Goal: Task Accomplishment & Management: Use online tool/utility

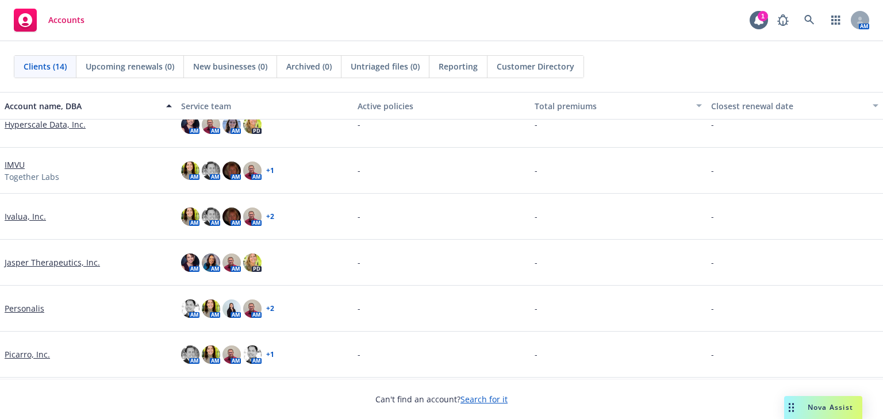
scroll to position [200, 0]
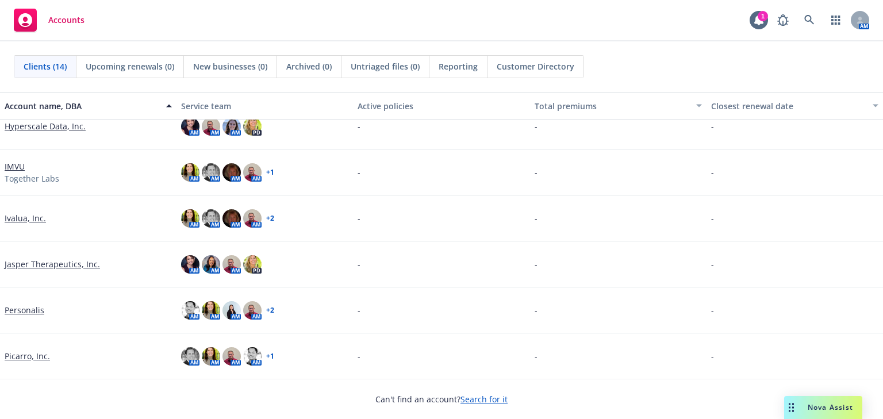
click at [44, 266] on link "Jasper Therapeutics, Inc." at bounding box center [52, 264] width 95 height 12
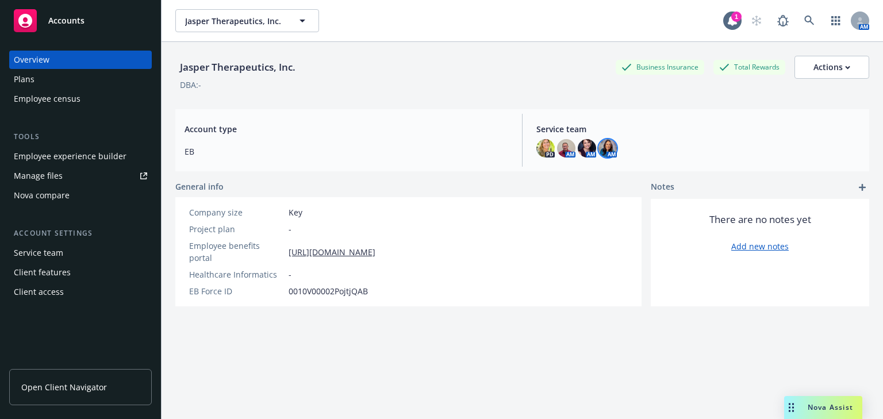
click at [605, 153] on img at bounding box center [607, 148] width 18 height 18
click at [426, 120] on div "Account type EB" at bounding box center [346, 140] width 342 height 53
click at [40, 156] on div "Employee experience builder" at bounding box center [70, 156] width 113 height 18
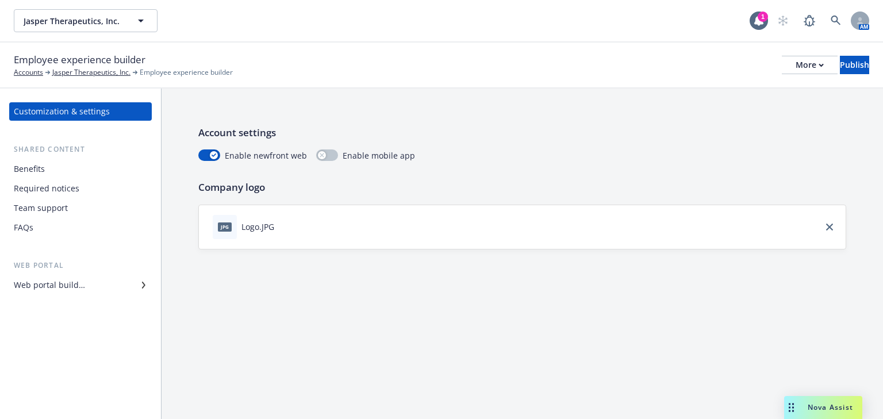
click at [35, 285] on div "Web portal builder" at bounding box center [49, 285] width 71 height 18
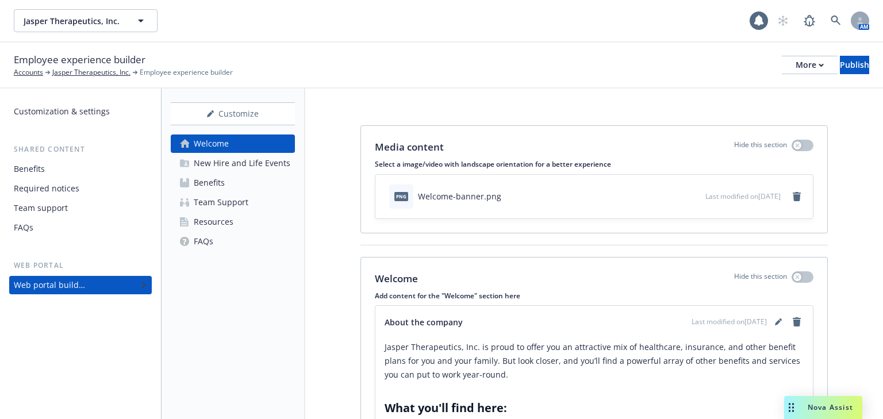
click at [220, 222] on div "Resources" at bounding box center [214, 222] width 40 height 18
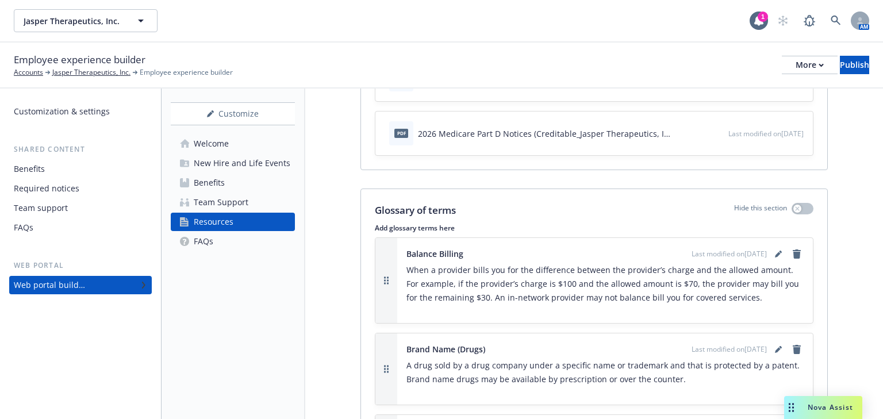
scroll to position [552, 0]
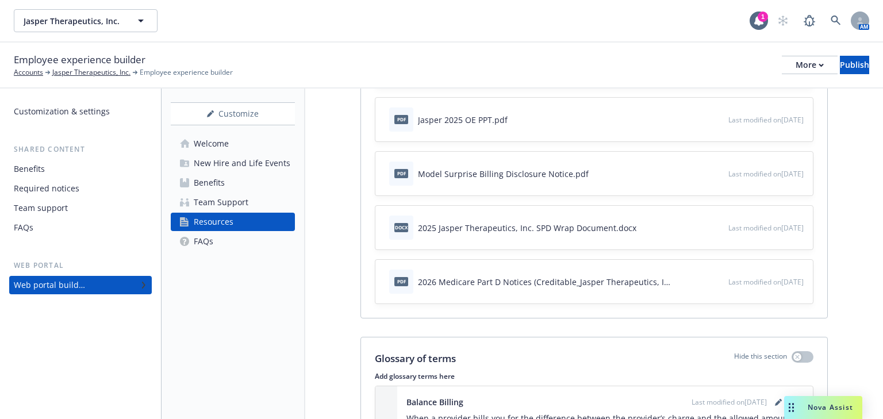
scroll to position [368, 0]
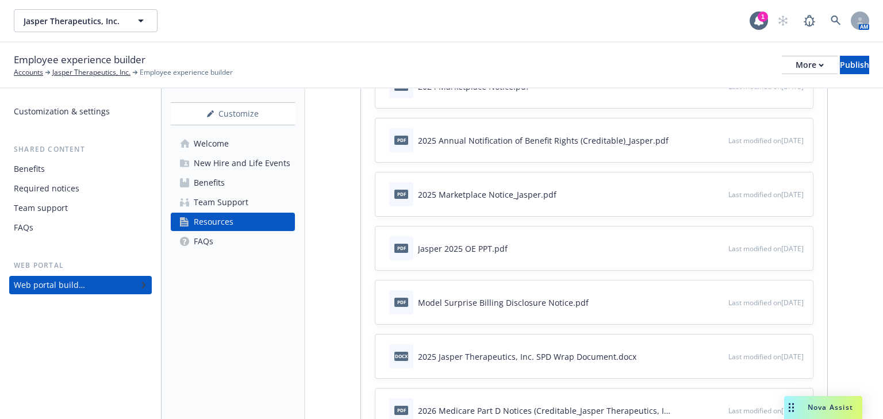
click at [220, 182] on div "Benefits" at bounding box center [209, 183] width 31 height 18
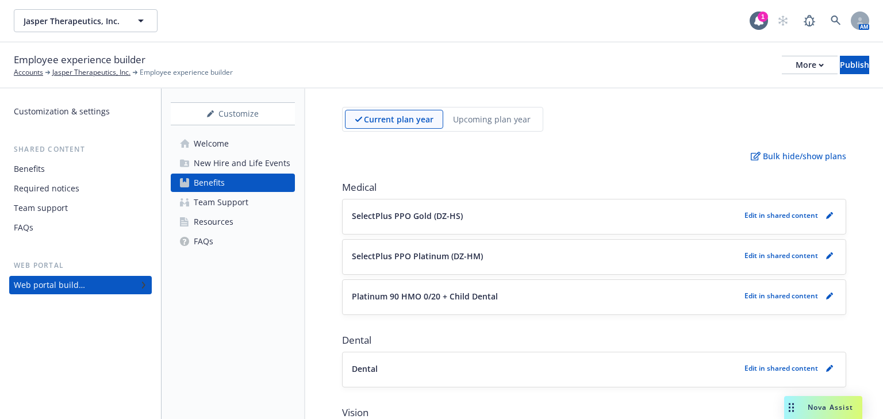
scroll to position [92, 0]
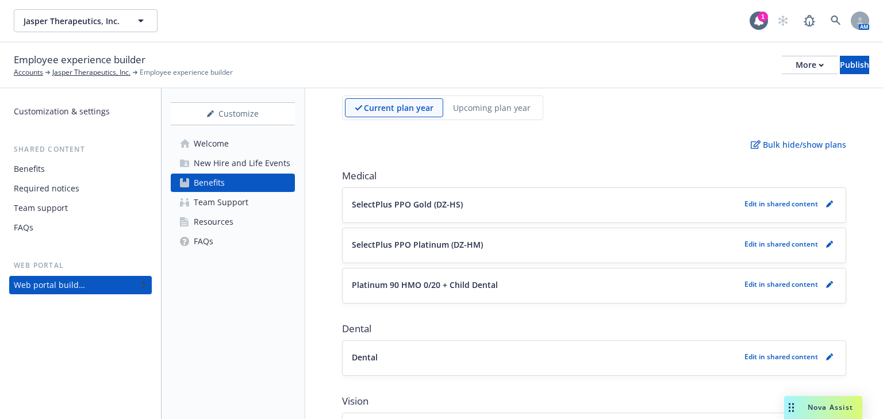
click at [535, 202] on button "SelectPlus PPO Gold (DZ-HS)" at bounding box center [546, 204] width 388 height 12
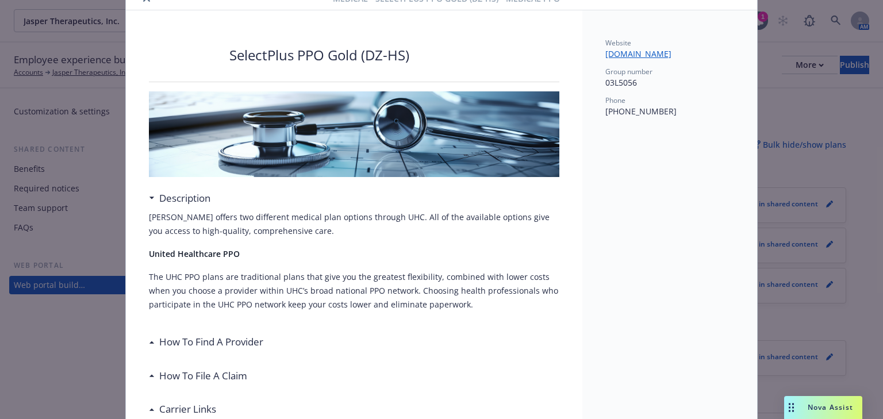
scroll to position [34, 0]
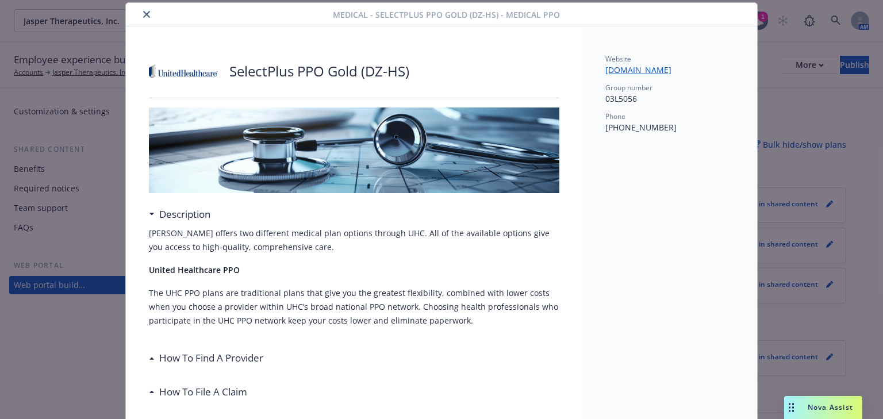
click at [145, 14] on icon "close" at bounding box center [146, 14] width 7 height 7
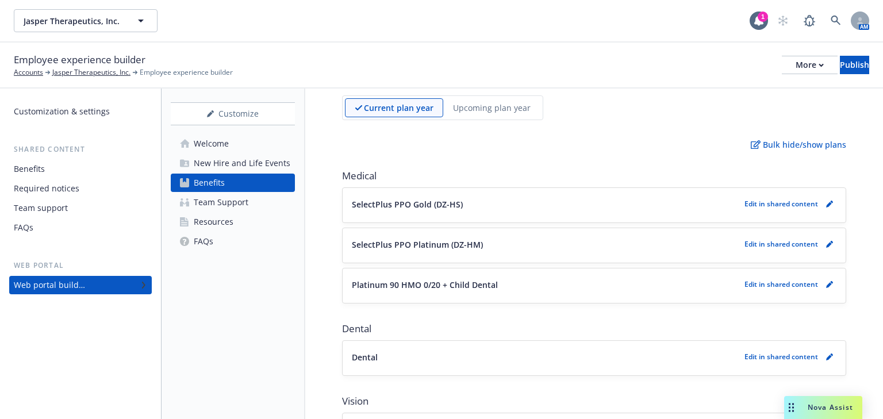
click at [214, 168] on div "New Hire and Life Events" at bounding box center [242, 163] width 97 height 18
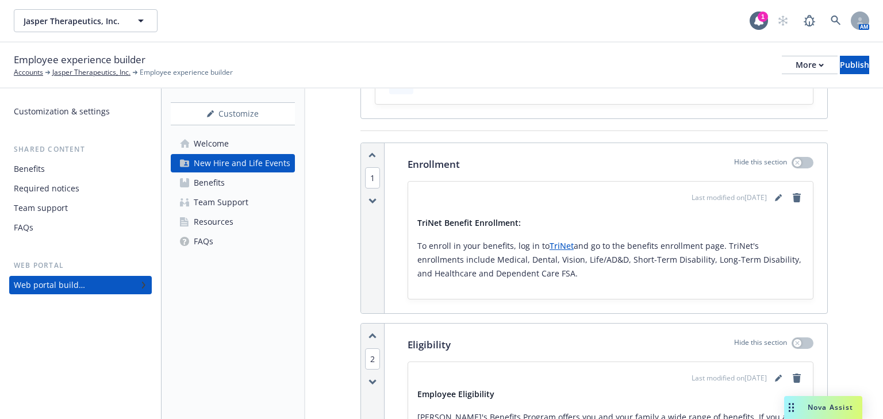
scroll to position [138, 0]
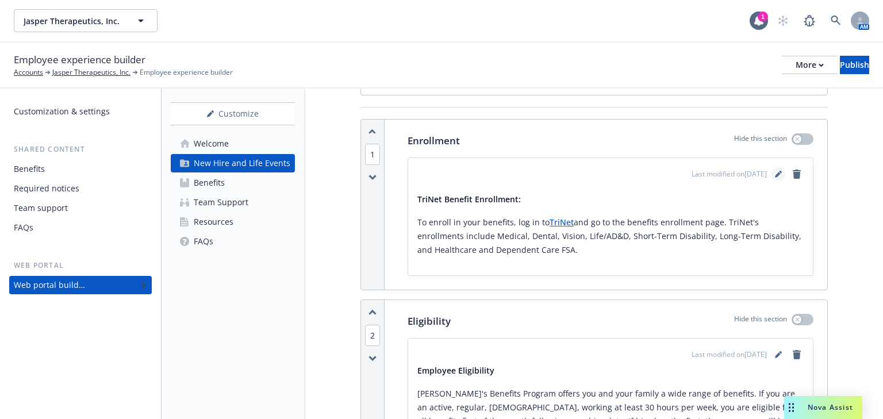
click at [775, 171] on icon "editPencil" at bounding box center [778, 174] width 7 height 7
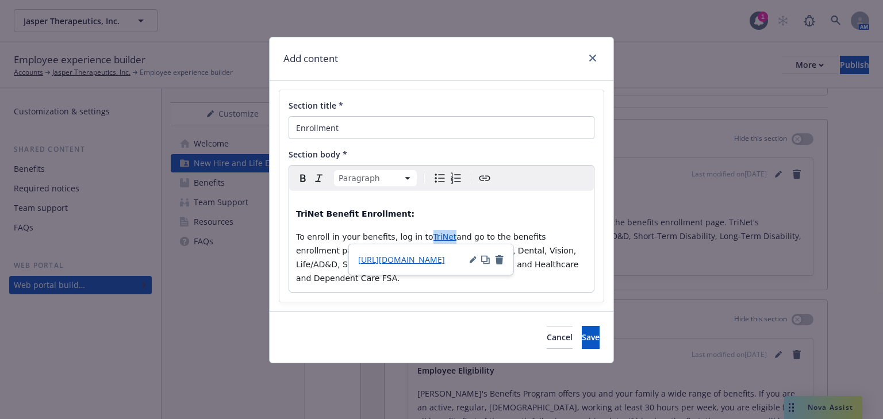
drag, startPoint x: 442, startPoint y: 238, endPoint x: 421, endPoint y: 238, distance: 21.3
click at [421, 238] on p "To enroll in your benefits, log in to TriNet and go to the benefits enrollment …" at bounding box center [441, 257] width 291 height 55
click at [443, 237] on span "and go to the benefits enrollment page. TriNet's enrollments include Medical, D…" at bounding box center [438, 257] width 285 height 51
drag, startPoint x: 443, startPoint y: 237, endPoint x: 421, endPoint y: 237, distance: 21.8
click at [421, 237] on p "To enroll in your benefits, log in to TriNet and go to the benefits enrollment …" at bounding box center [441, 257] width 291 height 55
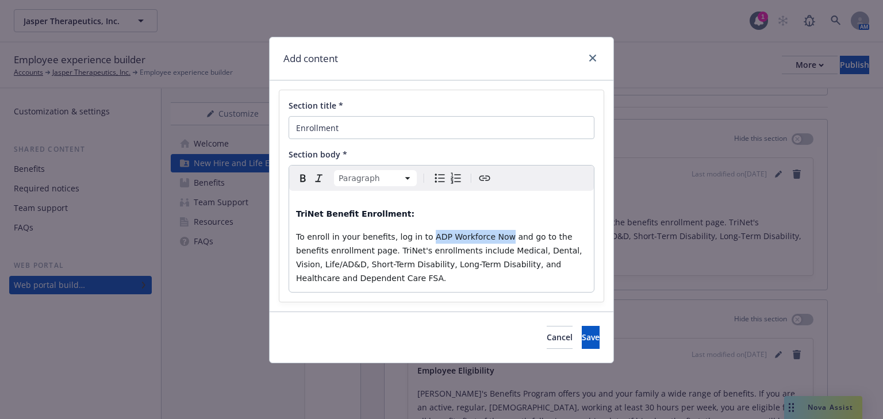
drag, startPoint x: 491, startPoint y: 239, endPoint x: 419, endPoint y: 238, distance: 71.9
click at [419, 238] on span "To enroll in your benefits, log in to ADP Workforce Now and go to the benefits …" at bounding box center [440, 257] width 289 height 51
click at [481, 178] on icon "Create link" at bounding box center [485, 178] width 14 height 14
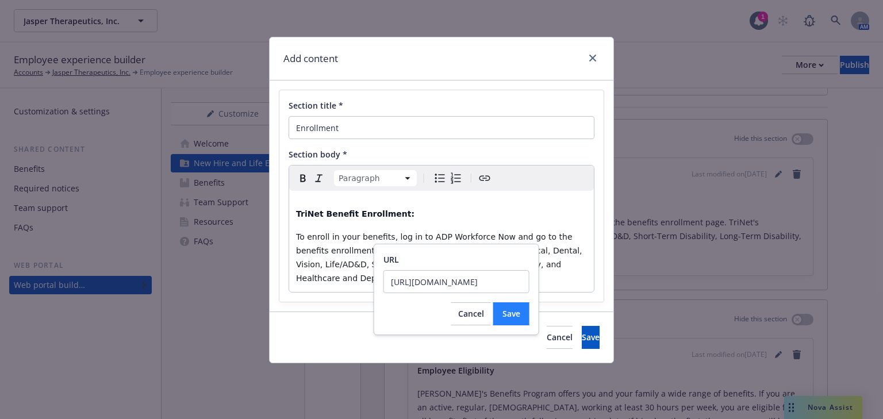
type input "https://workforcenow.adp.com/"
click at [505, 316] on span "Save" at bounding box center [511, 313] width 18 height 11
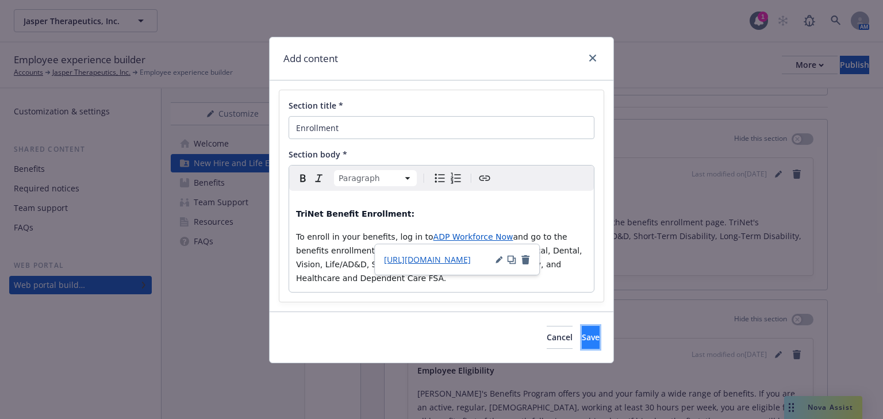
click at [582, 335] on button "Save" at bounding box center [591, 337] width 18 height 23
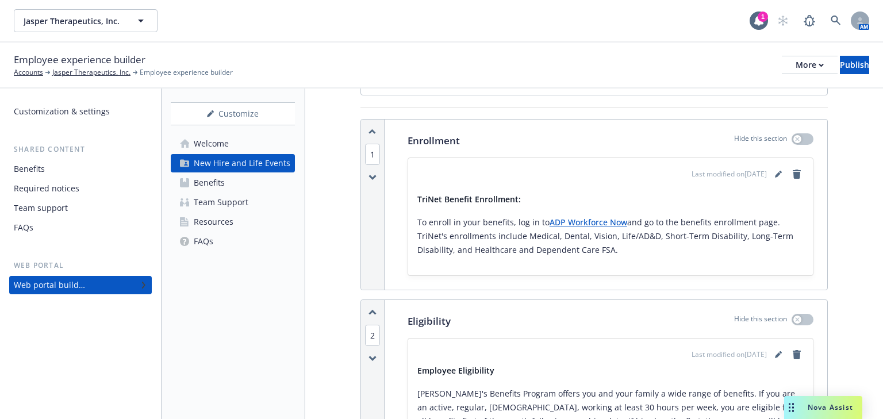
click at [565, 225] on link "ADP Workforce Now" at bounding box center [589, 222] width 78 height 11
click at [840, 63] on div "Publish" at bounding box center [854, 64] width 29 height 17
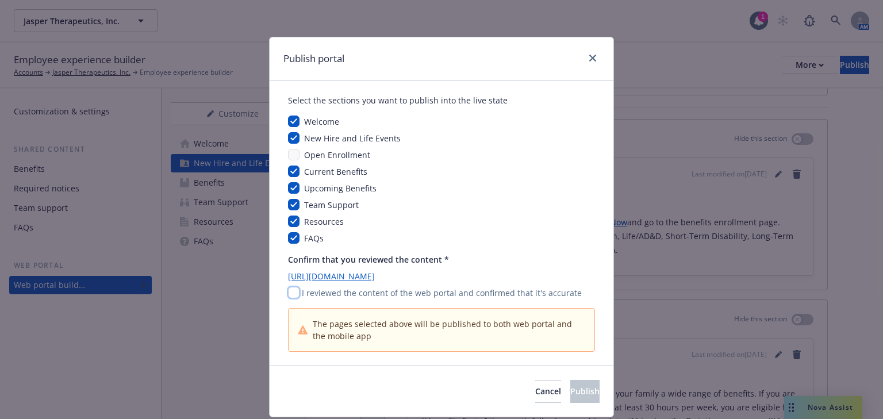
click at [291, 287] on input "checkbox" at bounding box center [293, 292] width 11 height 11
checkbox input "true"
click at [570, 384] on button "Publish" at bounding box center [584, 391] width 29 height 23
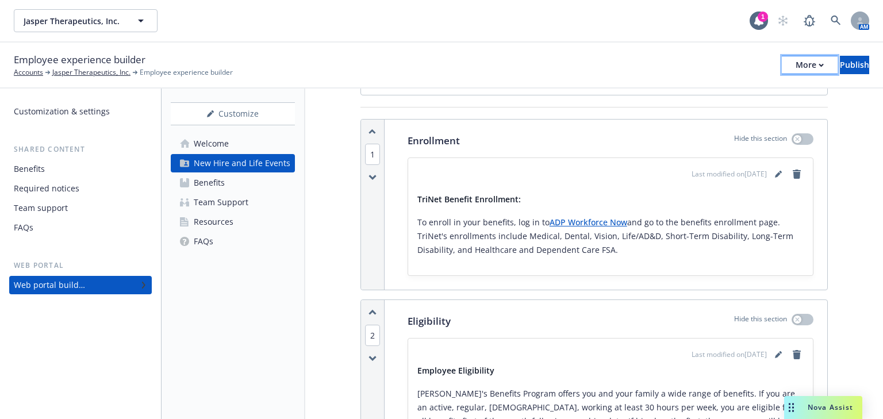
click at [791, 64] on button "More" at bounding box center [810, 65] width 56 height 18
click at [698, 110] on link "Copy portal link" at bounding box center [715, 113] width 170 height 23
click at [775, 171] on icon "editPencil" at bounding box center [778, 174] width 7 height 7
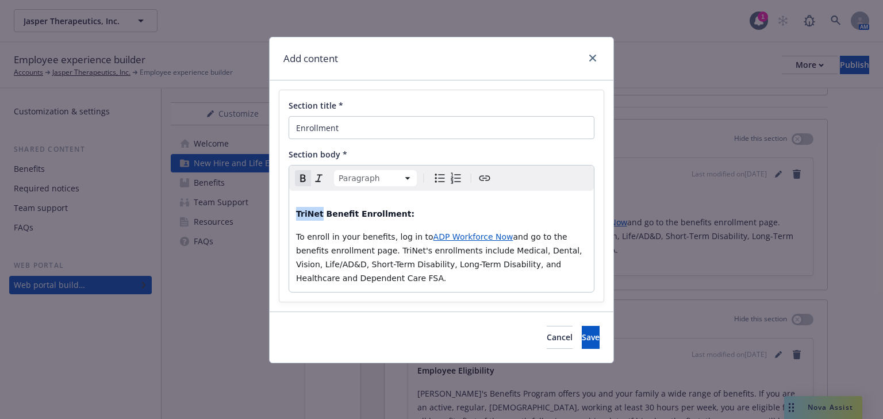
drag, startPoint x: 320, startPoint y: 215, endPoint x: 295, endPoint y: 229, distance: 28.3
click at [286, 214] on div "Section title * Enrollment Section body * Paragraph Paragraph Heading 1 Heading…" at bounding box center [441, 196] width 324 height 212
click at [582, 341] on span "Save" at bounding box center [591, 337] width 18 height 11
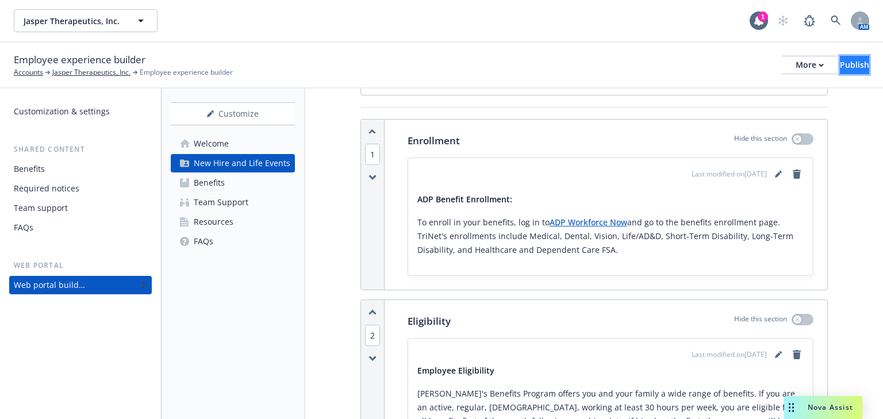
click at [840, 63] on div "Publish" at bounding box center [854, 64] width 29 height 17
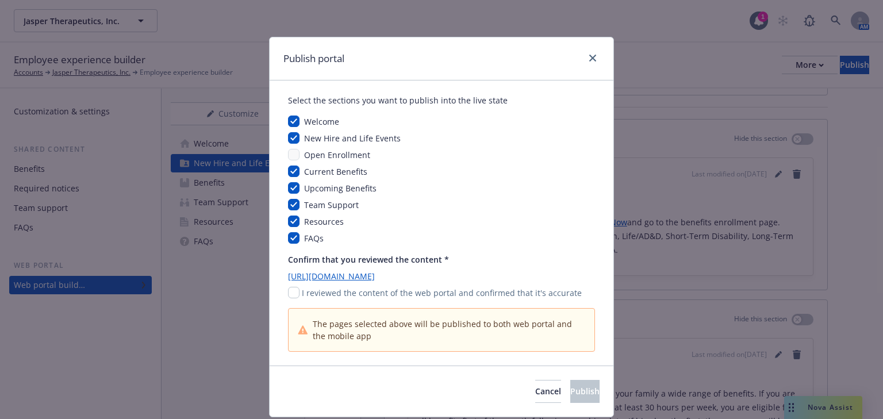
click at [288, 298] on div "I reviewed the content of the web portal and confirmed that it's accurate" at bounding box center [441, 293] width 307 height 12
click at [288, 297] on input "checkbox" at bounding box center [293, 292] width 11 height 11
checkbox input "true"
click at [570, 387] on button "Publish" at bounding box center [584, 391] width 29 height 23
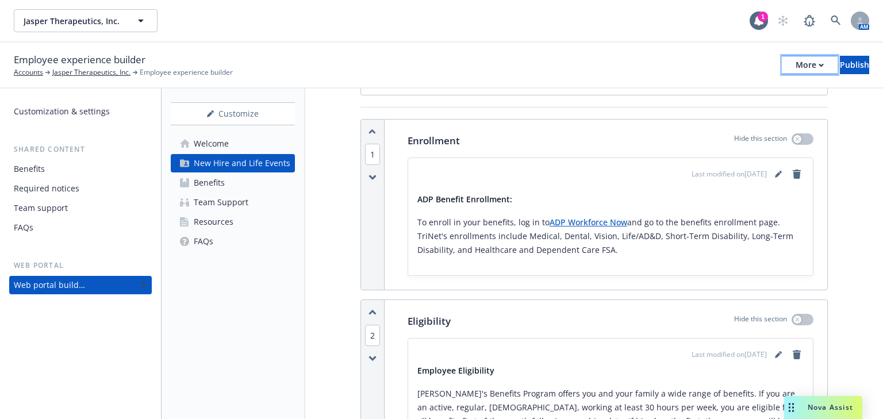
click at [796, 64] on div "More" at bounding box center [810, 64] width 28 height 17
click at [692, 110] on link "Copy portal link" at bounding box center [715, 113] width 170 height 23
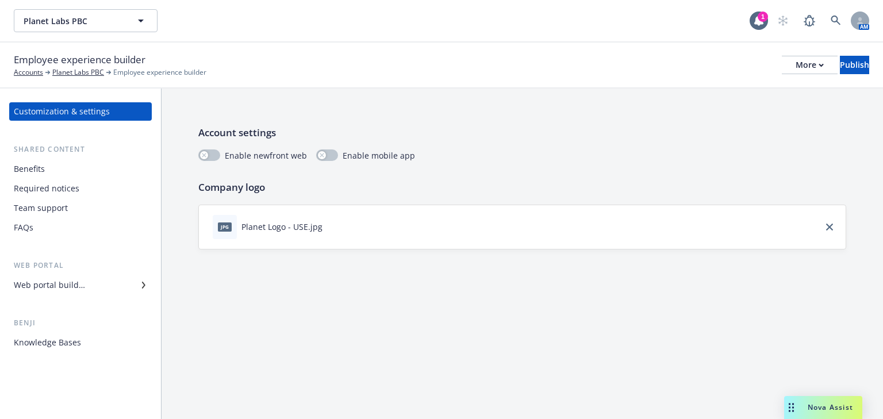
click at [32, 166] on div "Benefits" at bounding box center [29, 169] width 31 height 18
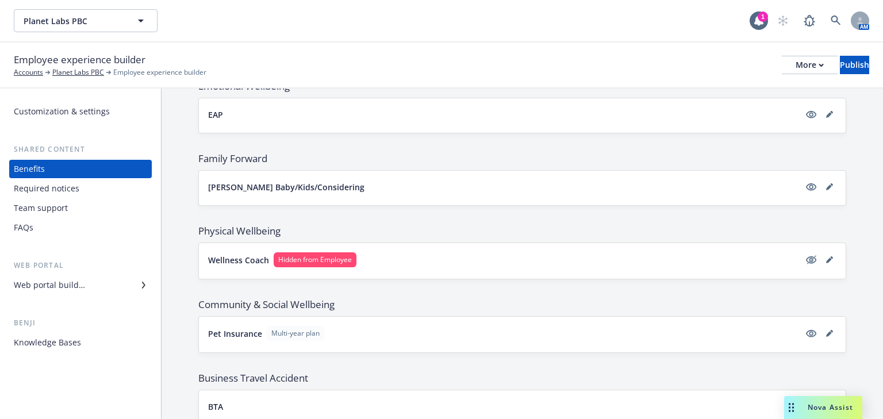
scroll to position [1318, 0]
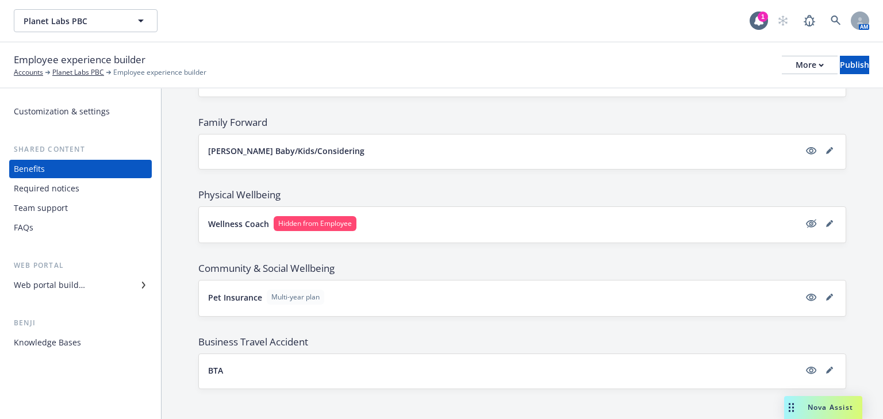
click at [492, 291] on button "Pet Insurance Multi-year plan" at bounding box center [504, 297] width 592 height 15
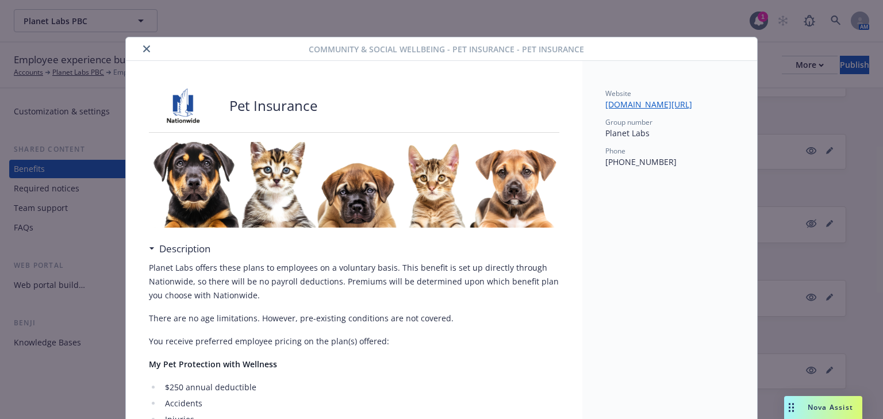
click at [146, 51] on button "close" at bounding box center [147, 49] width 14 height 14
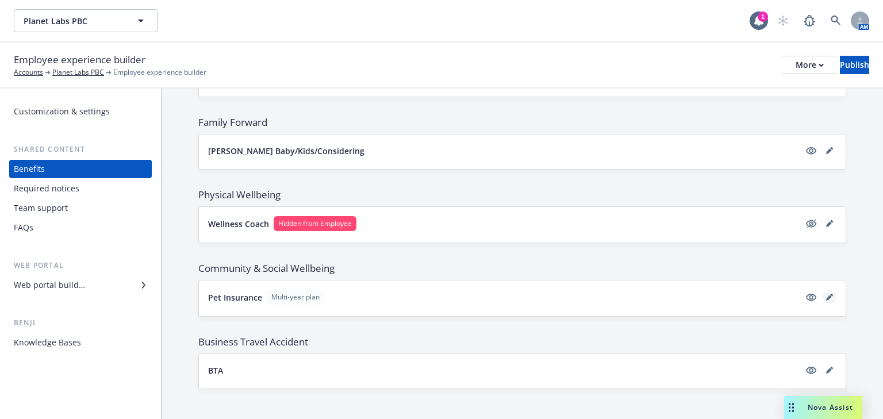
click at [826, 295] on icon "editPencil" at bounding box center [829, 298] width 6 height 6
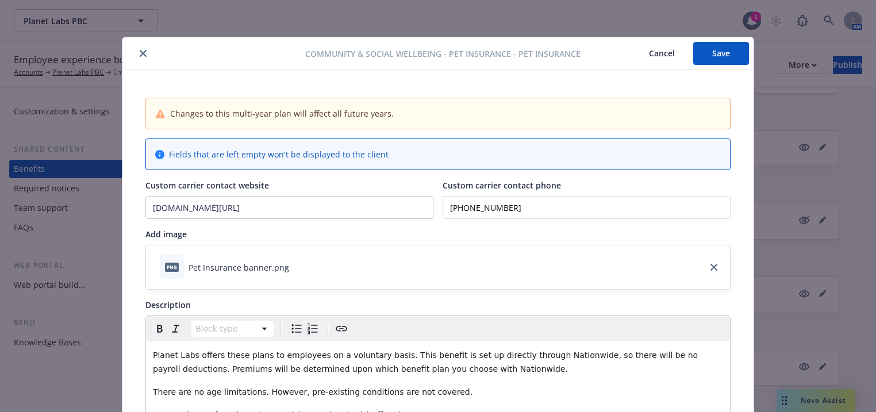
click at [142, 56] on icon "close" at bounding box center [143, 53] width 7 height 7
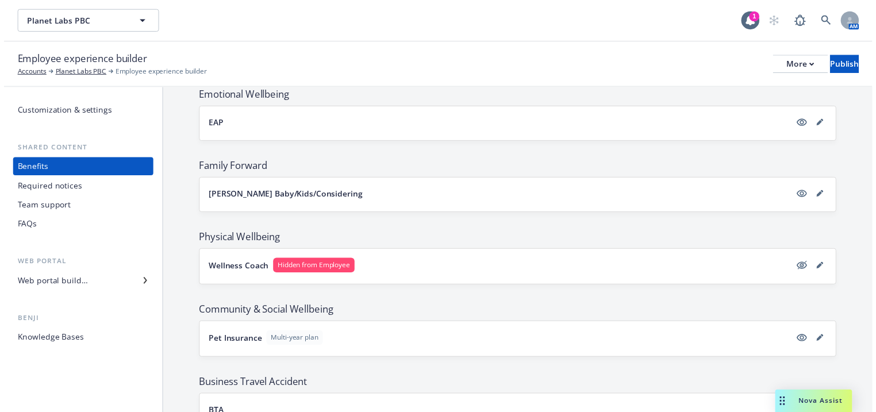
scroll to position [1318, 0]
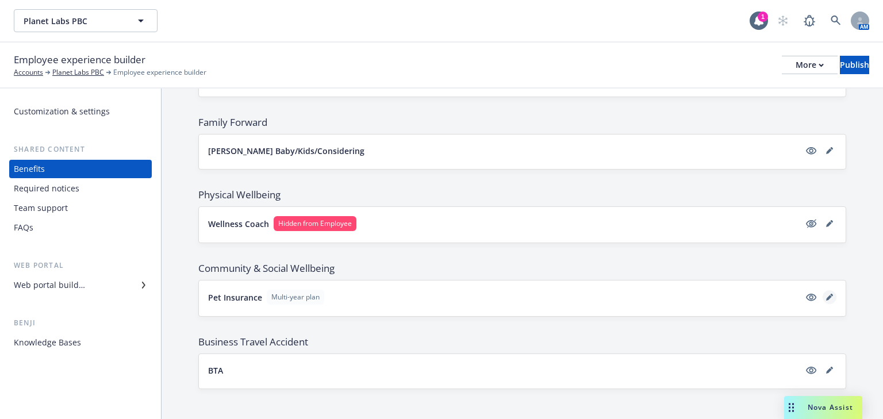
click at [823, 290] on link "editPencil" at bounding box center [830, 297] width 14 height 14
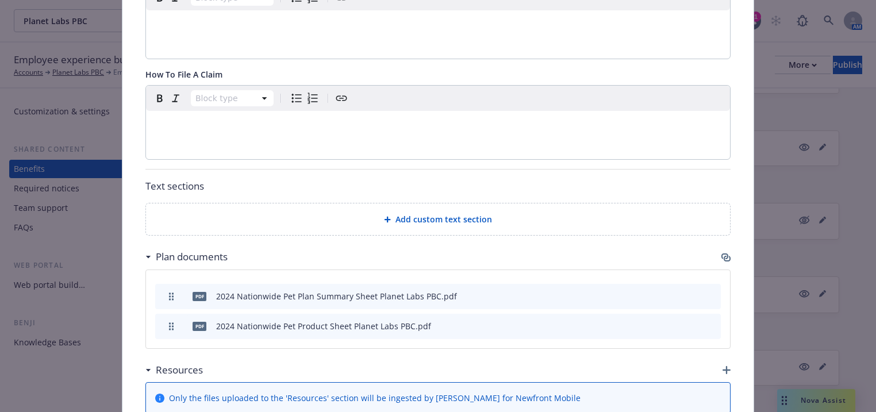
scroll to position [1184, 0]
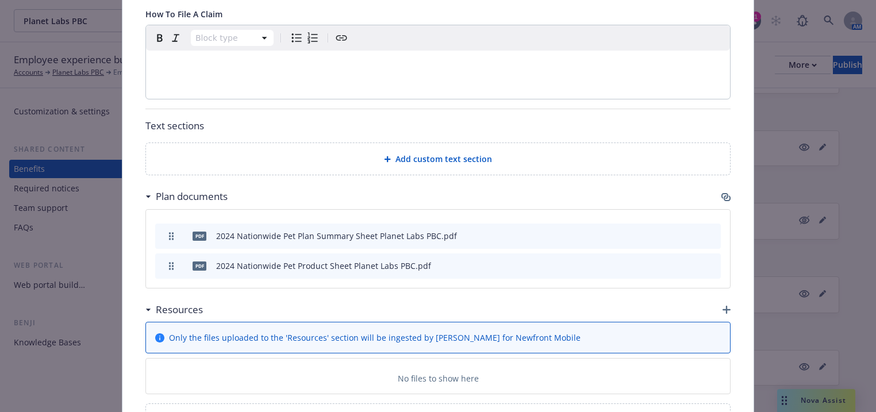
click at [725, 195] on icon "button" at bounding box center [725, 197] width 9 height 9
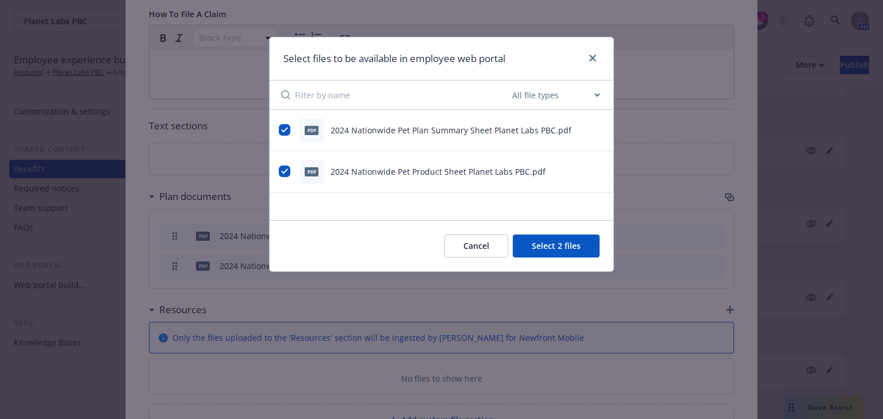
click at [482, 243] on button "Cancel" at bounding box center [476, 246] width 64 height 23
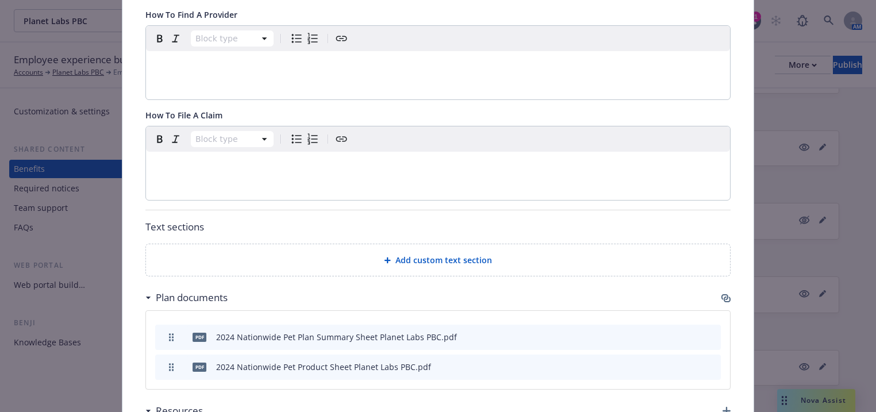
scroll to position [954, 0]
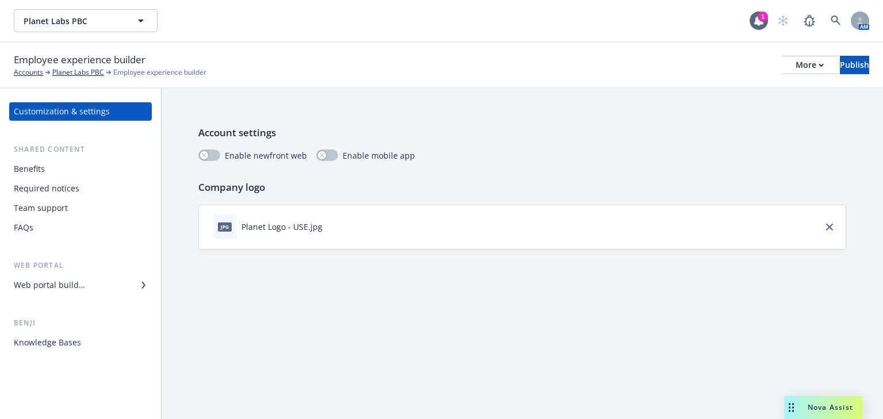
click at [39, 170] on div "Benefits" at bounding box center [29, 169] width 31 height 18
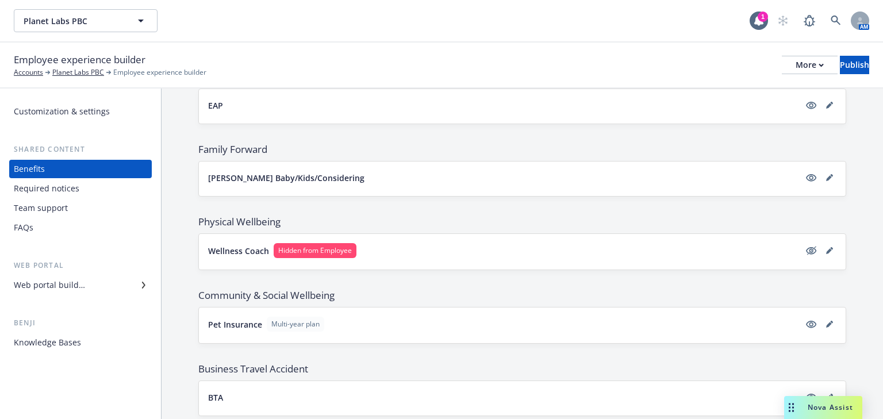
scroll to position [1318, 0]
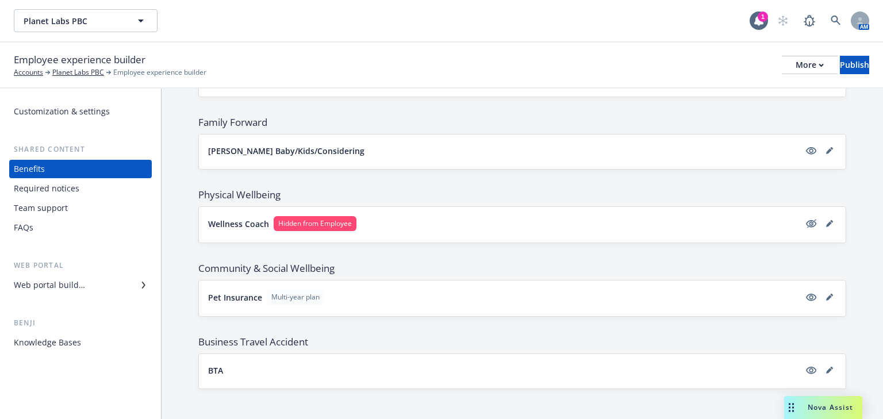
click at [527, 301] on div "Pet Insurance Multi-year plan" at bounding box center [522, 299] width 647 height 36
click at [561, 297] on button "Pet Insurance Multi-year plan" at bounding box center [504, 297] width 592 height 15
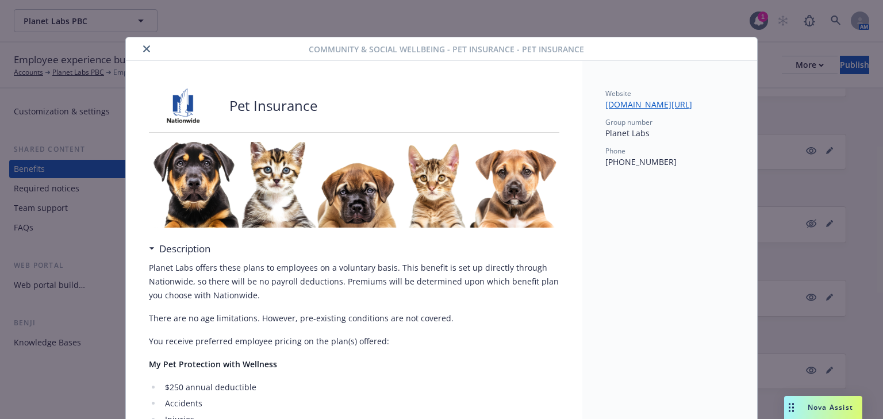
click at [146, 44] on button "close" at bounding box center [147, 49] width 14 height 14
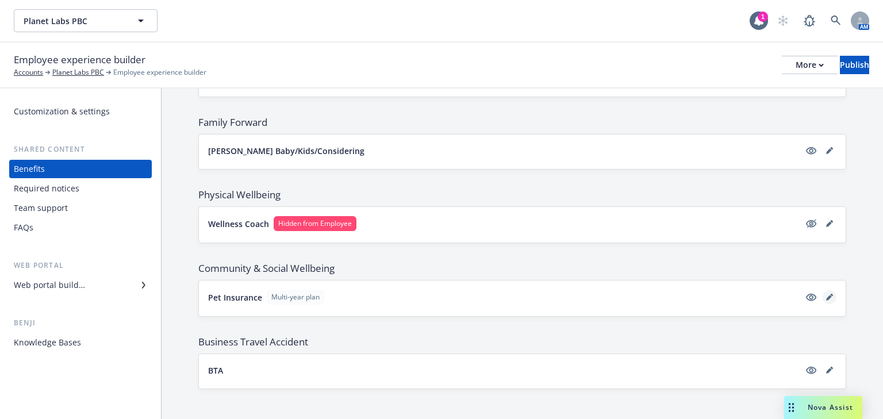
click at [826, 294] on icon "editPencil" at bounding box center [829, 297] width 7 height 7
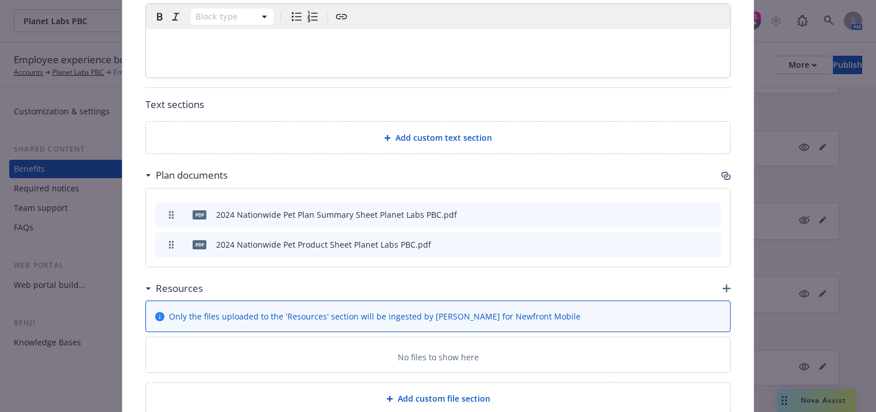
scroll to position [1230, 0]
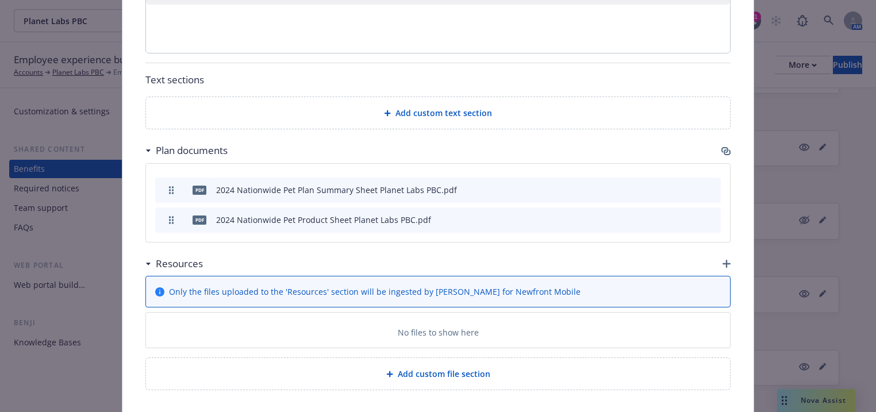
click at [721, 148] on icon "button" at bounding box center [724, 150] width 7 height 6
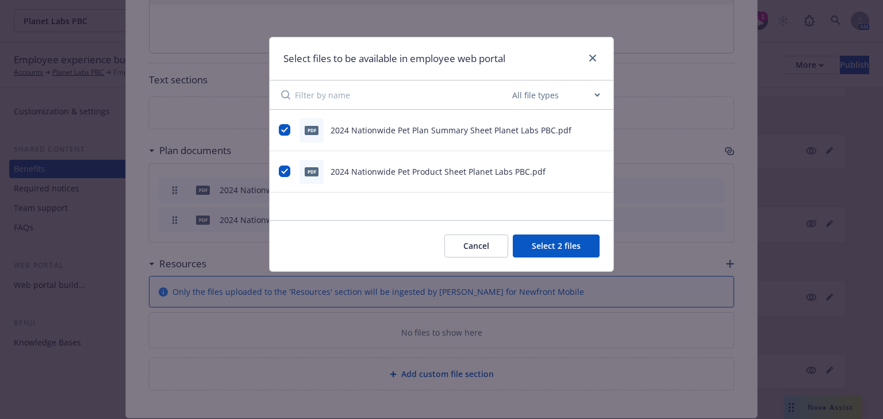
drag, startPoint x: 490, startPoint y: 249, endPoint x: 500, endPoint y: 215, distance: 35.1
click at [500, 217] on div "Select files to be available in employee web portal All file types Agreements A…" at bounding box center [441, 154] width 345 height 235
click at [286, 130] on input "checkbox" at bounding box center [284, 129] width 11 height 11
checkbox input "false"
click at [284, 168] on input "checkbox" at bounding box center [284, 171] width 11 height 11
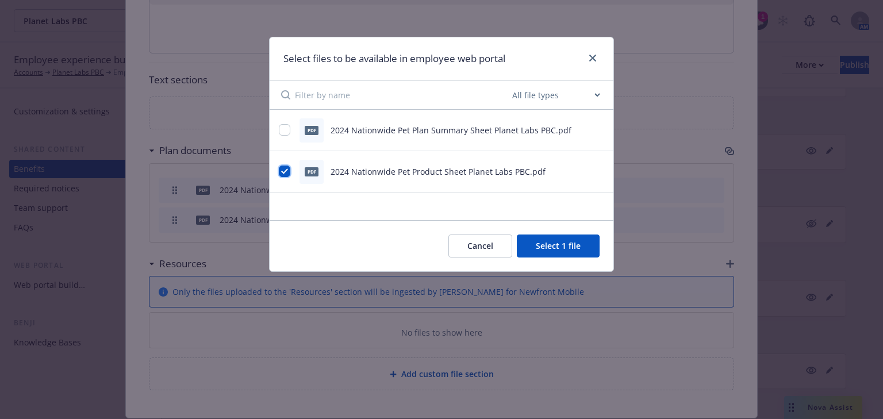
checkbox input "false"
click at [593, 58] on icon "close" at bounding box center [592, 58] width 7 height 7
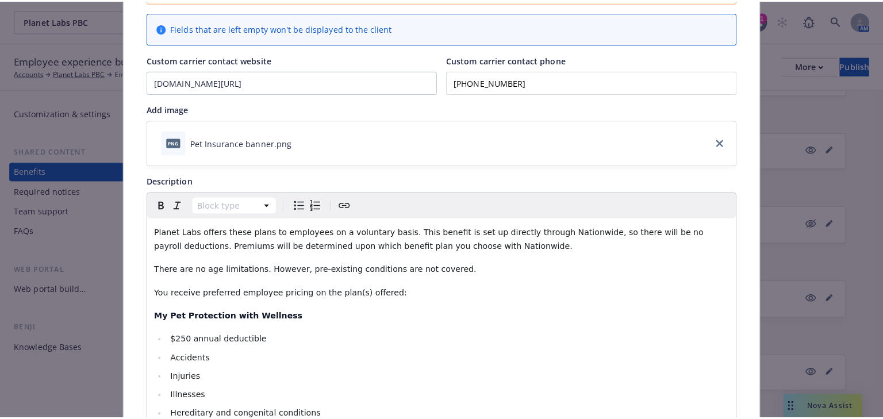
scroll to position [0, 0]
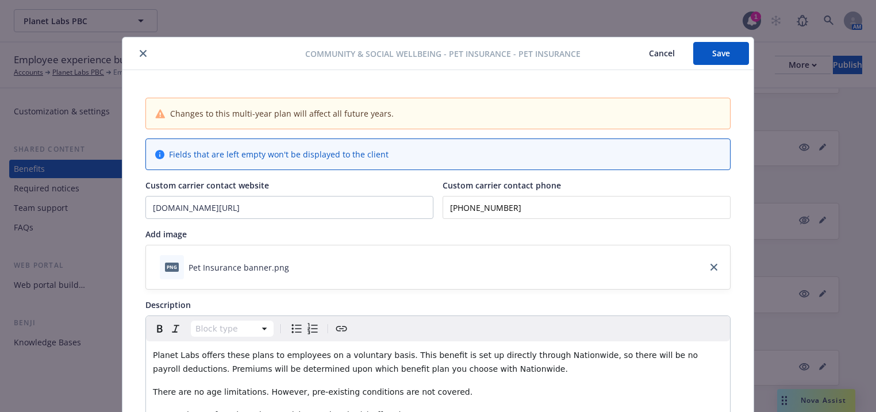
click at [139, 57] on button "close" at bounding box center [143, 54] width 14 height 14
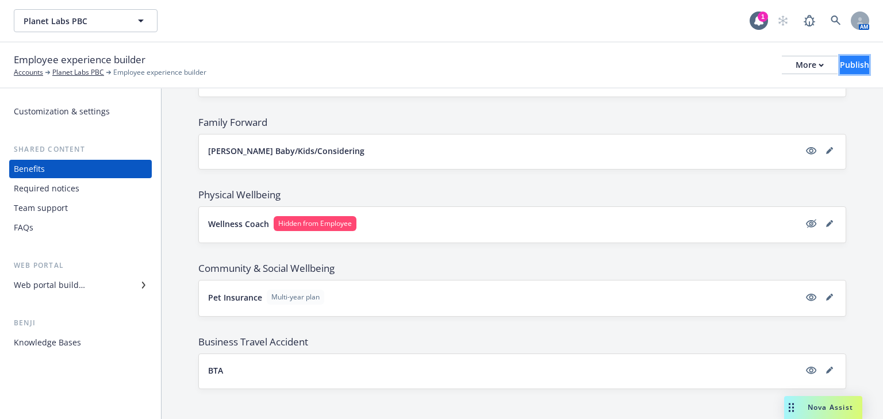
click at [840, 62] on div "Publish" at bounding box center [854, 64] width 29 height 17
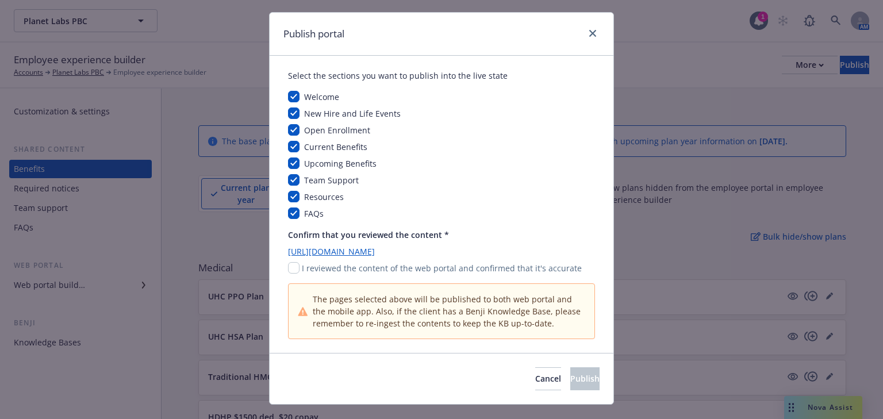
scroll to position [47, 0]
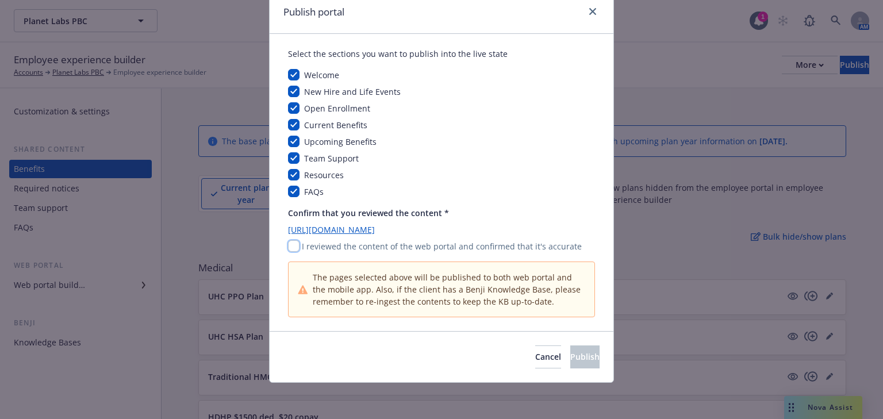
click at [294, 244] on input "checkbox" at bounding box center [293, 245] width 11 height 11
checkbox input "true"
click at [570, 360] on span "Publish" at bounding box center [584, 356] width 29 height 11
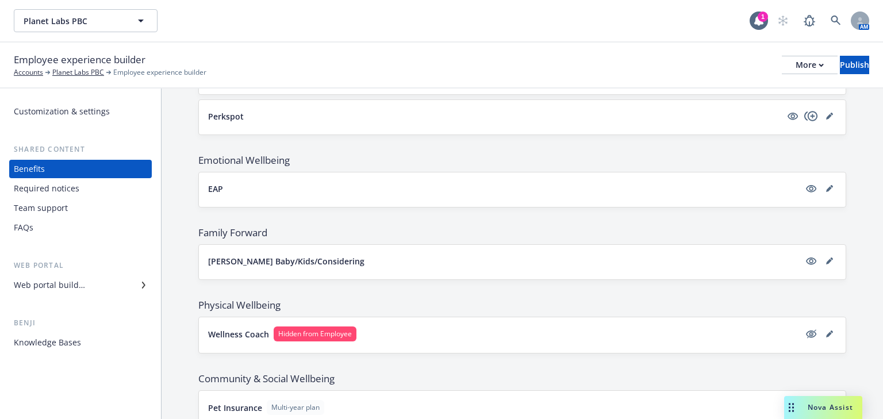
scroll to position [1318, 0]
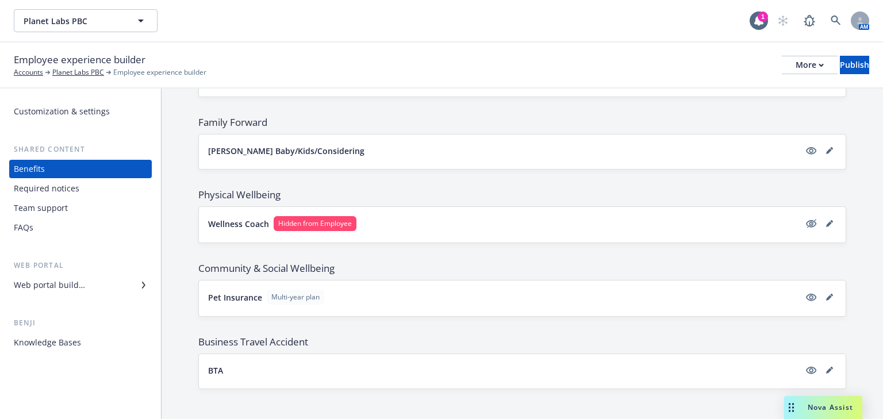
click at [687, 292] on button "Pet Insurance Multi-year plan" at bounding box center [504, 297] width 592 height 15
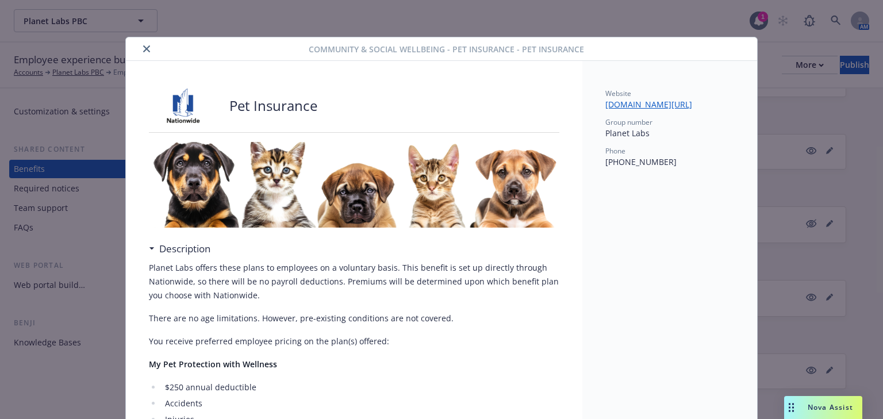
click at [145, 47] on icon "close" at bounding box center [146, 48] width 7 height 7
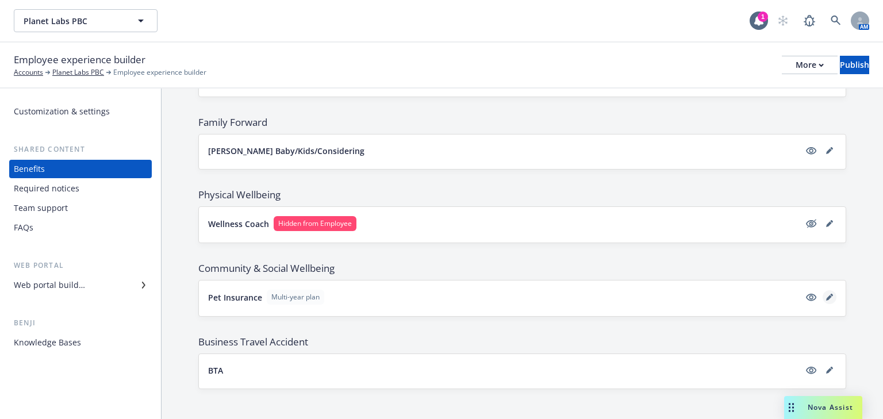
click at [826, 294] on icon "editPencil" at bounding box center [829, 297] width 7 height 7
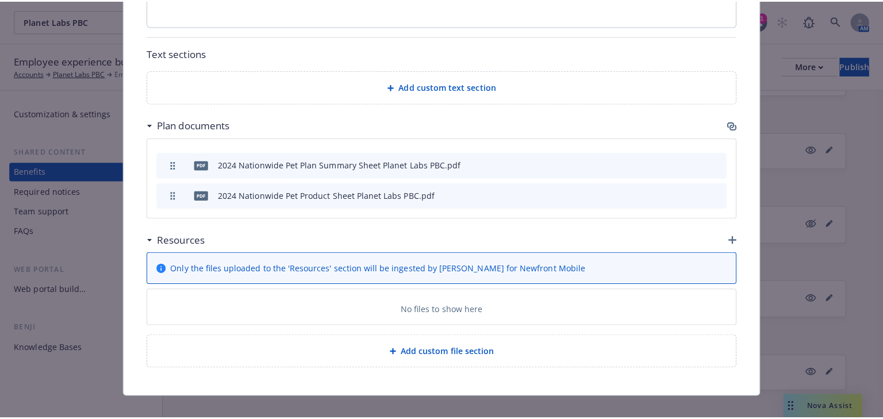
scroll to position [1270, 0]
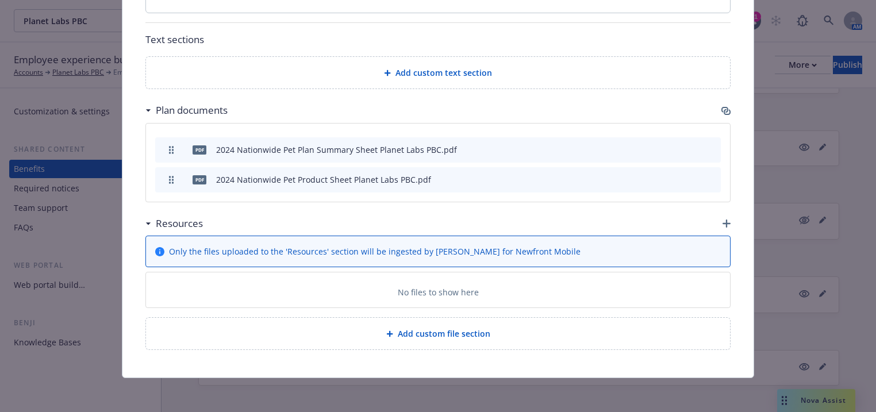
click at [724, 112] on icon "button" at bounding box center [727, 112] width 7 height 6
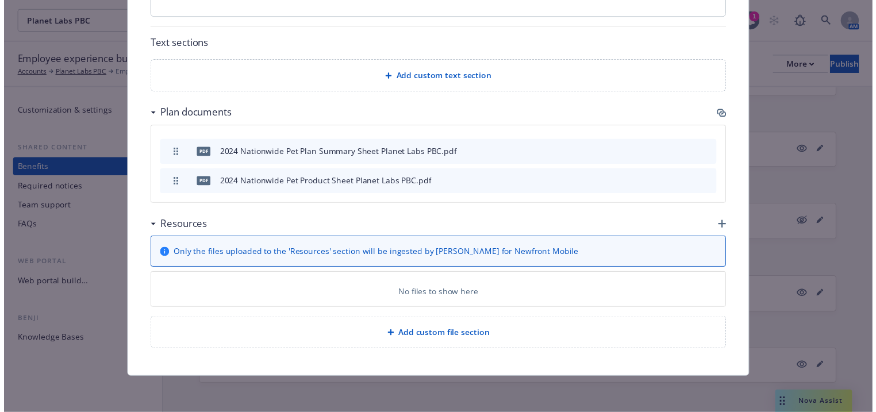
scroll to position [1263, 0]
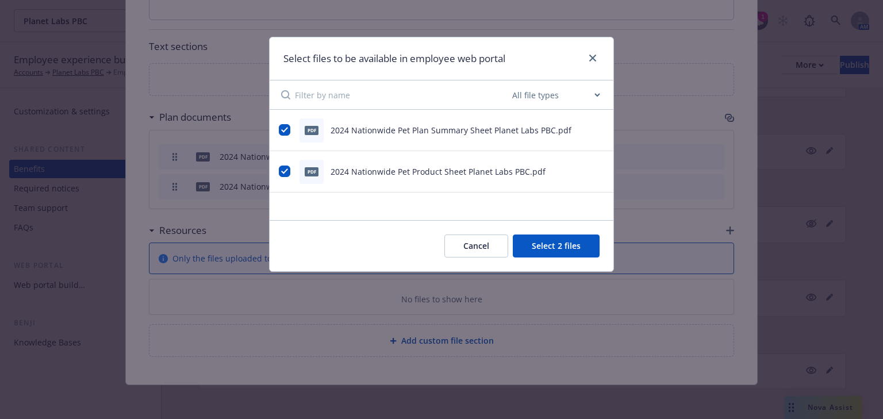
click at [488, 244] on button "Cancel" at bounding box center [476, 246] width 64 height 23
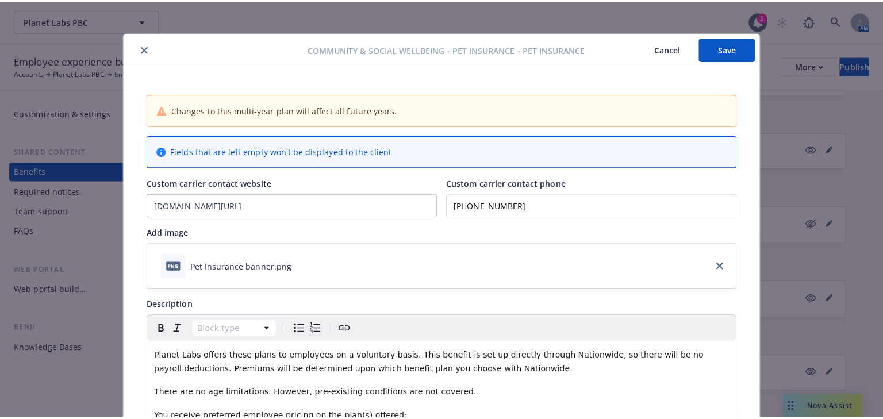
scroll to position [0, 0]
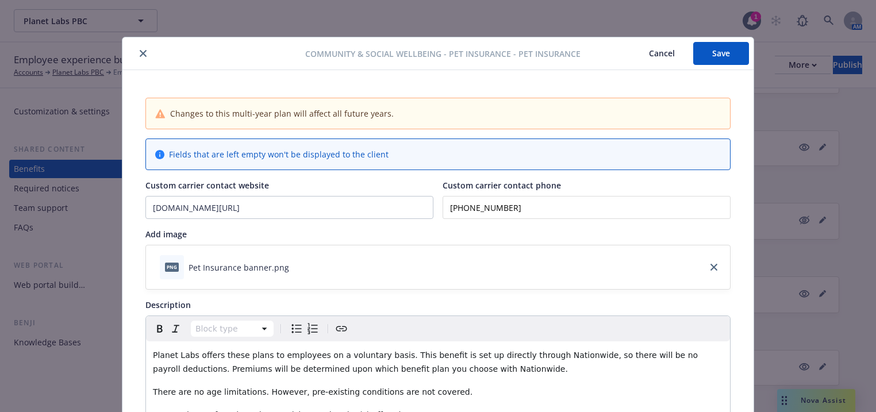
click at [655, 56] on button "Cancel" at bounding box center [662, 53] width 63 height 23
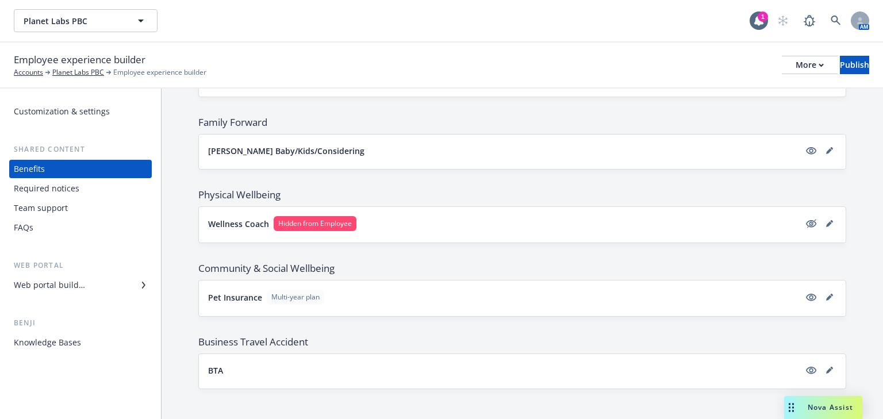
click at [660, 294] on button "Pet Insurance Multi-year plan" at bounding box center [504, 297] width 592 height 15
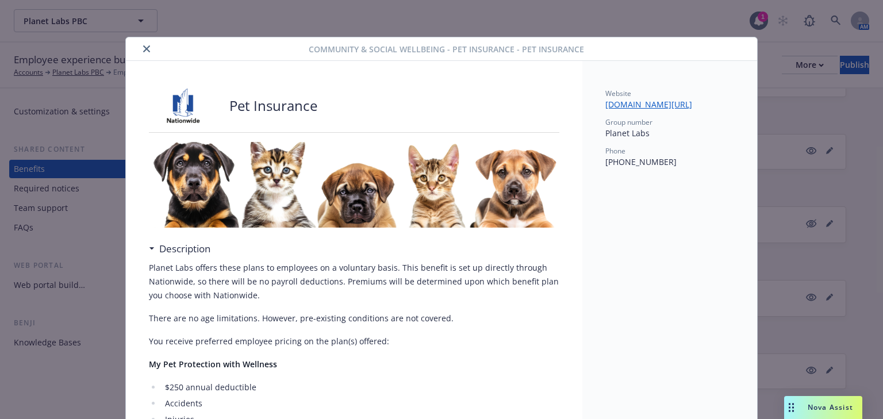
click at [143, 48] on icon "close" at bounding box center [146, 48] width 7 height 7
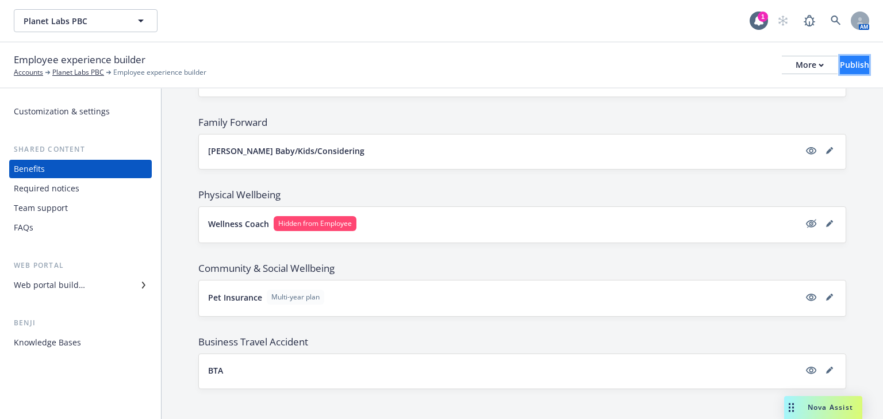
click at [842, 69] on div "Publish" at bounding box center [854, 64] width 29 height 17
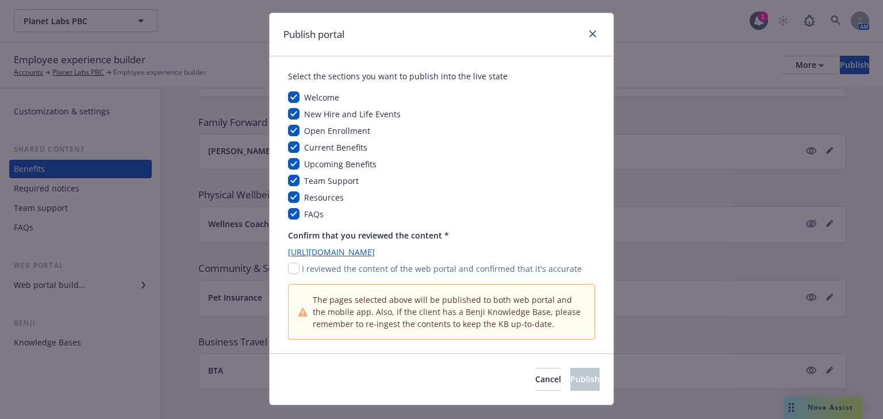
scroll to position [47, 0]
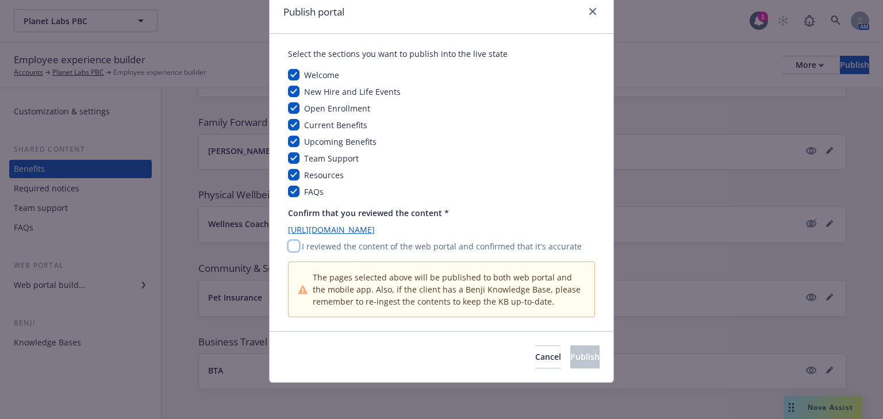
drag, startPoint x: 294, startPoint y: 248, endPoint x: 313, endPoint y: 264, distance: 25.7
click at [294, 249] on input "checkbox" at bounding box center [293, 245] width 11 height 11
checkbox input "true"
click at [570, 365] on button "Publish" at bounding box center [584, 356] width 29 height 23
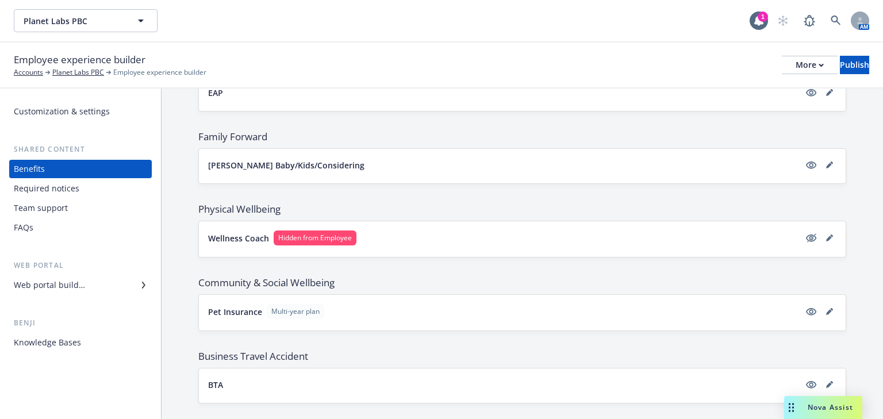
scroll to position [1318, 0]
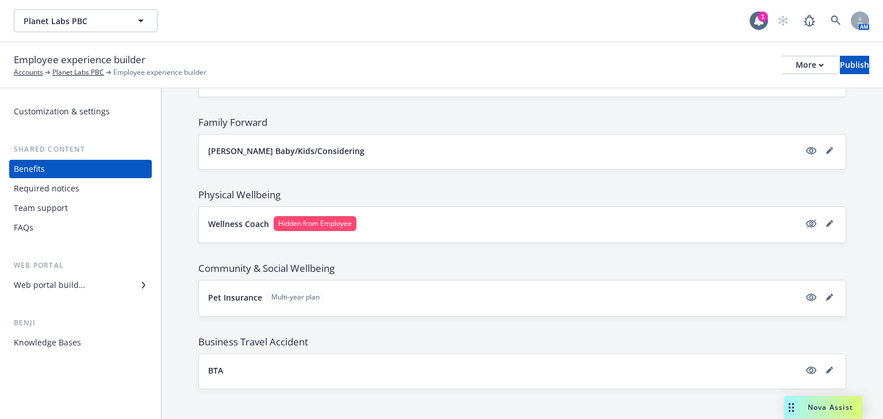
click at [244, 364] on button "BTA" at bounding box center [504, 370] width 592 height 12
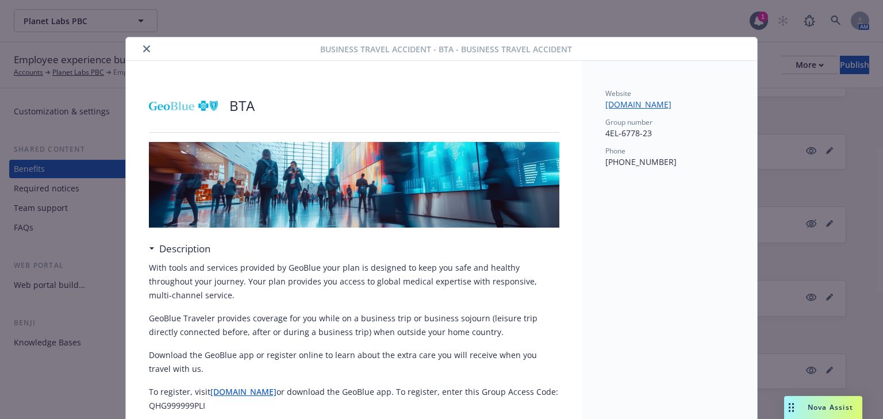
click at [145, 51] on icon "close" at bounding box center [146, 48] width 7 height 7
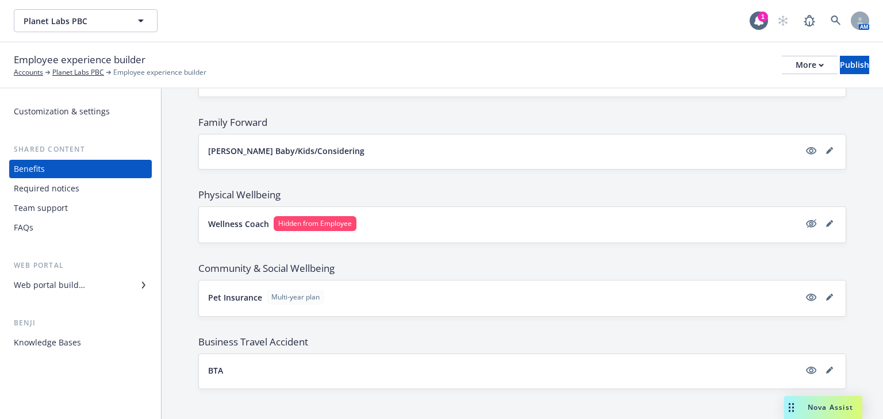
click at [29, 213] on div "Team support" at bounding box center [41, 208] width 54 height 18
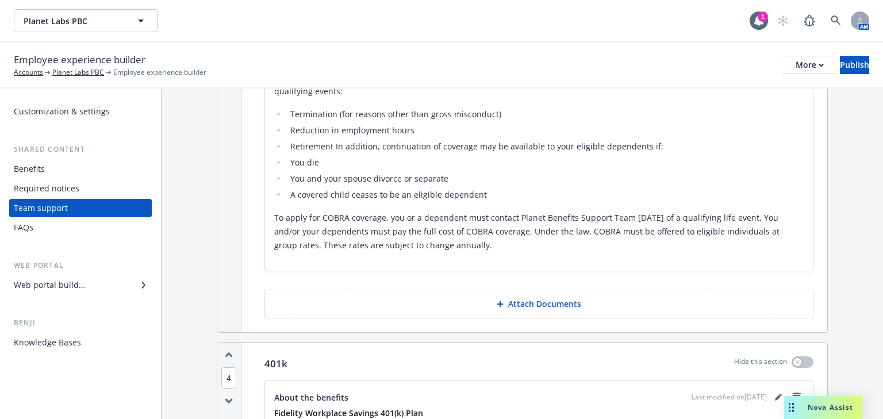
scroll to position [1472, 0]
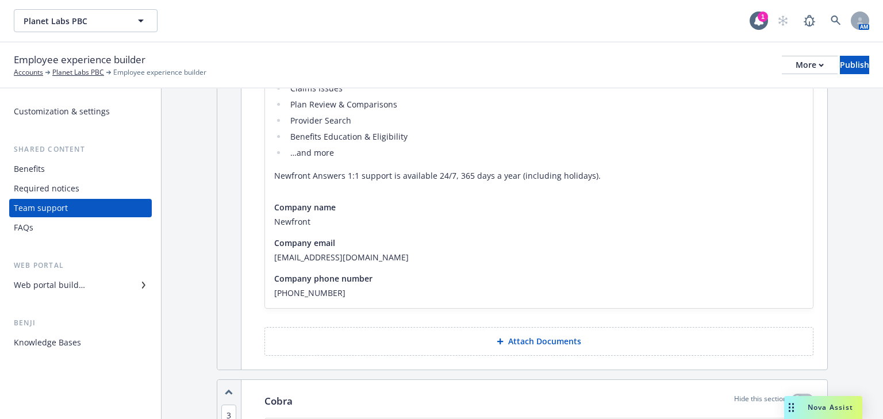
drag, startPoint x: 496, startPoint y: 276, endPoint x: 336, endPoint y: 331, distance: 169.4
click at [332, 347] on div "1 HealthJoy - Employee Advocacy & Healthcare Navigation Hide this section About…" at bounding box center [522, 426] width 611 height 2848
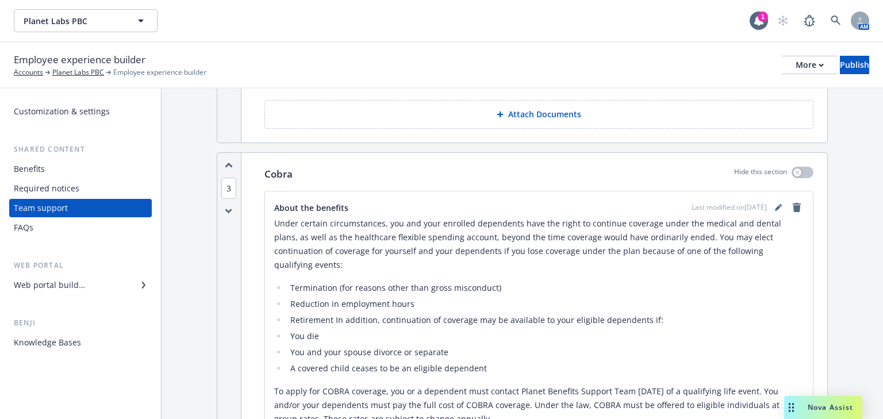
scroll to position [1354, 0]
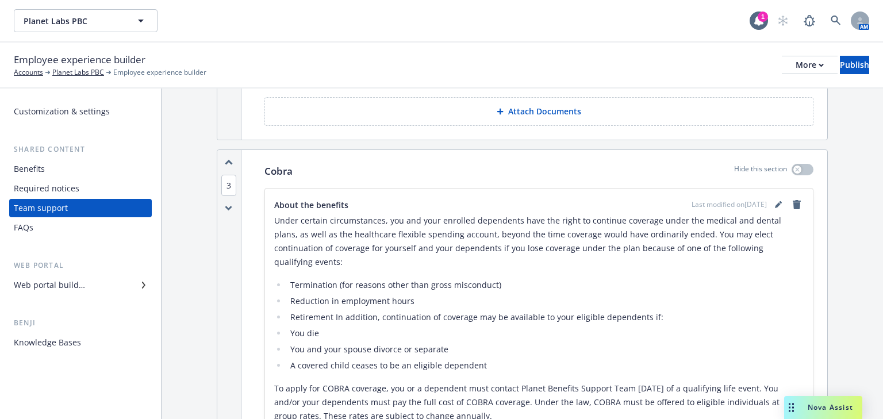
click at [409, 180] on div "Cobra Hide this section About the benefits Last modified on [DATE] Under certai…" at bounding box center [539, 326] width 577 height 353
click at [416, 172] on div "Cobra Hide this section" at bounding box center [538, 171] width 549 height 15
click at [278, 198] on div "About the benefits Last modified on [DATE]" at bounding box center [538, 205] width 529 height 14
click at [274, 200] on span "About the benefits" at bounding box center [311, 205] width 74 height 12
click at [274, 217] on p "Under certain circumstances, you and your enrolled dependents have the right to…" at bounding box center [538, 241] width 529 height 55
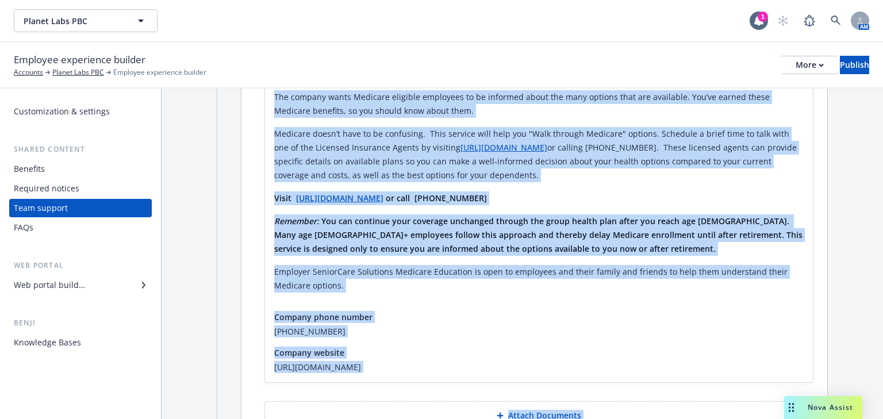
scroll to position [2557, 0]
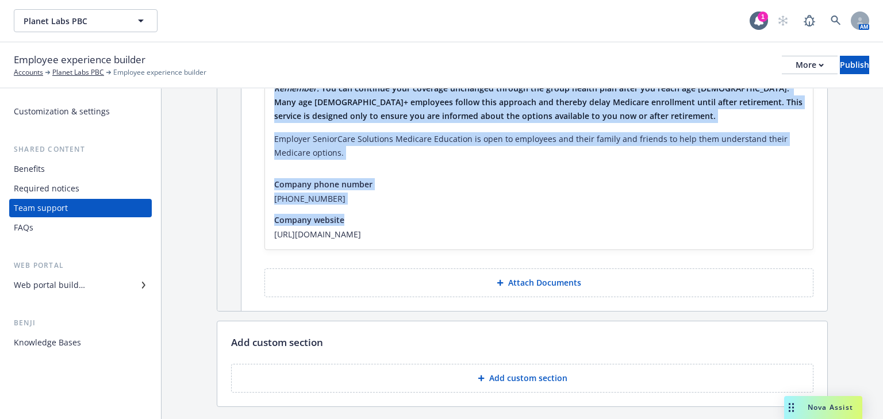
drag, startPoint x: 271, startPoint y: 198, endPoint x: 431, endPoint y: 178, distance: 161.0
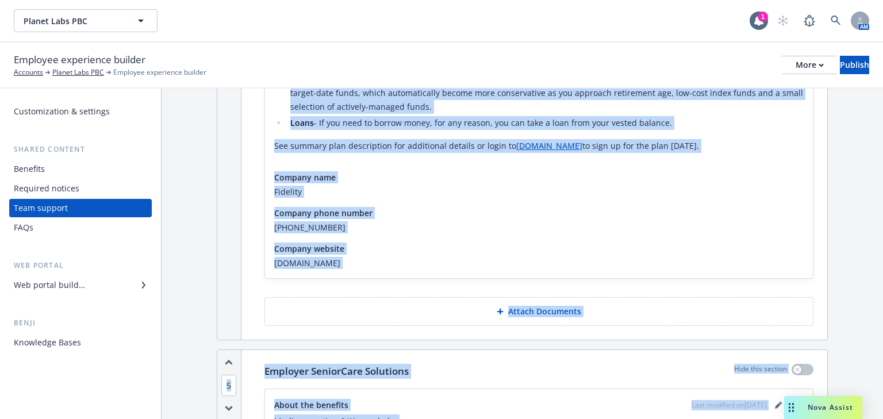
scroll to position [2051, 0]
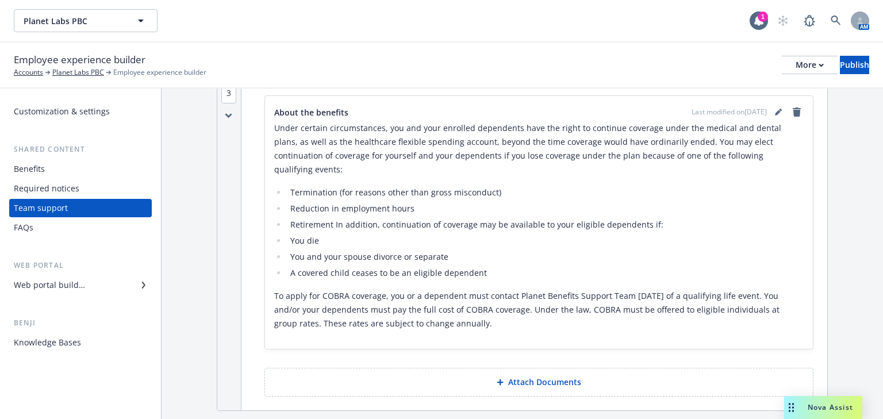
scroll to position [1453, 0]
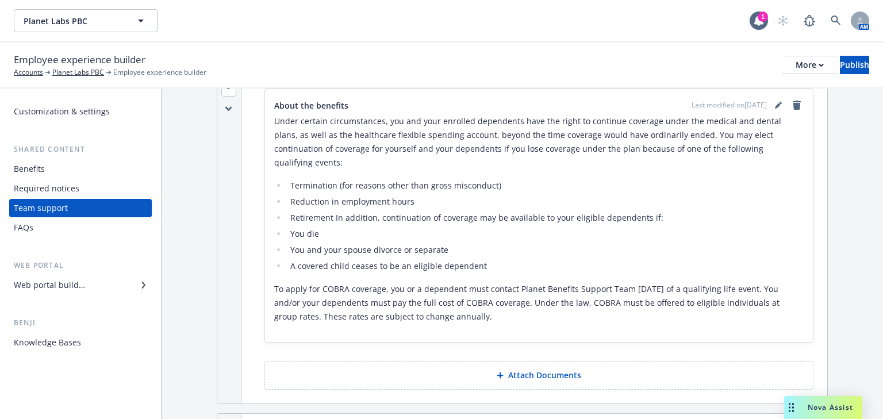
drag, startPoint x: 504, startPoint y: 306, endPoint x: 271, endPoint y: 103, distance: 309.2
click at [271, 103] on div "About the benefits Last modified on [DATE] Under certain circumstances, you and…" at bounding box center [539, 215] width 548 height 253
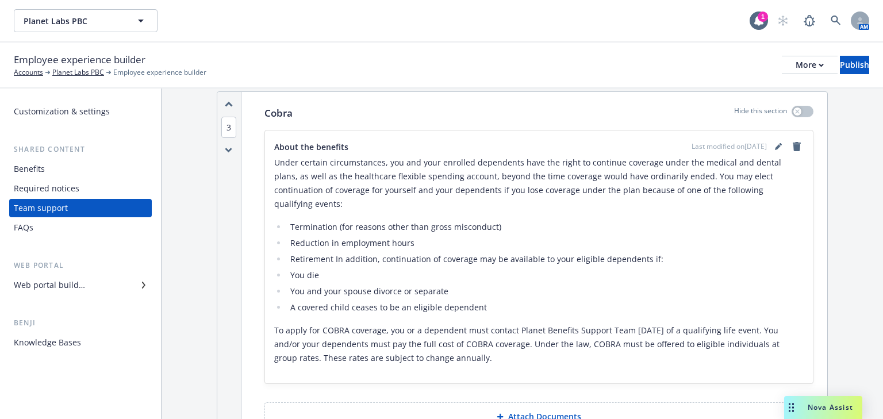
scroll to position [1361, 0]
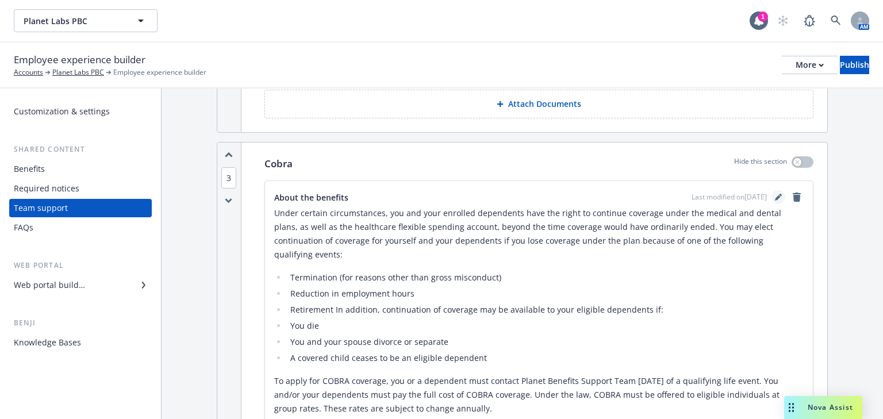
click at [775, 194] on icon "editPencil" at bounding box center [778, 197] width 7 height 7
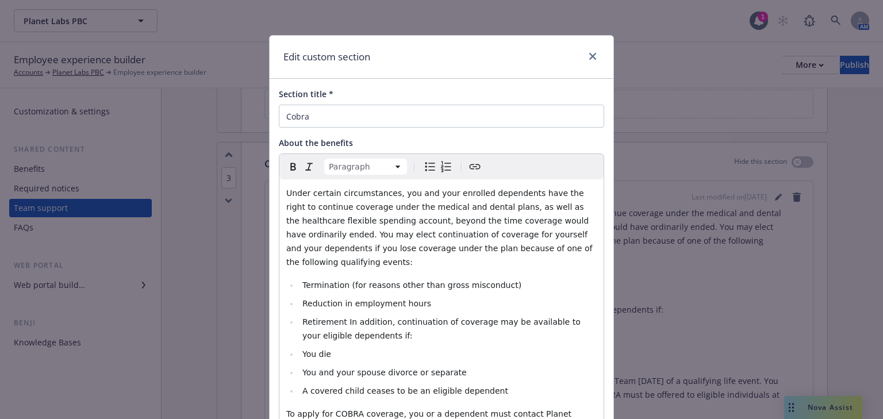
scroll to position [0, 0]
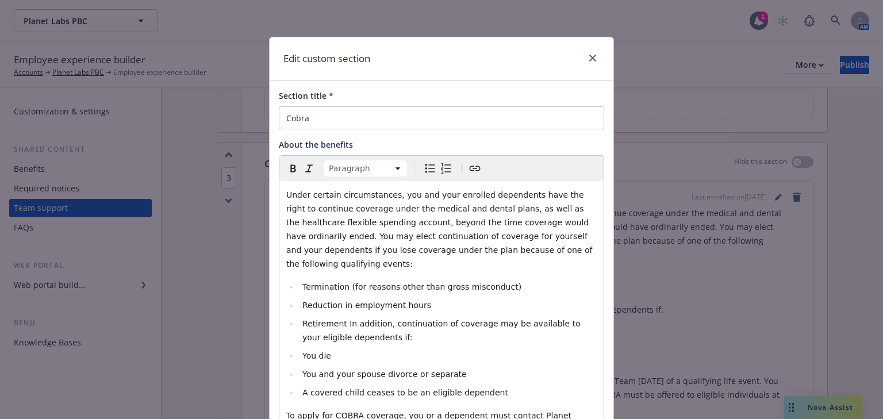
drag, startPoint x: 550, startPoint y: 120, endPoint x: 278, endPoint y: 198, distance: 282.4
click at [279, 198] on div "Under certain circumstances, you and your enrolled dependents have the right to…" at bounding box center [441, 333] width 324 height 304
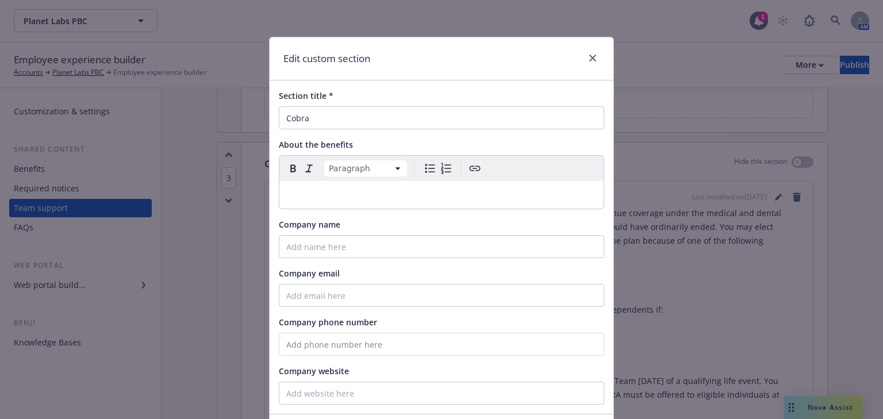
click at [329, 194] on p "editable markdown" at bounding box center [441, 195] width 310 height 14
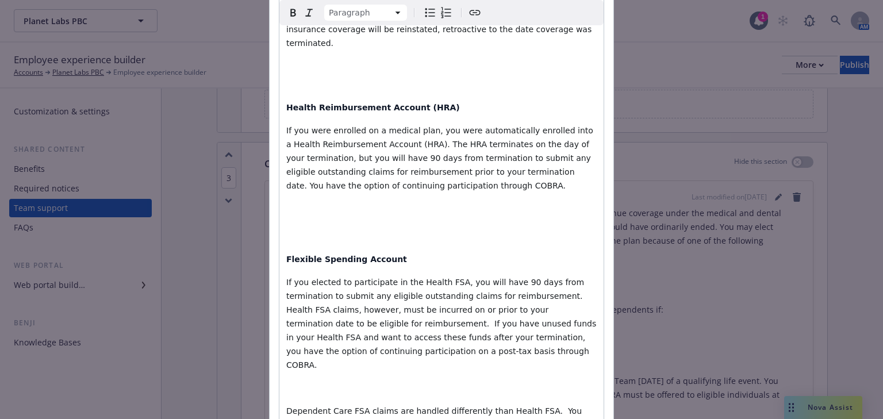
scroll to position [322, 0]
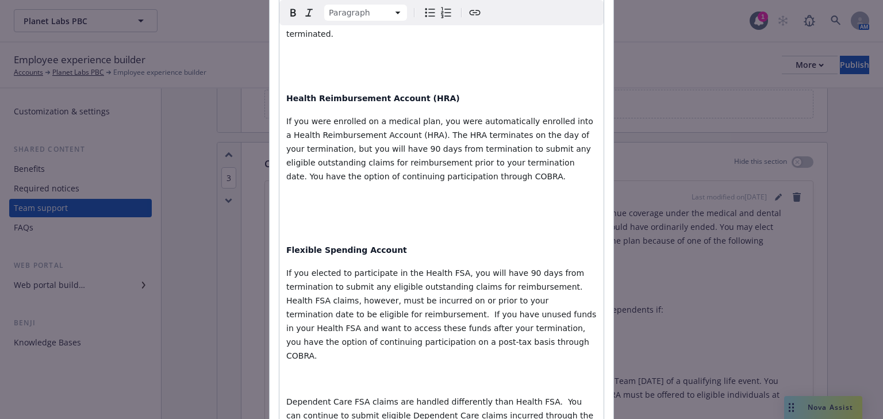
click at [295, 175] on p "If you were enrolled on a medical plan, you were automatically enrolled into a …" at bounding box center [441, 162] width 310 height 97
click at [291, 220] on p "editable markdown" at bounding box center [441, 227] width 310 height 14
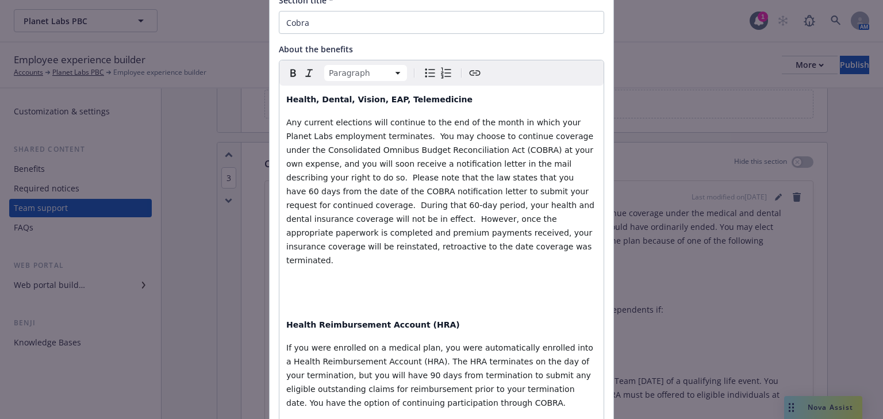
scroll to position [92, 0]
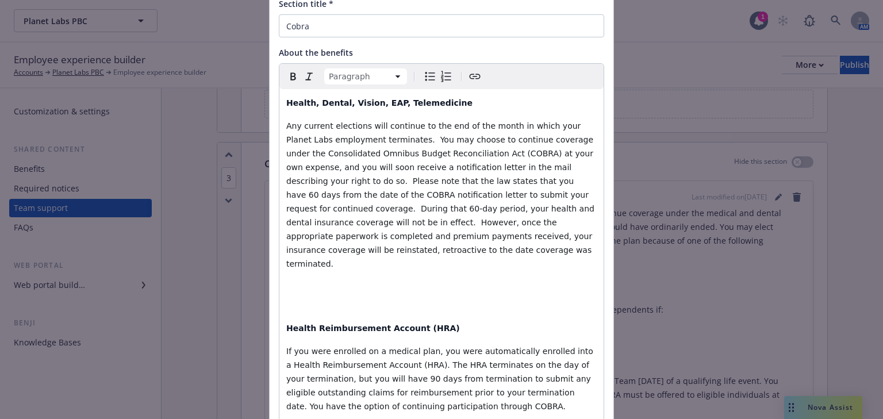
click at [288, 283] on p "Any current elections will continue to the end of the month in which your Plane…" at bounding box center [441, 215] width 310 height 193
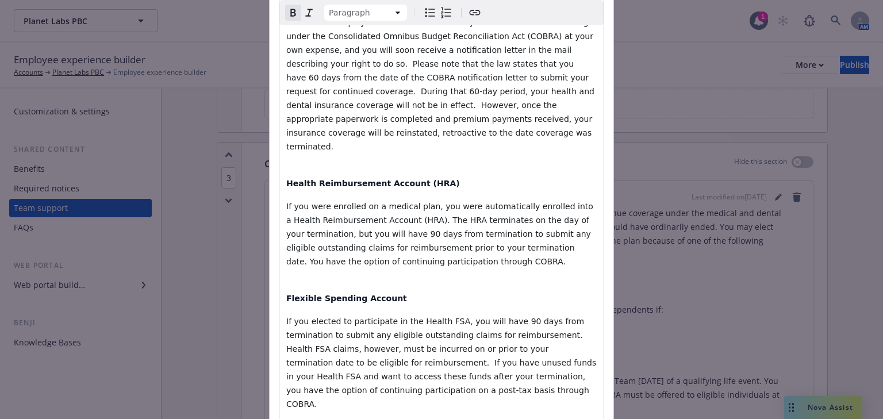
scroll to position [230, 0]
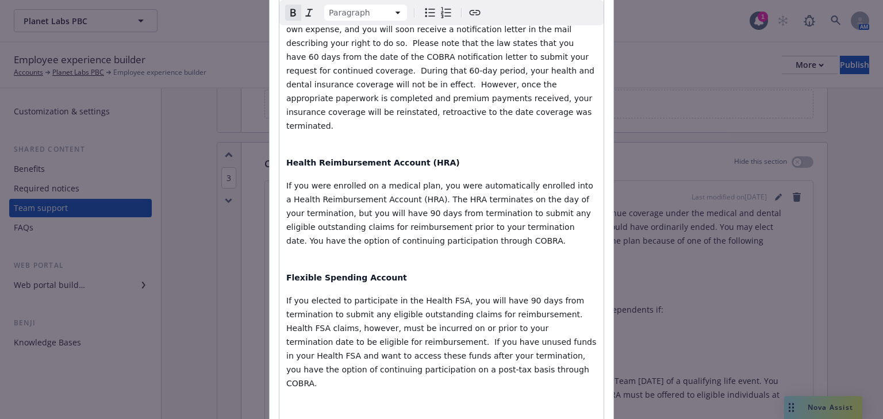
click at [286, 273] on strong "Flexible Spending Account" at bounding box center [346, 277] width 121 height 9
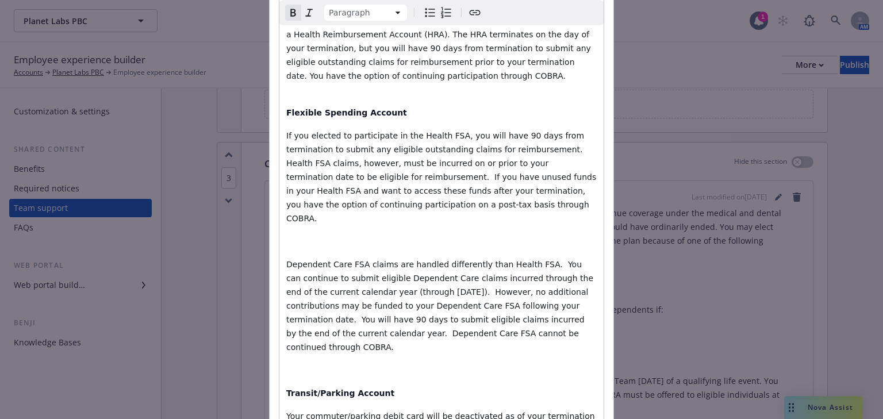
scroll to position [414, 0]
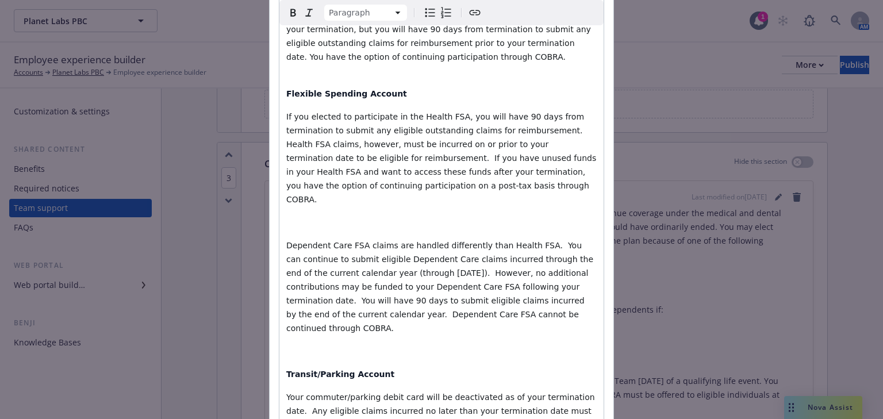
click at [286, 241] on span "Dependent Care FSA claims are handled differently than Health FSA. You can cont…" at bounding box center [440, 287] width 309 height 92
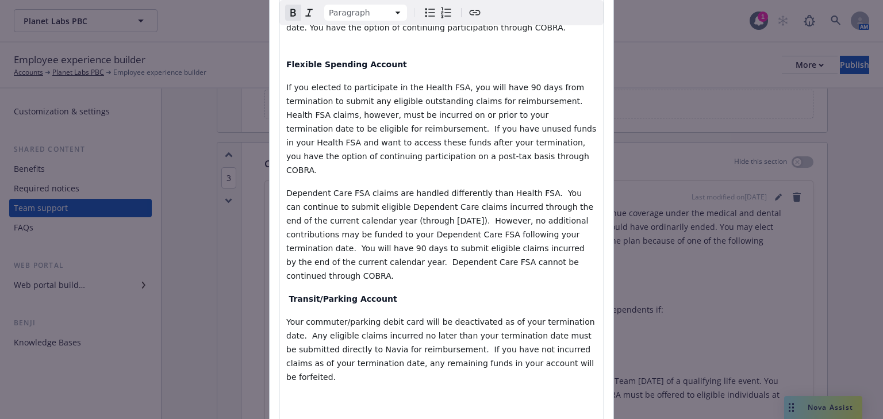
scroll to position [460, 0]
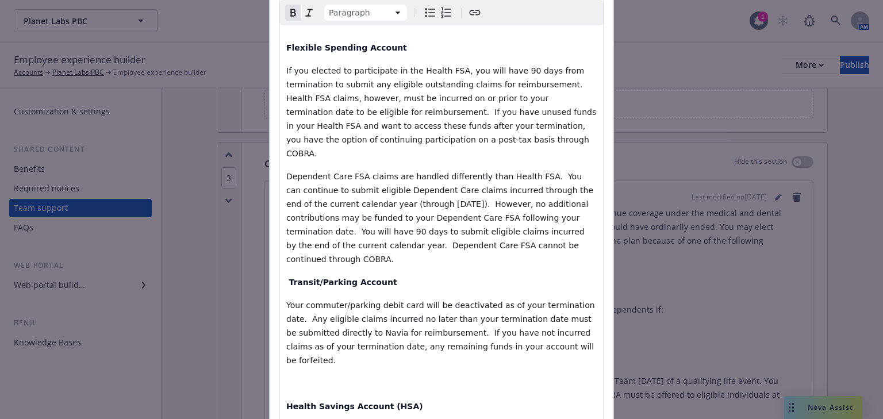
click at [286, 402] on strong "Health Savings Account (HSA)" at bounding box center [354, 406] width 137 height 9
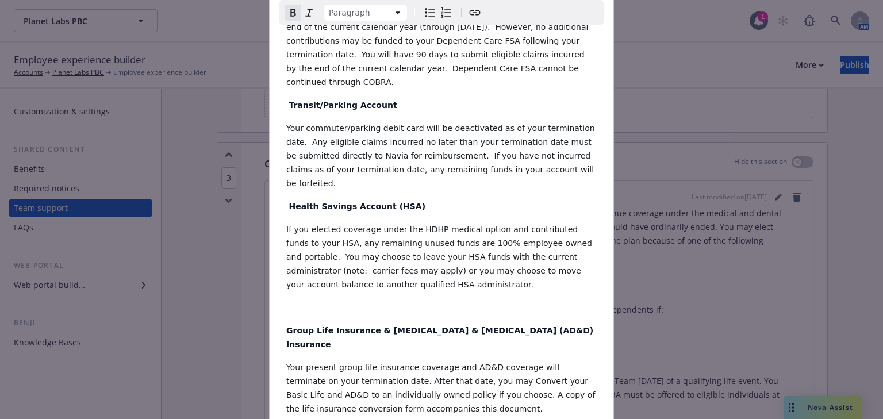
scroll to position [644, 0]
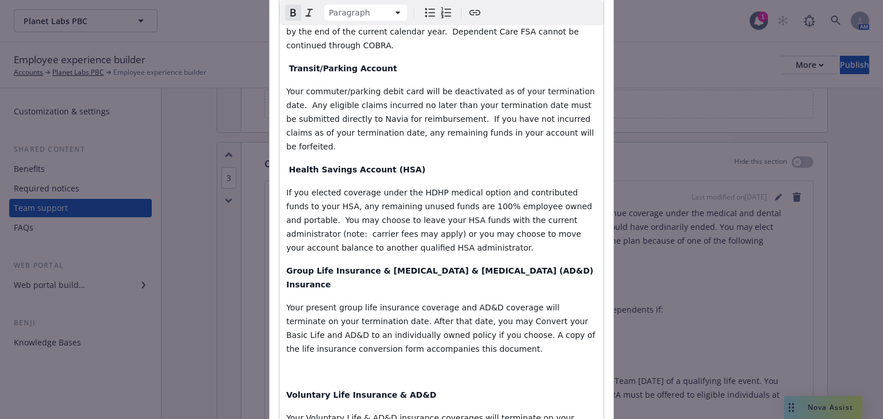
scroll to position [690, 0]
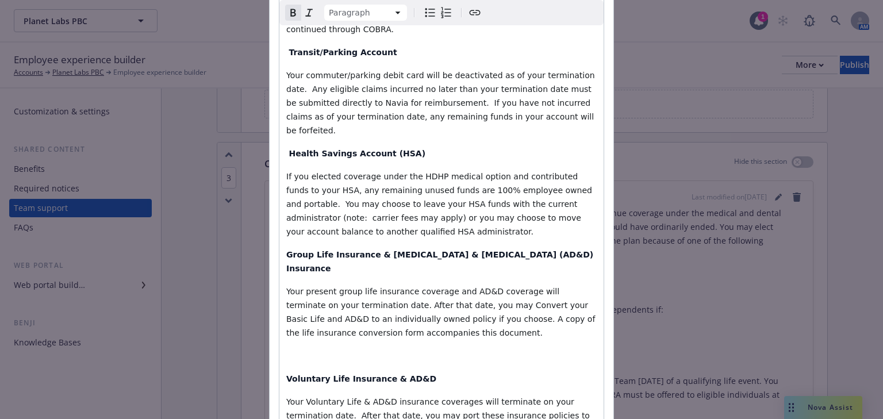
click at [286, 374] on strong "Voluntary Life Insurance" at bounding box center [341, 378] width 111 height 9
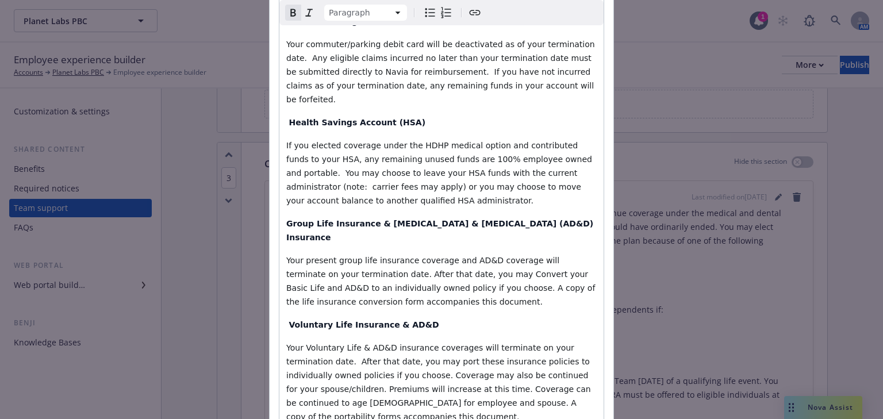
scroll to position [828, 0]
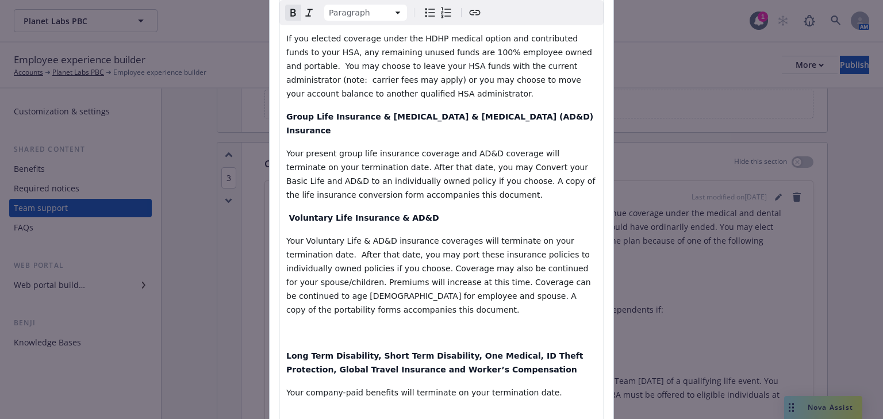
click at [286, 351] on strong "Long Term Disability, Short Term Disability, One Medical, ID Theft Protection, …" at bounding box center [435, 362] width 299 height 23
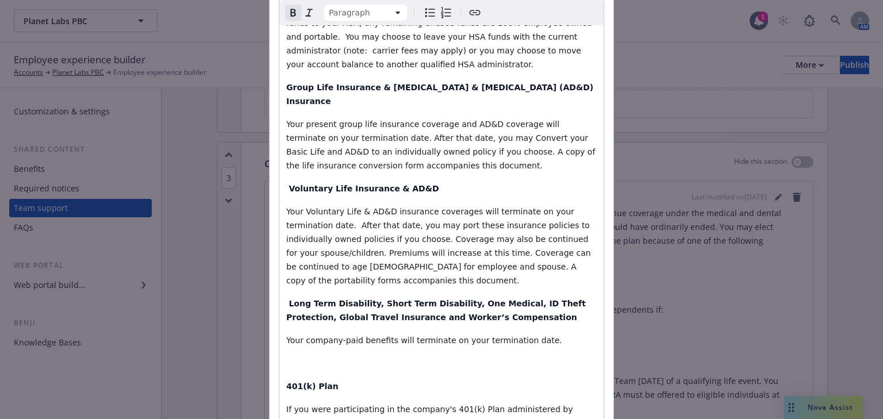
scroll to position [874, 0]
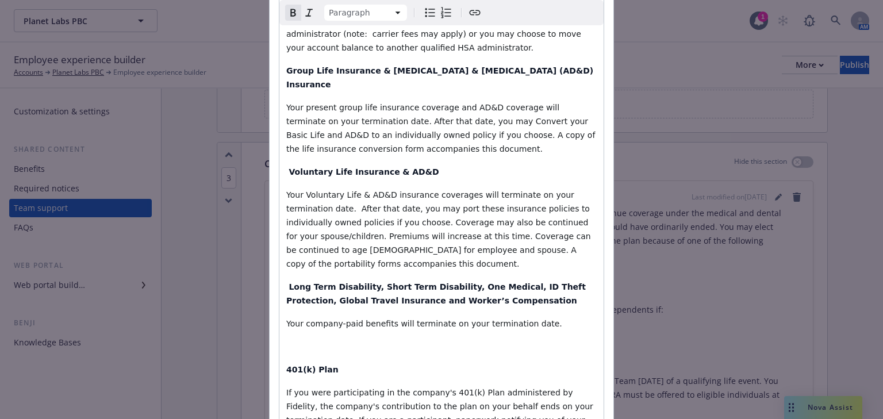
click at [286, 365] on strong "401(k) Plan" at bounding box center [312, 369] width 52 height 9
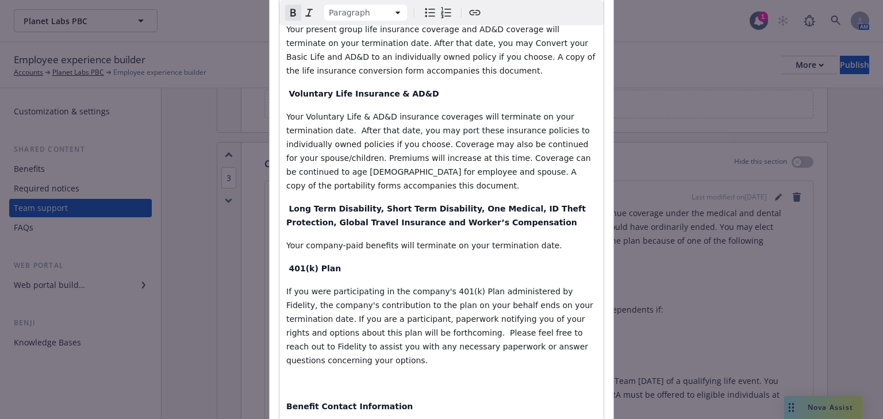
scroll to position [966, 0]
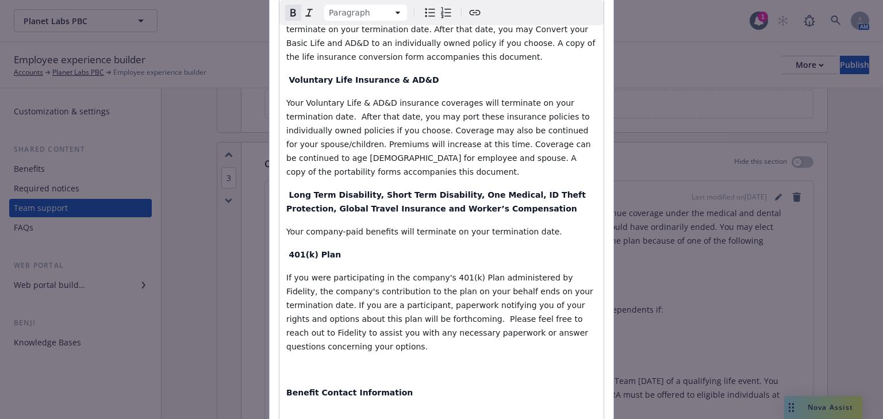
click at [286, 388] on strong "Benefit Contact Information" at bounding box center [349, 392] width 126 height 9
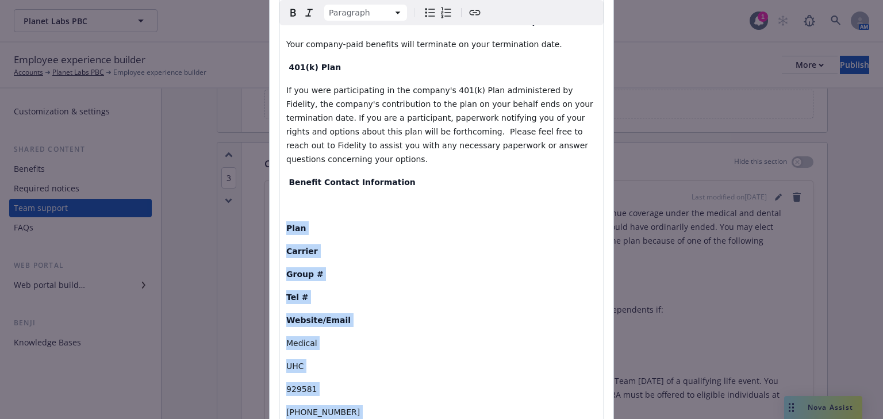
scroll to position [1159, 0]
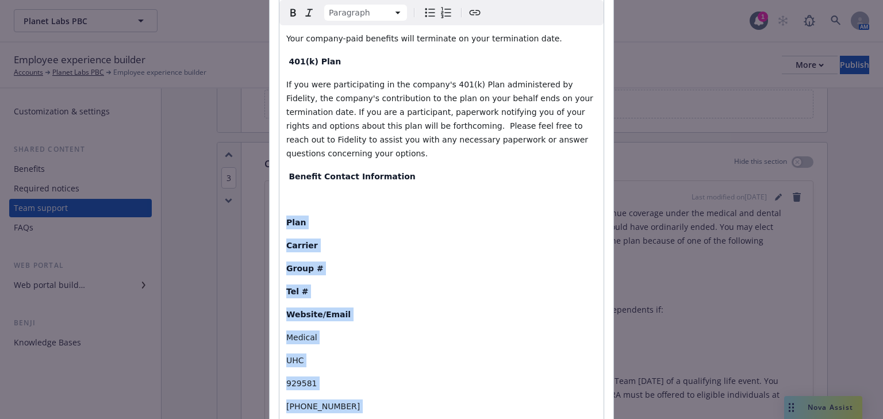
drag, startPoint x: 428, startPoint y: 201, endPoint x: 285, endPoint y: 101, distance: 174.3
click at [285, 101] on div "Health, Dental, Vision, EAP, Telemedicine Any current elections will continue t…" at bounding box center [441, 135] width 324 height 2226
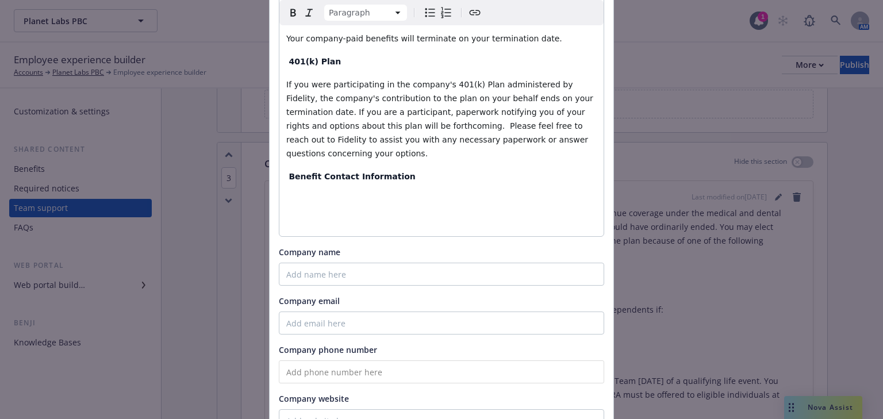
click at [295, 193] on p "editable markdown" at bounding box center [441, 200] width 310 height 14
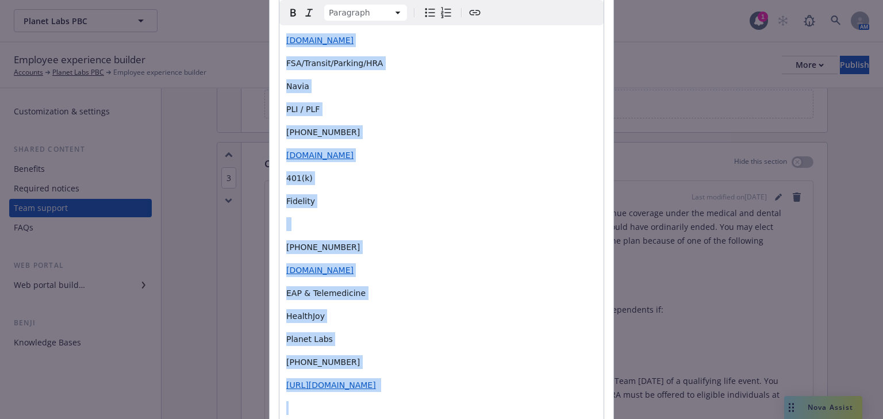
scroll to position [2030, 0]
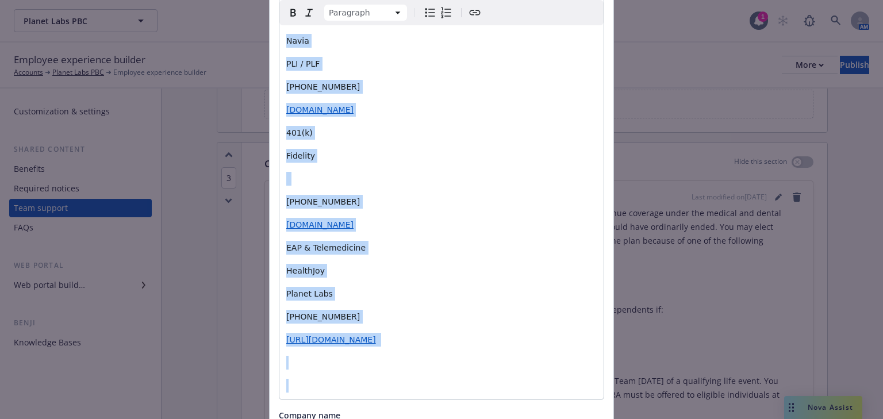
drag, startPoint x: 285, startPoint y: 158, endPoint x: 404, endPoint y: 338, distance: 216.2
copy div "Plan Carrier Group # Tel # Website/Email Medical UHC 929581 [PHONE_NUMBER] [DOM…"
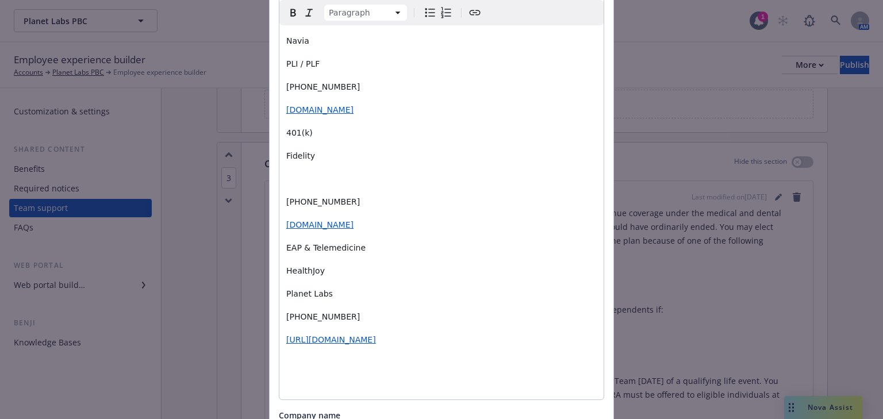
scroll to position [1136, 0]
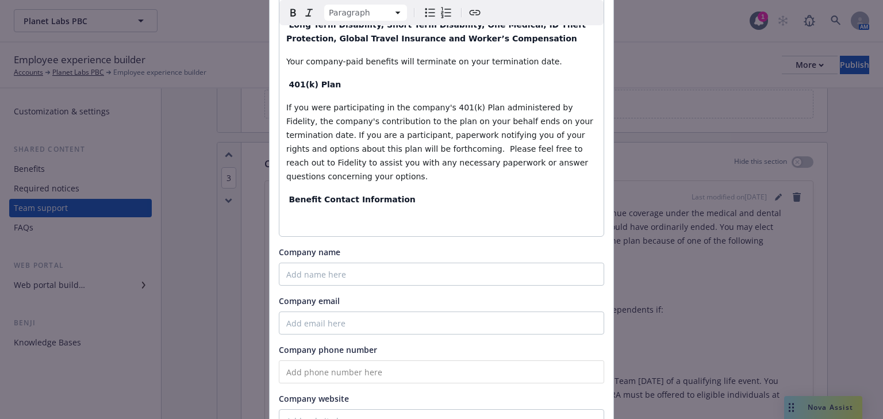
click at [305, 216] on p "editable markdown" at bounding box center [441, 223] width 310 height 14
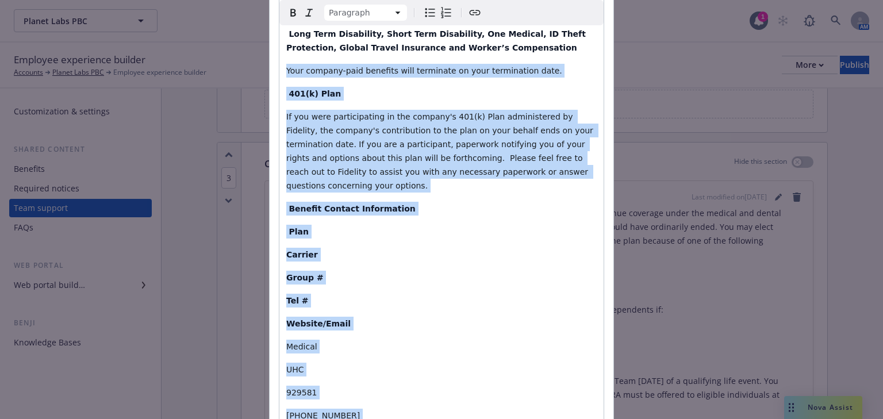
scroll to position [1090, 0]
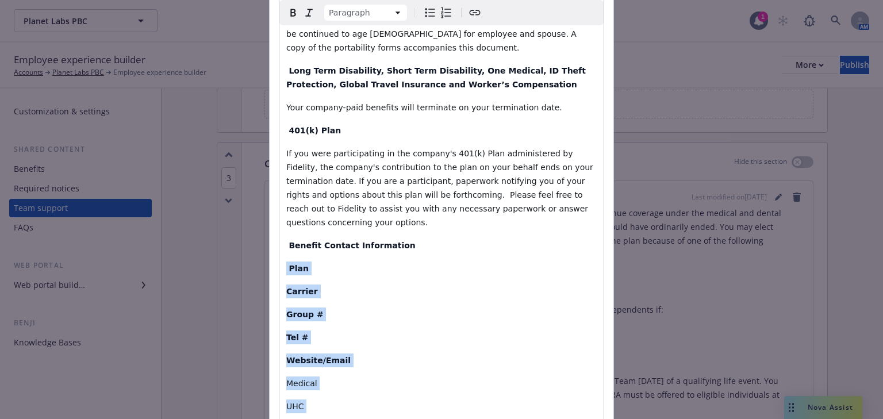
drag, startPoint x: 366, startPoint y: 214, endPoint x: 279, endPoint y: 146, distance: 110.2
click at [279, 145] on div "Health, Dental, Vision, EAP, Telemedicine Any current elections will continue t…" at bounding box center [441, 192] width 324 height 2203
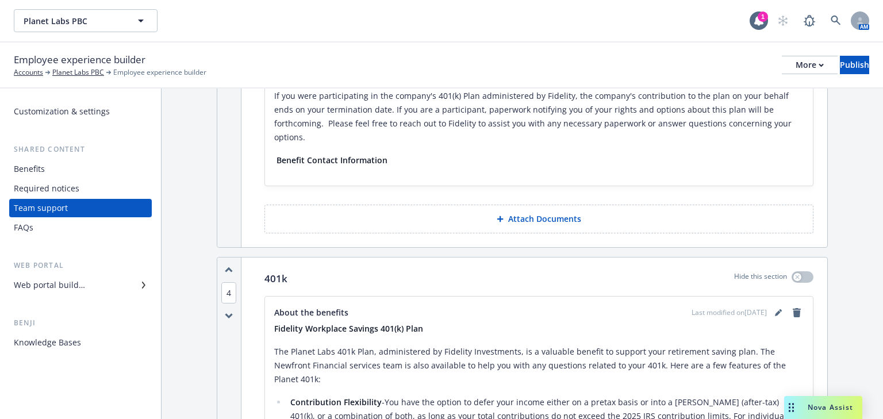
scroll to position [2235, 0]
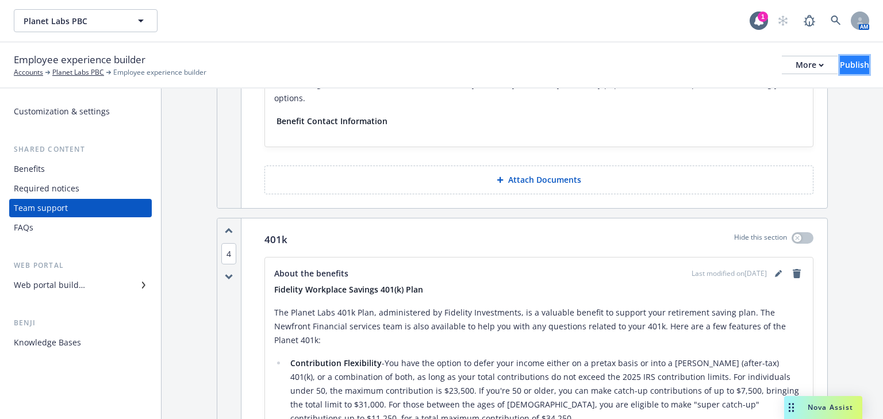
click at [840, 69] on div "Publish" at bounding box center [854, 64] width 29 height 17
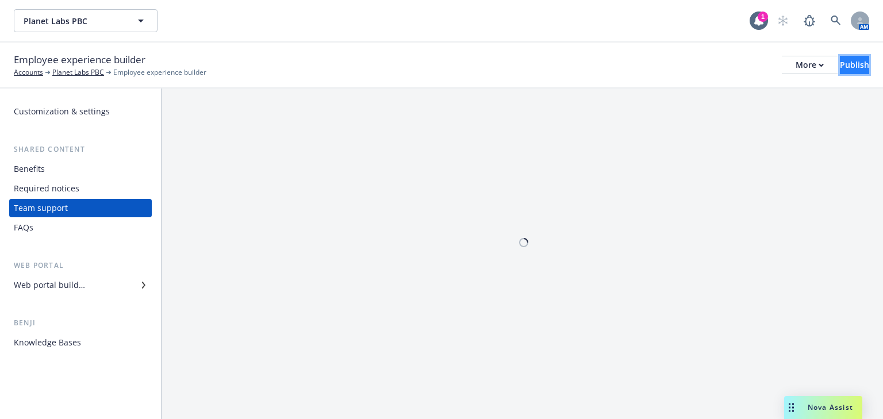
scroll to position [0, 0]
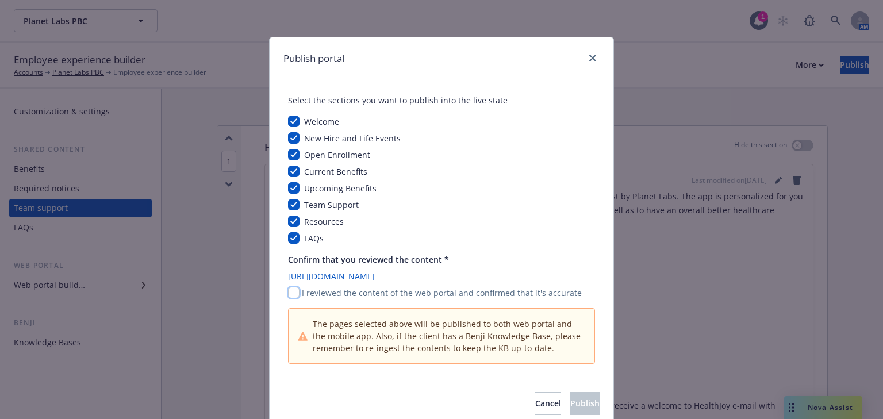
drag, startPoint x: 293, startPoint y: 295, endPoint x: 296, endPoint y: 303, distance: 8.8
click at [292, 295] on input "checkbox" at bounding box center [293, 292] width 11 height 11
checkbox input "true"
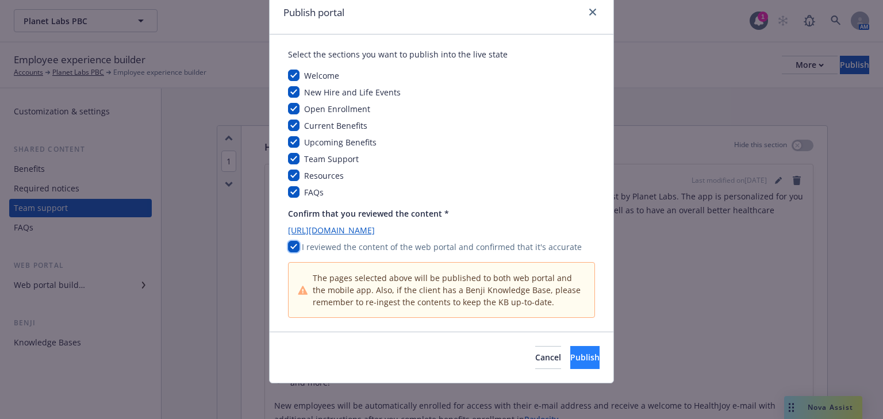
scroll to position [47, 0]
click at [570, 355] on span "Publish" at bounding box center [584, 356] width 29 height 11
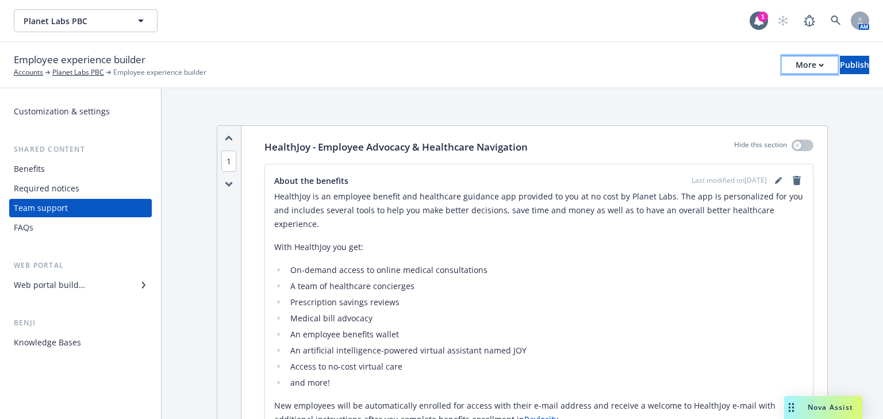
click at [819, 63] on icon "button" at bounding box center [821, 65] width 5 height 4
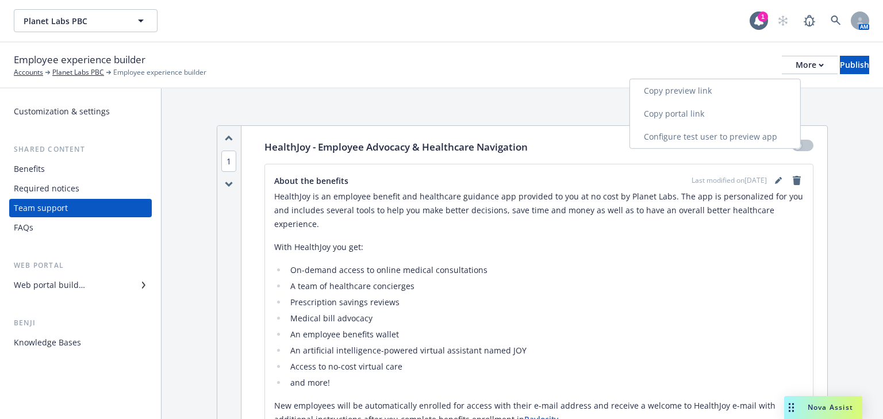
click at [686, 91] on link "Copy preview link" at bounding box center [715, 90] width 170 height 23
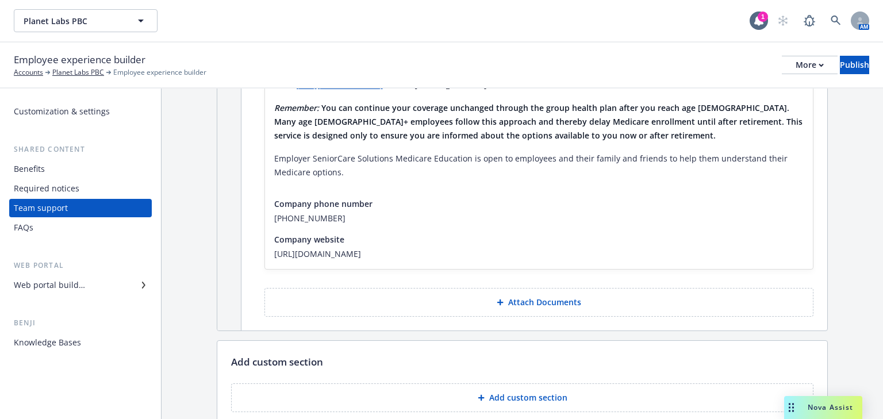
scroll to position [3129, 0]
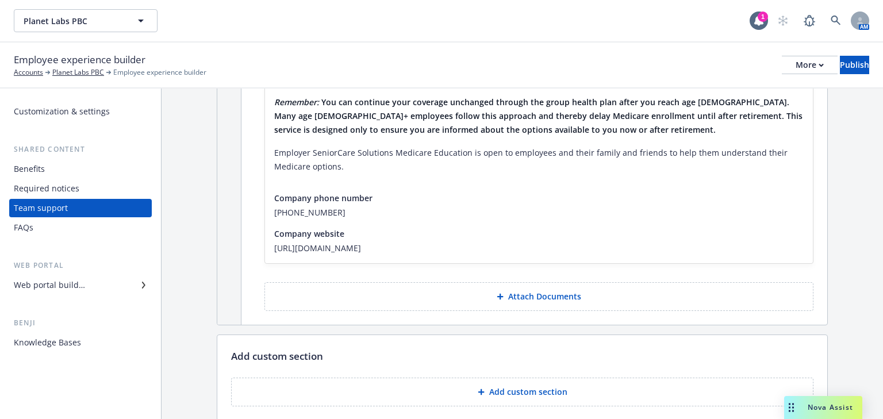
click at [18, 233] on div "FAQs" at bounding box center [24, 227] width 20 height 18
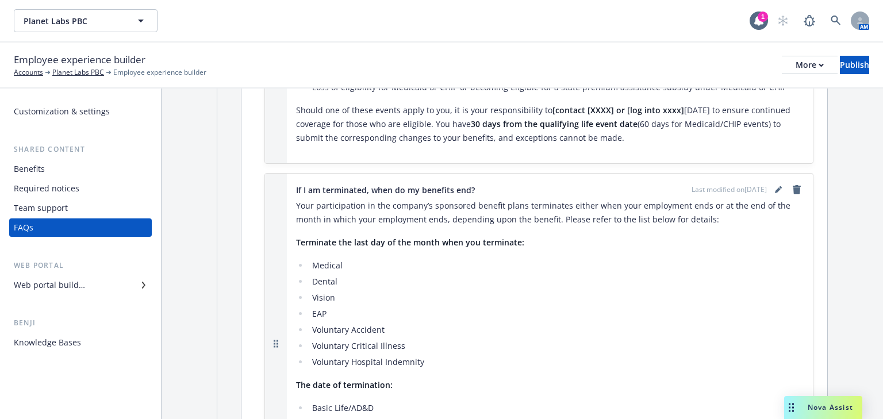
scroll to position [368, 0]
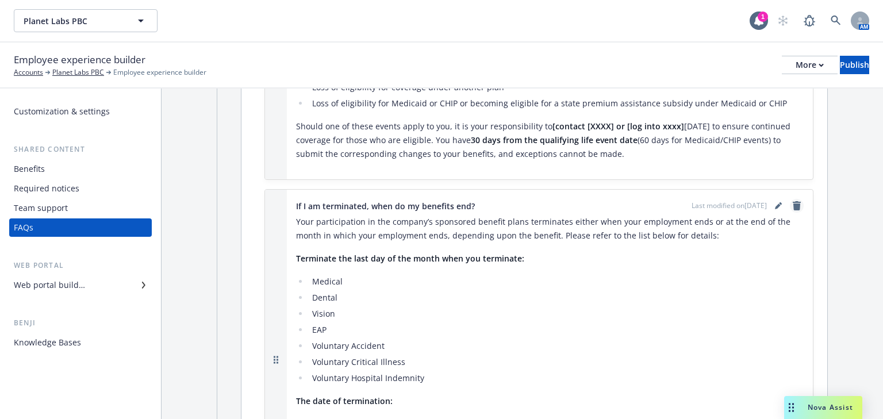
click at [793, 201] on icon "remove" at bounding box center [796, 205] width 9 height 9
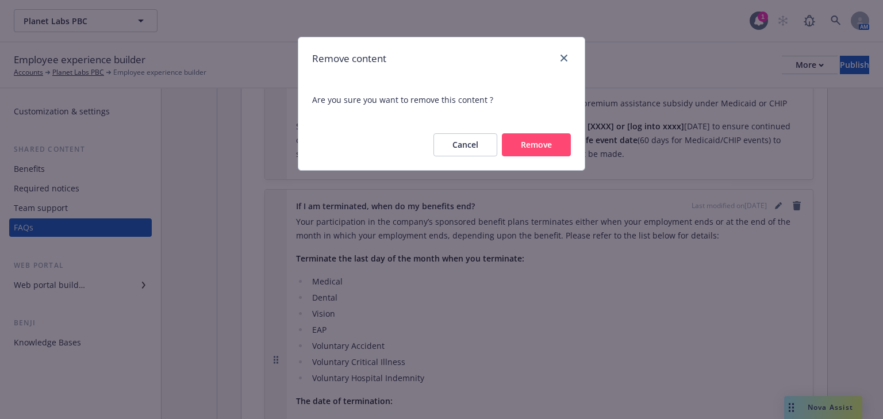
click at [558, 140] on button "Remove" at bounding box center [536, 144] width 69 height 23
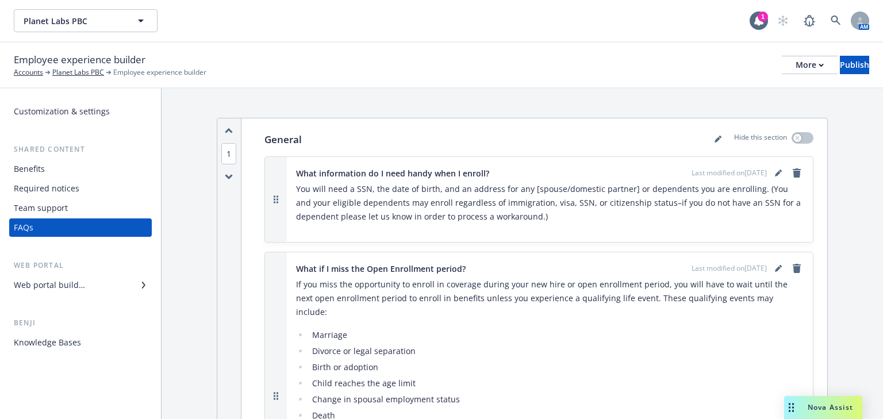
scroll to position [0, 0]
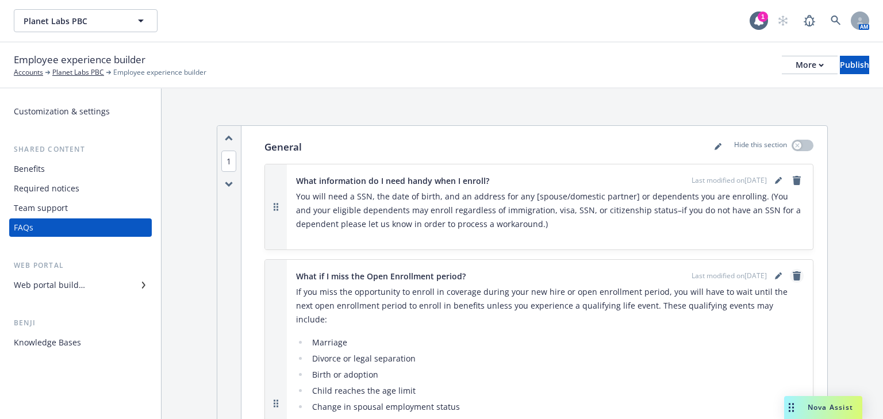
click at [792, 274] on icon "remove" at bounding box center [796, 275] width 9 height 9
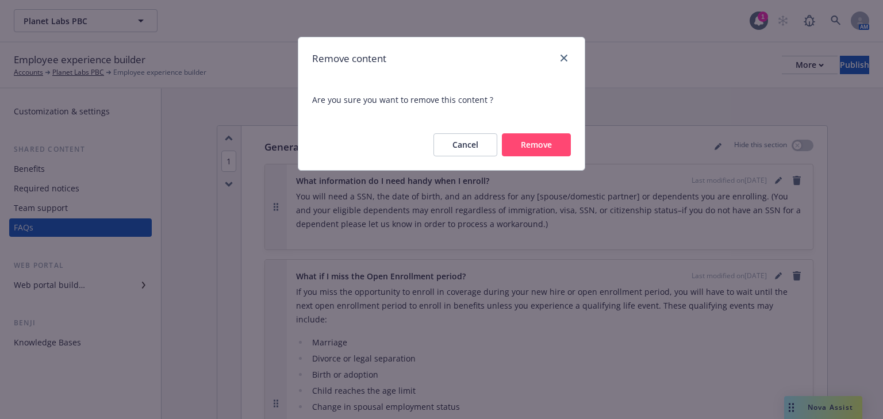
click at [554, 152] on button "Remove" at bounding box center [536, 144] width 69 height 23
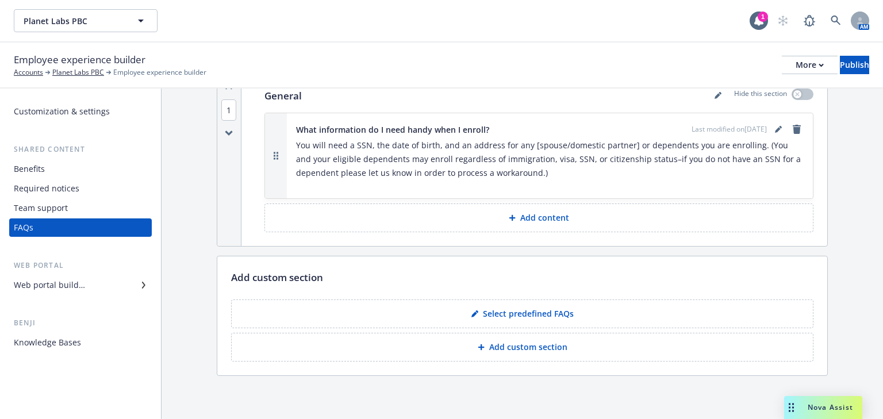
scroll to position [52, 0]
click at [513, 313] on p "Select predefined FAQs" at bounding box center [528, 312] width 91 height 11
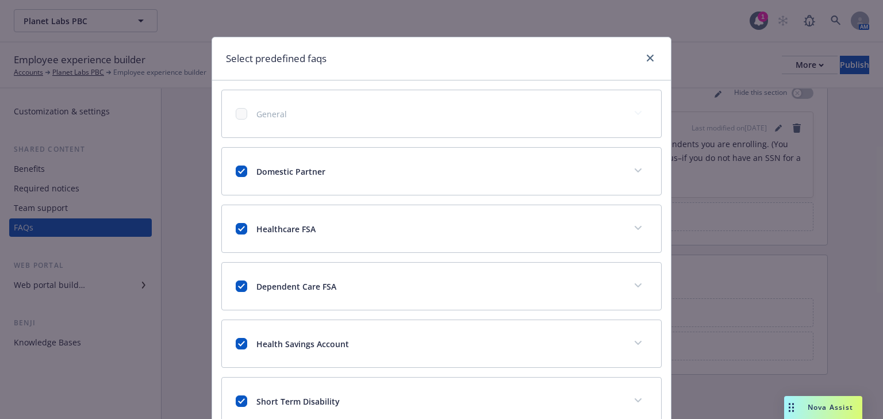
click at [635, 171] on icon "expand content" at bounding box center [638, 170] width 7 height 4
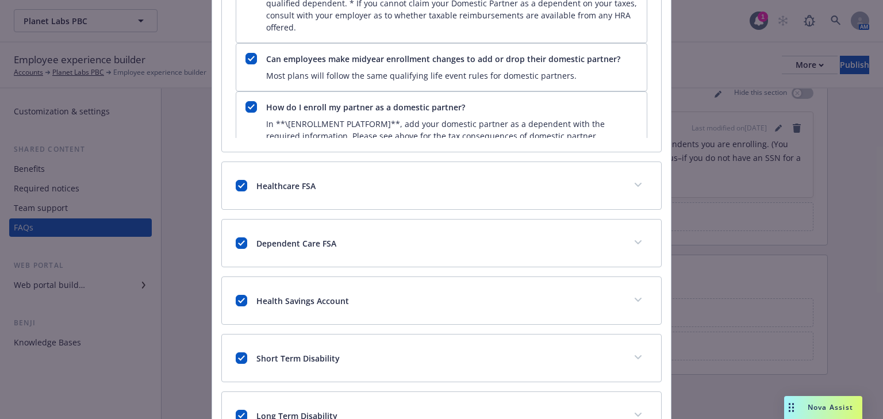
scroll to position [230, 0]
click at [405, 192] on div "Healthcare FSA" at bounding box center [441, 185] width 439 height 47
click at [550, 179] on div "Healthcare FSA" at bounding box center [428, 185] width 384 height 12
click at [647, 188] on div "Healthcare FSA" at bounding box center [441, 185] width 439 height 47
click at [631, 186] on button "expand content" at bounding box center [638, 184] width 18 height 18
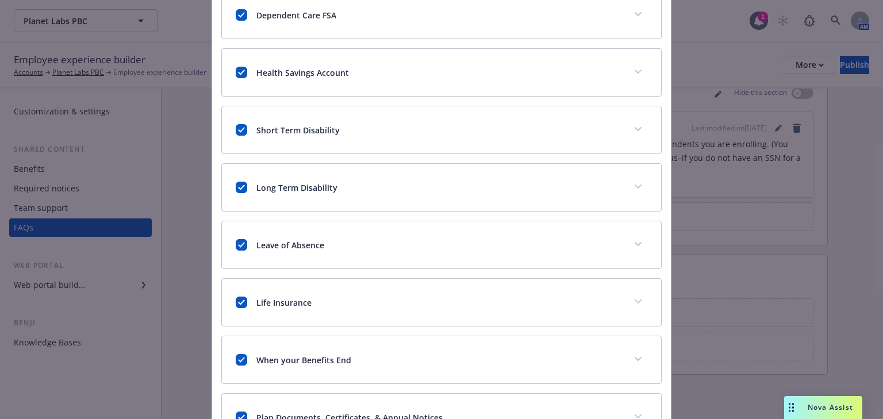
scroll to position [598, 0]
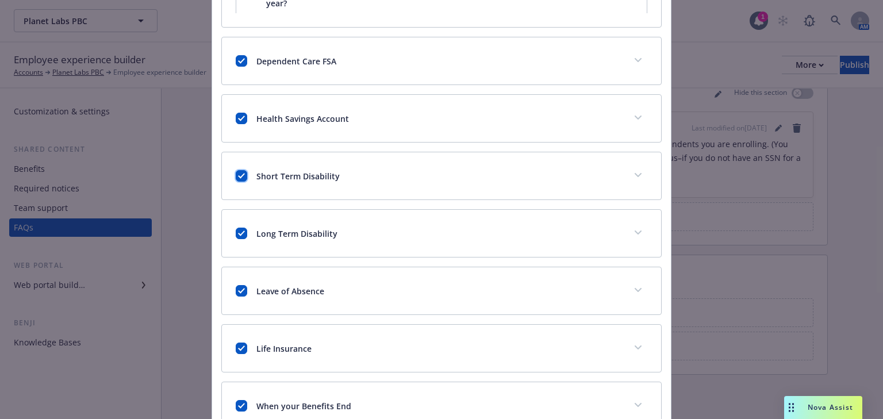
click at [236, 172] on input "checkbox" at bounding box center [241, 175] width 11 height 11
checkbox input "false"
click at [237, 234] on input "checkbox" at bounding box center [241, 233] width 11 height 11
checkbox input "false"
click at [237, 293] on input "checkbox" at bounding box center [241, 290] width 11 height 11
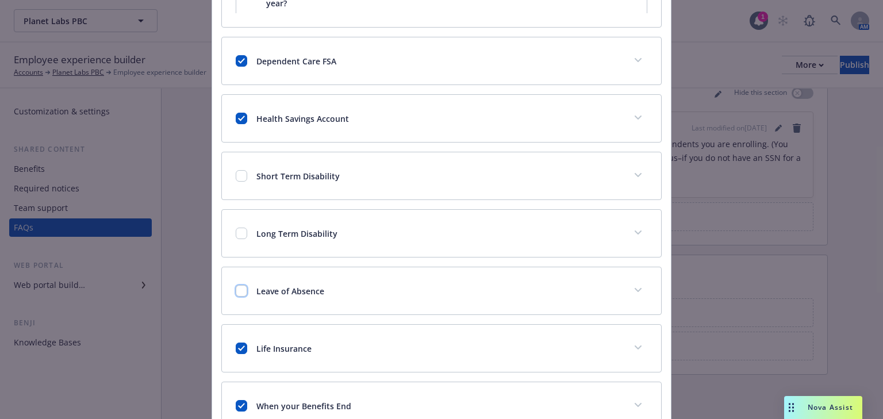
checkbox input "false"
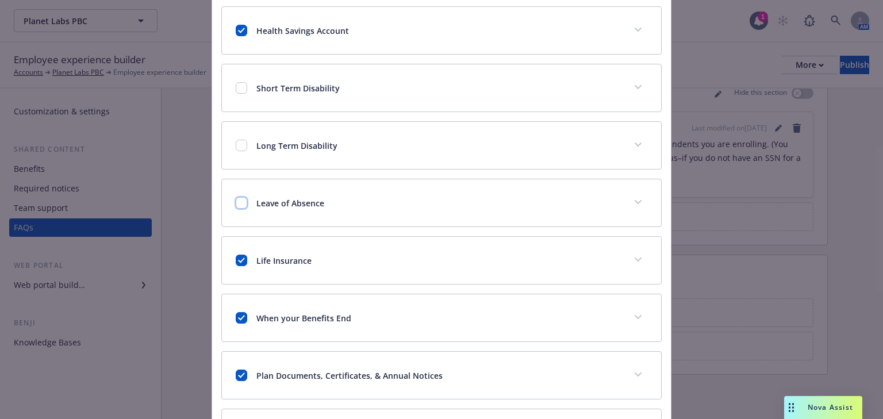
scroll to position [690, 0]
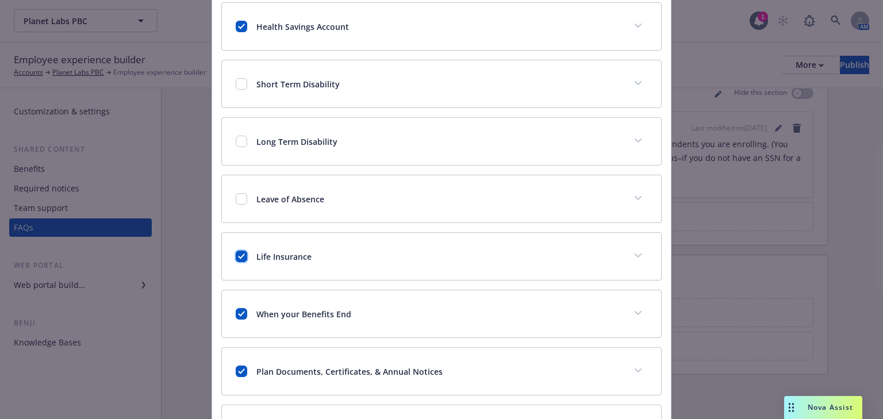
click at [239, 260] on div "Life Insurance" at bounding box center [441, 256] width 439 height 47
click at [237, 314] on input "checkbox" at bounding box center [241, 313] width 11 height 11
checkbox input "false"
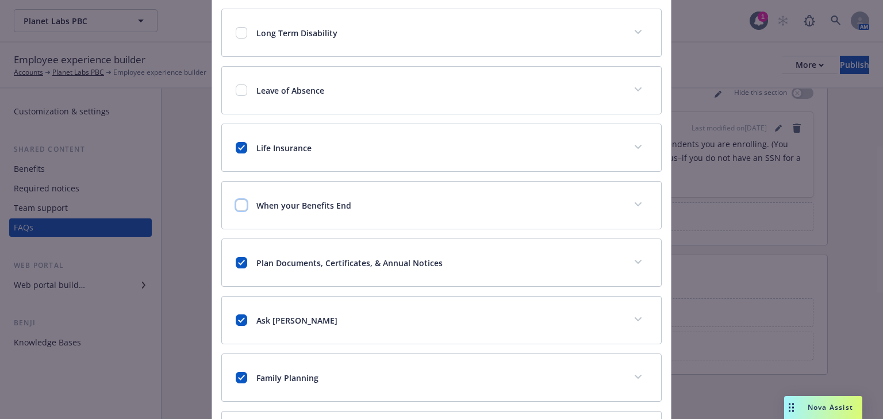
scroll to position [828, 0]
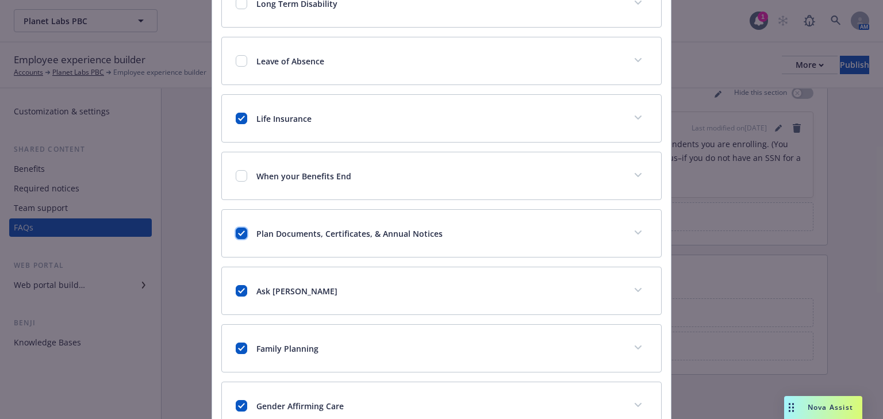
click at [237, 232] on input "checkbox" at bounding box center [241, 233] width 11 height 11
checkbox input "false"
click at [236, 291] on input "checkbox" at bounding box center [241, 290] width 11 height 11
checkbox input "false"
click at [238, 339] on div "Family Planning" at bounding box center [441, 348] width 439 height 47
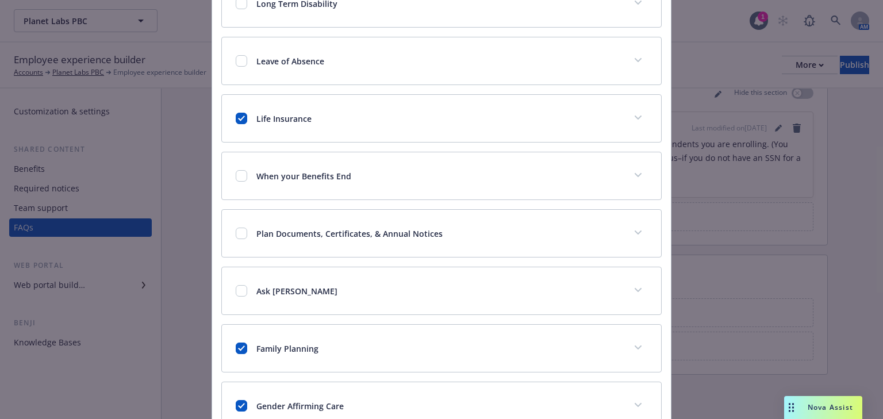
click at [237, 341] on div "Family Planning" at bounding box center [441, 348] width 439 height 47
click at [241, 343] on input "checkbox" at bounding box center [241, 348] width 11 height 11
checkbox input "false"
click at [238, 117] on input "checkbox" at bounding box center [241, 118] width 11 height 11
checkbox input "false"
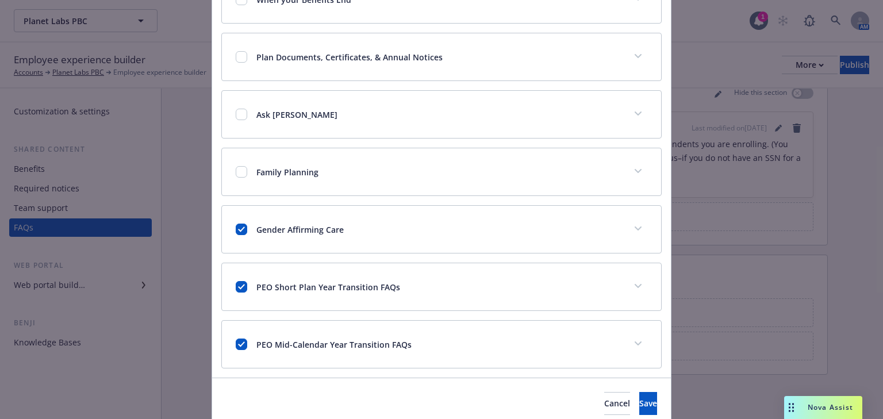
scroll to position [1012, 0]
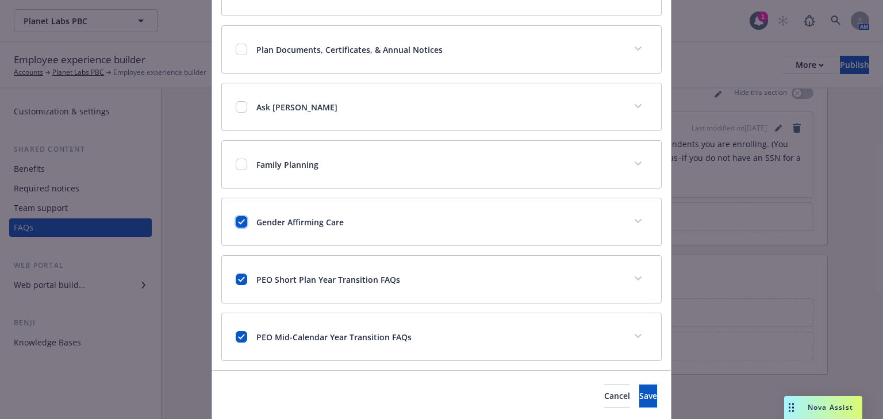
click at [240, 216] on input "checkbox" at bounding box center [241, 221] width 11 height 11
checkbox input "false"
click at [236, 277] on input "checkbox" at bounding box center [241, 279] width 11 height 11
checkbox input "false"
click at [236, 336] on input "checkbox" at bounding box center [241, 336] width 11 height 11
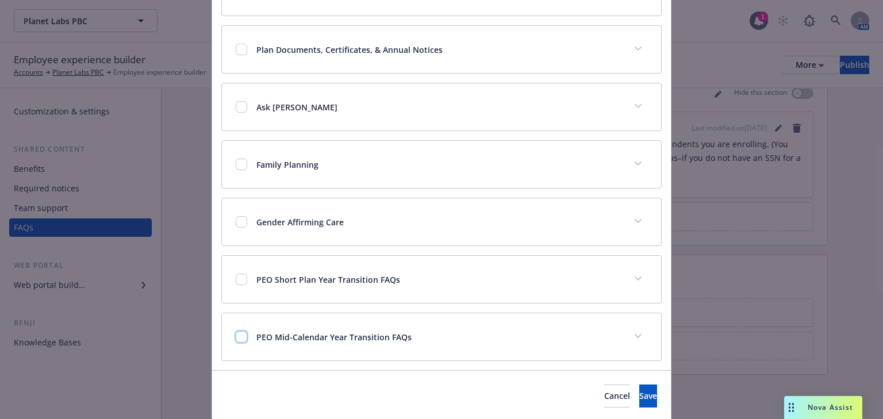
checkbox input "false"
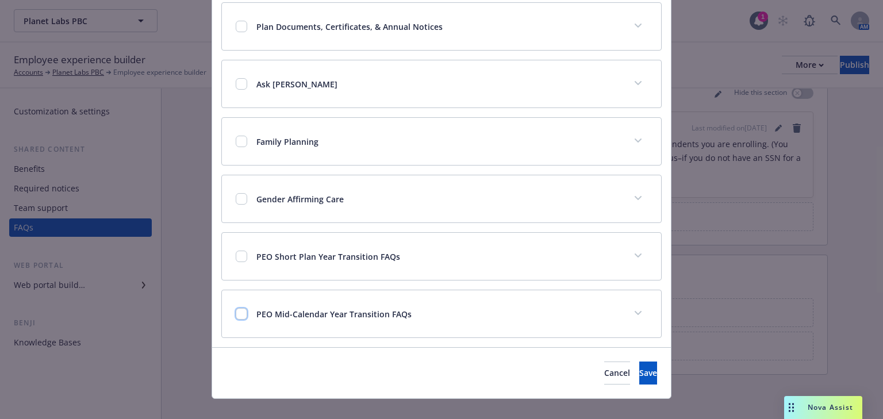
scroll to position [1047, 0]
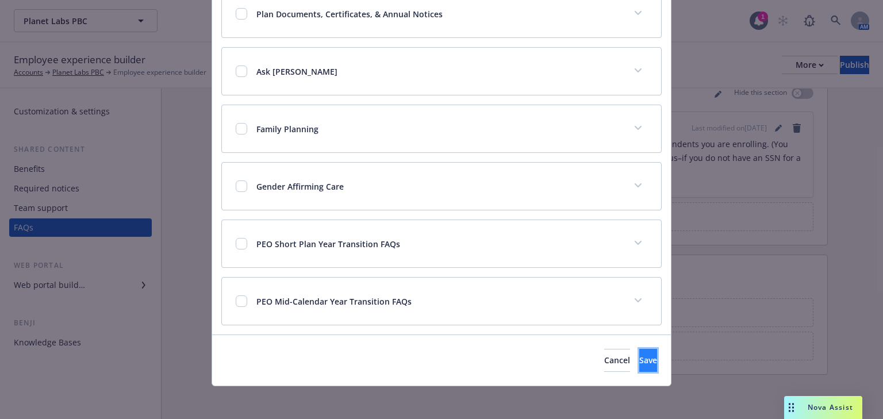
click at [639, 358] on span "Save" at bounding box center [648, 360] width 18 height 11
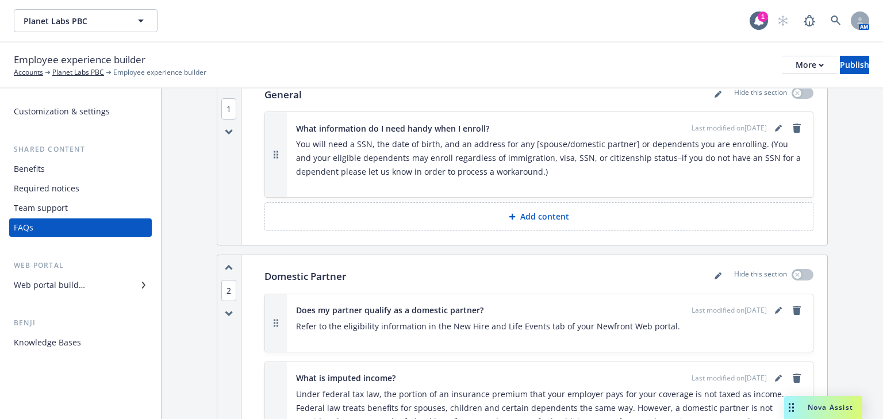
scroll to position [0, 0]
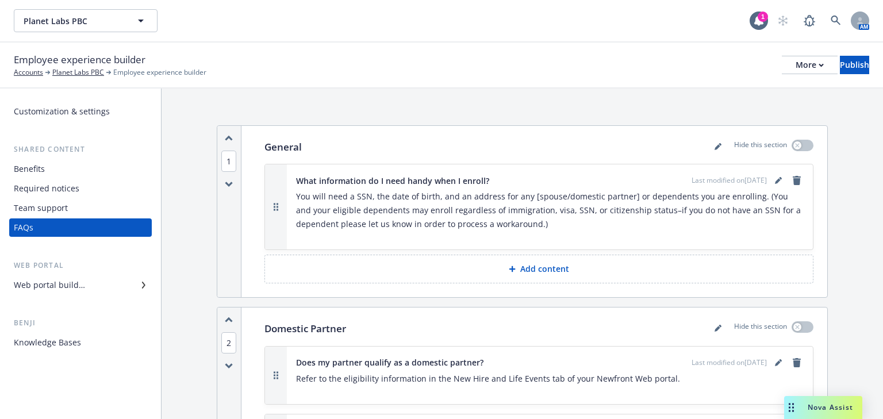
click at [841, 75] on div "Employee experience builder Accounts Planet Labs PBC Employee experience builde…" at bounding box center [441, 64] width 855 height 25
click at [842, 69] on div "Publish" at bounding box center [854, 64] width 29 height 17
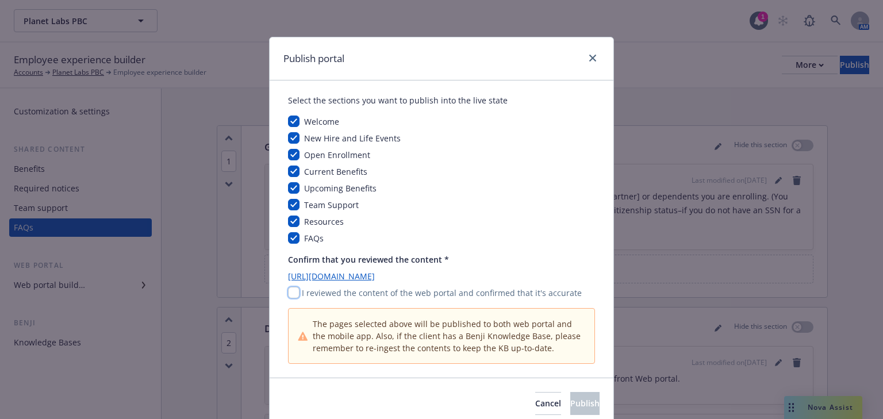
drag, startPoint x: 291, startPoint y: 290, endPoint x: 306, endPoint y: 312, distance: 26.9
click at [291, 290] on input "checkbox" at bounding box center [293, 292] width 11 height 11
checkbox input "true"
click at [570, 397] on button "Publish" at bounding box center [584, 403] width 29 height 23
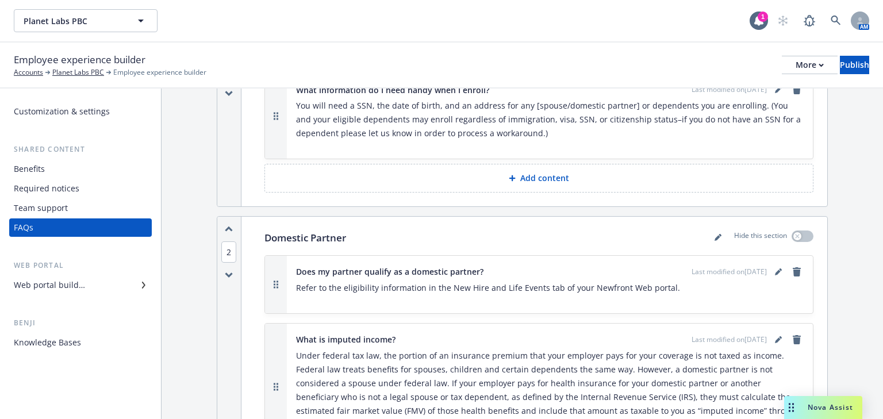
scroll to position [92, 0]
click at [577, 277] on div "Does my partner qualify as a domestic partner? Last modified on [DATE] Refer to…" at bounding box center [550, 283] width 508 height 39
click at [775, 268] on icon "editPencil" at bounding box center [778, 270] width 7 height 7
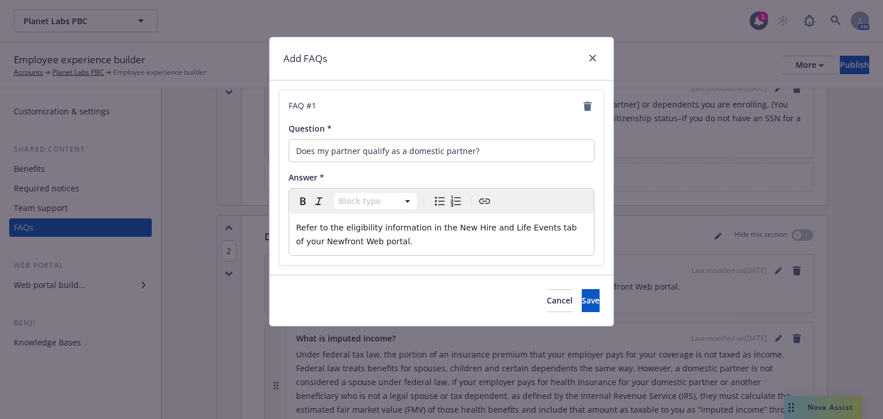
click at [375, 243] on p "Refer to the eligibility information in the New Hire and Life Events tab of you…" at bounding box center [441, 235] width 291 height 28
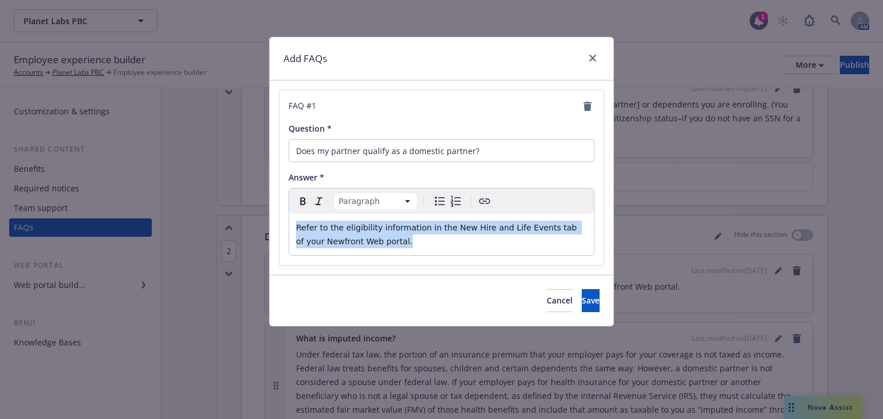
drag, startPoint x: 378, startPoint y: 244, endPoint x: 281, endPoint y: 229, distance: 98.8
click at [275, 229] on div "FAQ # 1 Question * Does my partner qualify as a domestic partner? Answer * Para…" at bounding box center [442, 177] width 344 height 194
select select
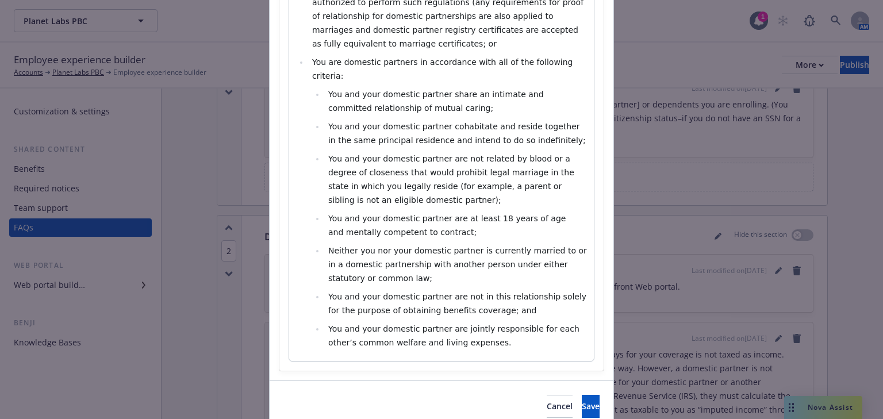
scroll to position [325, 0]
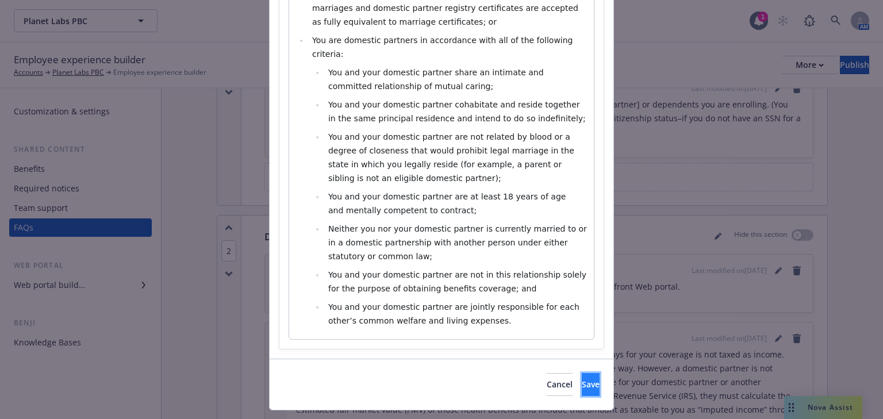
click at [582, 373] on button "Save" at bounding box center [591, 384] width 18 height 23
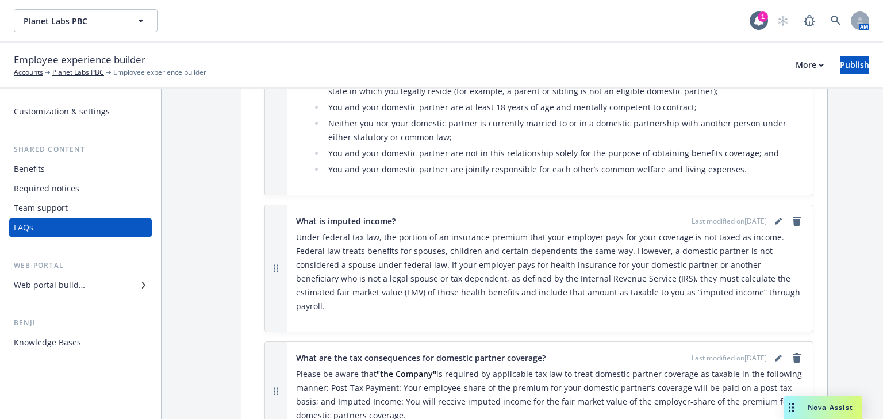
scroll to position [506, 0]
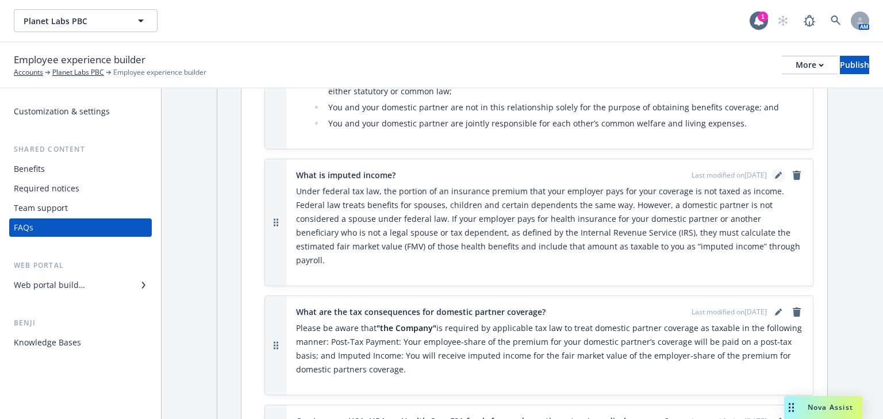
click at [775, 175] on icon "editPencil" at bounding box center [778, 175] width 7 height 7
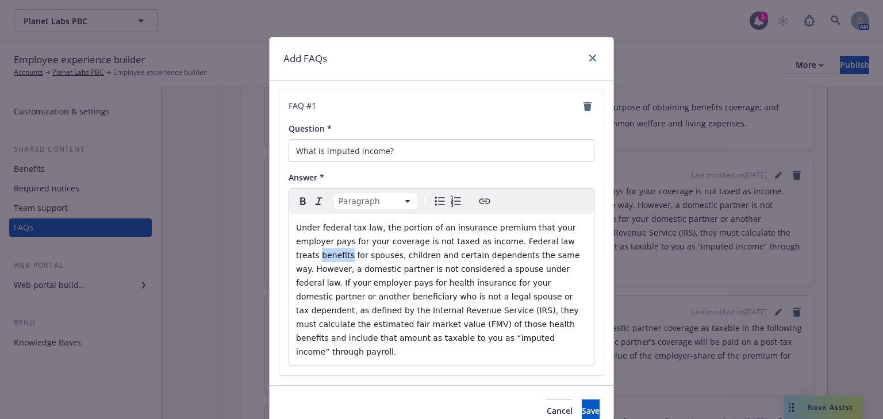
drag, startPoint x: 547, startPoint y: 241, endPoint x: 524, endPoint y: 241, distance: 23.0
click at [524, 241] on span "Under federal tax law, the portion of an insurance premium that your employer p…" at bounding box center [439, 289] width 286 height 133
click at [299, 202] on icon "Bold" at bounding box center [303, 201] width 14 height 14
drag, startPoint x: 416, startPoint y: 242, endPoint x: 364, endPoint y: 231, distance: 53.0
click at [398, 244] on span "Under federal tax law, the portion of an insurance premium that your employer p…" at bounding box center [437, 241] width 282 height 37
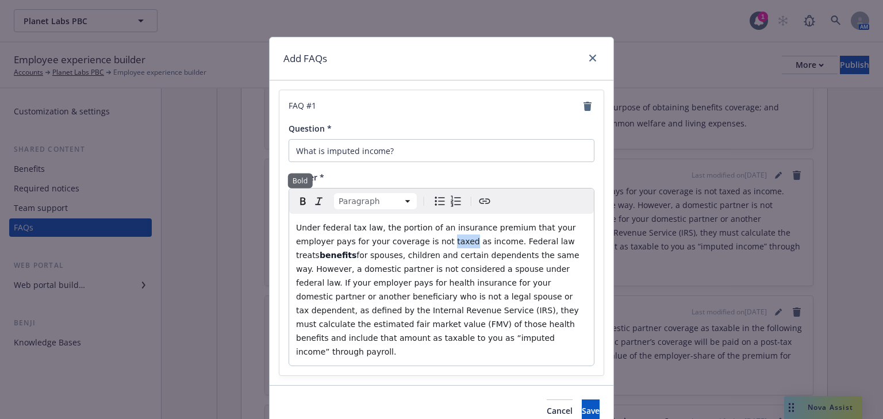
click at [296, 200] on icon "Bold" at bounding box center [303, 201] width 14 height 14
drag, startPoint x: 536, startPoint y: 258, endPoint x: 320, endPoint y: 268, distance: 216.4
click at [320, 268] on span "for spouses, children and certain dependents the same way. However, a domestic …" at bounding box center [439, 304] width 286 height 106
click at [296, 200] on icon "Bold" at bounding box center [303, 201] width 14 height 14
click at [352, 271] on span "is not considered a spouse under federal law. If your employer pays for health …" at bounding box center [438, 310] width 285 height 92
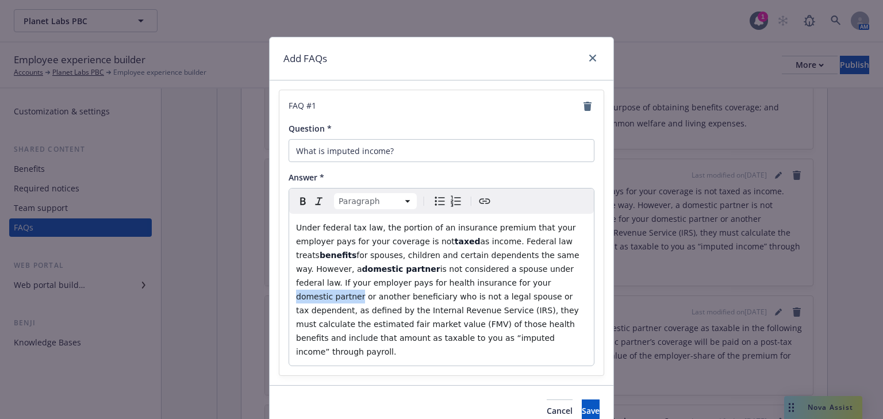
drag, startPoint x: 443, startPoint y: 283, endPoint x: 382, endPoint y: 279, distance: 61.0
click at [382, 279] on span "is not considered a spouse under federal law. If your employer pays for health …" at bounding box center [438, 310] width 285 height 92
click at [301, 205] on icon "Bold" at bounding box center [303, 201] width 14 height 14
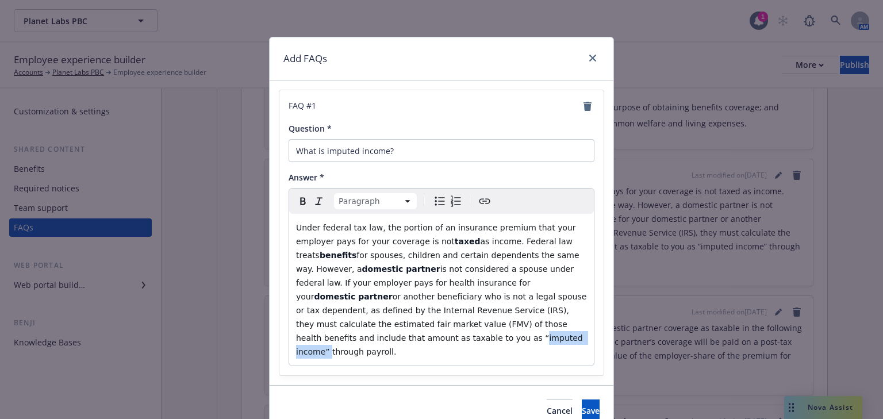
drag, startPoint x: 519, startPoint y: 325, endPoint x: 455, endPoint y: 321, distance: 63.3
click at [455, 321] on span "or another beneficiary who is not a legal spouse or tax dependent, as defined b…" at bounding box center [442, 324] width 293 height 64
click at [582, 400] on button "Save" at bounding box center [591, 411] width 18 height 23
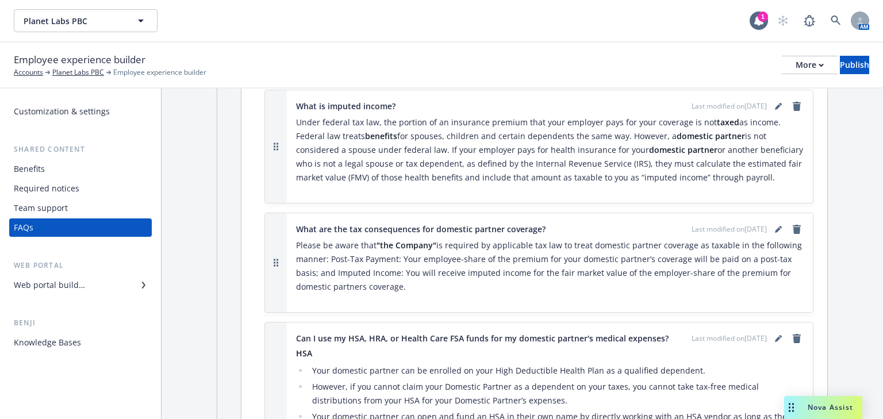
scroll to position [598, 0]
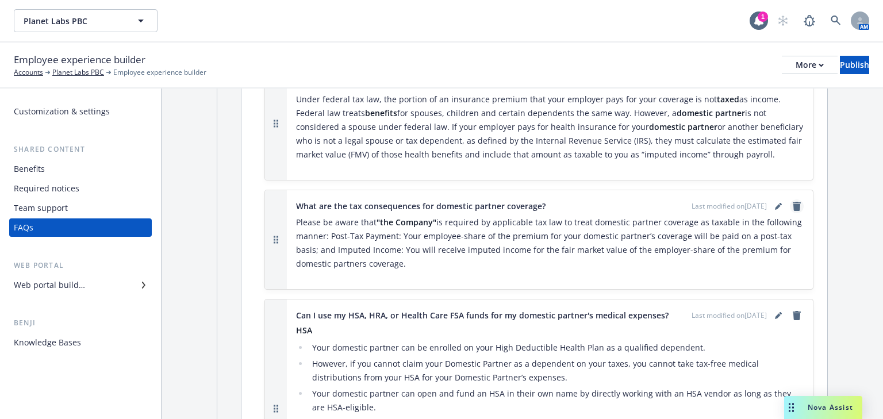
click at [793, 205] on icon "remove" at bounding box center [797, 206] width 8 height 9
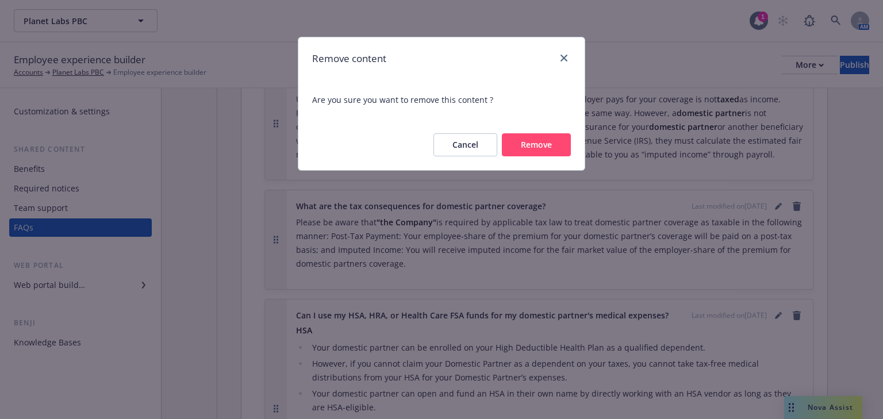
click at [546, 147] on button "Remove" at bounding box center [536, 144] width 69 height 23
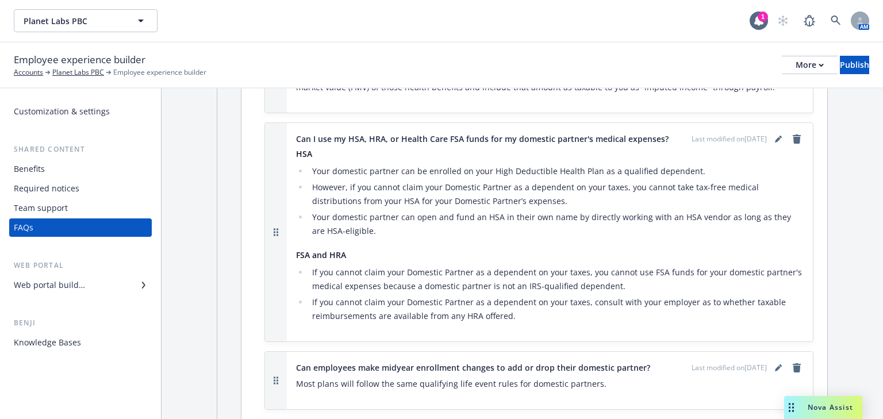
scroll to position [690, 0]
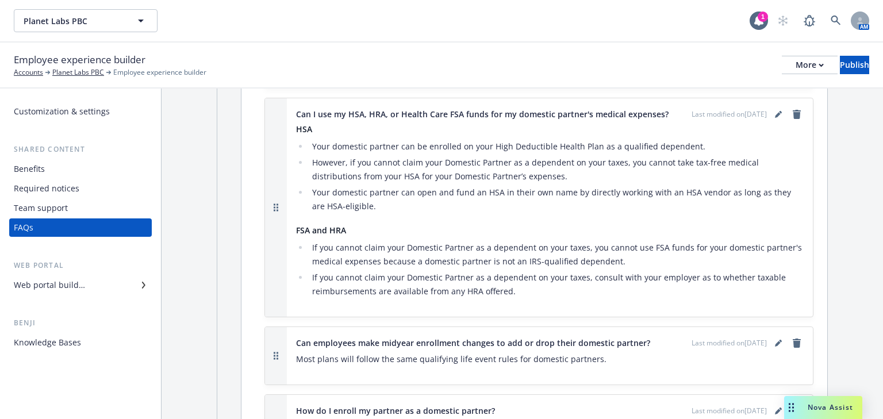
click at [350, 237] on div "HSA Your domestic partner can be enrolled on your High Deductible Health Plan a…" at bounding box center [550, 211] width 508 height 175
click at [775, 113] on icon "editPencil" at bounding box center [778, 115] width 6 height 6
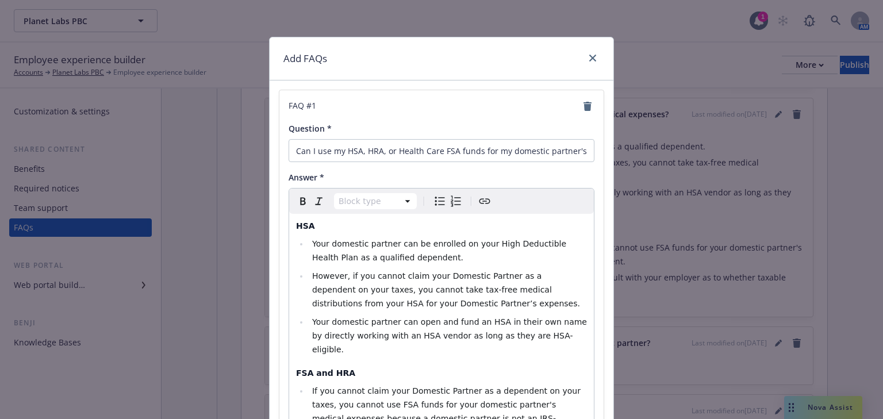
scroll to position [46, 0]
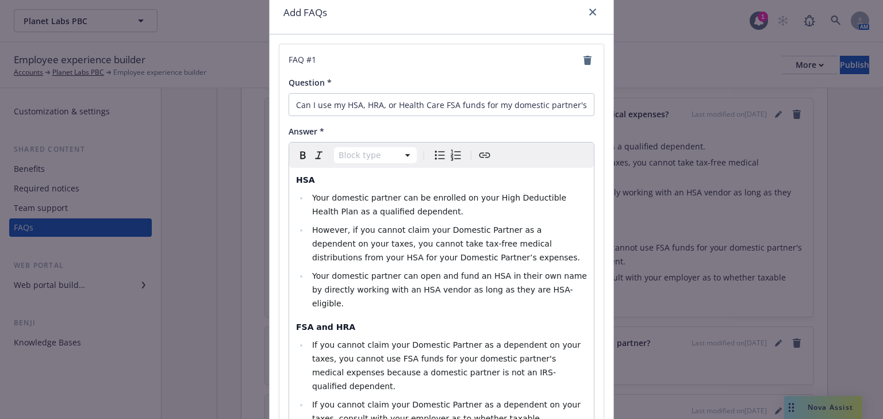
select select
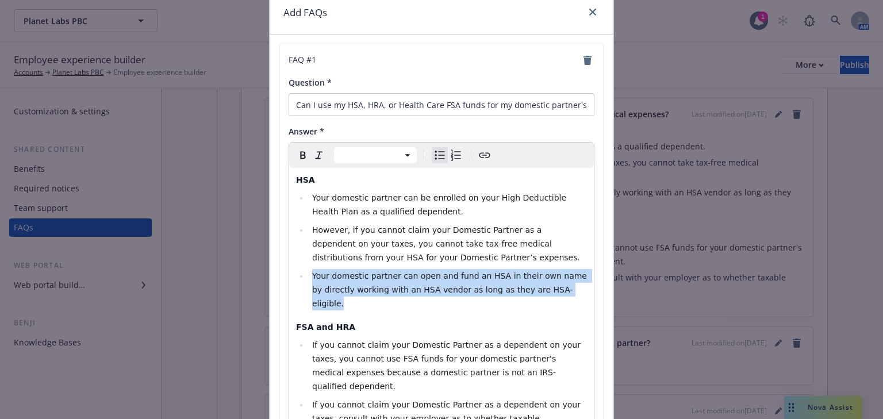
drag, startPoint x: 558, startPoint y: 293, endPoint x: 286, endPoint y: 276, distance: 271.8
click at [289, 276] on div "HSA Your domestic partner can be enrolled on your High Deductible Health Plan a…" at bounding box center [441, 318] width 305 height 301
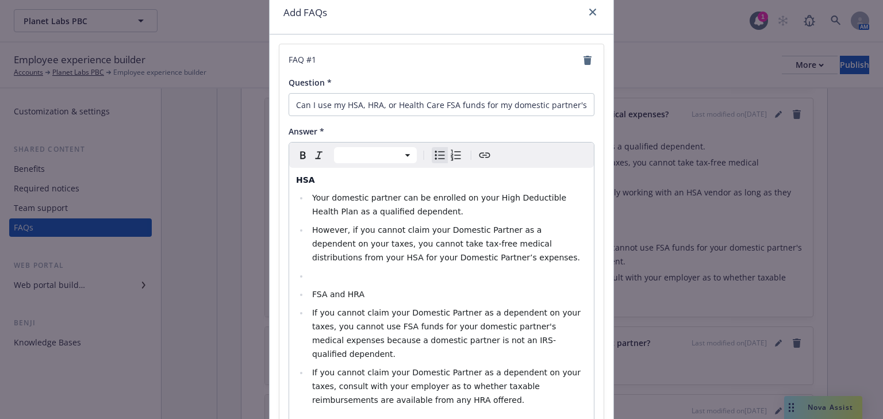
click at [302, 276] on ul "Your domestic partner can be enrolled on your High Deductible Health Plan as a …" at bounding box center [441, 299] width 291 height 216
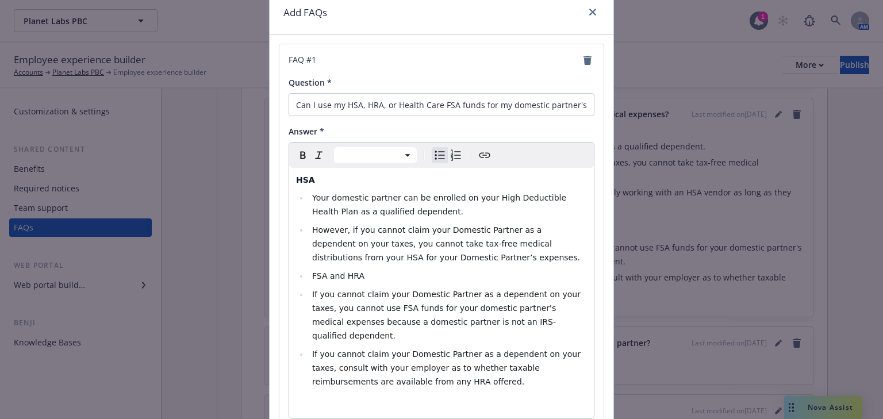
click at [309, 274] on li "FSA and HRA" at bounding box center [448, 276] width 278 height 14
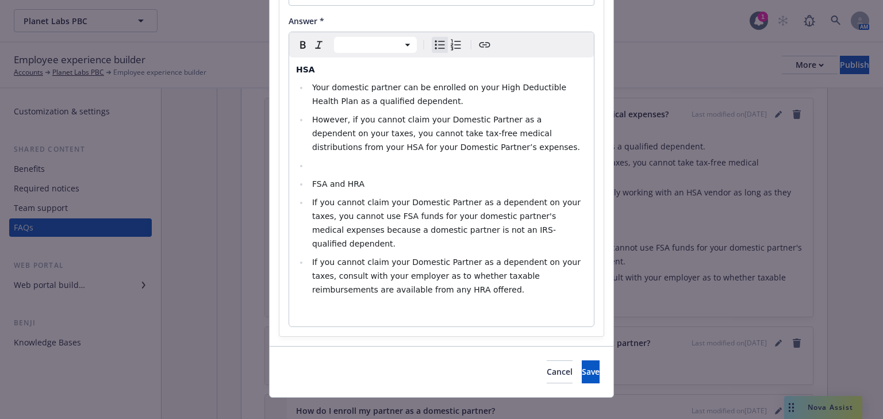
scroll to position [158, 0]
click at [547, 365] on span "Cancel" at bounding box center [560, 370] width 26 height 11
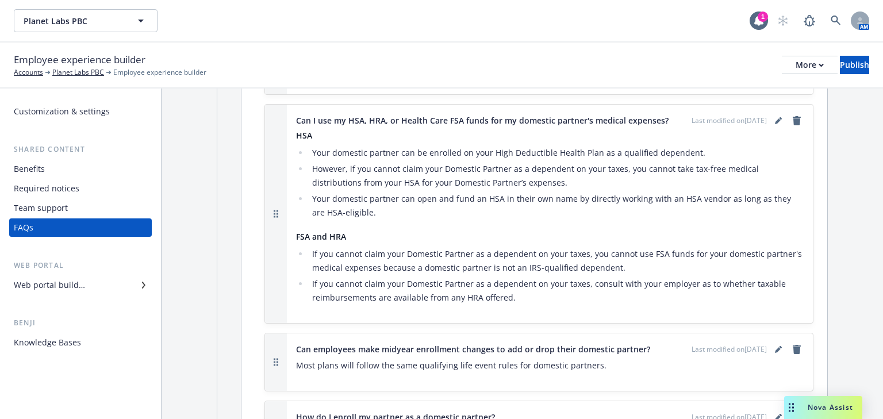
scroll to position [644, 0]
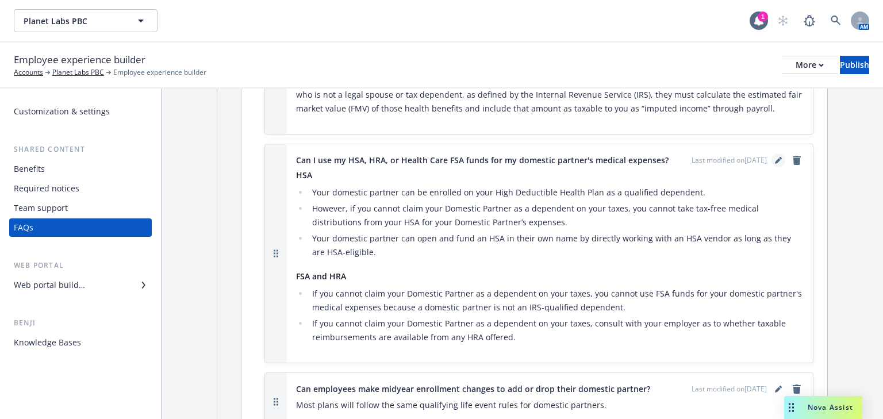
click at [775, 160] on icon "editPencil" at bounding box center [778, 160] width 7 height 7
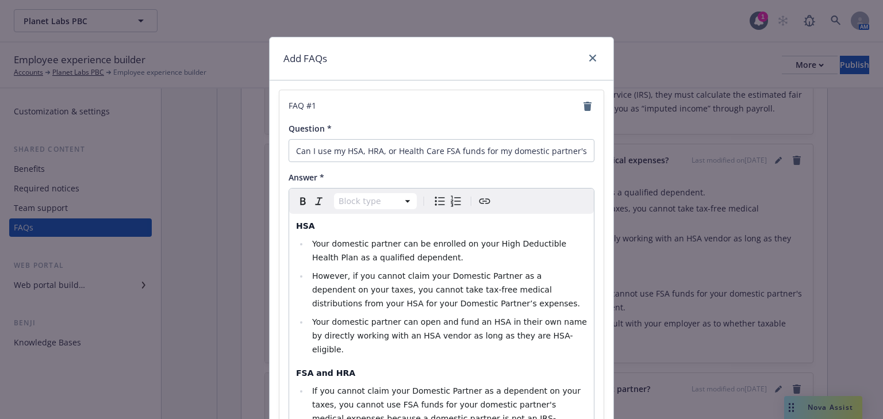
scroll to position [46, 0]
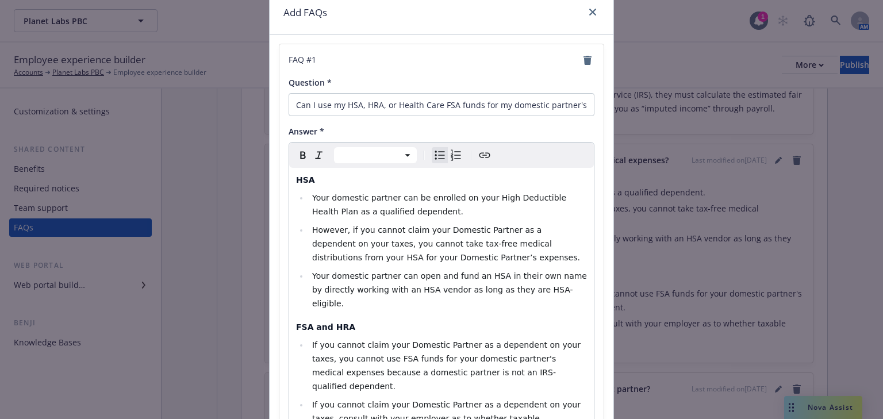
drag, startPoint x: 301, startPoint y: 275, endPoint x: 287, endPoint y: 274, distance: 14.4
click at [289, 274] on div "HSA Your domestic partner can be enrolled on your High Deductible Health Plan a…" at bounding box center [441, 318] width 305 height 301
click at [296, 274] on ul "Your domestic partner can be enrolled on your High Deductible Health Plan as a …" at bounding box center [441, 251] width 291 height 120
click at [437, 158] on icon "Bulleted list" at bounding box center [440, 155] width 14 height 14
select select "paragraph"
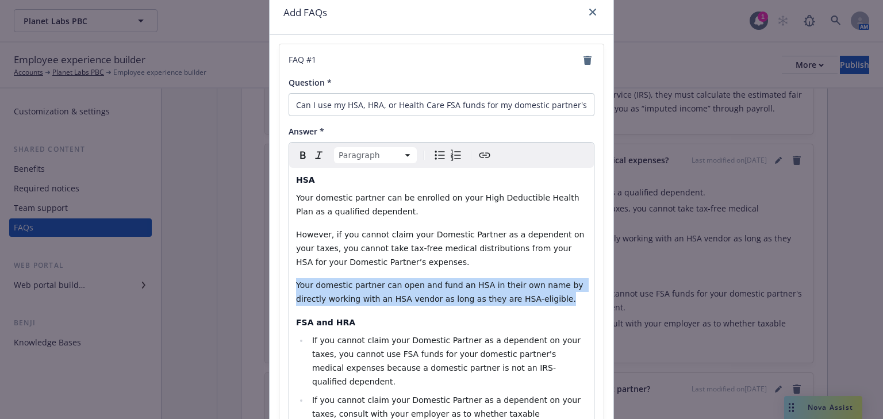
drag, startPoint x: 510, startPoint y: 304, endPoint x: 274, endPoint y: 283, distance: 236.6
click at [274, 283] on div "FAQ # 1 Question * Can I use my HSA, HRA, or Health Care FSA funds for my domes…" at bounding box center [442, 259] width 344 height 450
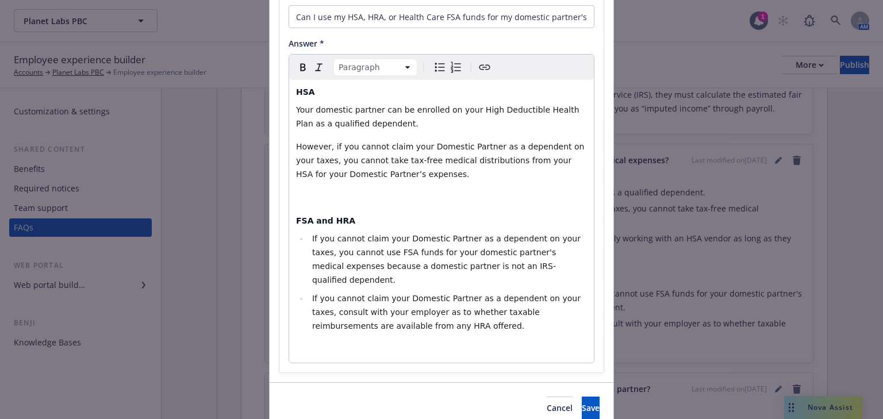
scroll to position [138, 0]
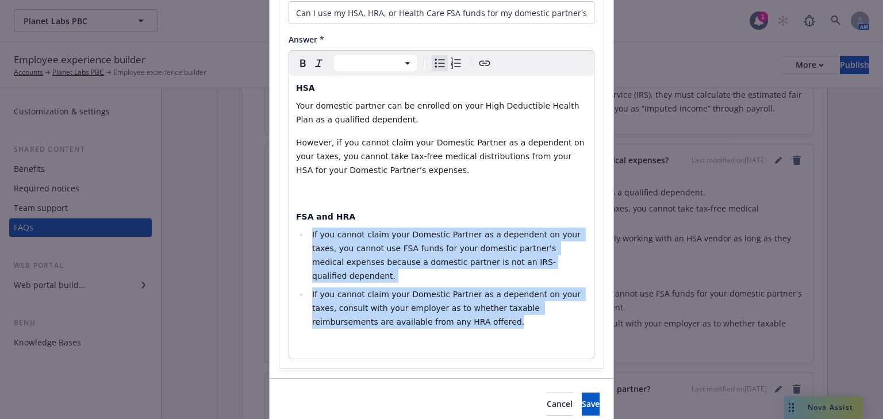
drag, startPoint x: 374, startPoint y: 299, endPoint x: 302, endPoint y: 240, distance: 93.1
click at [302, 240] on ul "If you cannot claim your Domestic Partner as a dependent on your taxes, you can…" at bounding box center [441, 278] width 291 height 101
select select "paragraph"
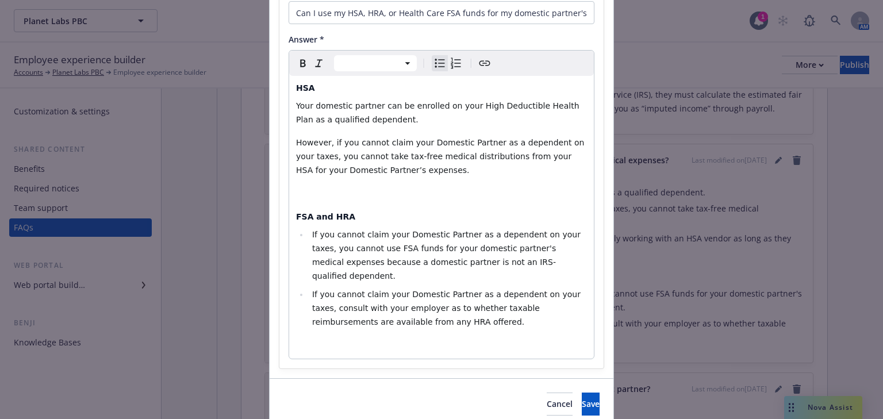
click at [377, 184] on div "HSA Your domestic partner can be enrolled on your High Deductible Health Plan a…" at bounding box center [441, 217] width 305 height 283
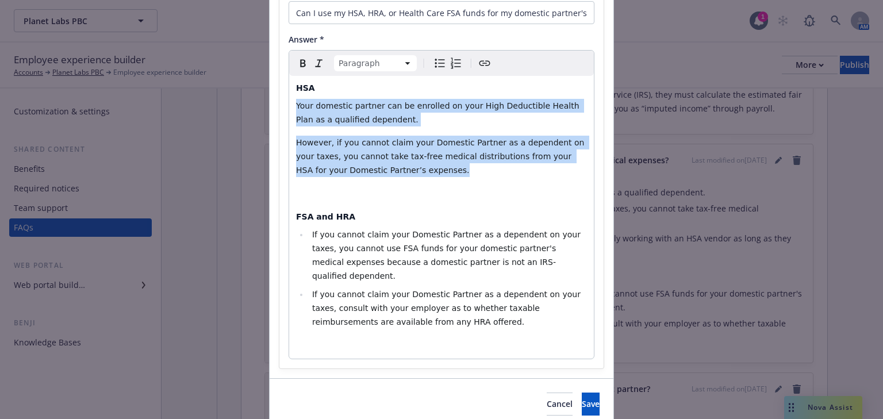
drag, startPoint x: 381, startPoint y: 168, endPoint x: 289, endPoint y: 111, distance: 108.0
click at [289, 111] on div "HSA Your domestic partner can be enrolled on your High Deductible Health Plan a…" at bounding box center [441, 217] width 305 height 283
click at [437, 62] on icon "Bulleted list" at bounding box center [440, 63] width 14 height 14
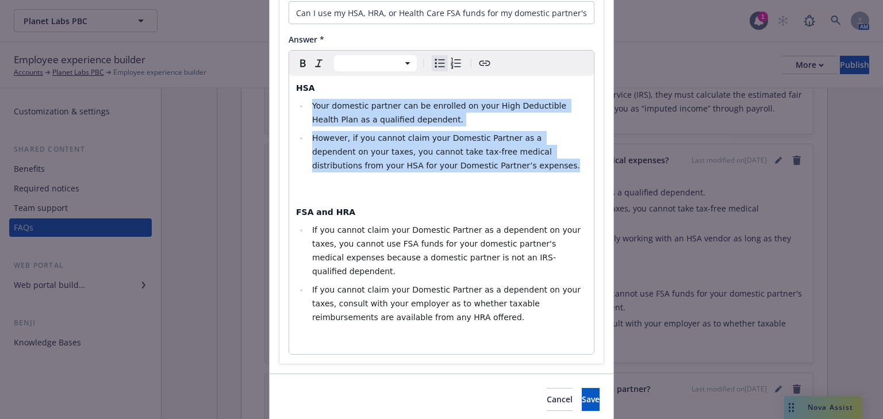
select select "h4"
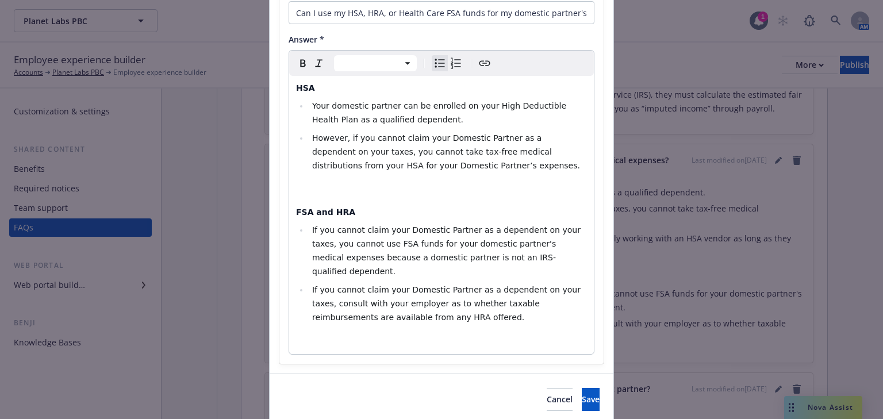
click at [354, 198] on div "HSA Your domestic partner can be enrolled on your High Deductible Health Plan a…" at bounding box center [441, 215] width 305 height 278
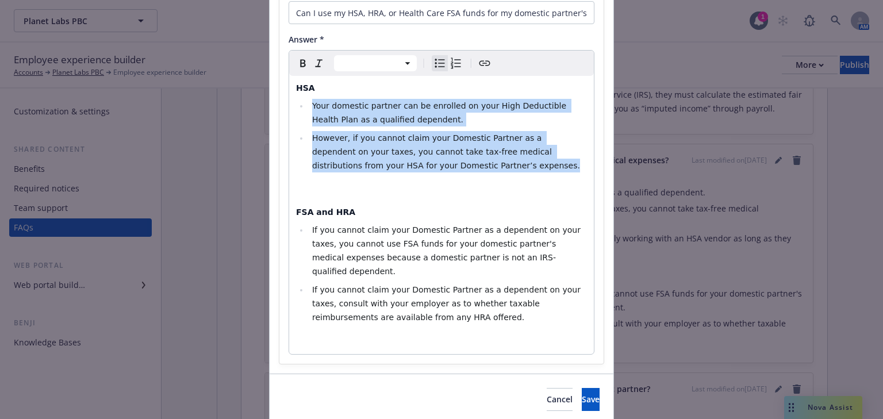
drag, startPoint x: 412, startPoint y: 168, endPoint x: 306, endPoint y: 102, distance: 125.2
click at [306, 102] on ul "Your domestic partner can be enrolled on your High Deductible Health Plan as a …" at bounding box center [441, 136] width 291 height 74
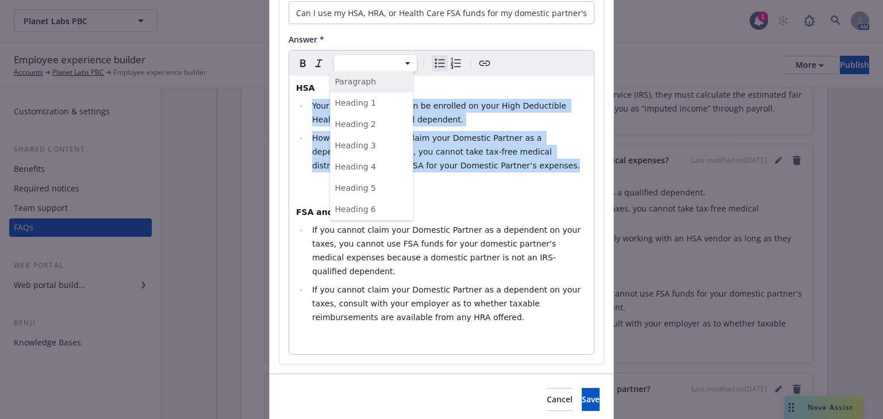
click at [403, 62] on html "Planet Labs PBC Planet Labs PBC 1 AM Employee experience builder Accounts Plane…" at bounding box center [441, 209] width 883 height 419
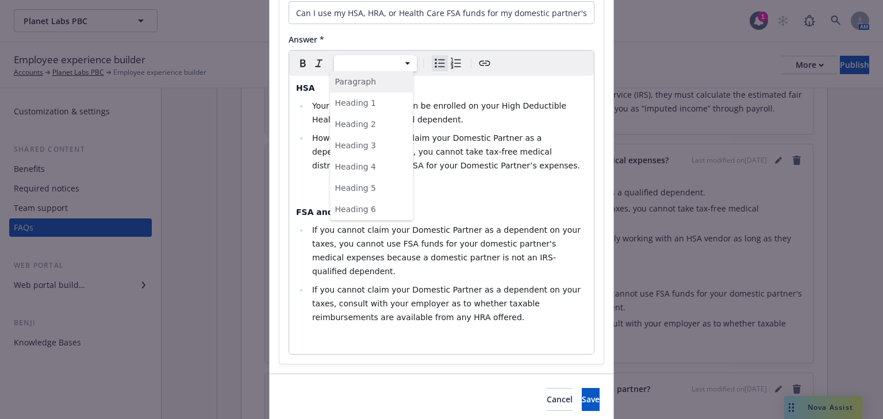
select select "paragraph"
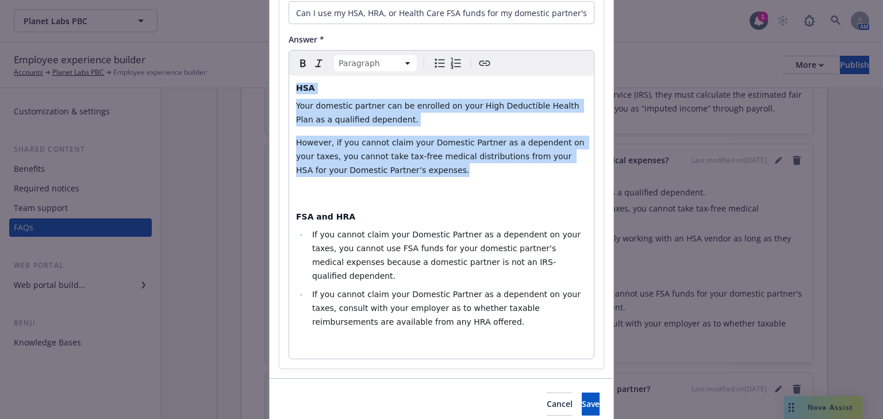
click at [435, 67] on icon "Bulleted list" at bounding box center [440, 63] width 14 height 14
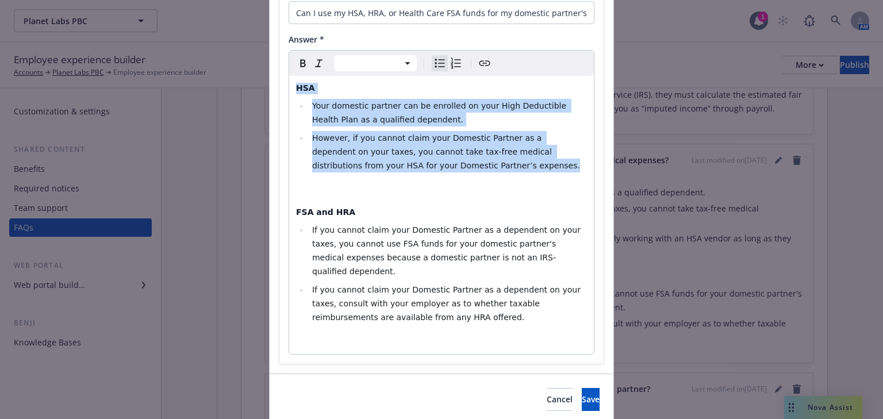
select select "paragraph"
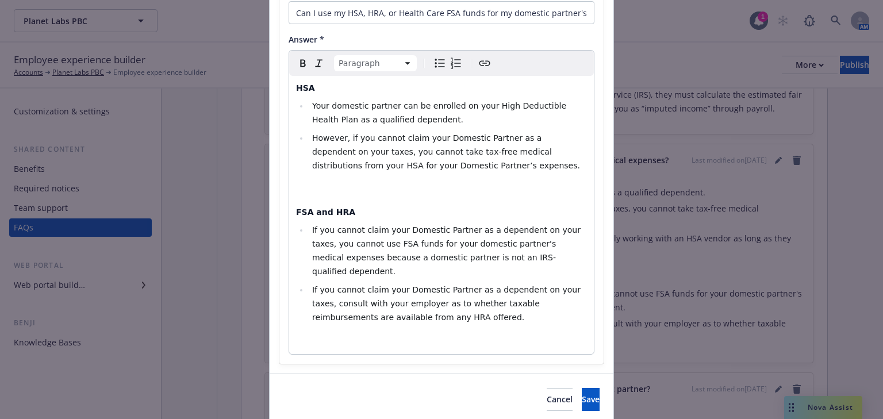
click at [432, 183] on p "editable markdown" at bounding box center [441, 189] width 291 height 14
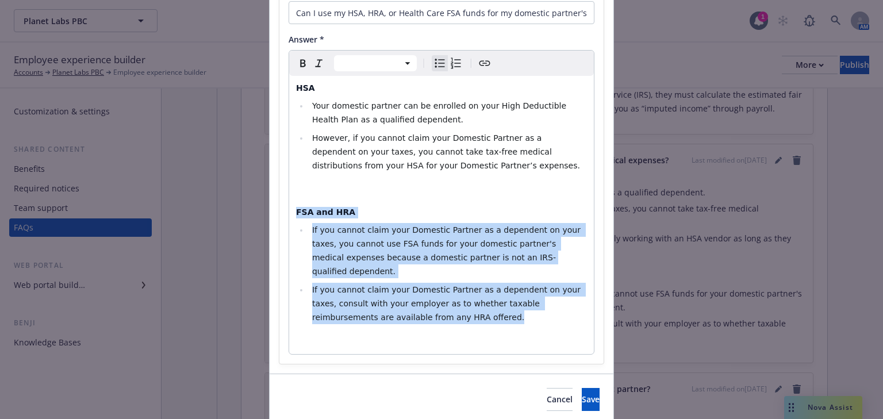
drag, startPoint x: 426, startPoint y: 306, endPoint x: 290, endPoint y: 215, distance: 163.7
click at [290, 215] on div "HSA Your domestic partner can be enrolled on your High Deductible Health Plan a…" at bounding box center [441, 215] width 305 height 278
select select "h4"
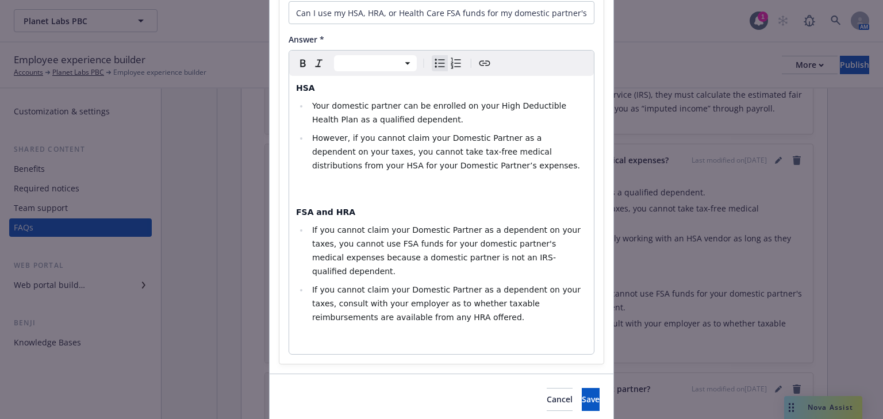
scroll to position [70, 0]
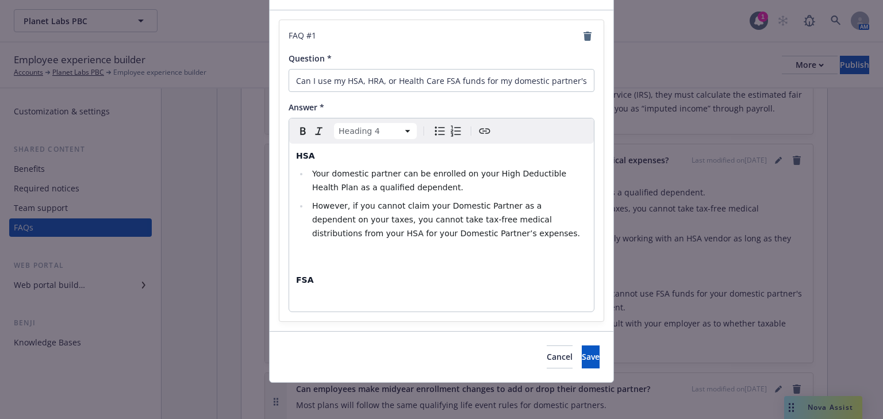
select select "paragraph"
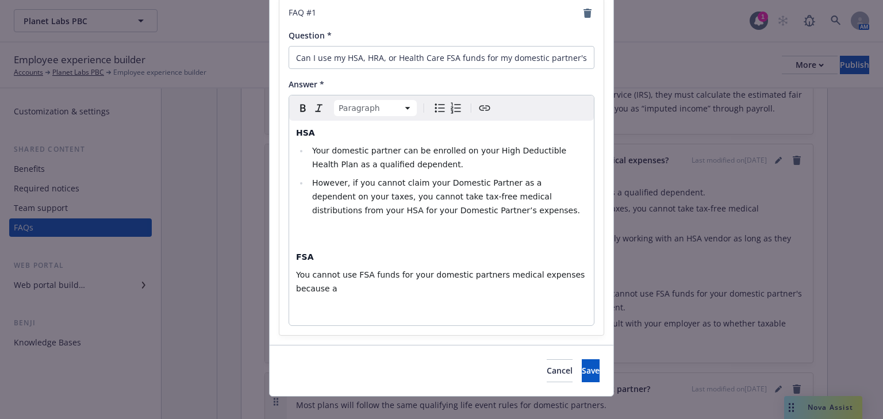
scroll to position [107, 0]
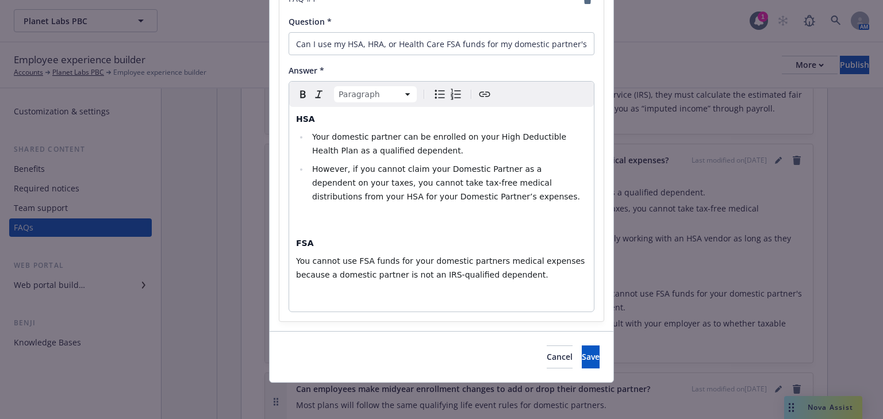
drag, startPoint x: 475, startPoint y: 274, endPoint x: 292, endPoint y: 260, distance: 183.4
click at [296, 260] on p "You cannot use FSA funds for your domestic partners medical expenses because a …" at bounding box center [441, 268] width 291 height 28
click at [435, 97] on icon "Bulleted list" at bounding box center [440, 94] width 10 height 9
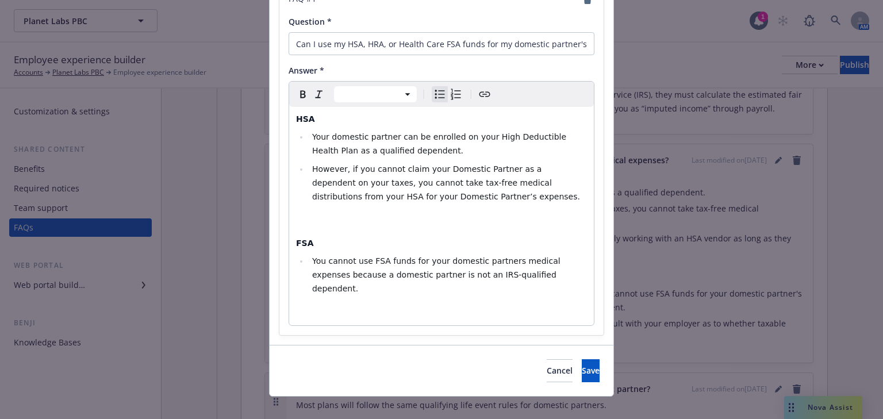
select select "h4"
click at [387, 230] on div "HSA Your domestic partner can be enrolled on your High Deductible Health Plan a…" at bounding box center [441, 216] width 305 height 218
click at [582, 365] on span "Save" at bounding box center [591, 370] width 18 height 11
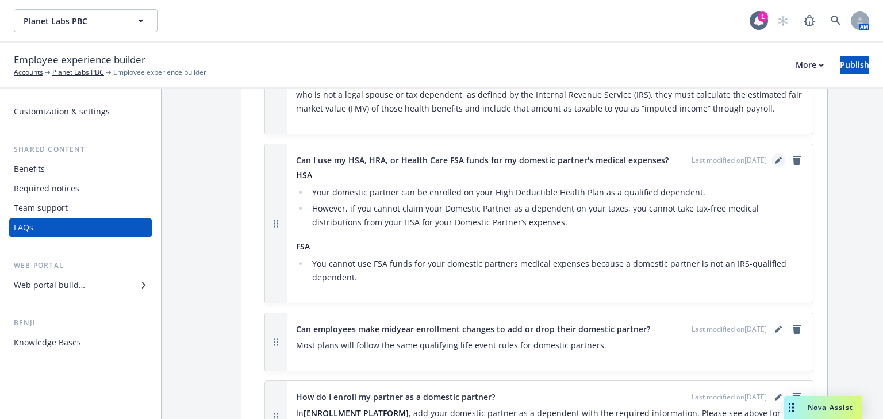
click at [775, 158] on icon "editPencil" at bounding box center [778, 160] width 7 height 7
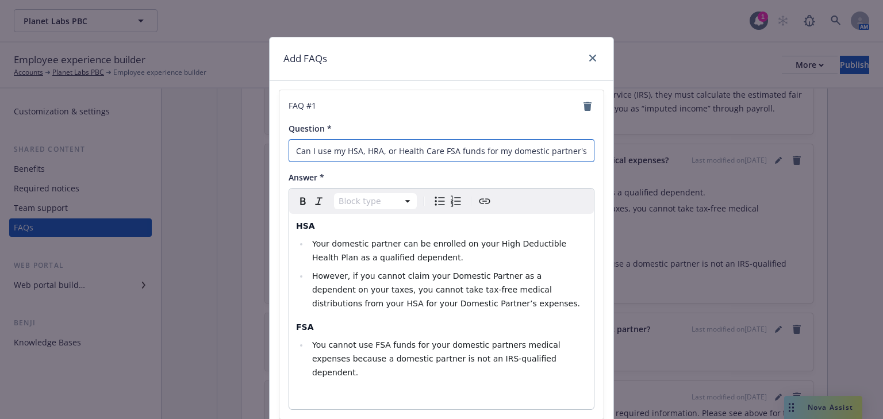
drag, startPoint x: 390, startPoint y: 150, endPoint x: 362, endPoint y: 151, distance: 27.6
click at [362, 151] on input "Can I use my HSA, HRA, or Health Care FSA funds for my domestic partner's medic…" at bounding box center [442, 150] width 306 height 23
click at [366, 149] on input "Can I use my HSA, Health Care FSA funds for my domestic partner's medical expen…" at bounding box center [442, 150] width 306 height 23
click at [364, 149] on input "Can I use my HSA, Health Care FSA funds for my domestic partner's medical expen…" at bounding box center [442, 150] width 306 height 23
click at [362, 150] on input "Can I use my HSA, Health Care FSA funds for my domestic partner's medical expen…" at bounding box center [442, 150] width 306 height 23
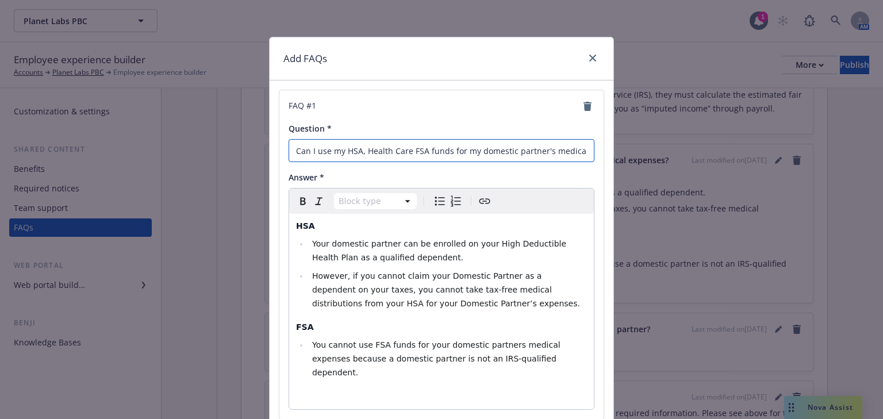
click at [363, 150] on input "Can I use my HSA, Health Care FSA funds for my domestic partner's medical expen…" at bounding box center [442, 150] width 306 height 23
click at [360, 149] on input "Can I use my HSA,Health Care FSA funds for my domestic partner's medical expens…" at bounding box center [442, 150] width 306 height 23
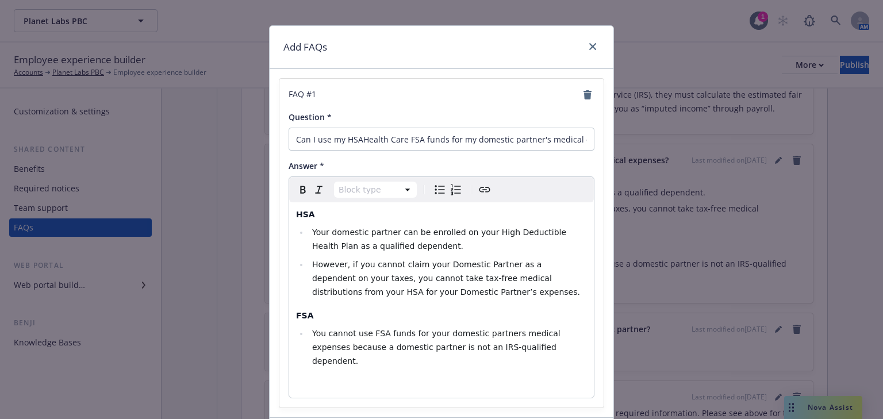
scroll to position [0, 0]
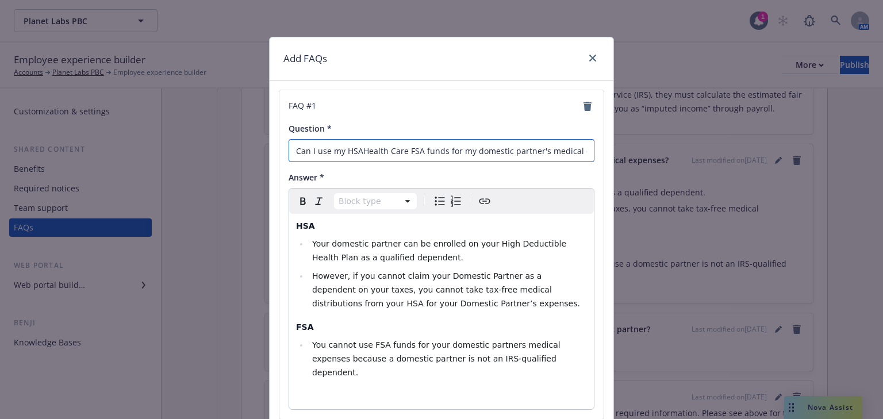
click at [363, 151] on input "Can I use my HSAHealth Care FSA funds for my domestic partner's medical expense…" at bounding box center [442, 150] width 306 height 23
drag, startPoint x: 358, startPoint y: 151, endPoint x: 366, endPoint y: 152, distance: 8.1
click at [358, 151] on input "Can I use my HSAHealth Care FSA funds for my domestic partner's medical expense…" at bounding box center [442, 150] width 306 height 23
click at [361, 151] on input "Can I use my HSAoHealth Care FSA funds for my domestic partner's medical expens…" at bounding box center [442, 150] width 306 height 23
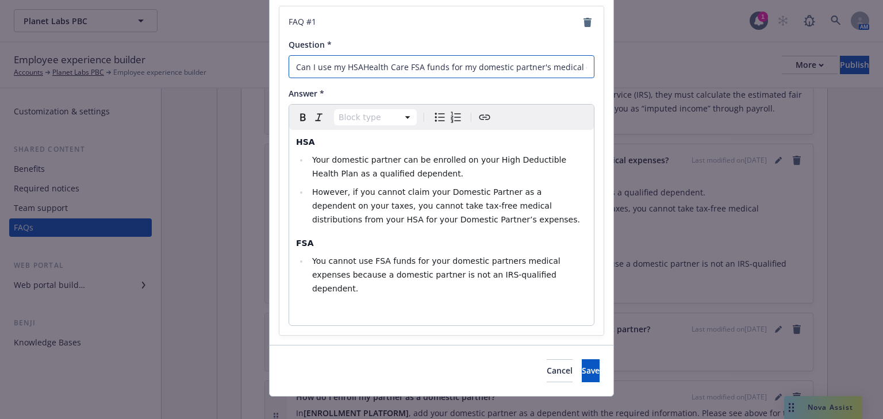
click at [358, 68] on input "Can I use my HSAHealth Care FSA funds for my domestic partner's medical expense…" at bounding box center [442, 66] width 306 height 23
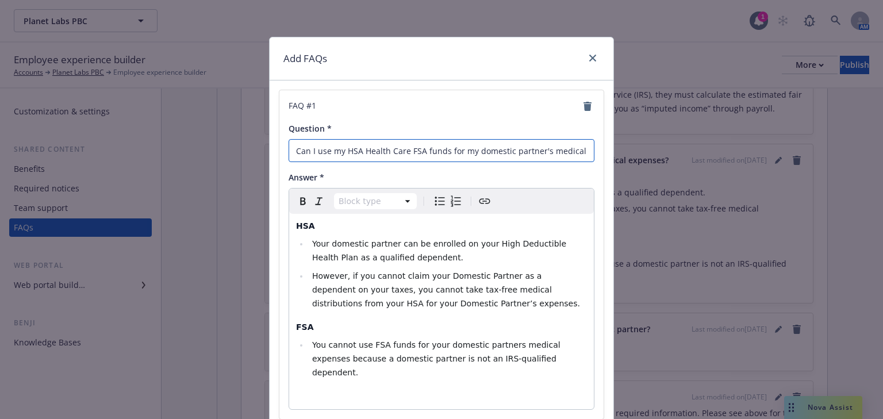
click at [361, 149] on input "Can I use my HSA Health Care FSA funds for my domestic partner's medical expens…" at bounding box center [442, 150] width 306 height 23
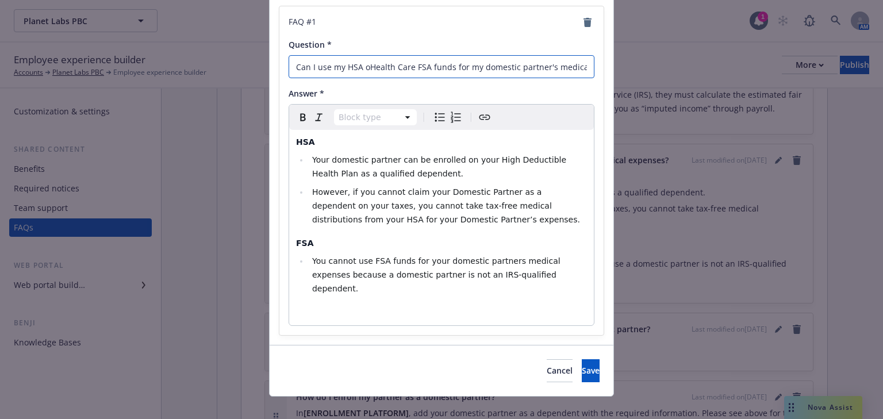
click at [364, 67] on input "Can I use my HSA oHealth Care FSA funds for my domestic partner's medical expen…" at bounding box center [442, 66] width 306 height 23
drag, startPoint x: 367, startPoint y: 67, endPoint x: 381, endPoint y: 87, distance: 24.9
click at [367, 68] on input "Can I use my HSA orHealth Care FSA funds for my domestic partner's medical expe…" at bounding box center [442, 66] width 306 height 23
click at [582, 359] on button "Save" at bounding box center [591, 370] width 18 height 23
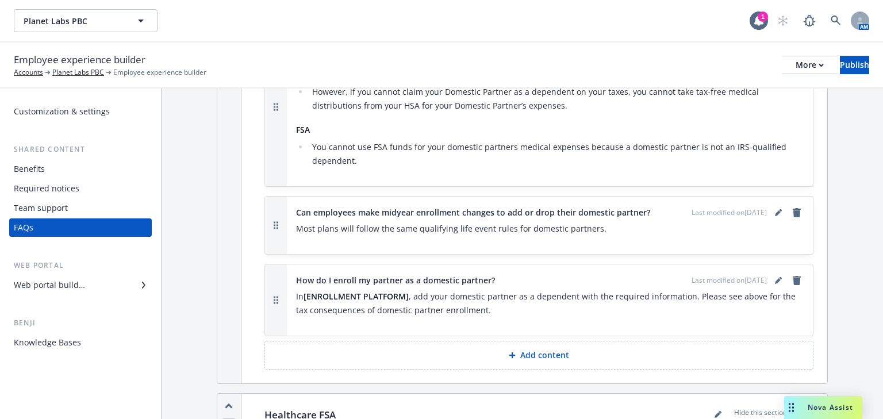
scroll to position [782, 0]
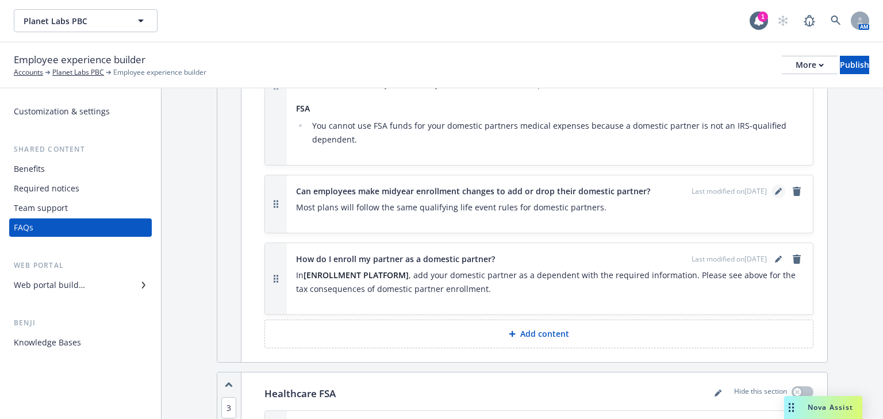
click at [779, 188] on icon "editPencil" at bounding box center [780, 189] width 3 height 3
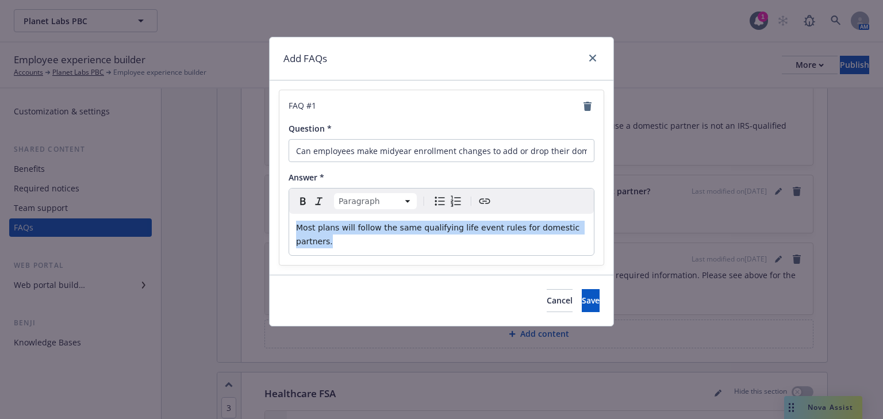
drag, startPoint x: 582, startPoint y: 231, endPoint x: 289, endPoint y: 229, distance: 292.6
click at [289, 229] on div "Most plans will follow the same qualifying life event rules for domestic partne…" at bounding box center [441, 234] width 305 height 41
select select
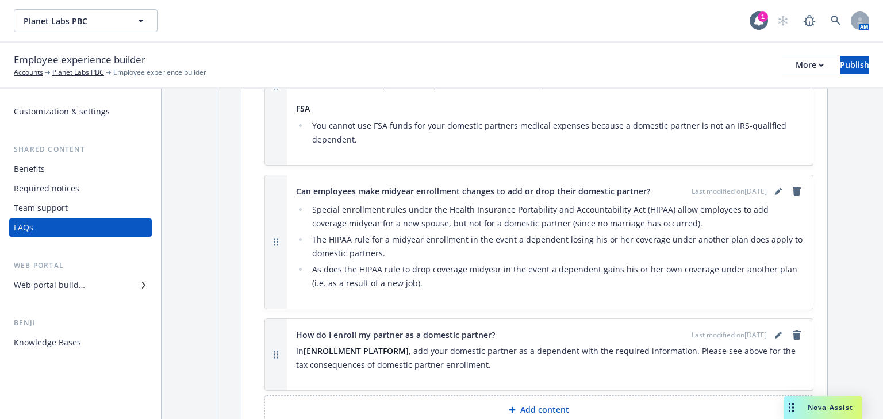
drag, startPoint x: 425, startPoint y: 278, endPoint x: 415, endPoint y: 276, distance: 10.5
click at [423, 278] on li "As does the HIPAA rule to drop coverage midyear in the event a dependent gains …" at bounding box center [556, 277] width 495 height 28
click at [775, 189] on icon "editPencil" at bounding box center [778, 191] width 7 height 7
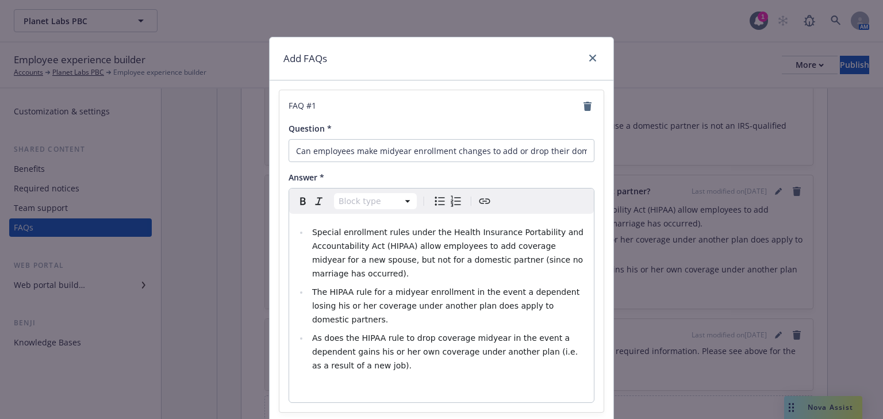
drag, startPoint x: 363, startPoint y: 336, endPoint x: 356, endPoint y: 333, distance: 7.8
click at [362, 336] on li "As does the HIPAA rule to drop coverage midyear in the event a dependent gains …" at bounding box center [448, 351] width 278 height 41
select select "paragraph"
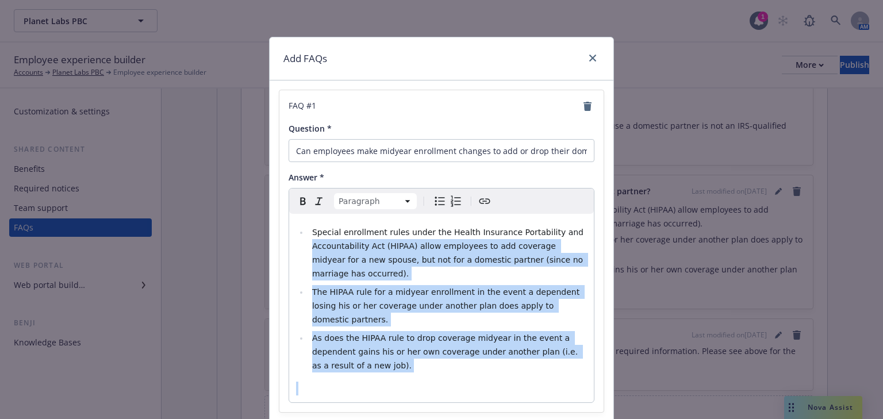
drag, startPoint x: 323, startPoint y: 344, endPoint x: 298, endPoint y: 239, distance: 108.1
click at [298, 239] on div "Special enrollment rules under the Health Insurance Portability and Accountabil…" at bounding box center [441, 308] width 305 height 189
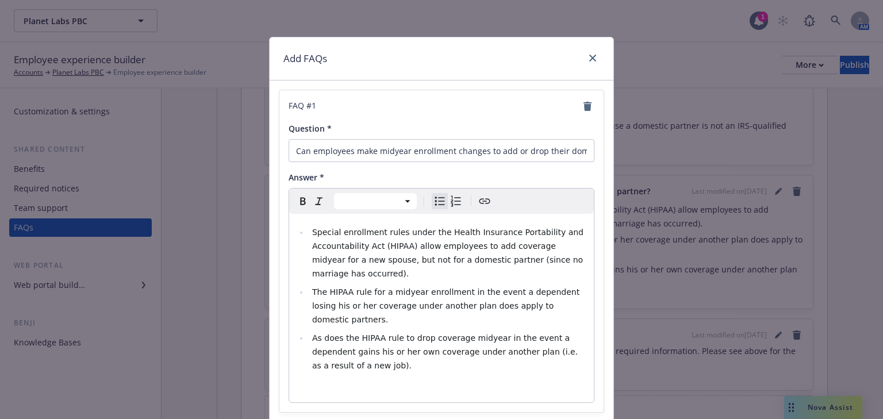
click at [309, 238] on li "Special enrollment rules under the Health Insurance Portability and Accountabil…" at bounding box center [448, 252] width 278 height 55
drag, startPoint x: 322, startPoint y: 322, endPoint x: 323, endPoint y: 334, distance: 11.6
click at [322, 333] on span "As does the HIPAA rule to drop coverage midyear in the event a dependent gains …" at bounding box center [446, 351] width 268 height 37
click at [324, 335] on span "As does the HIPAA rule to drop coverage midyear in the event a dependent gains …" at bounding box center [446, 351] width 268 height 37
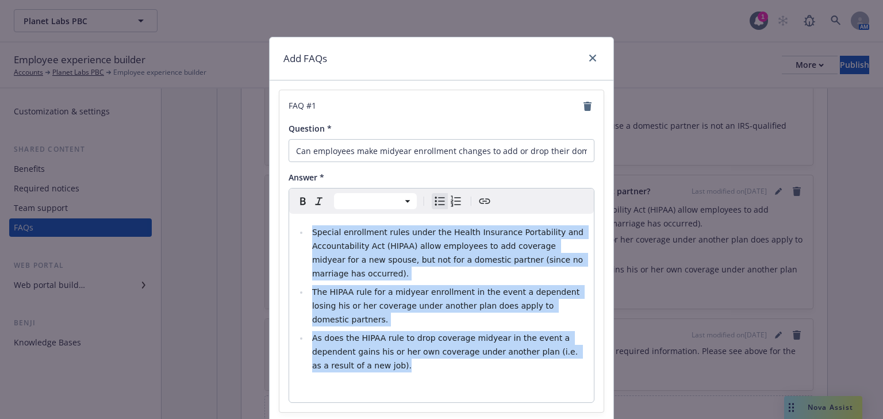
drag, startPoint x: 326, startPoint y: 338, endPoint x: 294, endPoint y: 236, distance: 107.3
click at [296, 236] on ul "Special enrollment rules under the Health Insurance Portability and Accountabil…" at bounding box center [441, 298] width 291 height 147
click at [405, 202] on html "Planet Labs PBC Planet Labs PBC 1 AM Employee experience builder Accounts Plane…" at bounding box center [441, 209] width 883 height 419
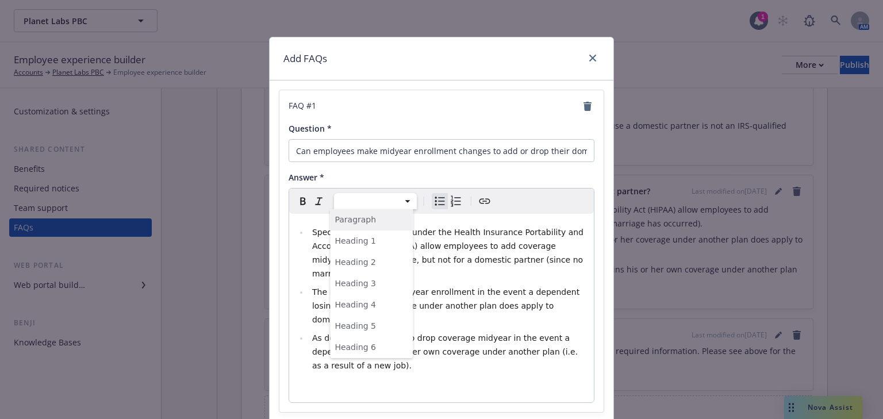
select select "paragraph"
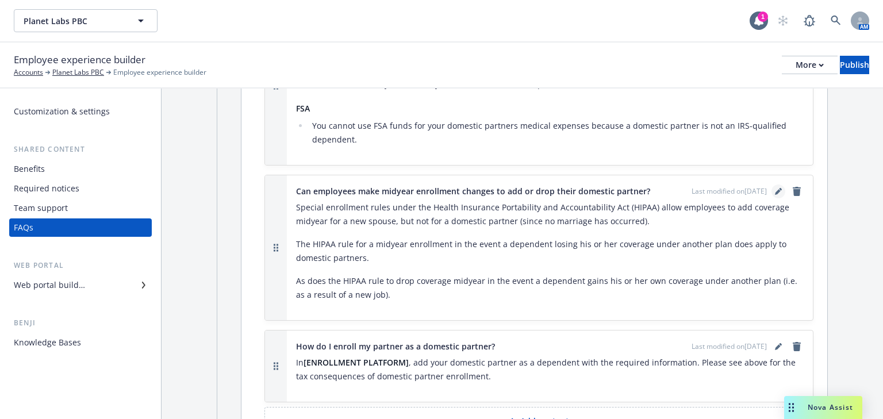
click at [775, 189] on icon "editPencil" at bounding box center [778, 191] width 7 height 7
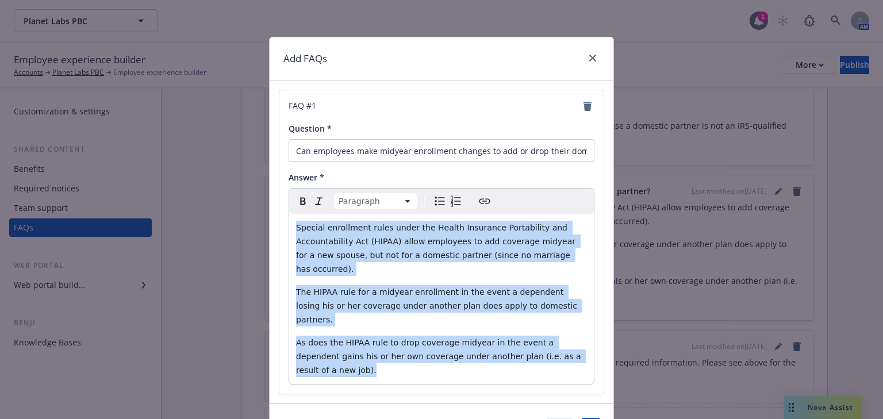
drag, startPoint x: 554, startPoint y: 332, endPoint x: 290, endPoint y: 228, distance: 283.4
click at [290, 228] on div "Special enrollment rules under the Health Insurance Portability and Accountabil…" at bounding box center [441, 299] width 305 height 170
click at [433, 203] on icon "Bulleted list" at bounding box center [440, 201] width 14 height 14
select select
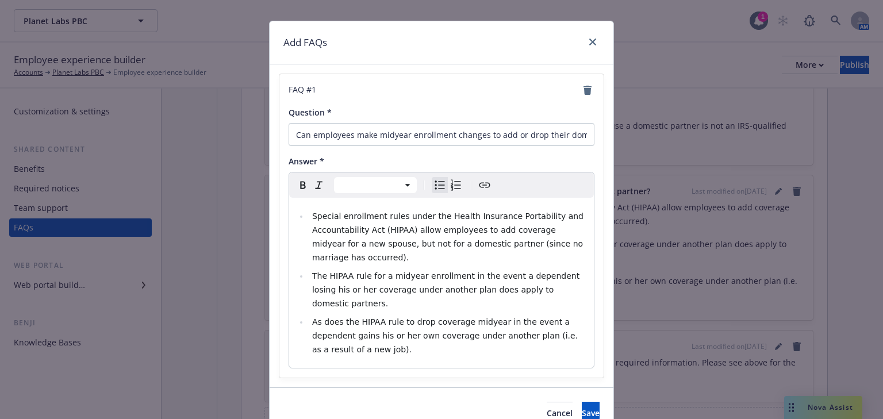
scroll to position [45, 0]
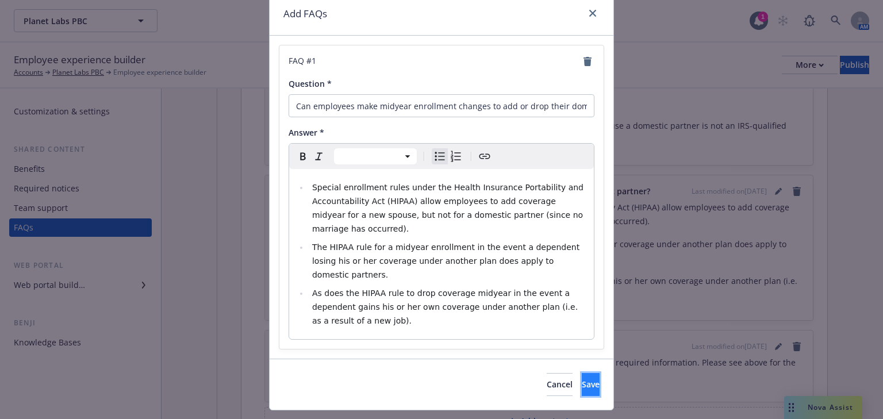
click at [582, 373] on button "Save" at bounding box center [591, 384] width 18 height 23
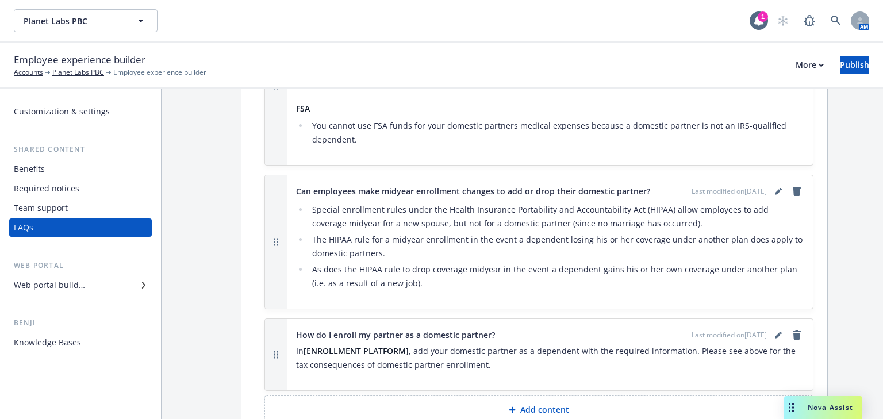
scroll to position [828, 0]
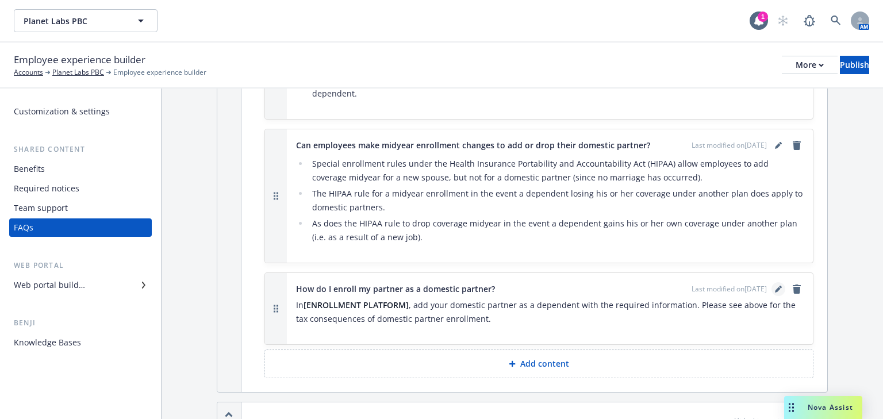
click at [775, 288] on icon "editPencil" at bounding box center [778, 289] width 7 height 7
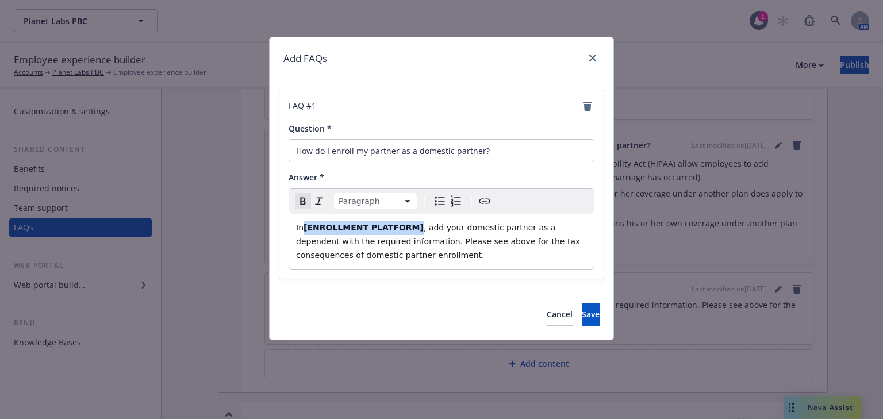
drag, startPoint x: 408, startPoint y: 228, endPoint x: 306, endPoint y: 228, distance: 102.3
click at [306, 228] on p "In [ENROLLMENT PLATFORM] , add your domestic partner as a dependent with the re…" at bounding box center [441, 241] width 291 height 41
click at [582, 313] on button "Save" at bounding box center [591, 314] width 18 height 23
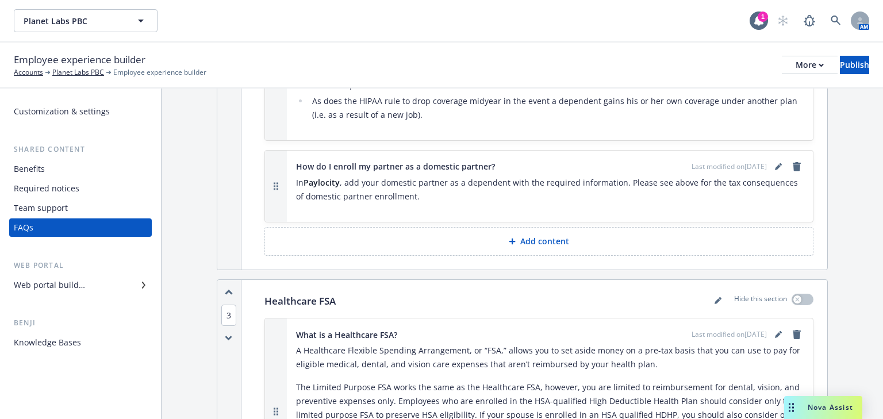
scroll to position [966, 0]
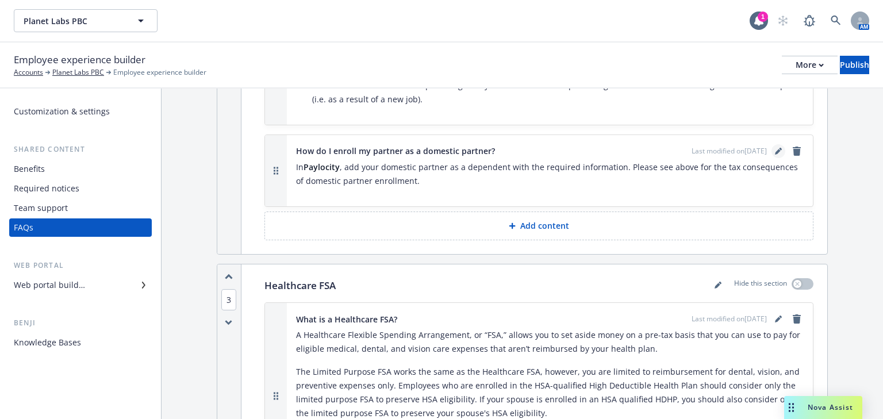
click at [775, 149] on icon "editPencil" at bounding box center [778, 151] width 7 height 7
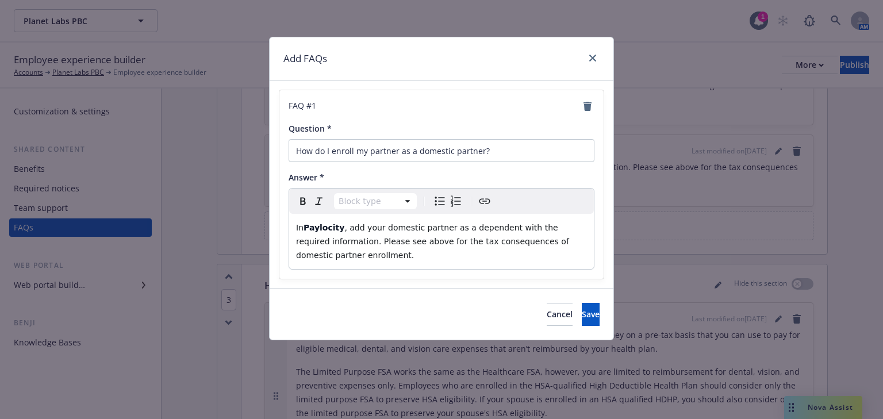
click at [368, 258] on p "In Paylocity , add your domestic partner as a dependent with the required infor…" at bounding box center [441, 241] width 291 height 41
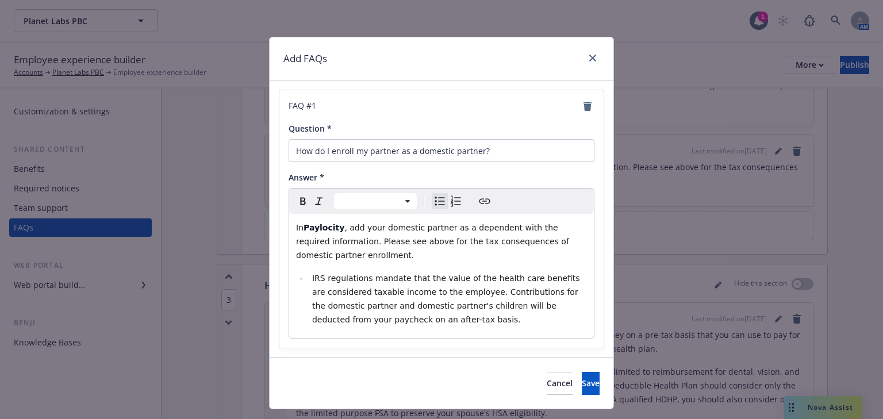
click at [311, 271] on li "IRS regulations mandate that the value of the health care benefits are consider…" at bounding box center [448, 298] width 278 height 55
select select "paragraph"
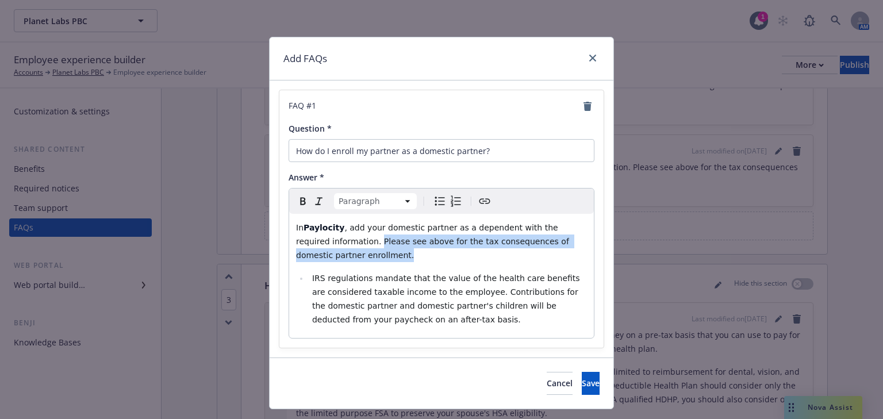
drag, startPoint x: 339, startPoint y: 241, endPoint x: 372, endPoint y: 250, distance: 34.4
click at [371, 252] on p "In Paylocity , add your domestic partner as a dependent with the required infor…" at bounding box center [441, 241] width 291 height 41
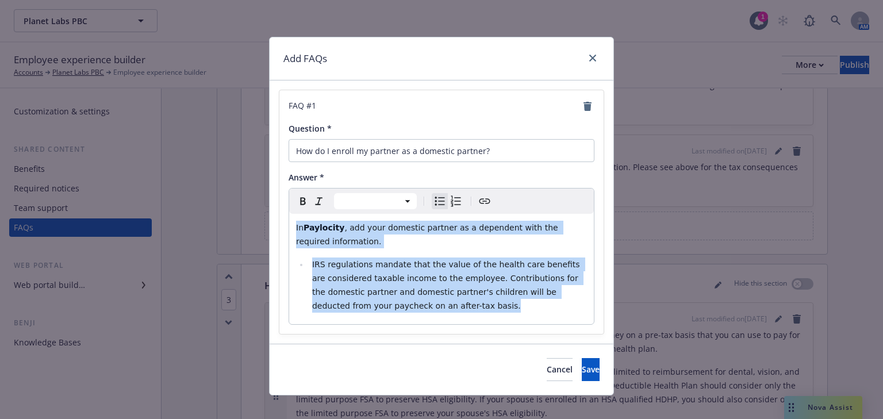
drag, startPoint x: 387, startPoint y: 309, endPoint x: 269, endPoint y: 231, distance: 141.4
click at [270, 231] on div "FAQ # 1 Question * How do I enroll my partner as a domestic partner? Answer * P…" at bounding box center [442, 211] width 344 height 263
click at [436, 205] on icon "Bulleted list" at bounding box center [440, 201] width 10 height 9
select select "paragraph"
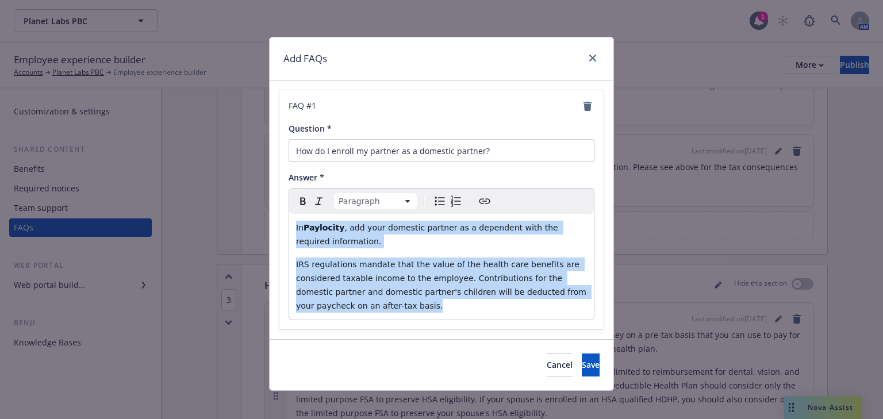
click at [435, 202] on icon "Bulleted list" at bounding box center [440, 201] width 14 height 14
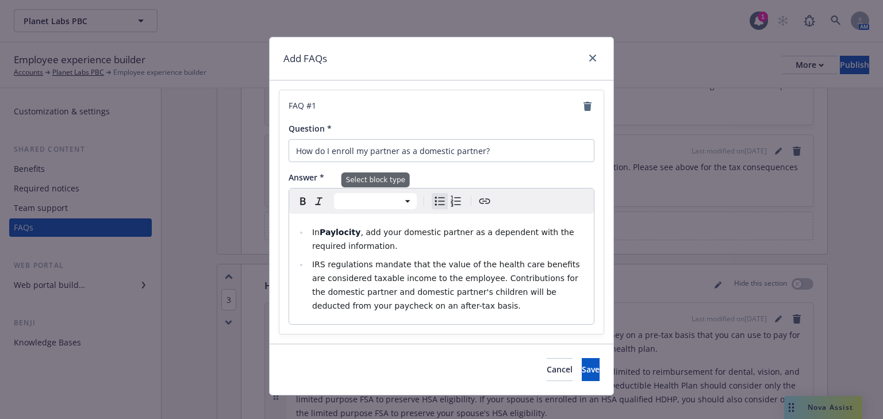
click at [403, 202] on html "Planet Labs PBC Planet Labs PBC 1 AM Employee experience builder Accounts Plane…" at bounding box center [441, 209] width 883 height 419
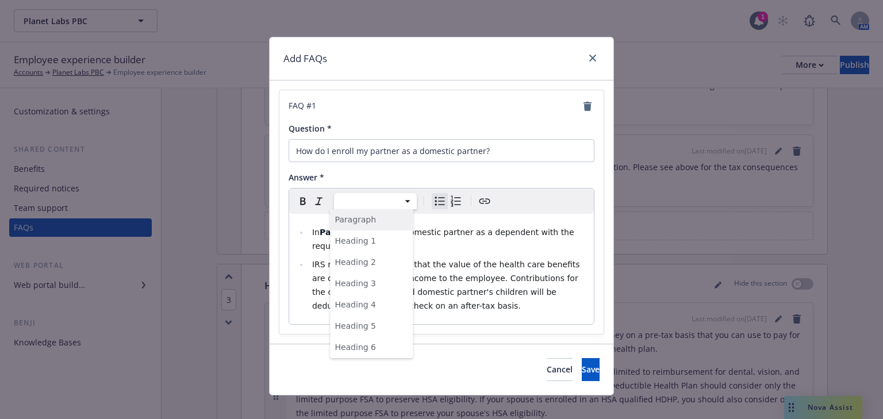
select select "paragraph"
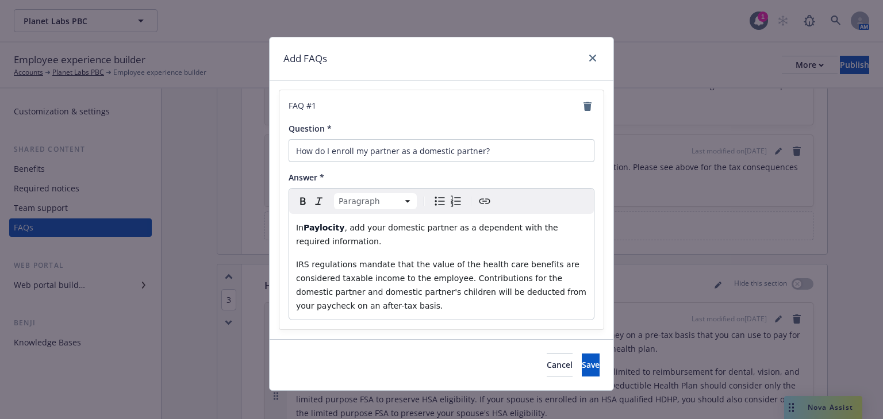
click at [433, 201] on icon "Bulleted list" at bounding box center [440, 201] width 14 height 14
select select
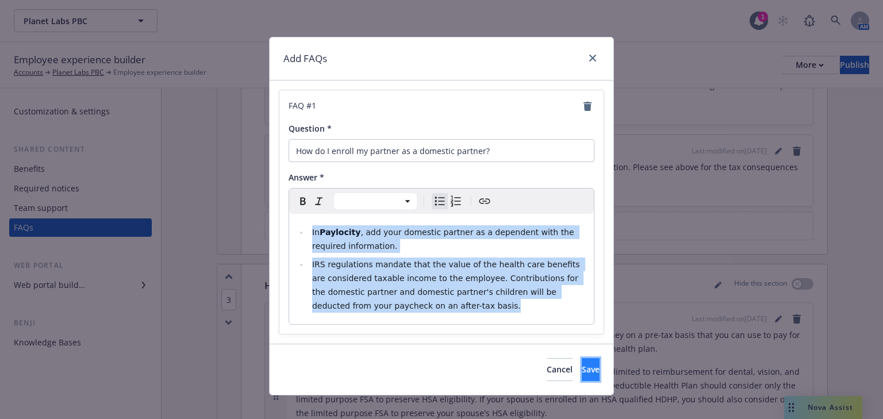
click at [582, 370] on span "Save" at bounding box center [591, 369] width 18 height 11
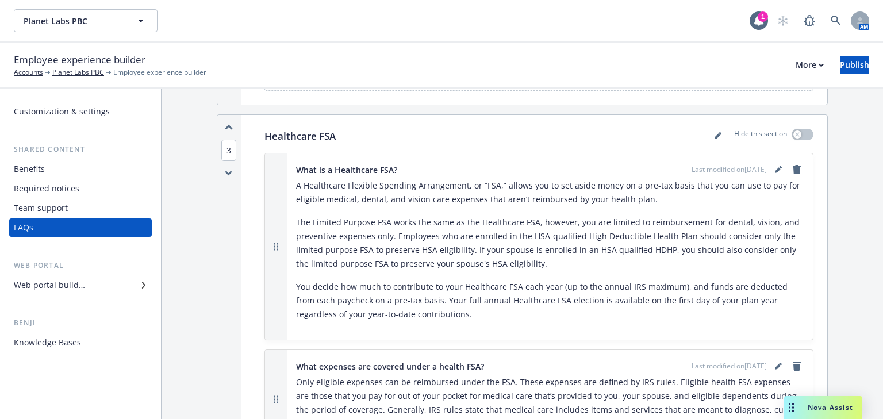
scroll to position [1150, 0]
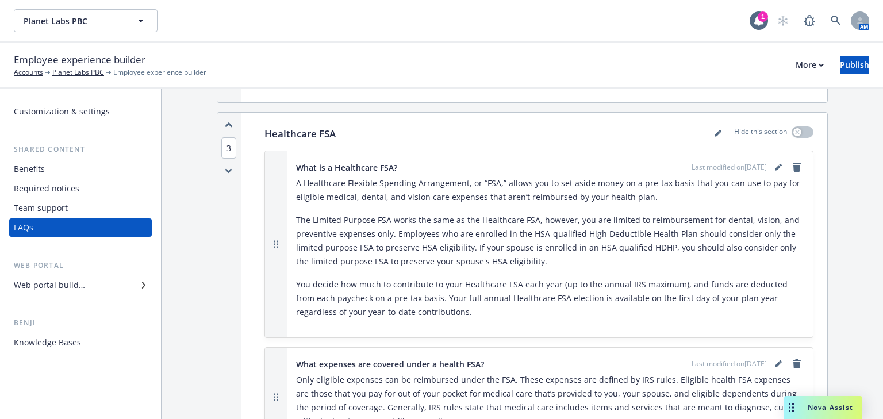
click at [742, 213] on p "The Limited Purpose FSA works the same as the Healthcare FSA, however, you are …" at bounding box center [550, 240] width 508 height 55
drag, startPoint x: 742, startPoint y: 205, endPoint x: 755, endPoint y: 196, distance: 15.6
click at [743, 213] on p "The Limited Purpose FSA works the same as the Healthcare FSA, however, you are …" at bounding box center [550, 240] width 508 height 55
click at [775, 164] on icon "editPencil" at bounding box center [778, 167] width 7 height 7
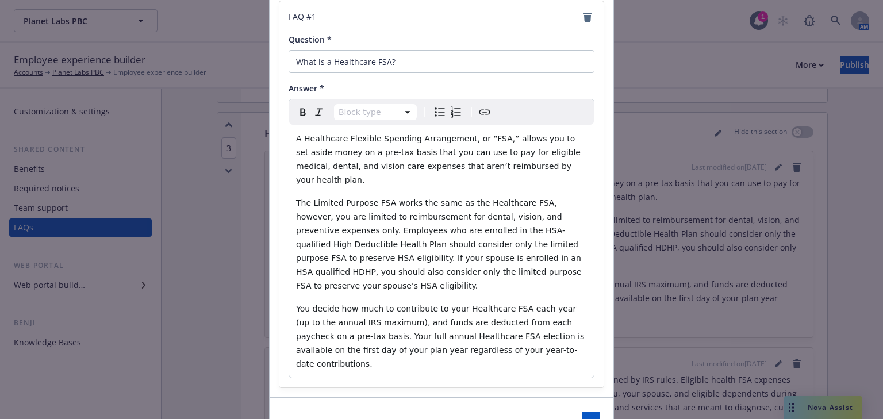
scroll to position [92, 0]
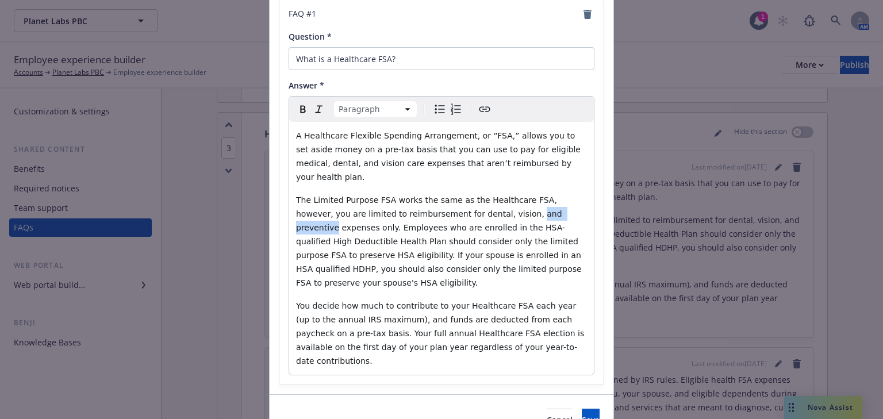
drag, startPoint x: 500, startPoint y: 202, endPoint x: 448, endPoint y: 205, distance: 51.2
click at [448, 205] on p "The Limited Purpose FSA works the same as the Healthcare FSA, however, you are …" at bounding box center [441, 241] width 291 height 97
click at [448, 200] on span "The Limited Purpose FSA works the same as the Healthcare FSA, however, you are …" at bounding box center [441, 241] width 291 height 92
click at [444, 200] on span "The Limited Purpose FSA works the same as the Healthcare FSA, however, you are …" at bounding box center [441, 241] width 291 height 92
click at [424, 201] on span "The Limited Purpose FSA works the same as the Healthcare FSA, however, you are …" at bounding box center [440, 241] width 289 height 92
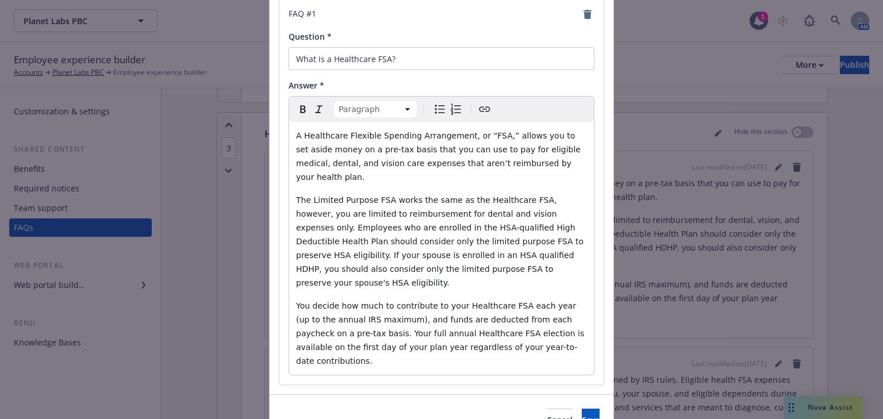
drag, startPoint x: 574, startPoint y: 218, endPoint x: 553, endPoint y: 216, distance: 20.8
click at [573, 218] on p "The Limited Purpose FSA works the same as the Healthcare FSA, however, you are …" at bounding box center [441, 241] width 291 height 97
click at [447, 260] on p "The Limited Purpose FSA works the same as the Healthcare FSA, however, you are …" at bounding box center [441, 241] width 291 height 97
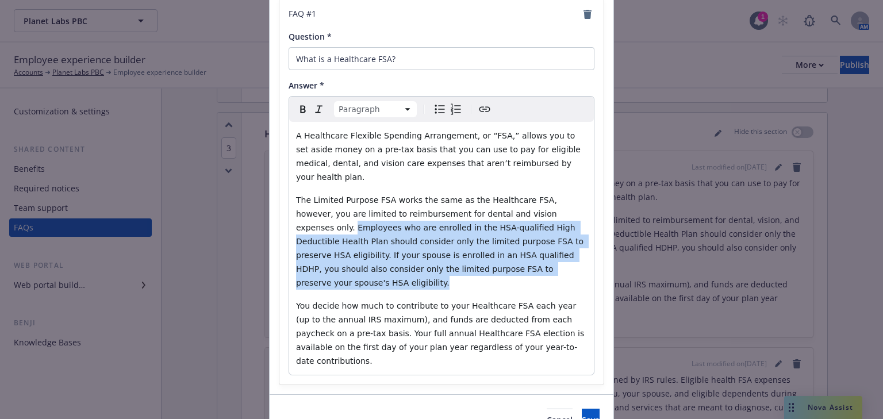
drag, startPoint x: 439, startPoint y: 250, endPoint x: 513, endPoint y: 200, distance: 89.0
click at [513, 200] on p "The Limited Purpose FSA works the same as the Healthcare FSA, however, you are …" at bounding box center [441, 241] width 291 height 97
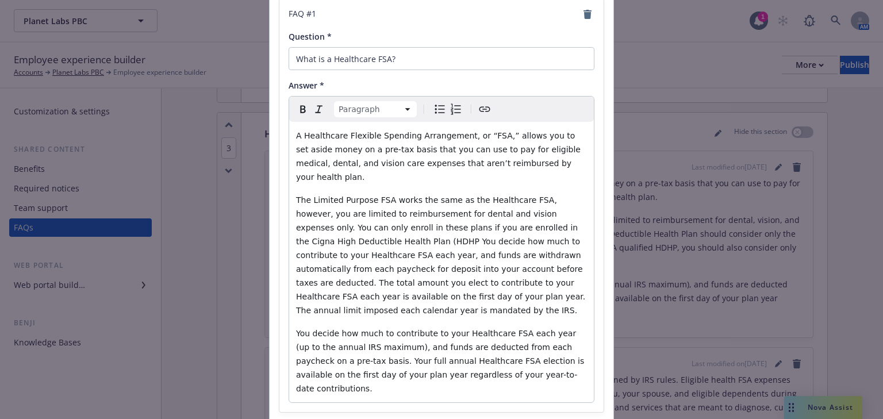
click at [515, 279] on p "The Limited Purpose FSA works the same as the Healthcare FSA, however, you are …" at bounding box center [441, 255] width 291 height 124
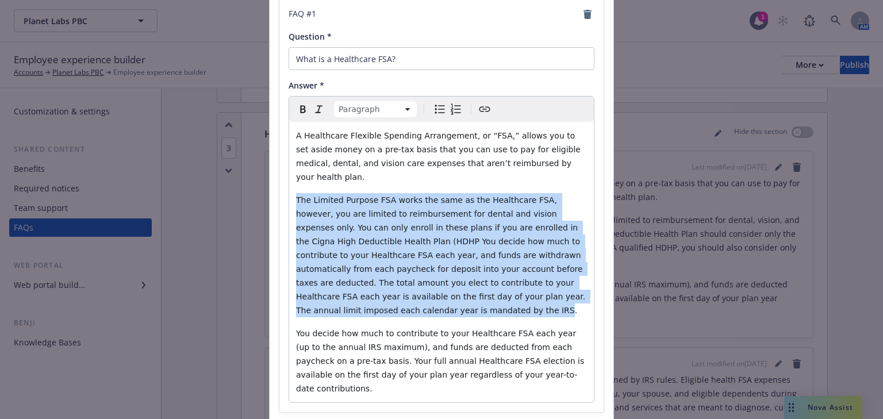
drag, startPoint x: 466, startPoint y: 279, endPoint x: 290, endPoint y: 183, distance: 200.4
click at [290, 183] on div "A Healthcare Flexible Spending Arrangement, or “FSA,” allows you to set aside m…" at bounding box center [441, 262] width 305 height 281
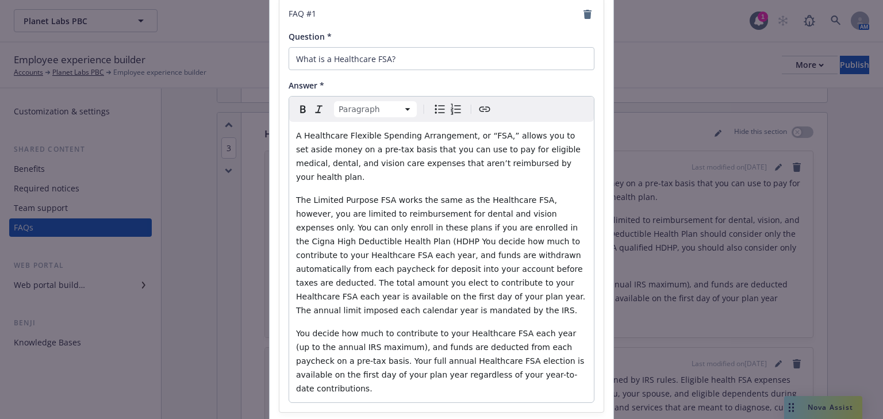
click at [341, 162] on span "A Healthcare Flexible Spending Arrangement, or “FSA,” allows you to set aside m…" at bounding box center [439, 156] width 287 height 51
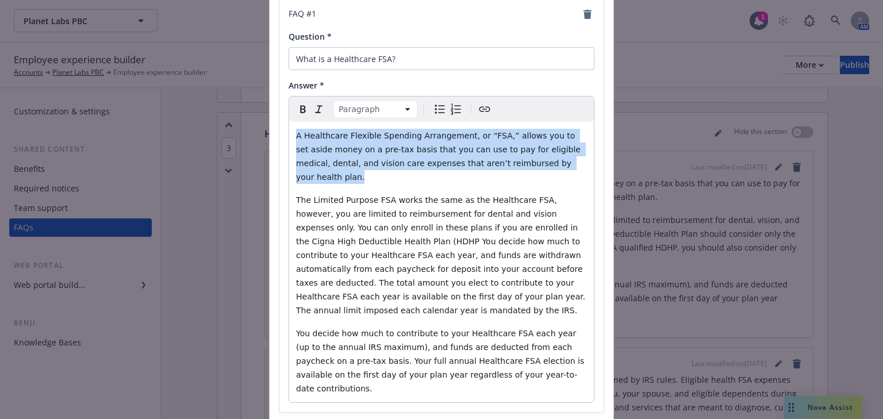
drag, startPoint x: 292, startPoint y: 133, endPoint x: 485, endPoint y: 147, distance: 193.7
click at [517, 159] on span "A Healthcare Flexible Spending Arrangement, or “FSA,” allows you to set aside m…" at bounding box center [439, 156] width 287 height 51
click at [435, 109] on icon "Bulleted list" at bounding box center [440, 109] width 10 height 9
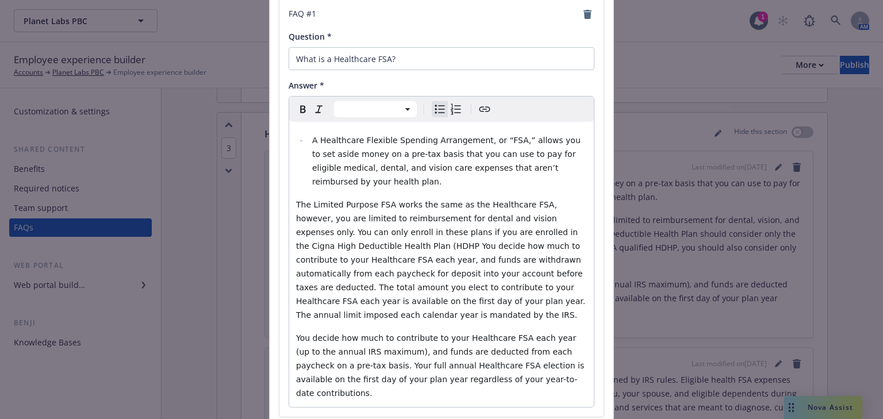
select select "paragraph"
click at [342, 207] on span "The Limited Purpose FSA works the same as the Healthcare FSA, however, you are …" at bounding box center [442, 260] width 292 height 120
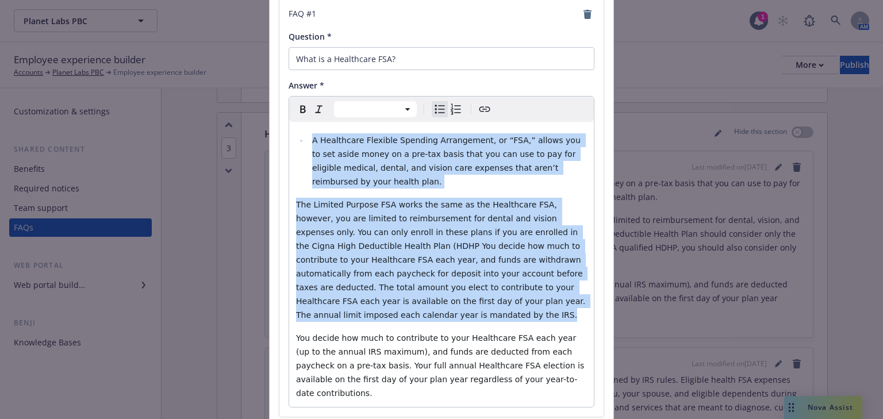
drag, startPoint x: 305, startPoint y: 141, endPoint x: 535, endPoint y: 282, distance: 270.4
click at [535, 282] on div "A Healthcare Flexible Spending Arrangement, or “FSA,” allows you to set aside m…" at bounding box center [441, 264] width 305 height 285
click at [437, 111] on icon "Bulleted list" at bounding box center [440, 109] width 14 height 14
select select "paragraph"
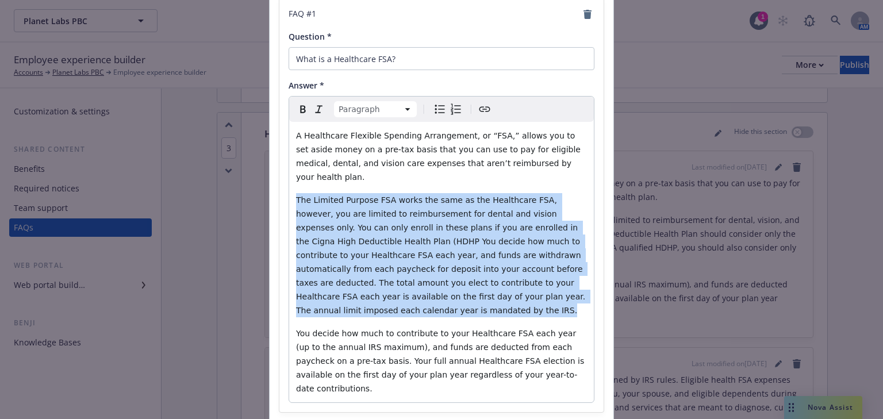
click at [437, 110] on icon "Bulleted list" at bounding box center [440, 109] width 14 height 14
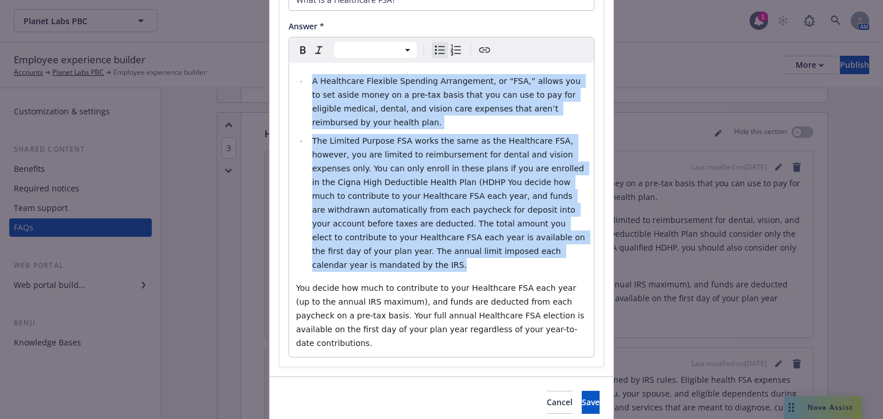
scroll to position [155, 0]
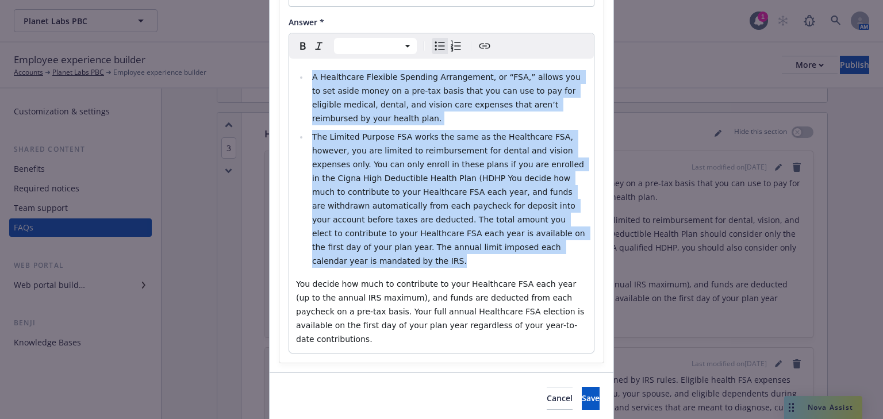
select select "paragraph"
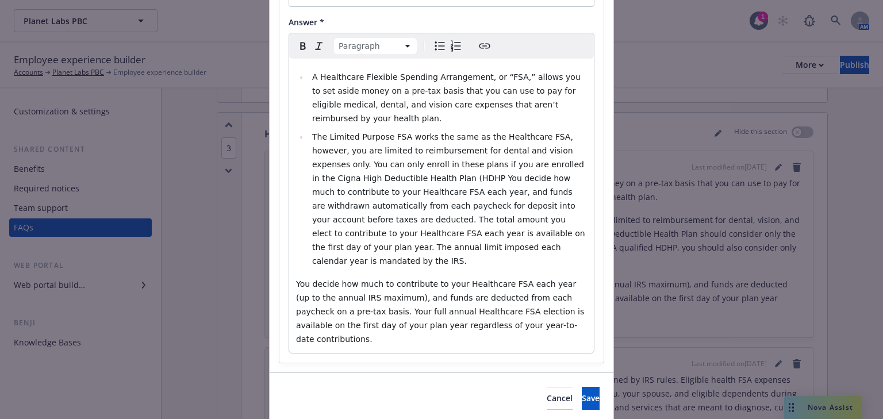
click at [494, 300] on p "You decide how much to contribute to your Healthcare FSA each year (up to the a…" at bounding box center [441, 311] width 291 height 69
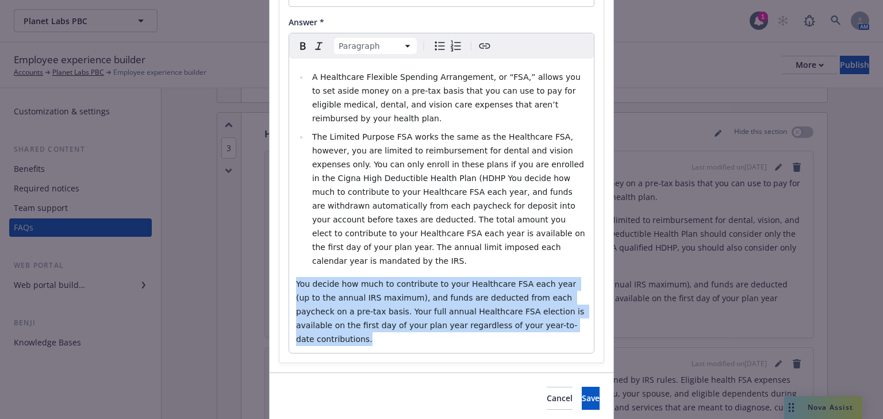
drag, startPoint x: 497, startPoint y: 299, endPoint x: 282, endPoint y: 255, distance: 219.5
click at [282, 255] on div "FAQ # 1 Question * What is a Healthcare FSA? Answer * Paragraph Paragraph Headi…" at bounding box center [441, 149] width 324 height 428
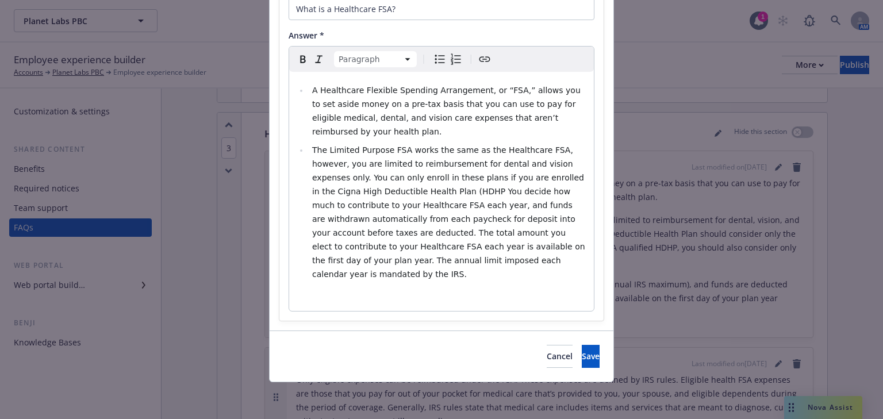
scroll to position [114, 0]
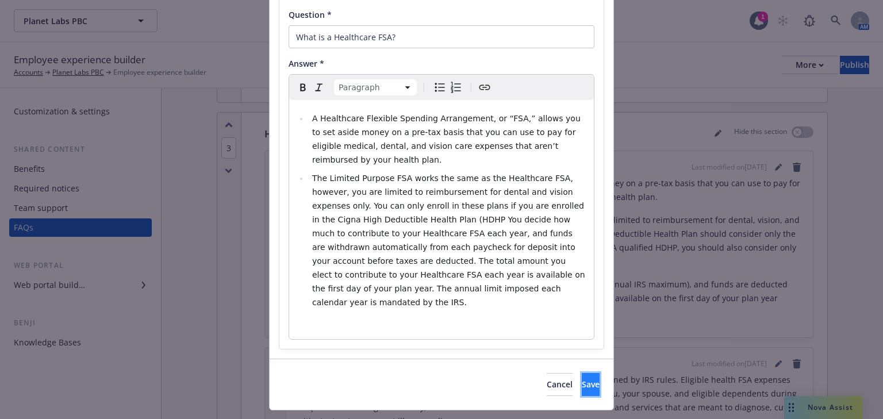
click at [582, 373] on button "Save" at bounding box center [591, 384] width 18 height 23
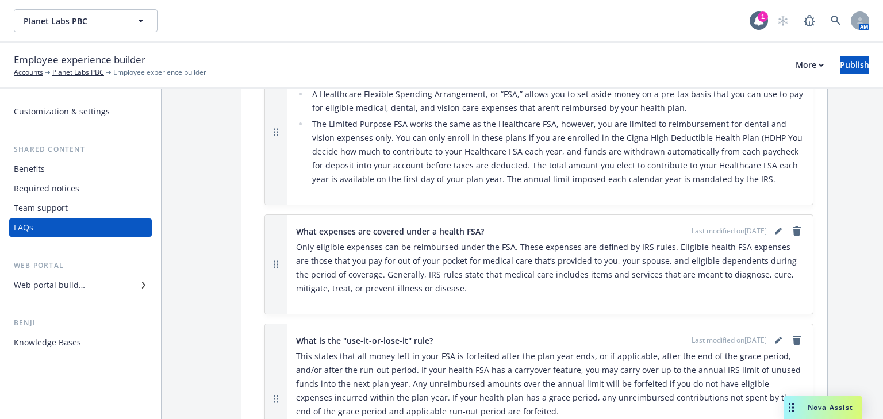
scroll to position [1242, 0]
click at [775, 224] on link "editPencil" at bounding box center [778, 231] width 14 height 14
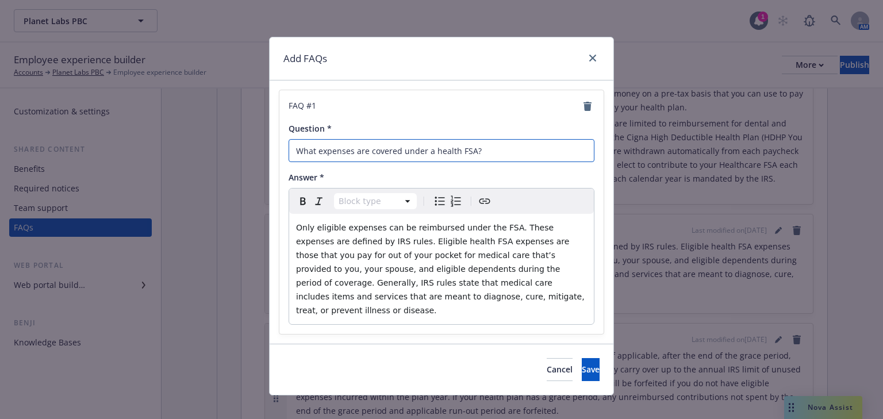
drag, startPoint x: 501, startPoint y: 144, endPoint x: 247, endPoint y: 129, distance: 255.1
click at [248, 130] on div "Add FAQs FAQ # 1 Question * What expenses are covered under a health FSA? Answe…" at bounding box center [441, 209] width 883 height 419
click at [547, 359] on button "Cancel" at bounding box center [560, 369] width 26 height 23
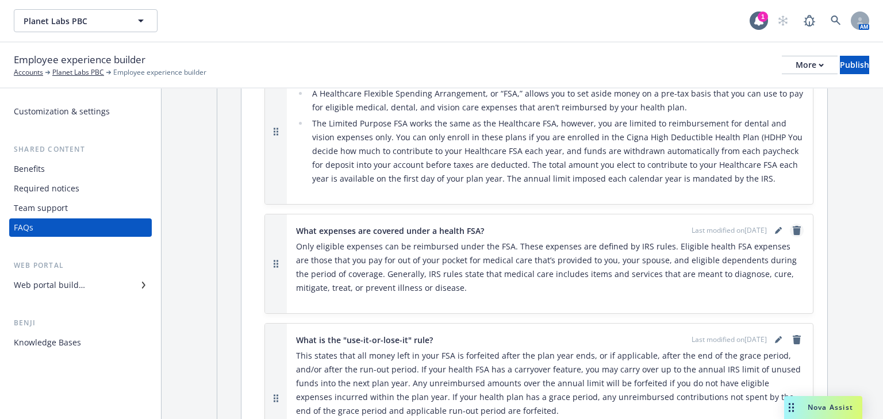
click at [793, 226] on icon "remove" at bounding box center [797, 230] width 8 height 9
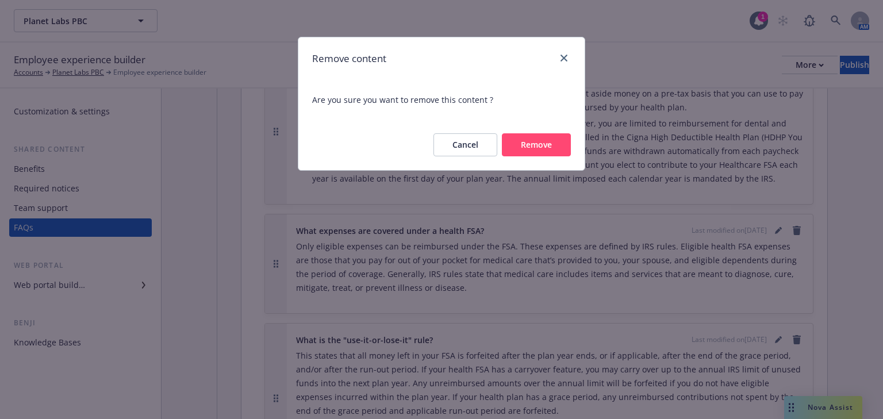
click at [545, 150] on button "Remove" at bounding box center [536, 144] width 69 height 23
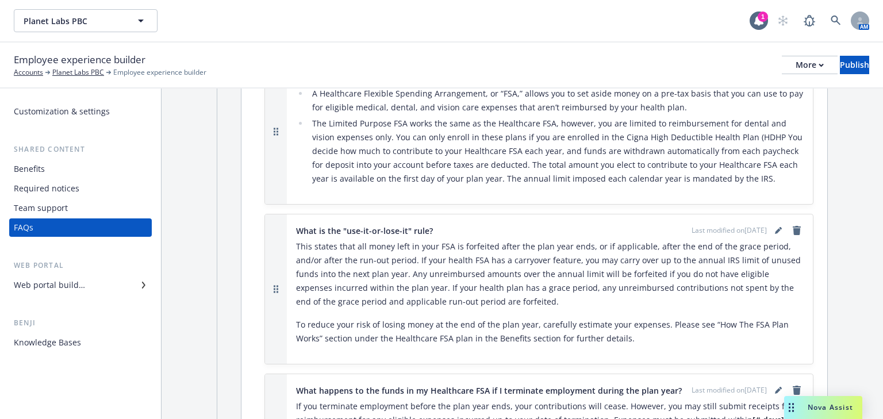
scroll to position [1288, 0]
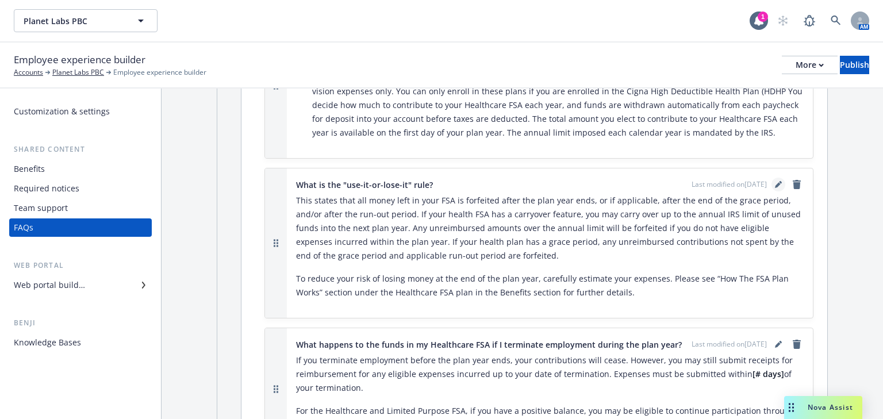
click at [775, 181] on icon "editPencil" at bounding box center [778, 184] width 7 height 7
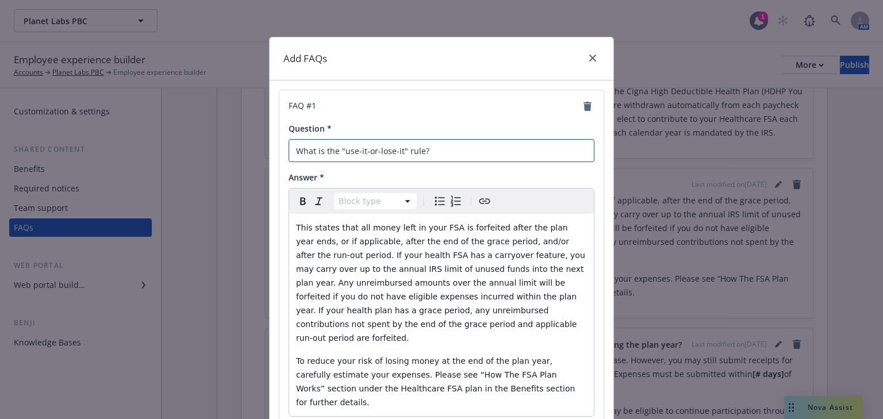
drag, startPoint x: 451, startPoint y: 151, endPoint x: 253, endPoint y: 135, distance: 198.9
click at [251, 143] on div "Add FAQs FAQ # 1 Question * What is the "use-it-or-lose-it" rule? Answer * Bloc…" at bounding box center [441, 209] width 883 height 419
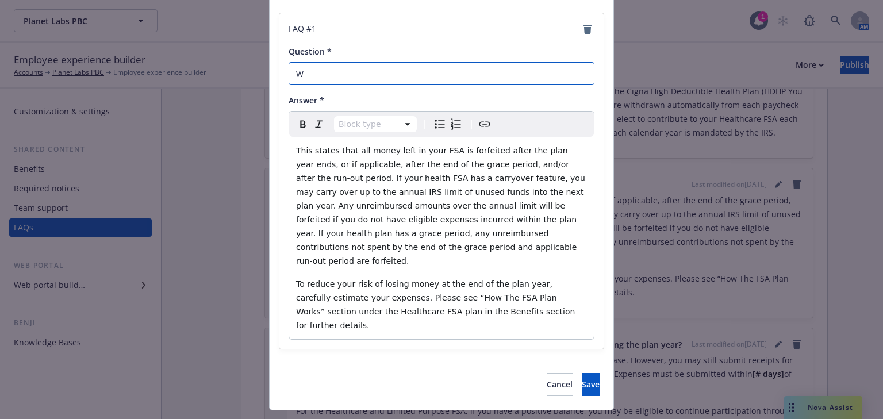
click at [308, 78] on input "W" at bounding box center [442, 73] width 306 height 23
click at [310, 73] on input "Wh" at bounding box center [442, 73] width 306 height 23
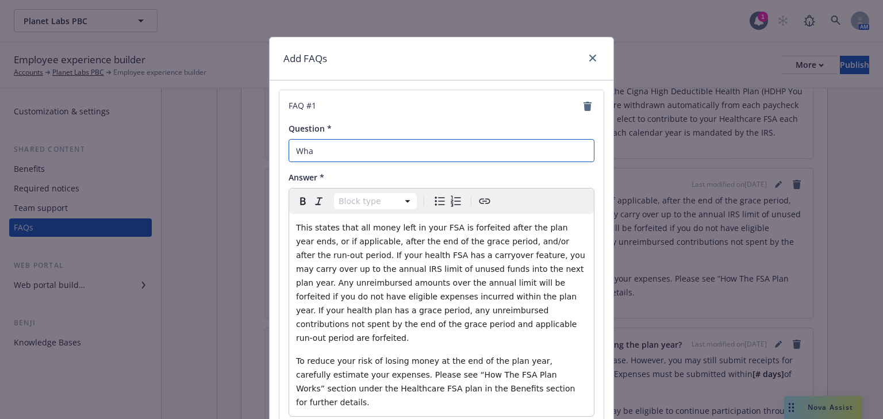
click at [317, 155] on input "Wha" at bounding box center [442, 150] width 306 height 23
click at [330, 153] on input "What" at bounding box center [442, 150] width 306 height 23
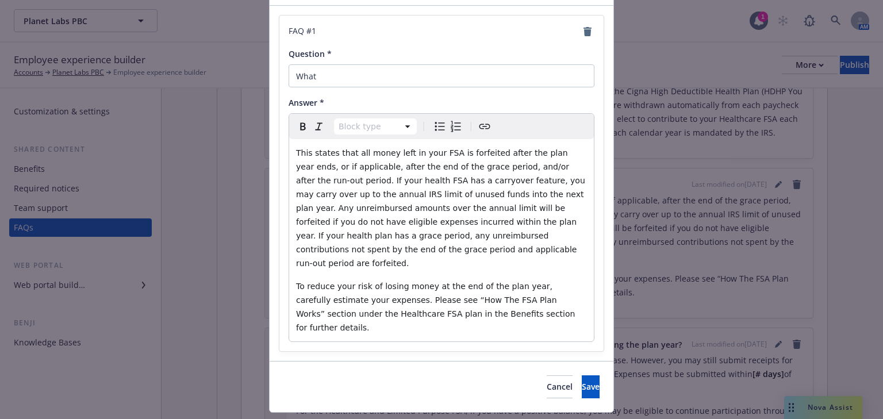
scroll to position [77, 0]
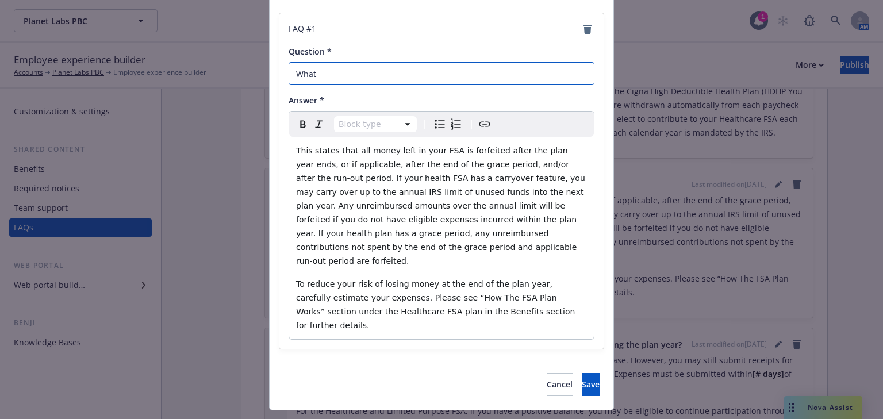
click at [339, 75] on input "What" at bounding box center [442, 73] width 306 height 23
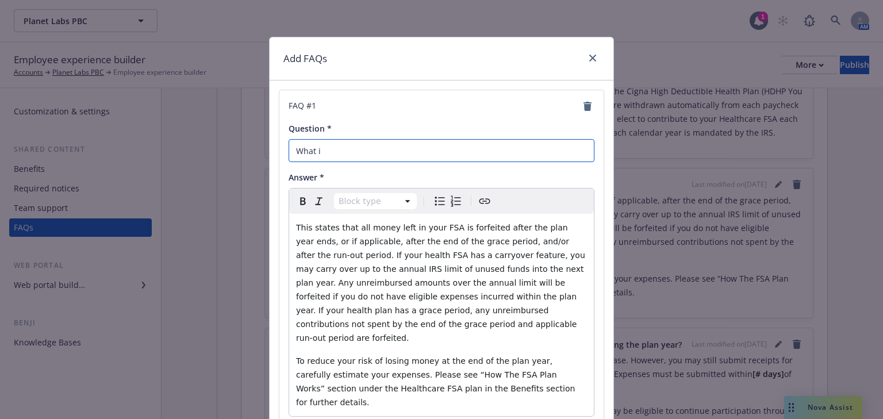
click at [329, 149] on input "What i" at bounding box center [442, 150] width 306 height 23
click at [418, 156] on input "What if" at bounding box center [442, 150] width 306 height 23
drag, startPoint x: 320, startPoint y: 153, endPoint x: 281, endPoint y: 149, distance: 39.2
click at [281, 149] on div "FAQ # 1 Question * What if Answer * Block type Paragraph Heading 1 Heading 2 He…" at bounding box center [441, 258] width 324 height 336
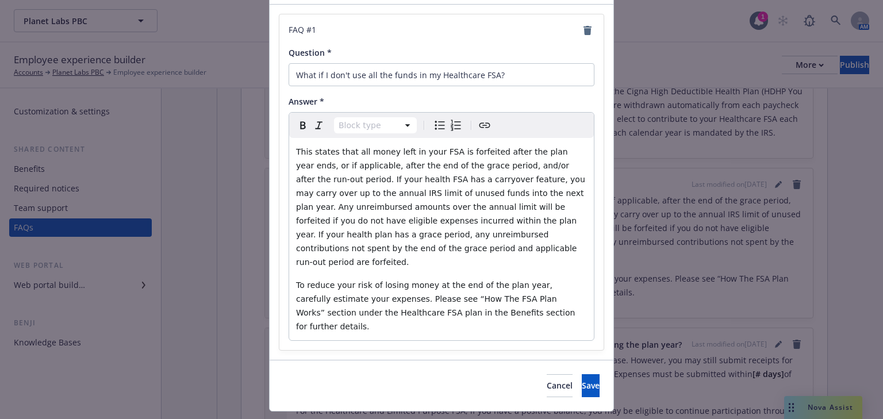
scroll to position [77, 0]
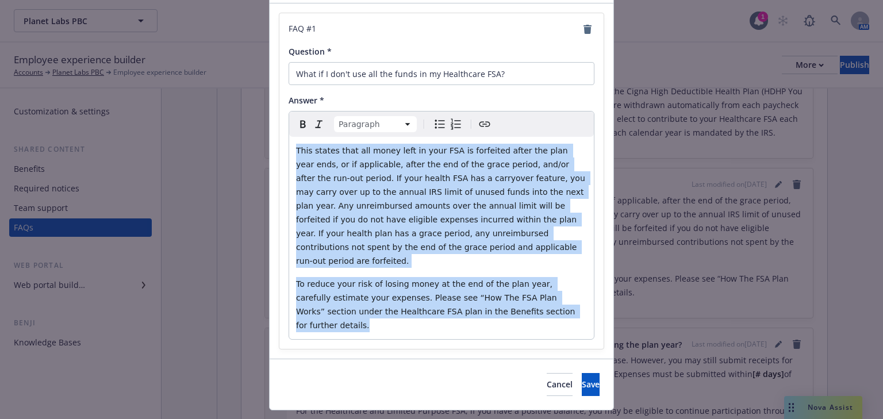
drag, startPoint x: 522, startPoint y: 301, endPoint x: 286, endPoint y: 156, distance: 276.9
click at [289, 155] on div "This states that all money left in your FSA is forfeited after the plan year en…" at bounding box center [441, 238] width 305 height 202
select select
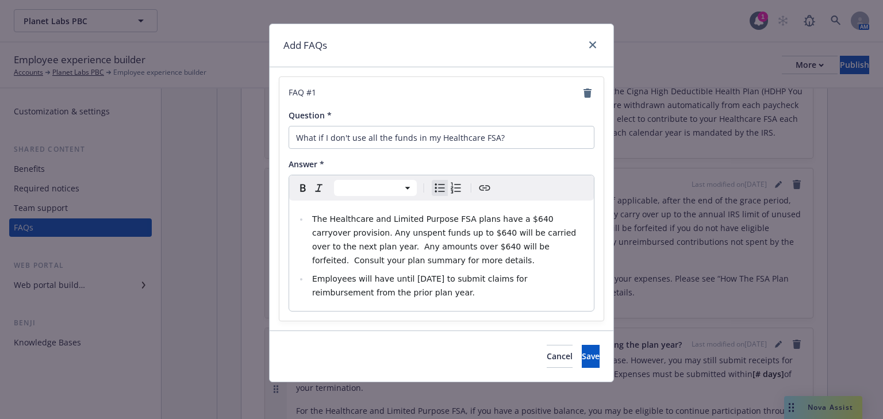
scroll to position [13, 0]
click at [582, 351] on span "Save" at bounding box center [591, 356] width 18 height 11
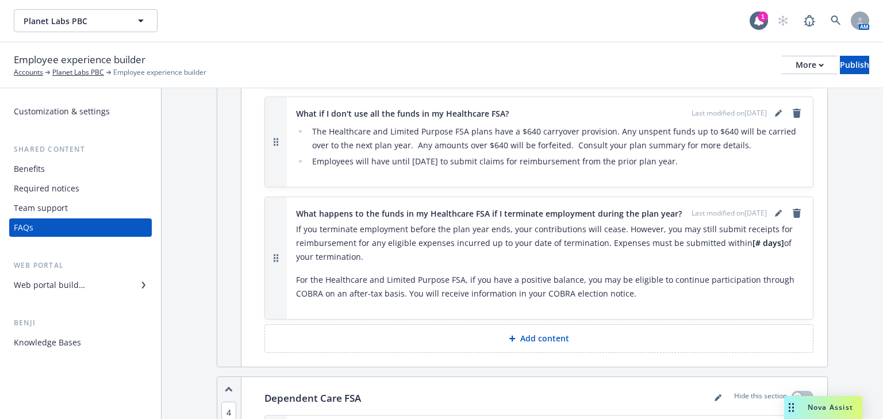
scroll to position [1380, 0]
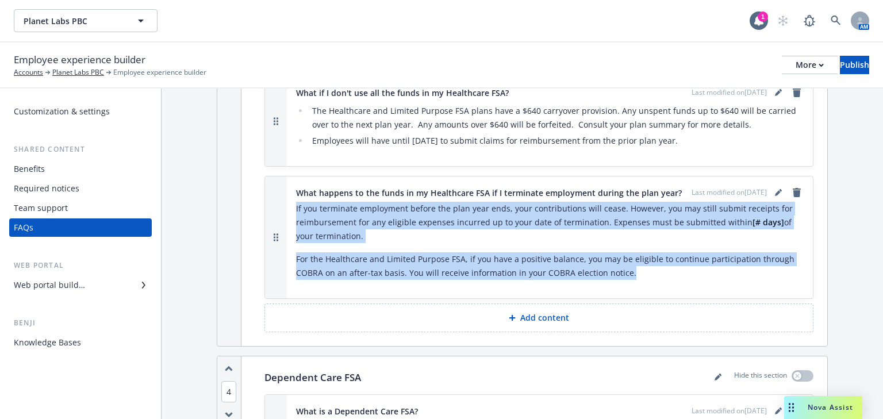
drag, startPoint x: 619, startPoint y: 267, endPoint x: 295, endPoint y: 195, distance: 331.4
click at [296, 202] on div "If you terminate employment before the plan year ends, your contributions will …" at bounding box center [550, 241] width 508 height 78
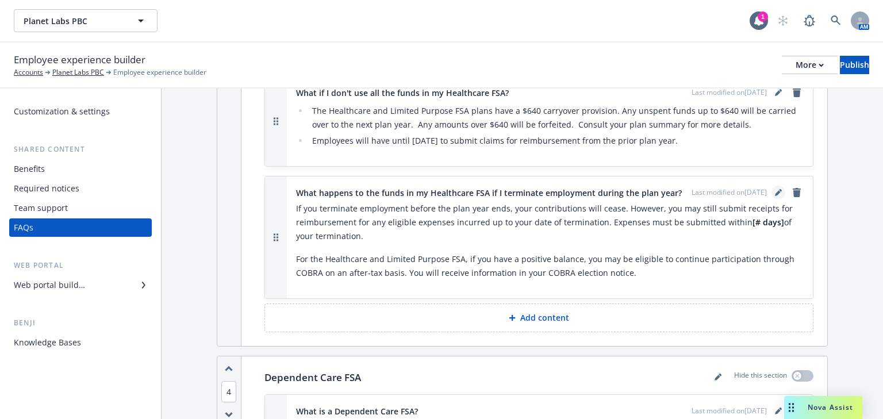
click at [775, 189] on icon "editPencil" at bounding box center [778, 192] width 7 height 7
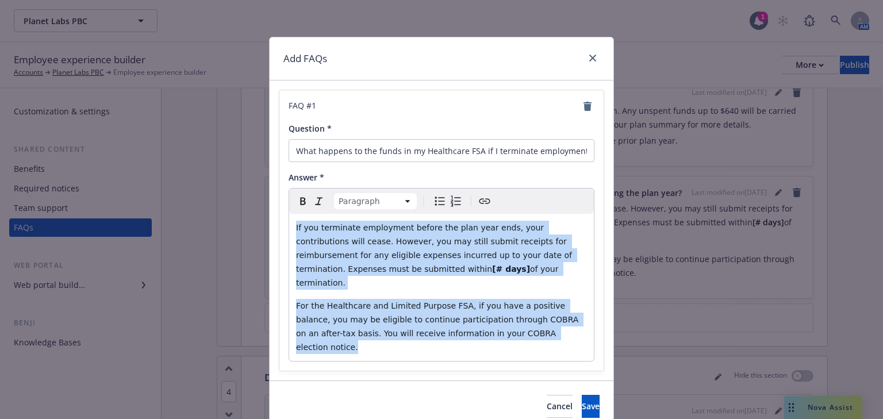
drag, startPoint x: 501, startPoint y: 324, endPoint x: 290, endPoint y: 231, distance: 230.6
click at [290, 231] on div "If you terminate employment before the plan year ends, your contributions will …" at bounding box center [441, 287] width 305 height 147
select select
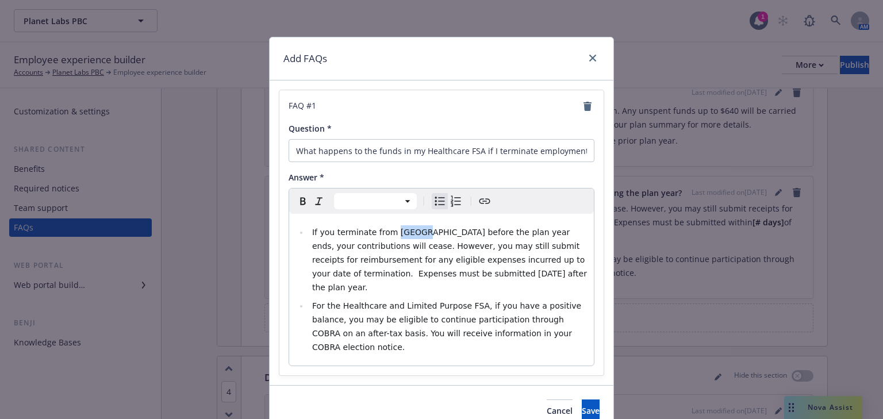
drag, startPoint x: 406, startPoint y: 233, endPoint x: 384, endPoint y: 232, distance: 22.4
click at [386, 232] on span "If you terminate from [GEOGRAPHIC_DATA] before the plan year ends, your contrib…" at bounding box center [450, 260] width 277 height 64
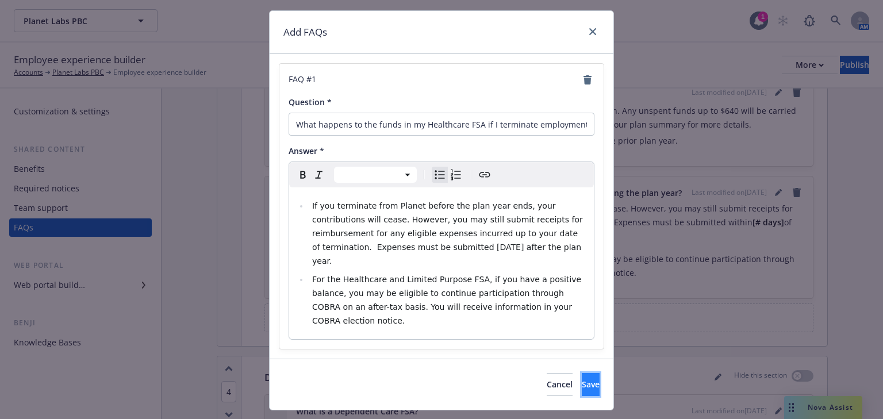
click at [582, 373] on button "Save" at bounding box center [591, 384] width 18 height 23
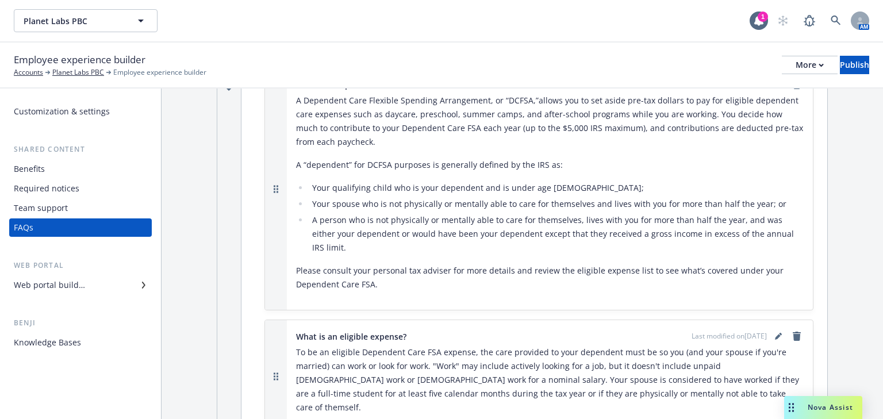
scroll to position [1656, 0]
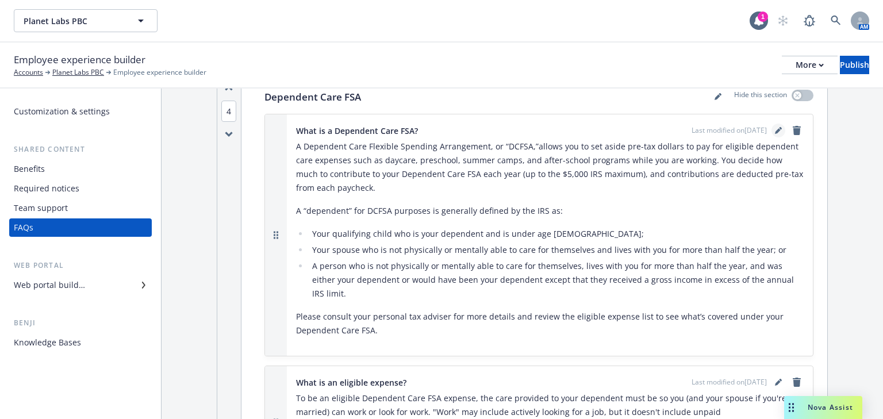
click at [775, 127] on icon "editPencil" at bounding box center [778, 130] width 7 height 7
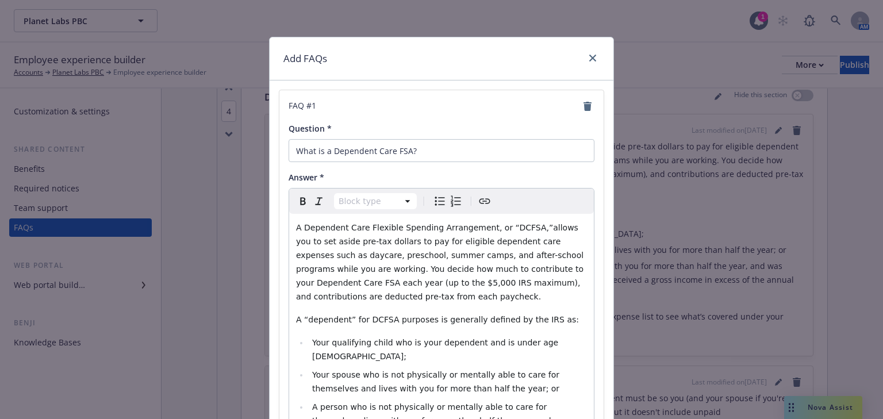
scroll to position [174, 0]
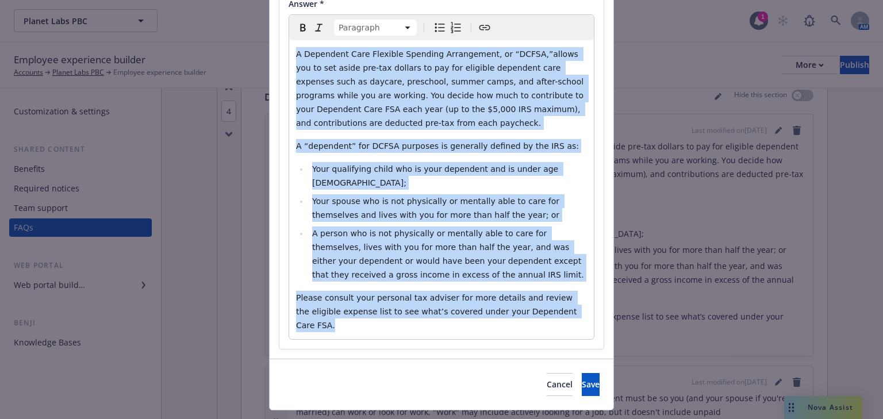
drag, startPoint x: 540, startPoint y: 295, endPoint x: 297, endPoint y: 71, distance: 330.7
click at [279, 56] on div "FAQ # 1 Question * What is a Dependent Care FSA? Answer * Paragraph Paragraph H…" at bounding box center [441, 133] width 324 height 432
select select
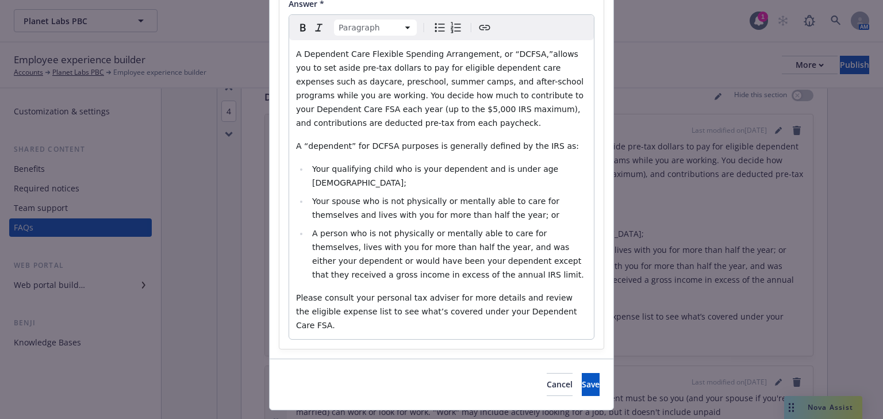
scroll to position [49, 0]
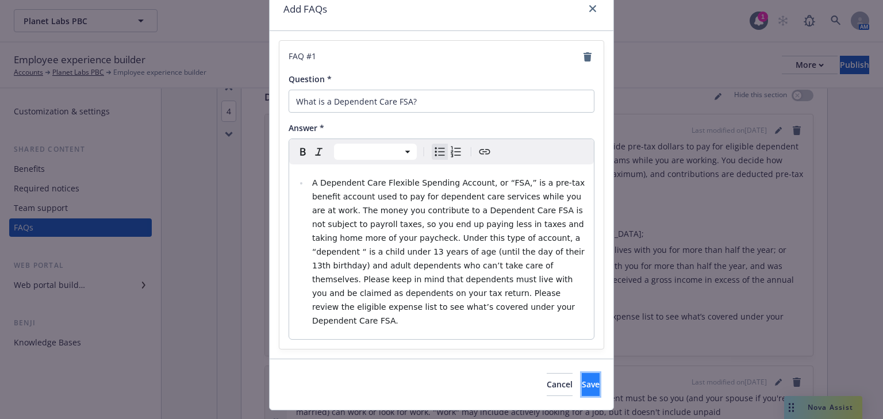
click at [582, 373] on button "Save" at bounding box center [591, 384] width 18 height 23
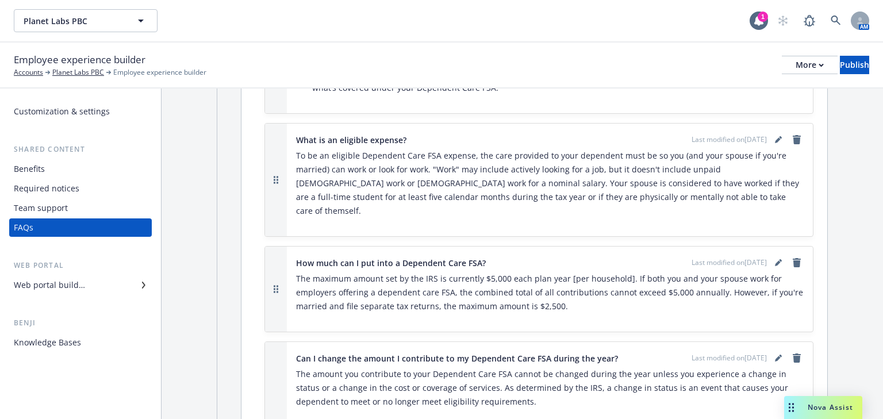
scroll to position [1839, 0]
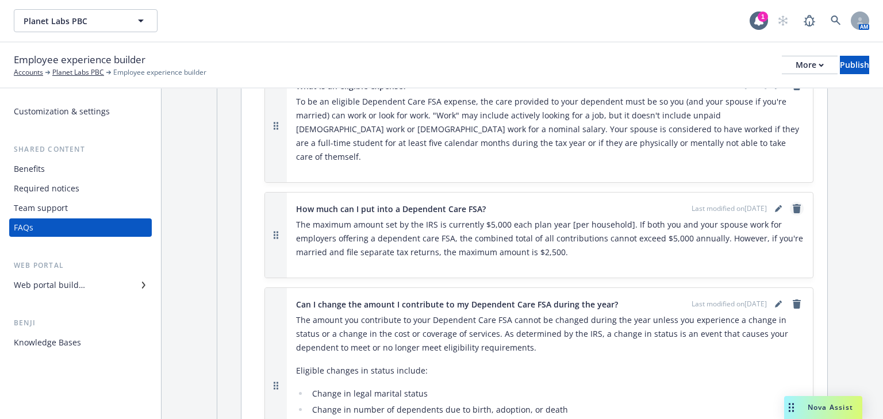
click at [792, 204] on icon "remove" at bounding box center [796, 208] width 9 height 9
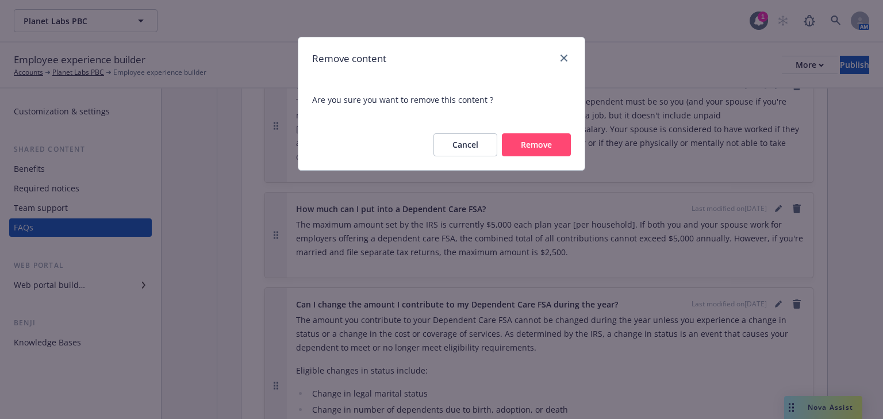
click at [562, 149] on button "Remove" at bounding box center [536, 144] width 69 height 23
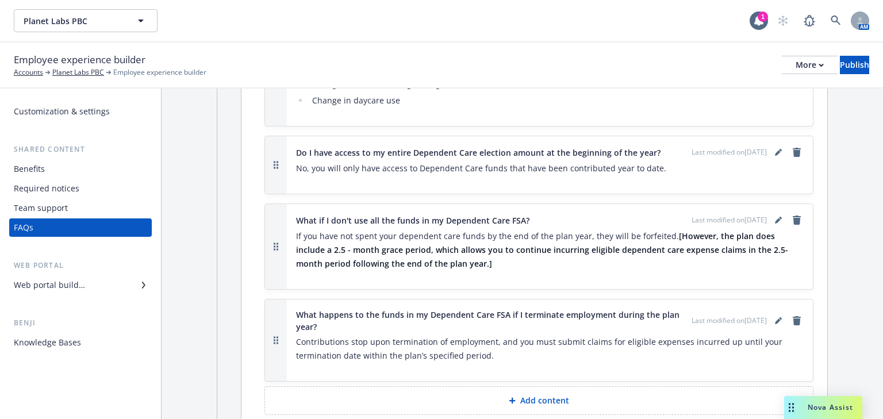
scroll to position [2115, 0]
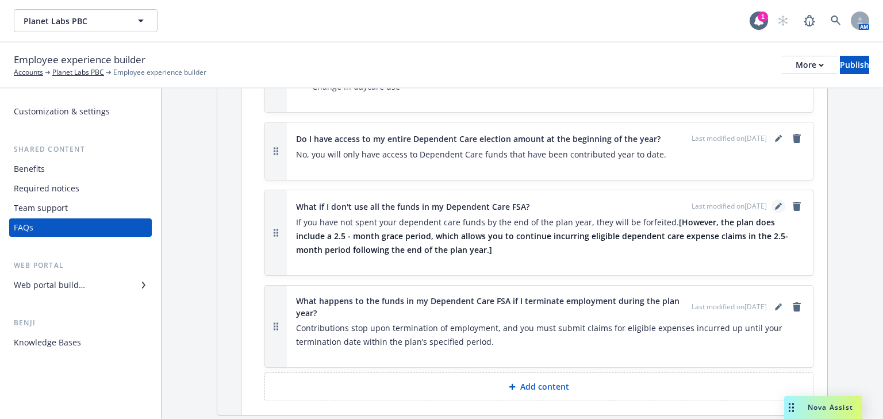
click at [775, 203] on icon "editPencil" at bounding box center [778, 206] width 7 height 7
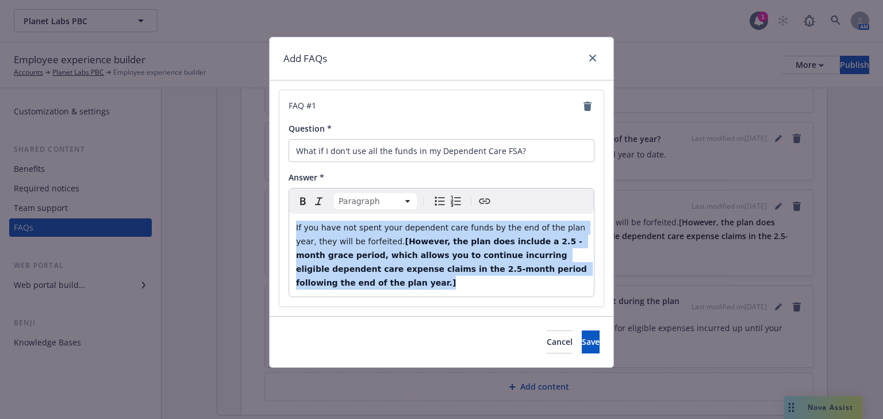
drag, startPoint x: 549, startPoint y: 273, endPoint x: 313, endPoint y: 229, distance: 240.4
click at [286, 218] on div "FAQ # 1 Question * What if I don't use all the funds in my Dependent Care FSA? …" at bounding box center [441, 198] width 324 height 216
select select
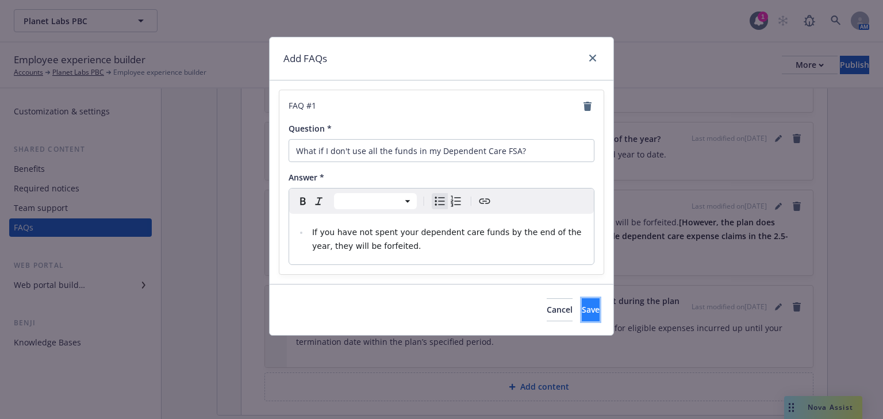
click at [582, 312] on button "Save" at bounding box center [591, 309] width 18 height 23
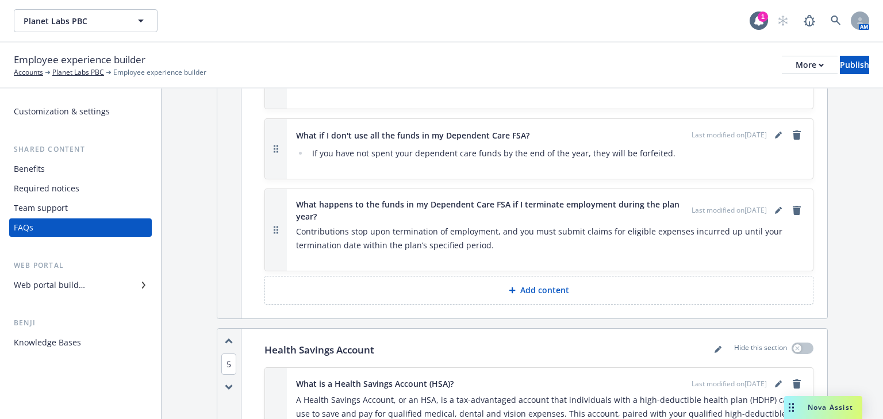
scroll to position [2207, 0]
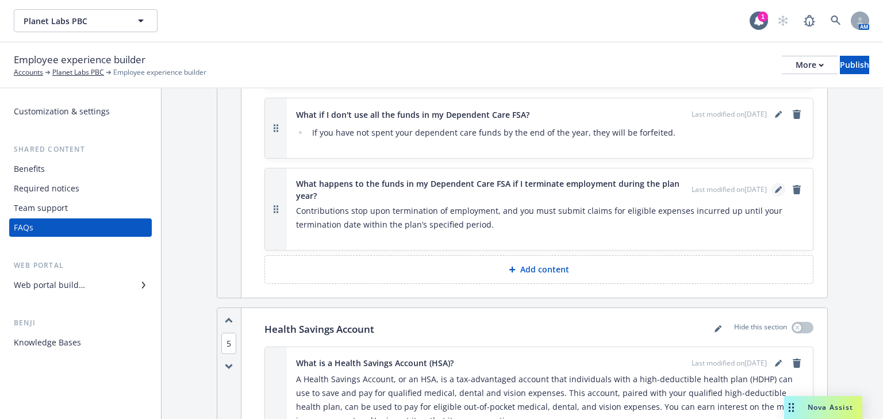
click at [775, 186] on icon "editPencil" at bounding box center [778, 189] width 7 height 7
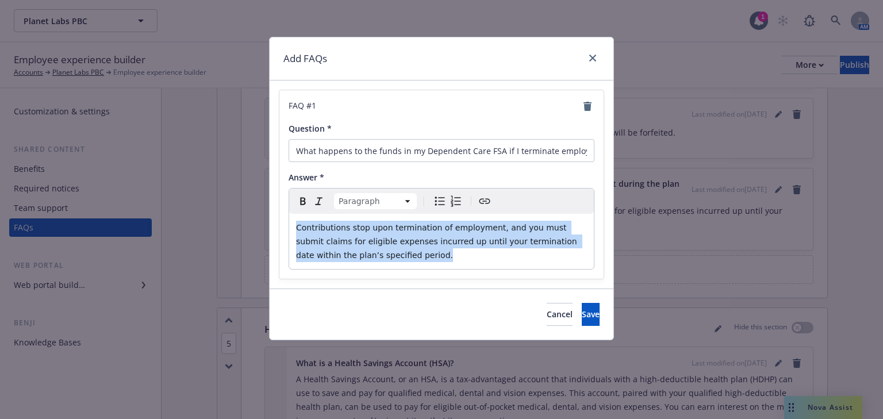
drag, startPoint x: 351, startPoint y: 259, endPoint x: 285, endPoint y: 226, distance: 74.0
click at [285, 226] on div "FAQ # 1 Question * What happens to the funds in my Dependent Care FSA if I term…" at bounding box center [441, 184] width 324 height 189
select select
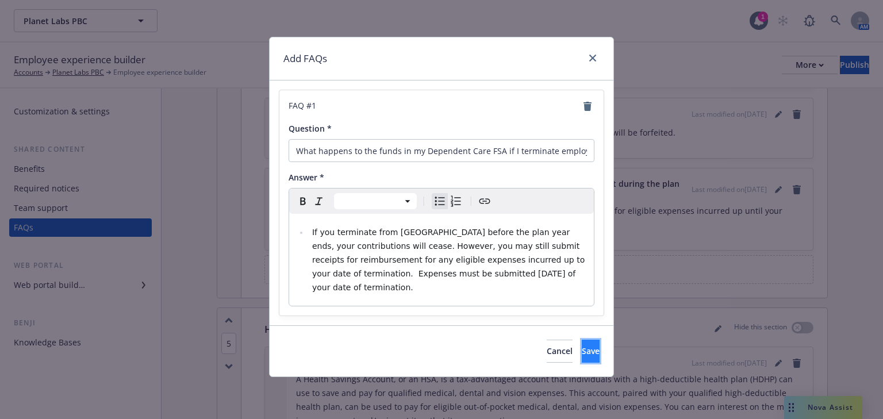
click at [582, 345] on span "Save" at bounding box center [591, 350] width 18 height 11
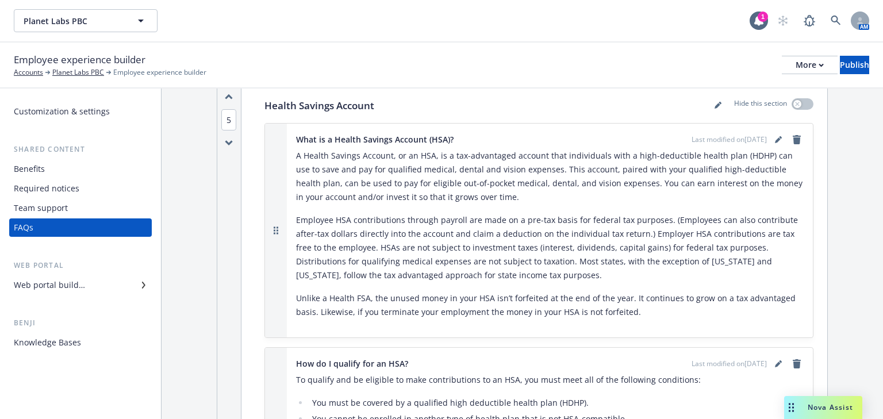
scroll to position [2391, 0]
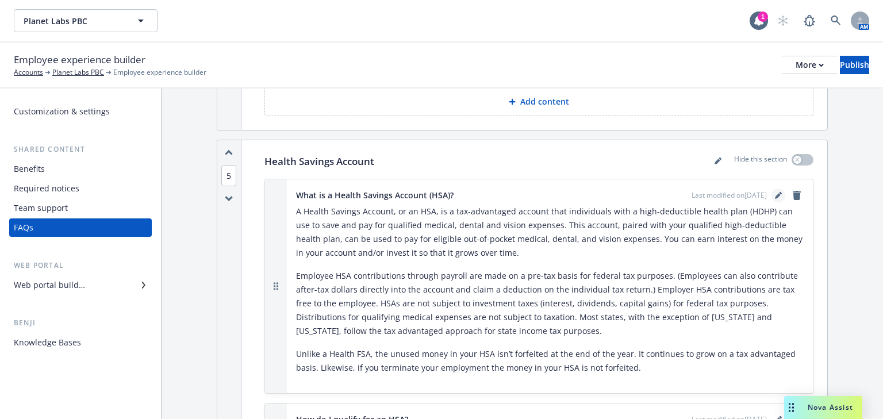
click at [775, 192] on icon "editPencil" at bounding box center [778, 195] width 7 height 7
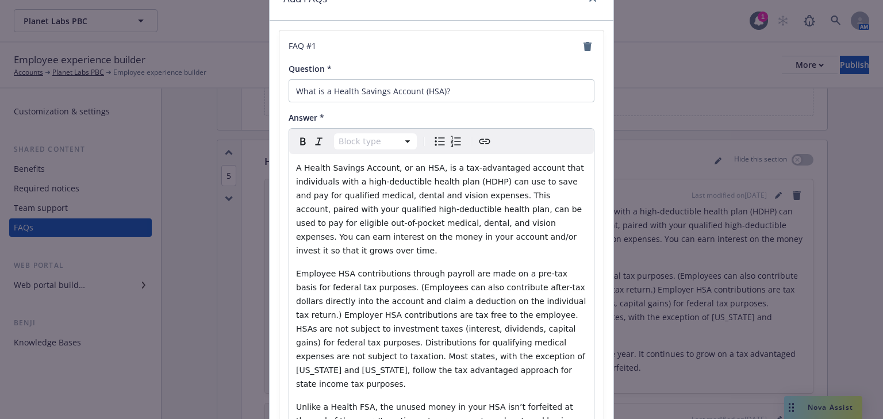
scroll to position [138, 0]
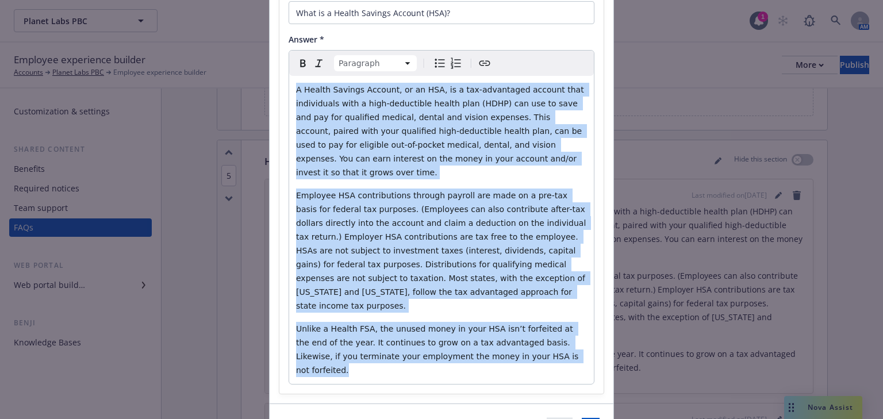
drag, startPoint x: 533, startPoint y: 329, endPoint x: 278, endPoint y: 94, distance: 346.6
click at [279, 93] on div "FAQ # 1 Question * What is a Health Savings Account (HSA)? Answer * Paragraph P…" at bounding box center [441, 172] width 324 height 441
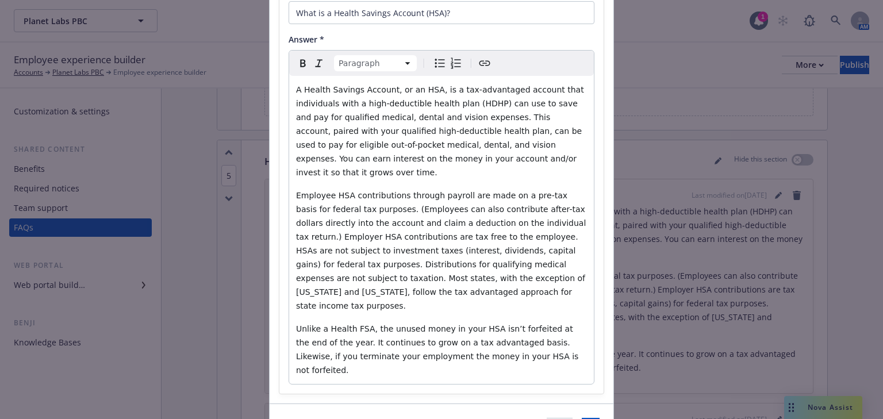
scroll to position [0, 0]
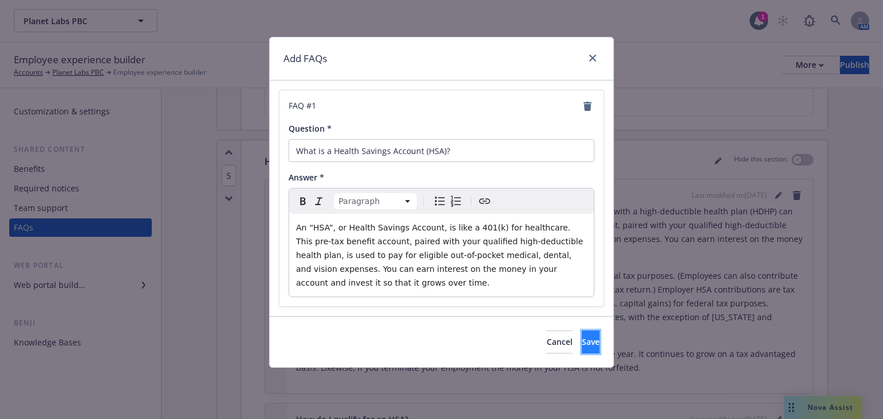
click at [582, 336] on span "Save" at bounding box center [591, 341] width 18 height 11
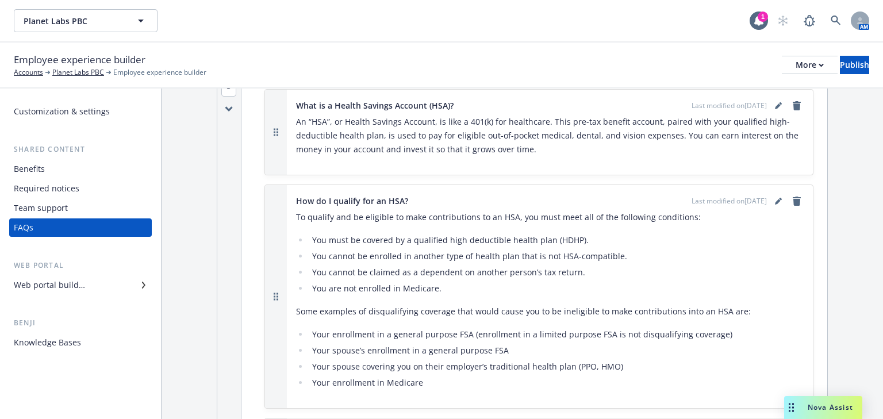
scroll to position [2483, 0]
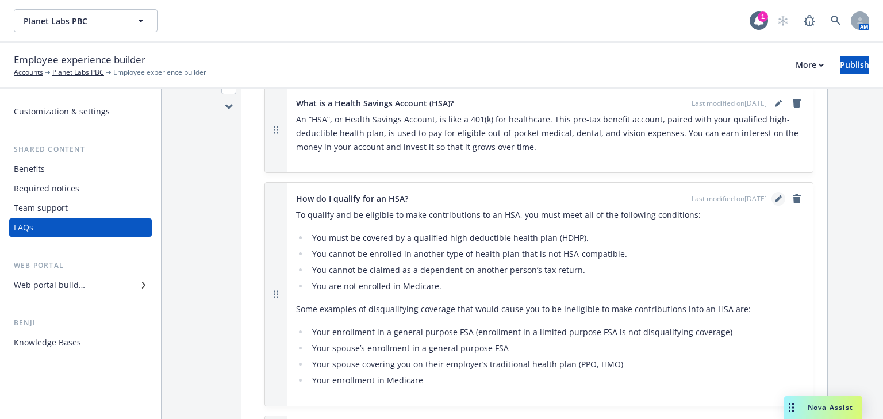
click at [775, 197] on icon "editPencil" at bounding box center [778, 200] width 6 height 6
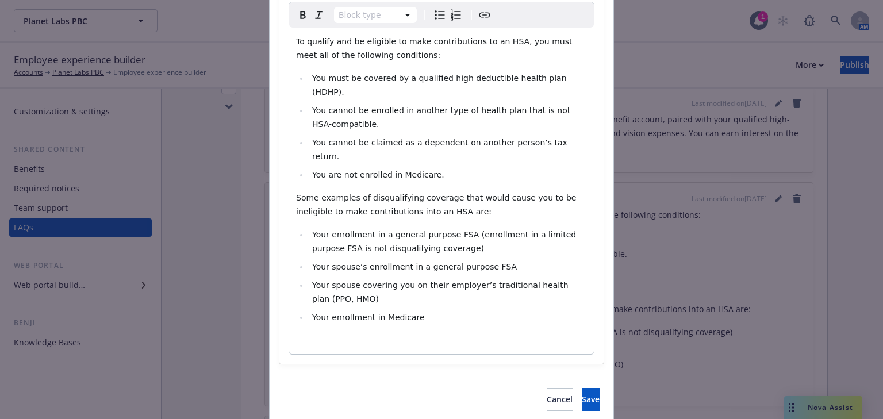
scroll to position [201, 0]
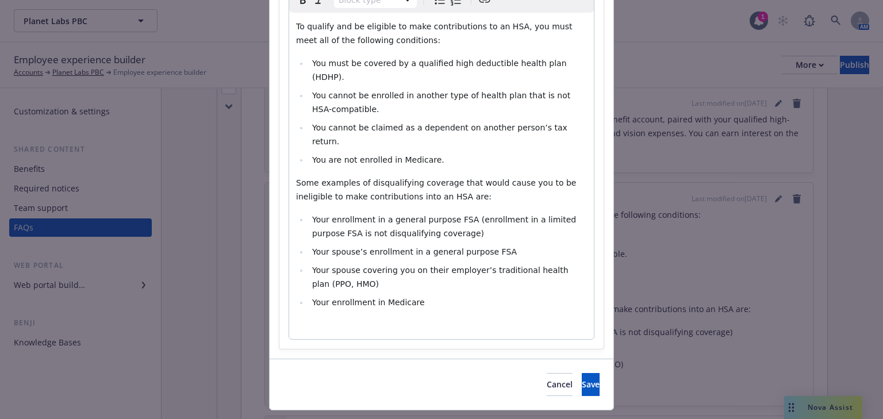
select select
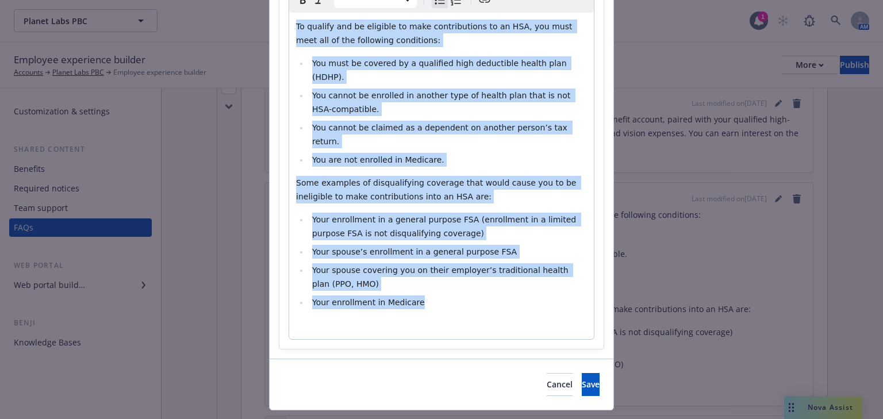
drag, startPoint x: 395, startPoint y: 268, endPoint x: 290, endPoint y: 23, distance: 266.7
click at [283, 16] on div "FAQ # 1 Question * How do I qualify for an HSA? Answer * Paragraph Heading 1 He…" at bounding box center [441, 119] width 324 height 460
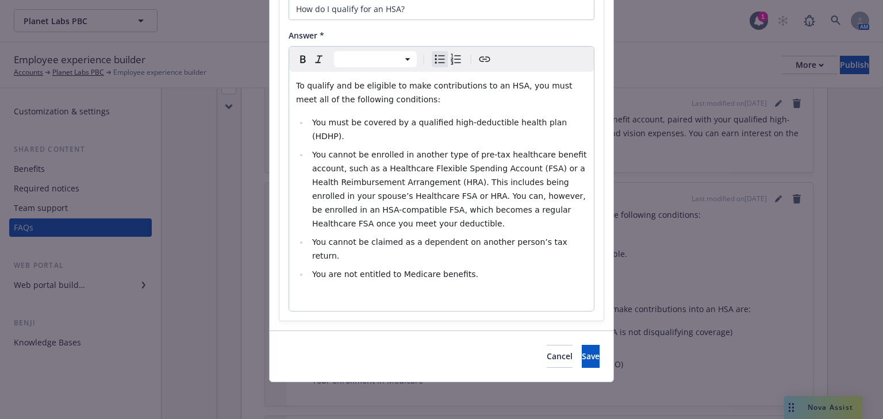
scroll to position [114, 0]
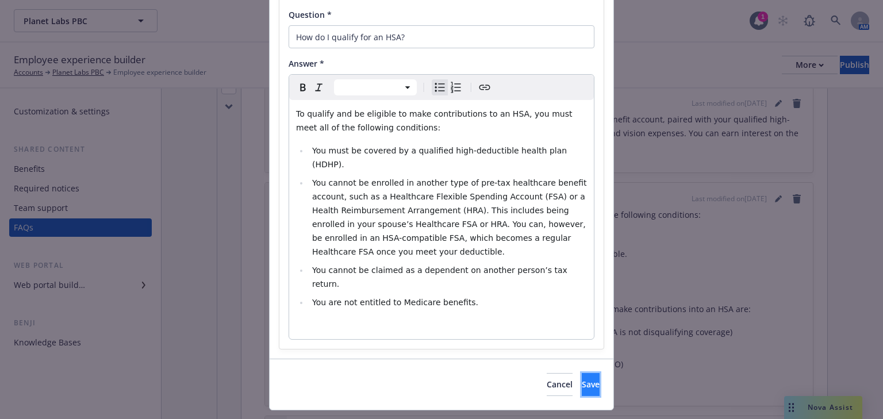
click at [582, 373] on button "Save" at bounding box center [591, 384] width 18 height 23
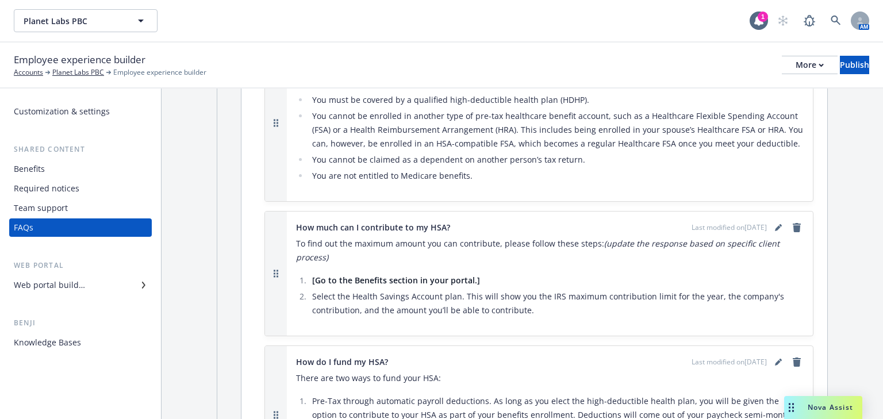
scroll to position [2667, 0]
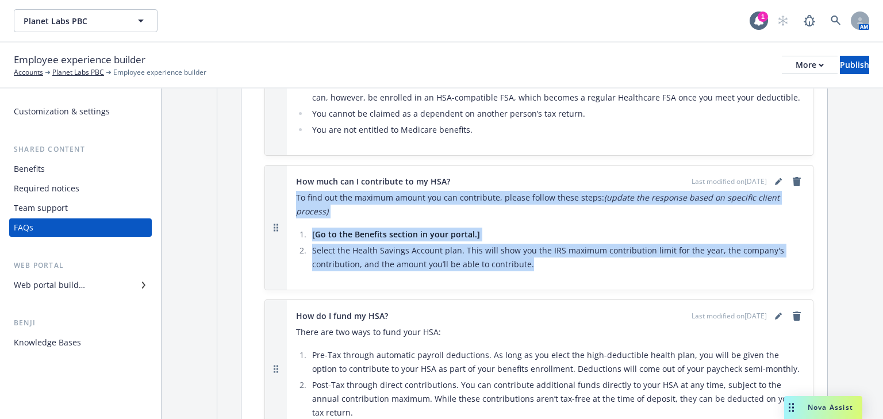
drag, startPoint x: 530, startPoint y: 241, endPoint x: 290, endPoint y: 176, distance: 249.1
click at [290, 176] on div "How much can I contribute to my HSA? Last modified on [DATE] To find out the ma…" at bounding box center [550, 228] width 526 height 124
drag, startPoint x: 343, startPoint y: 191, endPoint x: 336, endPoint y: 179, distance: 13.7
click at [333, 191] on p "To find out the maximum amount you can contribute, please follow these steps: (…" at bounding box center [550, 205] width 508 height 28
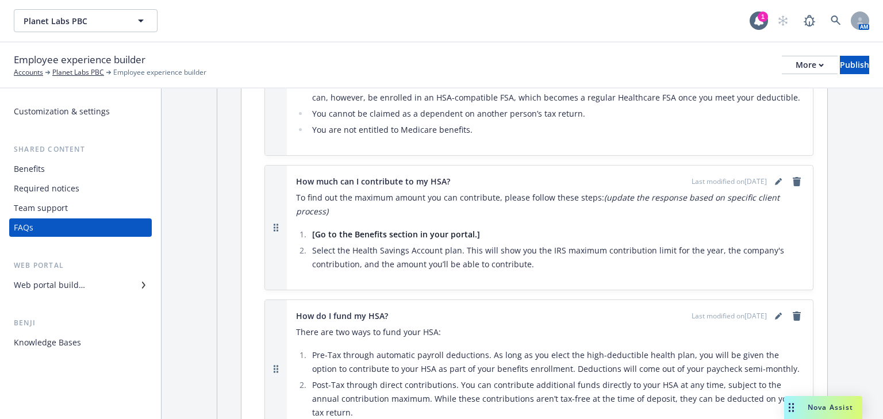
click at [556, 244] on li "Select the Health Savings Account plan. This will show you the IRS maximum cont…" at bounding box center [556, 258] width 495 height 28
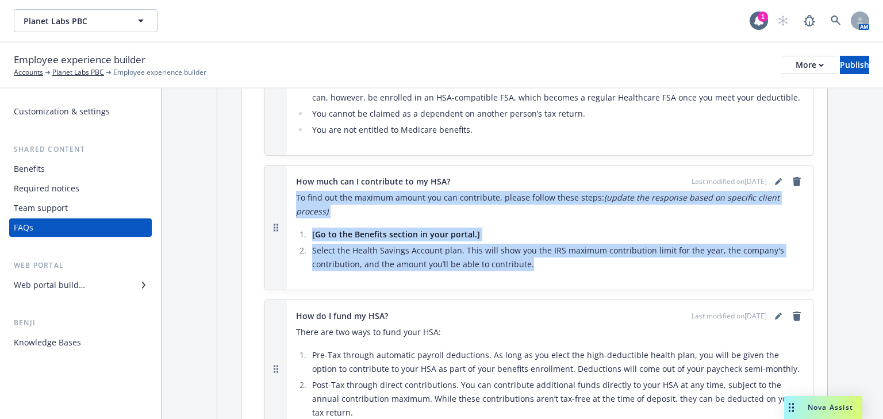
drag, startPoint x: 544, startPoint y: 237, endPoint x: 294, endPoint y: 174, distance: 258.5
click at [294, 174] on div "How much can I contribute to my HSA? Last modified on [DATE] To find out the ma…" at bounding box center [550, 228] width 526 height 124
drag, startPoint x: 322, startPoint y: 186, endPoint x: 397, endPoint y: 177, distance: 75.2
click at [397, 191] on p "To find out the maximum amount you can contribute, please follow these steps: (…" at bounding box center [550, 205] width 508 height 28
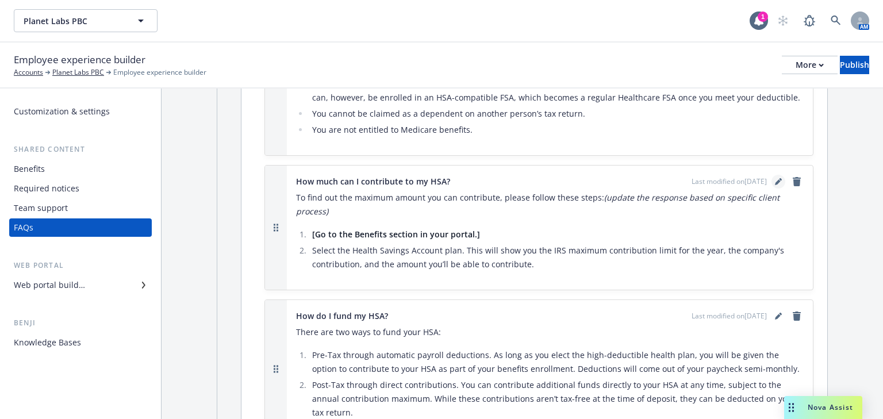
click at [775, 178] on icon "editPencil" at bounding box center [778, 181] width 7 height 7
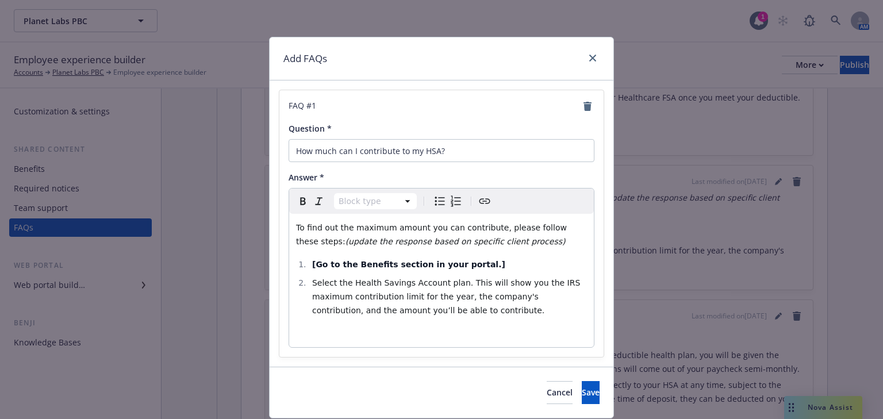
select select
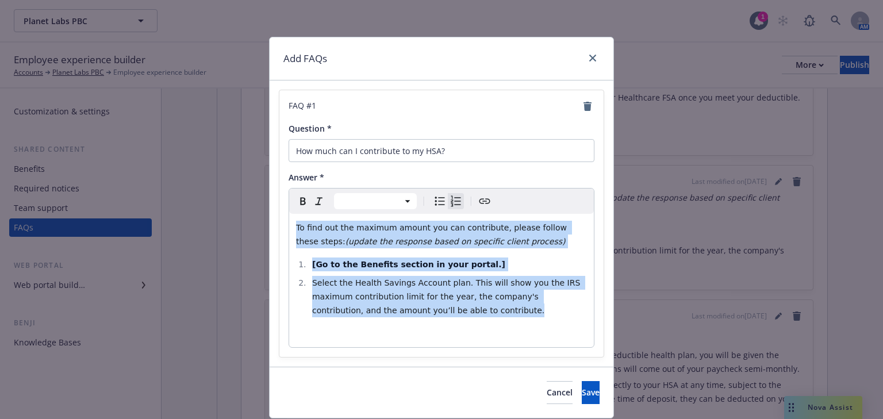
drag, startPoint x: 395, startPoint y: 295, endPoint x: 294, endPoint y: 238, distance: 115.9
click at [289, 227] on div "Paragraph Heading 1 Heading 2 Heading 3 Heading 4 Heading 5 Heading 6 To find o…" at bounding box center [442, 268] width 306 height 160
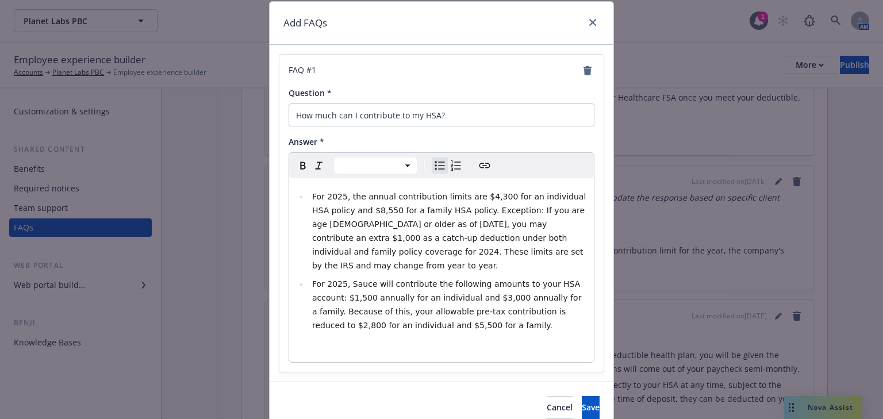
scroll to position [72, 0]
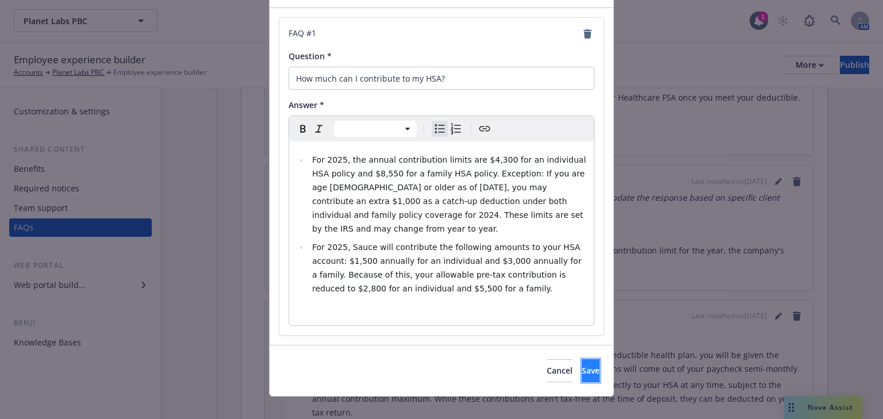
click at [582, 365] on span "Save" at bounding box center [591, 370] width 18 height 11
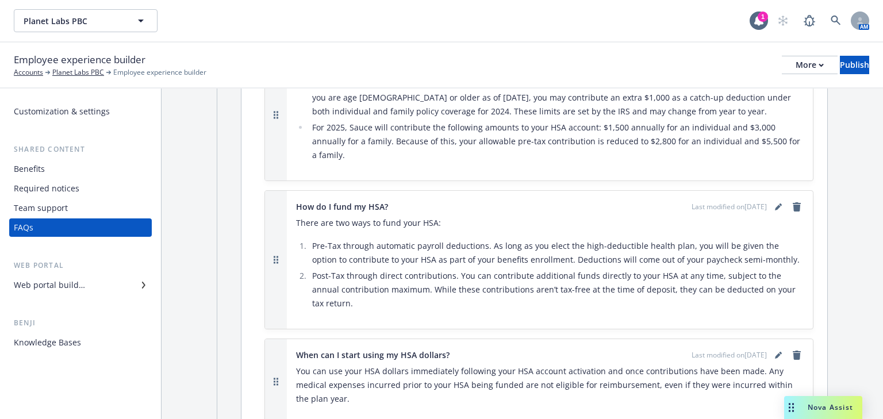
scroll to position [2805, 0]
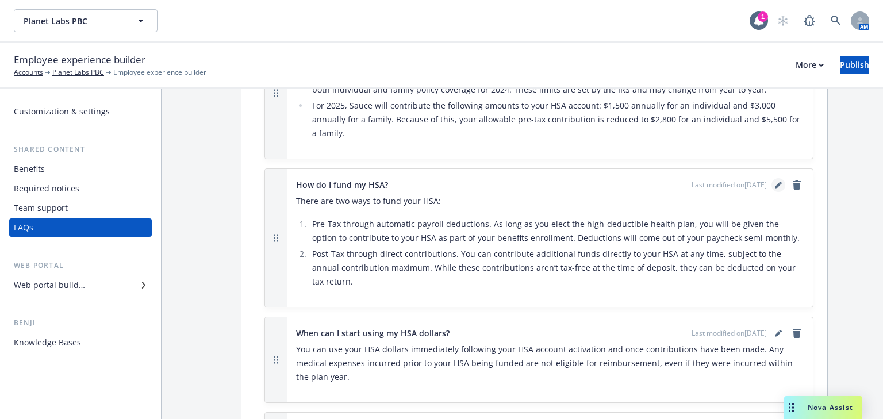
click at [775, 182] on icon "editPencil" at bounding box center [778, 185] width 7 height 7
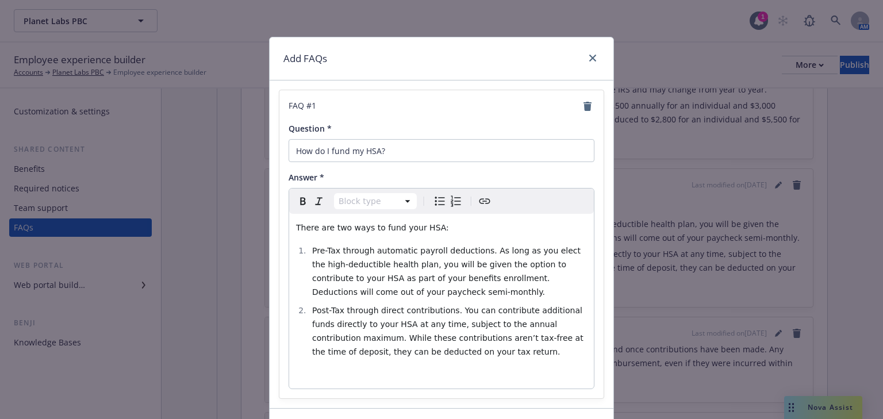
select select
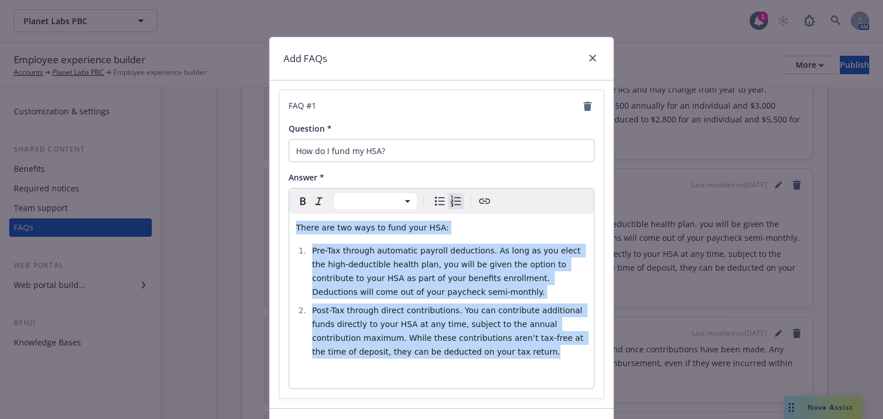
drag, startPoint x: 458, startPoint y: 356, endPoint x: 313, endPoint y: 254, distance: 177.4
click at [280, 229] on div "FAQ # 1 Question * How do I fund my HSA? Answer * Paragraph Heading 1 Heading 2…" at bounding box center [441, 244] width 324 height 308
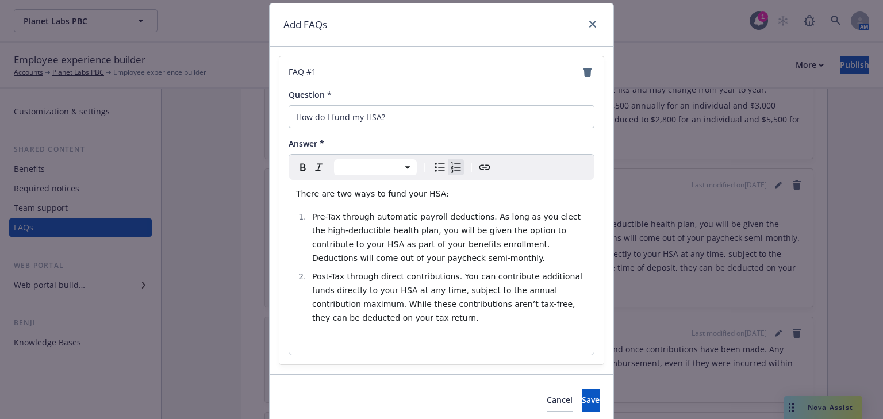
scroll to position [77, 0]
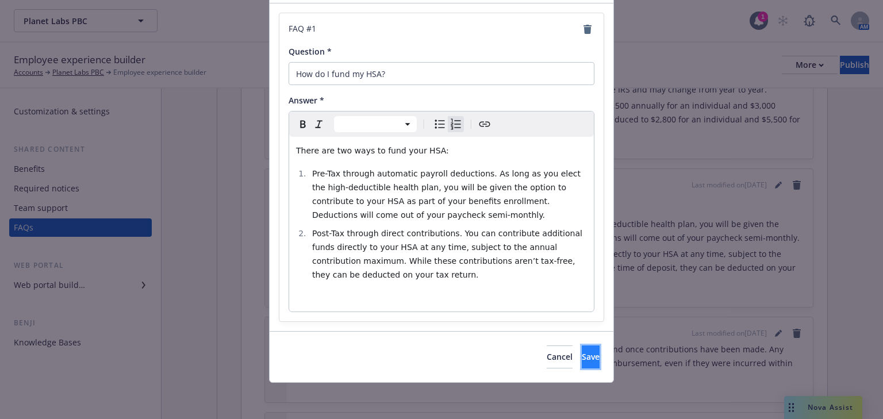
click at [582, 361] on button "Save" at bounding box center [591, 356] width 18 height 23
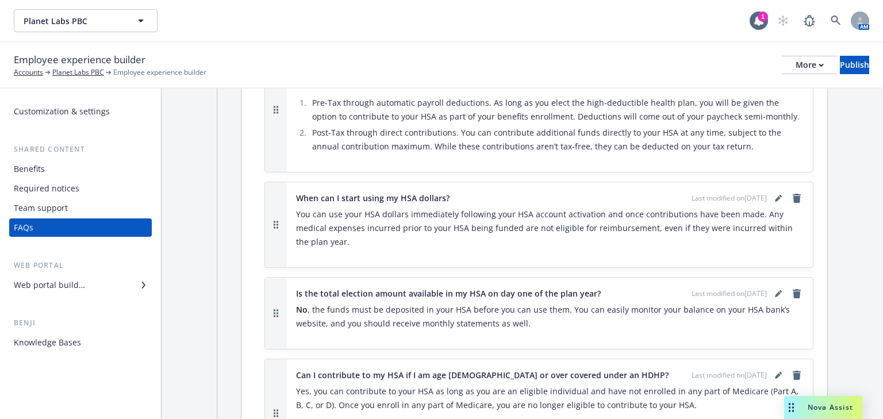
scroll to position [2943, 0]
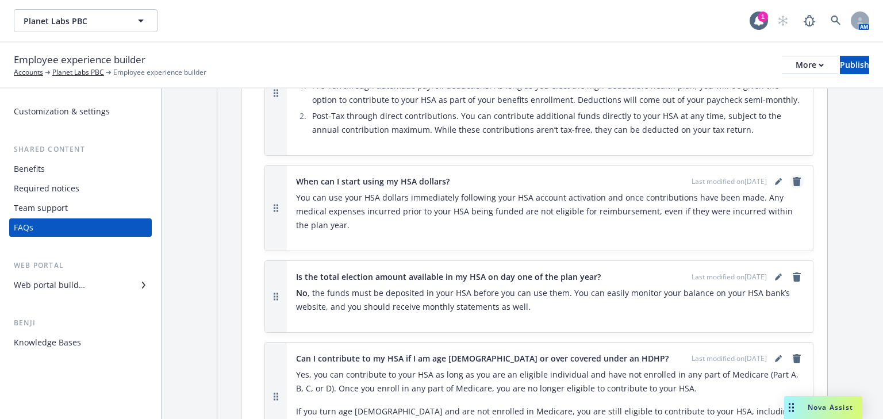
click at [793, 177] on icon "remove" at bounding box center [797, 181] width 8 height 9
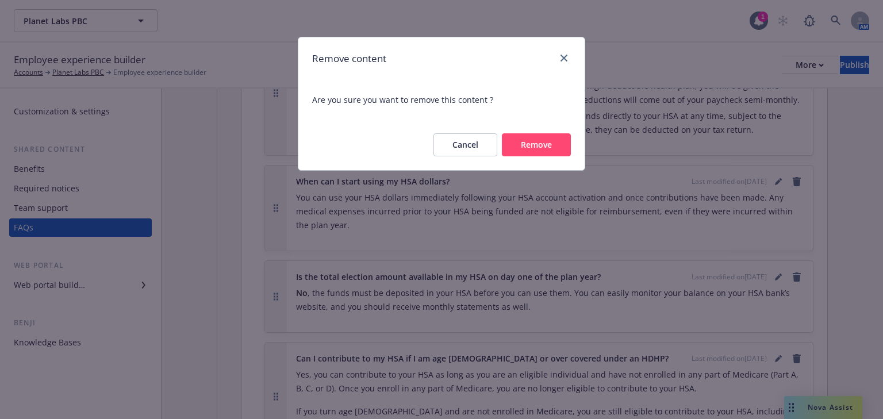
click at [546, 139] on button "Remove" at bounding box center [536, 144] width 69 height 23
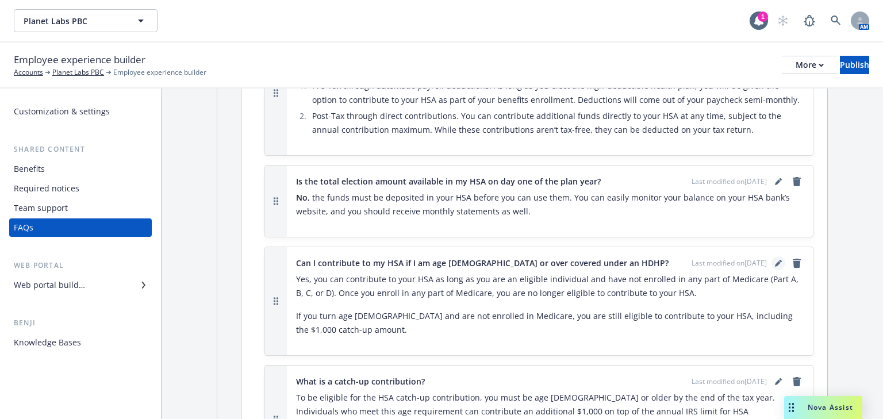
click at [775, 261] on icon "editPencil" at bounding box center [778, 264] width 6 height 6
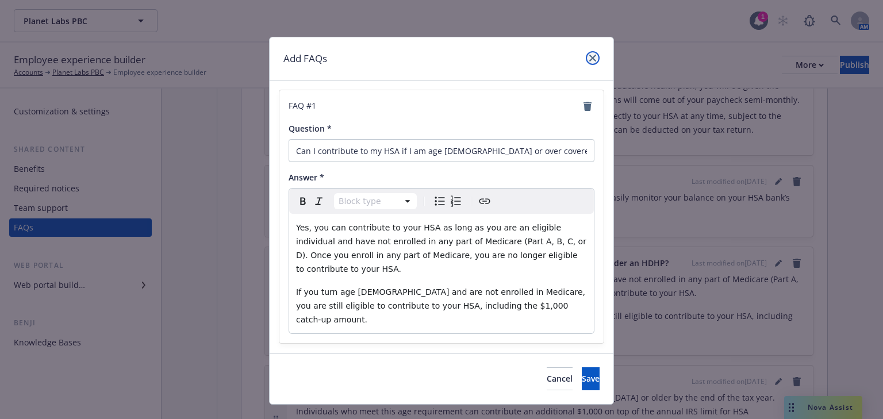
click at [596, 59] on link "close" at bounding box center [593, 58] width 14 height 14
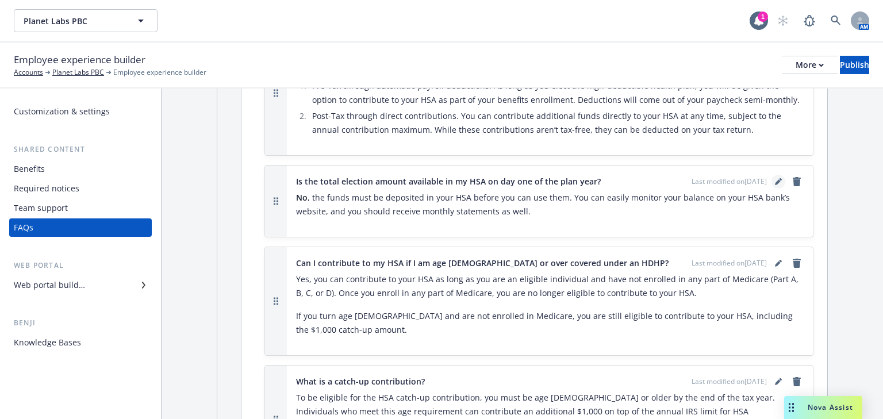
click at [775, 178] on icon "editPencil" at bounding box center [778, 181] width 7 height 7
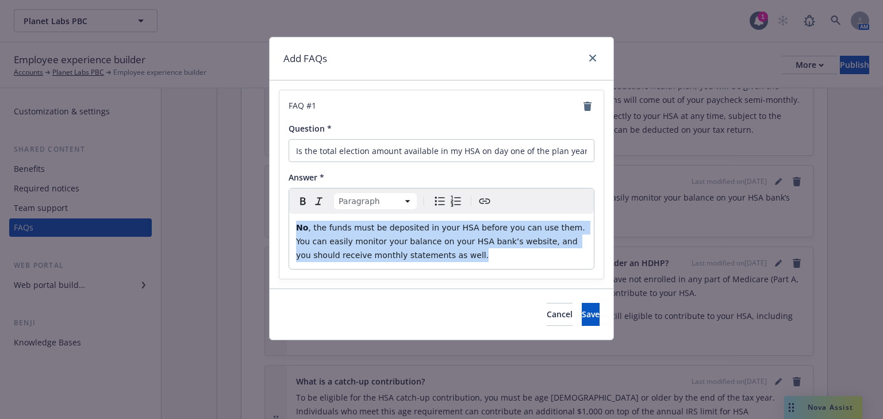
drag, startPoint x: 393, startPoint y: 260, endPoint x: 276, endPoint y: 228, distance: 120.9
click at [276, 228] on div "FAQ # 1 Question * Is the total election amount available in my HSA on day one …" at bounding box center [442, 184] width 344 height 208
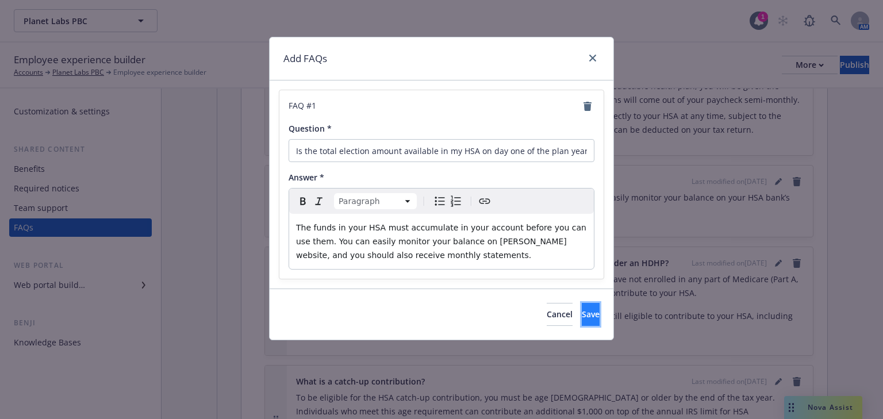
click at [582, 310] on span "Save" at bounding box center [591, 314] width 18 height 11
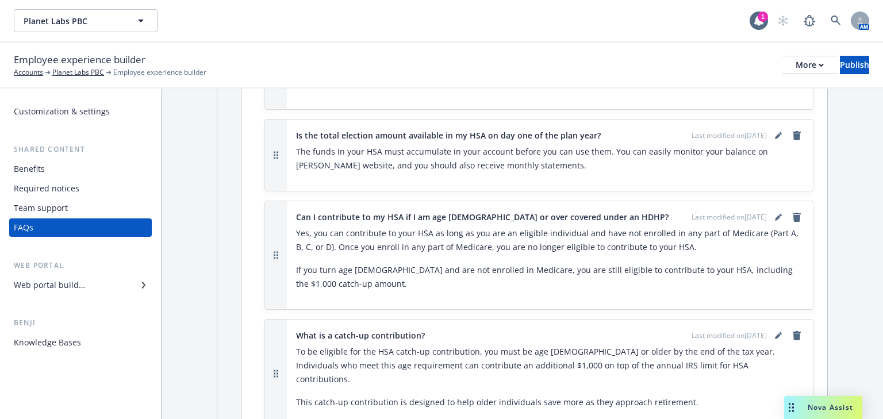
scroll to position [3035, 0]
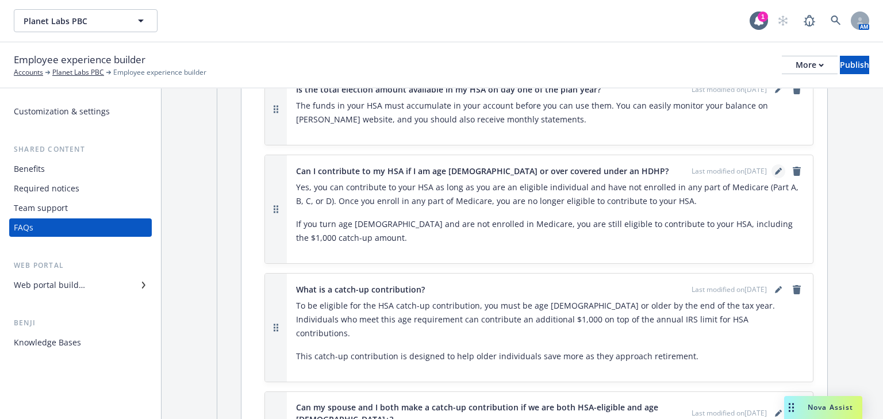
click at [771, 164] on link "editPencil" at bounding box center [778, 171] width 14 height 14
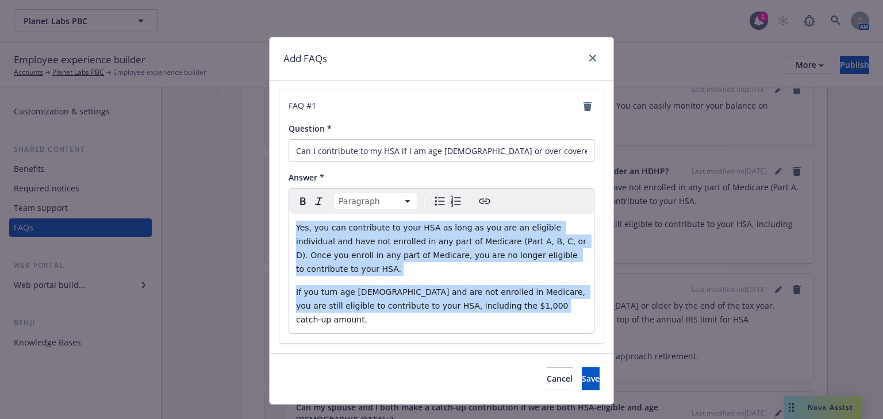
drag, startPoint x: 530, startPoint y: 294, endPoint x: 299, endPoint y: 239, distance: 237.6
click at [276, 216] on div "FAQ # 1 Question * Can I contribute to my HSA if I am age [DEMOGRAPHIC_DATA] or…" at bounding box center [442, 216] width 344 height 272
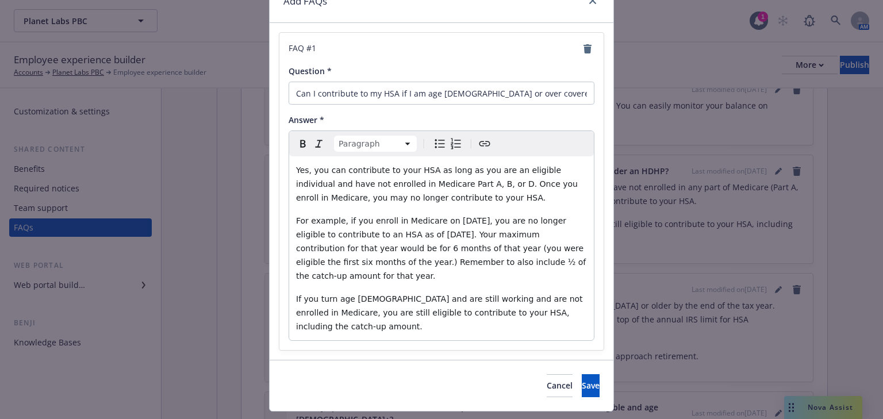
scroll to position [59, 0]
click at [582, 379] on span "Save" at bounding box center [591, 384] width 18 height 11
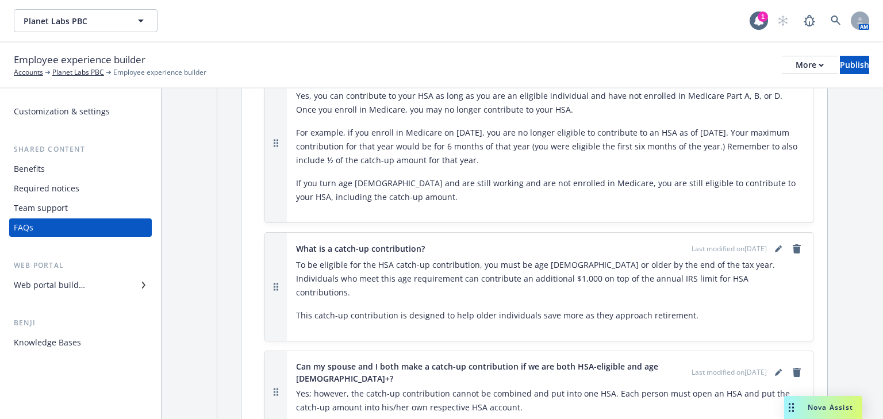
scroll to position [3127, 0]
click at [775, 246] on icon "editPencil" at bounding box center [778, 249] width 6 height 6
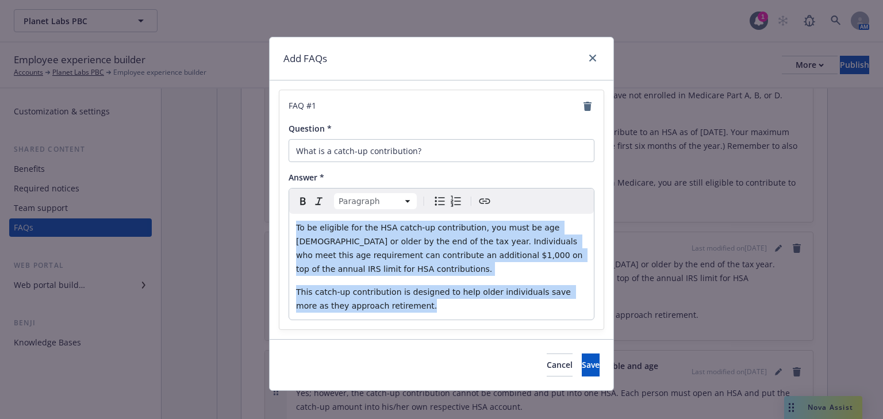
drag, startPoint x: 375, startPoint y: 292, endPoint x: 286, endPoint y: 225, distance: 111.3
click at [286, 225] on div "FAQ # 1 Question * What is a catch-up contribution? Answer * Paragraph Paragrap…" at bounding box center [441, 209] width 324 height 239
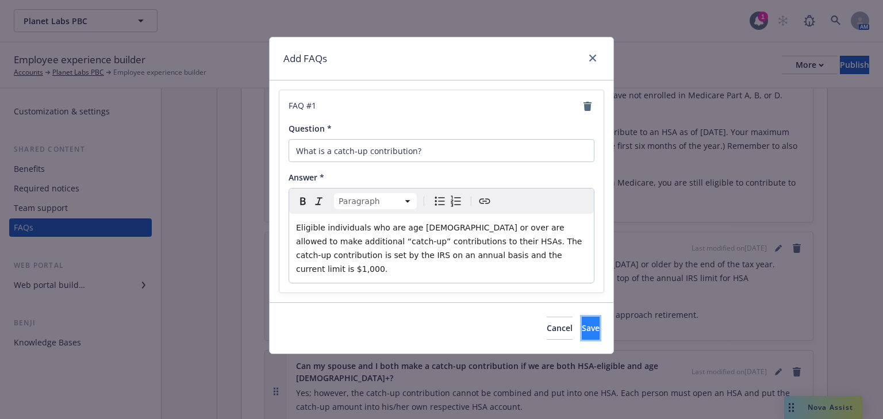
click at [582, 322] on span "Save" at bounding box center [591, 327] width 18 height 11
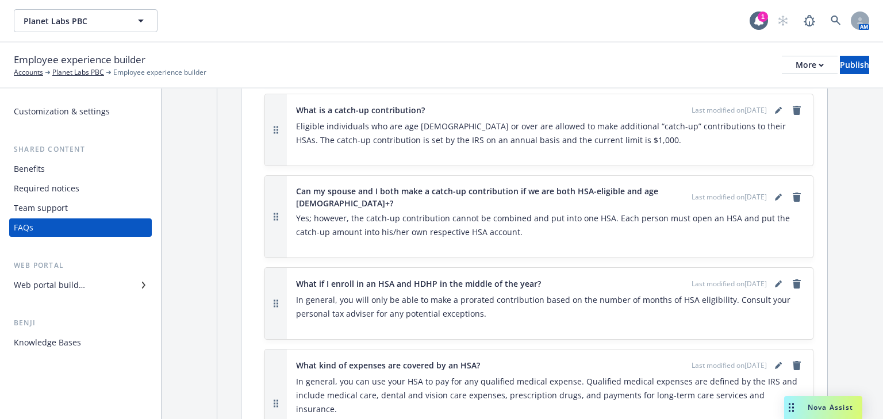
scroll to position [3311, 0]
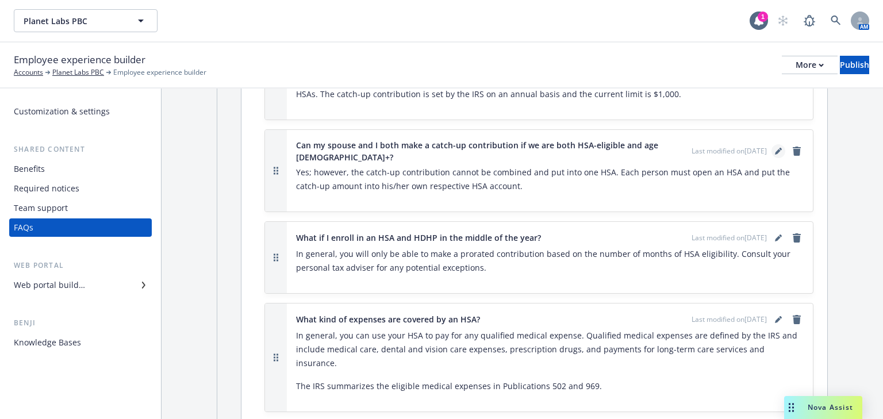
click at [775, 148] on icon "editPencil" at bounding box center [778, 151] width 7 height 7
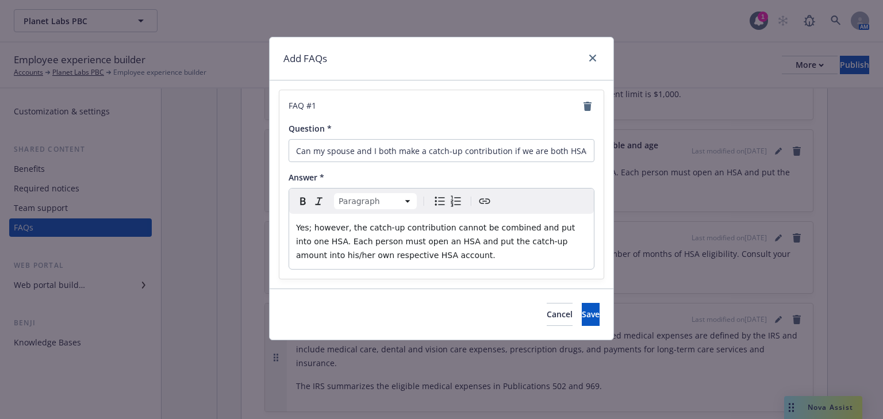
click at [407, 254] on p "Yes; however, the catch-up contribution cannot be combined and put into one HSA…" at bounding box center [441, 241] width 291 height 41
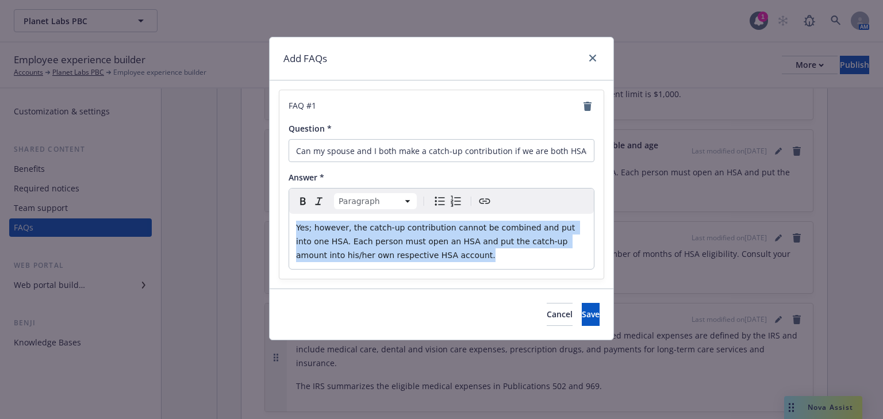
drag, startPoint x: 408, startPoint y: 256, endPoint x: 294, endPoint y: 231, distance: 116.5
click at [294, 231] on div "Yes; however, the catch-up contribution cannot be combined and put into one HSA…" at bounding box center [441, 241] width 305 height 55
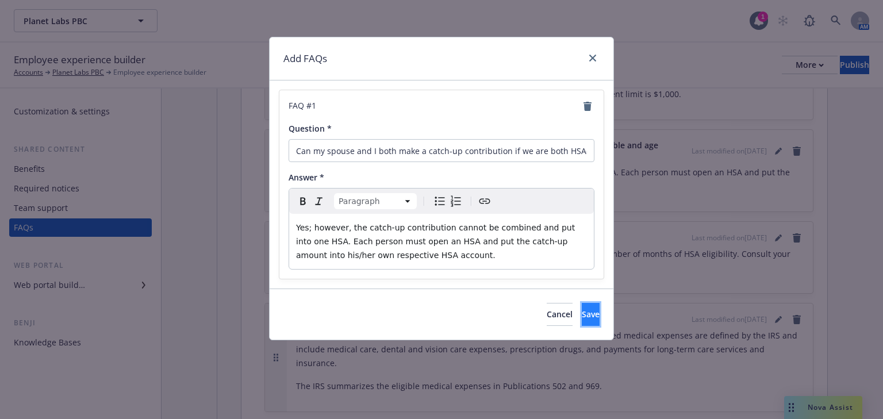
click at [582, 308] on button "Save" at bounding box center [591, 314] width 18 height 23
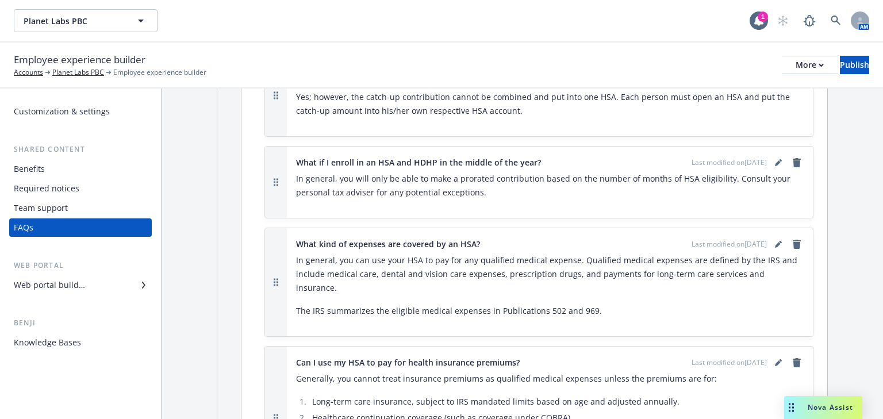
scroll to position [3403, 0]
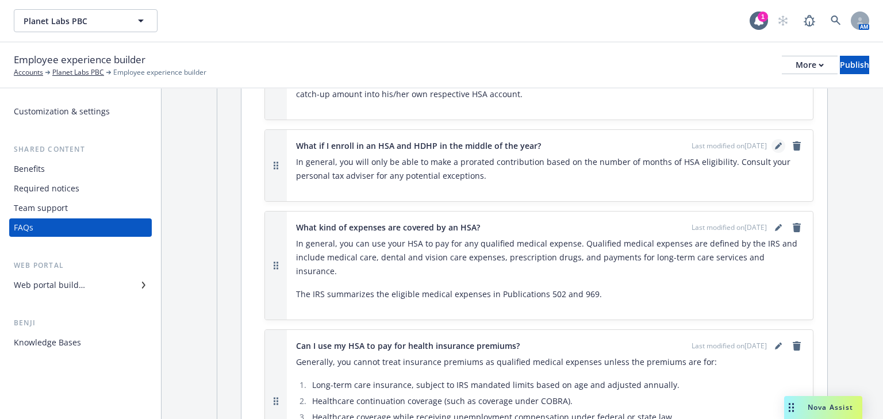
click at [775, 143] on icon "editPencil" at bounding box center [778, 146] width 7 height 7
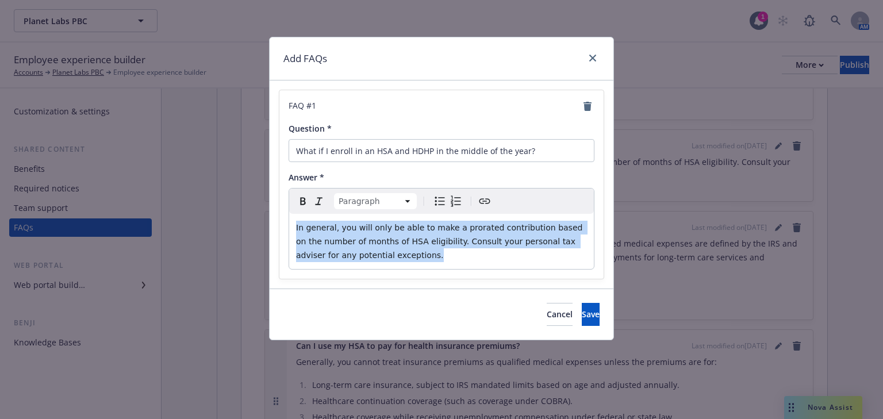
drag, startPoint x: 350, startPoint y: 252, endPoint x: 304, endPoint y: 232, distance: 50.7
click at [293, 228] on div "In general, you will only be able to make a prorated contribution based on the …" at bounding box center [441, 241] width 305 height 55
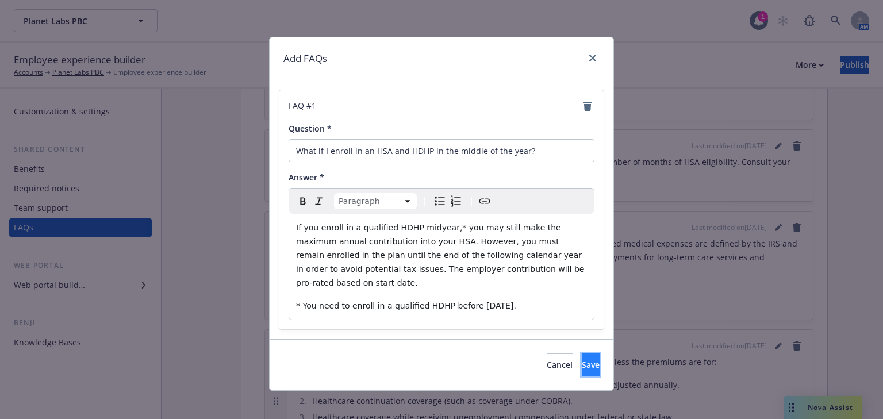
click at [582, 354] on button "Save" at bounding box center [591, 365] width 18 height 23
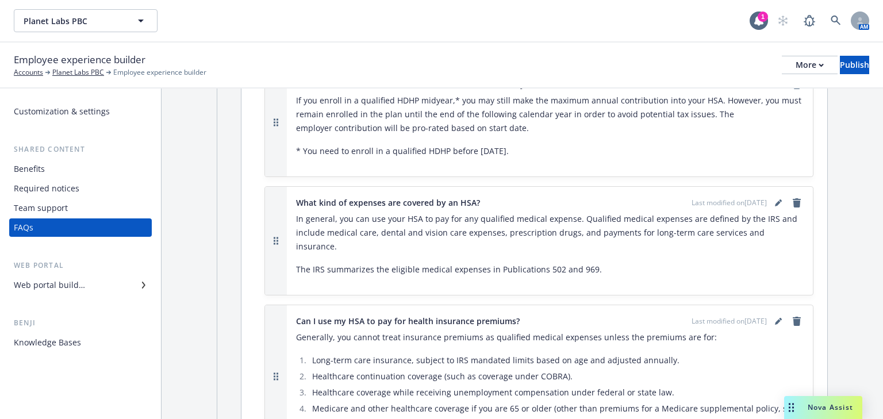
scroll to position [3495, 0]
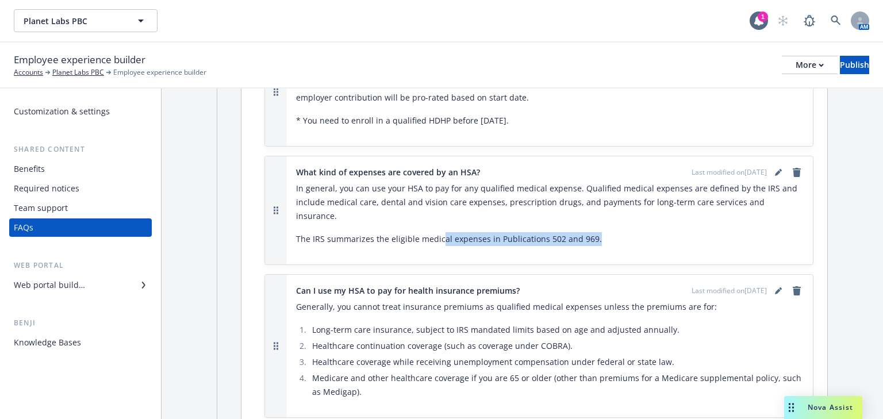
drag, startPoint x: 605, startPoint y: 184, endPoint x: 437, endPoint y: 174, distance: 168.7
click at [437, 182] on div "In general, you can use your HSA to pay for any qualified medical expense. Qual…" at bounding box center [550, 214] width 508 height 64
drag, startPoint x: 638, startPoint y: 183, endPoint x: 644, endPoint y: 184, distance: 5.9
click at [639, 232] on p "The IRS summarizes the eligible medical expenses in Publications 502 and 969." at bounding box center [550, 239] width 508 height 14
click at [749, 182] on div "In general, you can use your HSA to pay for any qualified medical expense. Qual…" at bounding box center [550, 214] width 508 height 64
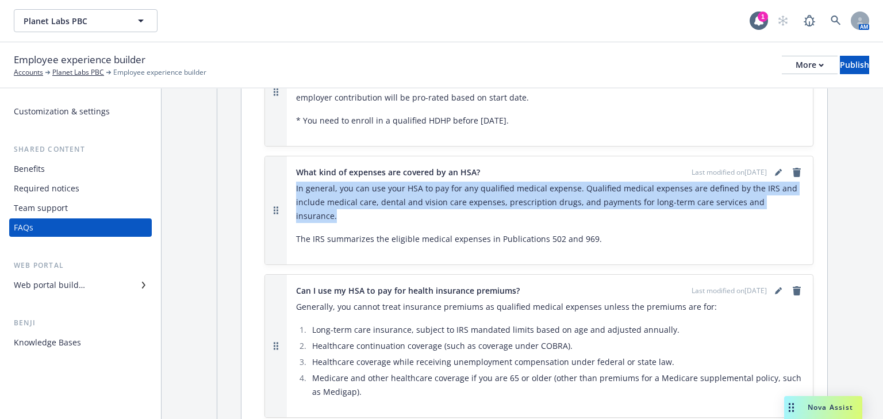
drag, startPoint x: 789, startPoint y: 163, endPoint x: 296, endPoint y: 143, distance: 493.1
click at [296, 182] on p "In general, you can use your HSA to pay for any qualified medical expense. Qual…" at bounding box center [550, 202] width 508 height 41
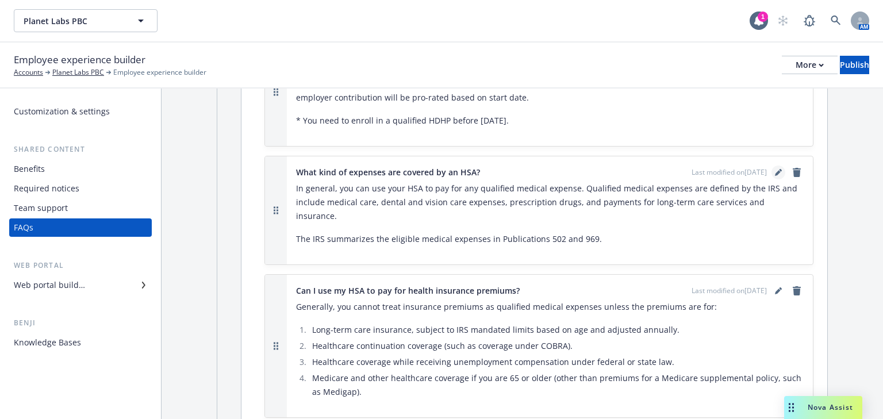
click at [775, 169] on icon "editPencil" at bounding box center [778, 172] width 7 height 7
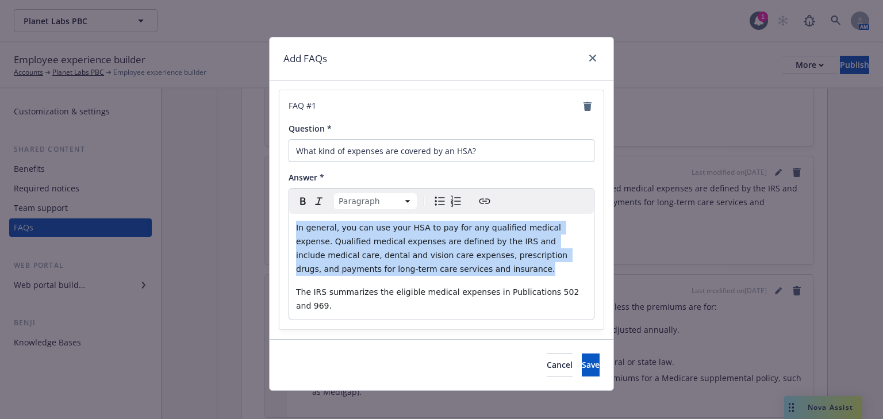
drag, startPoint x: 391, startPoint y: 269, endPoint x: 294, endPoint y: 229, distance: 105.2
click at [294, 229] on div "In general, you can use your HSA to pay for any qualified medical expense. Qual…" at bounding box center [441, 267] width 305 height 106
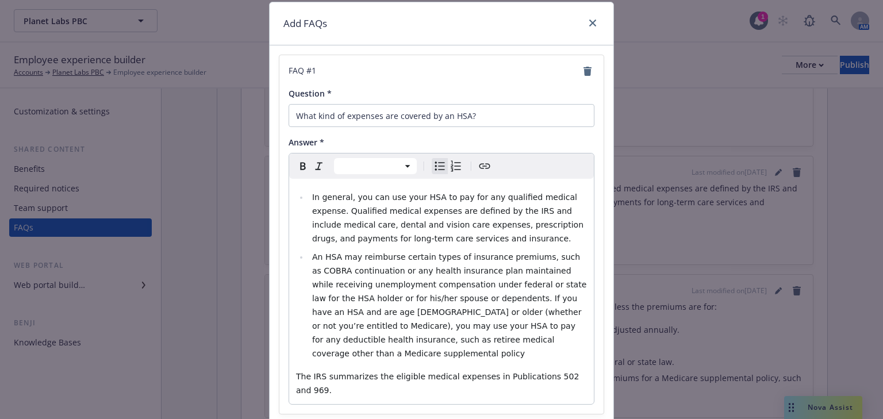
scroll to position [46, 0]
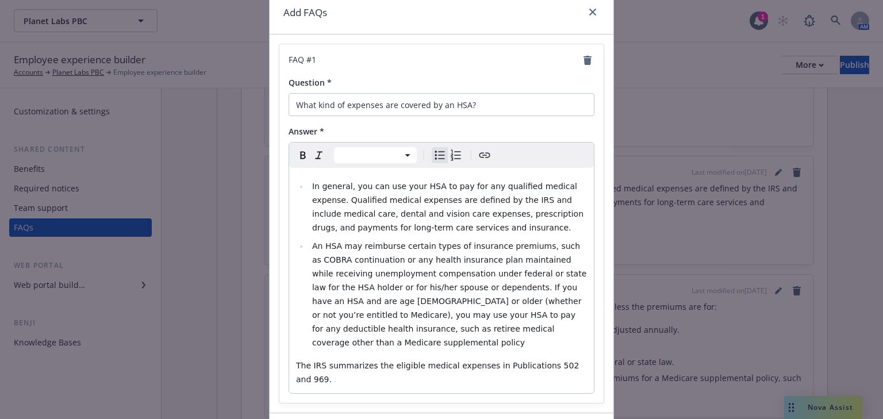
select select "paragraph"
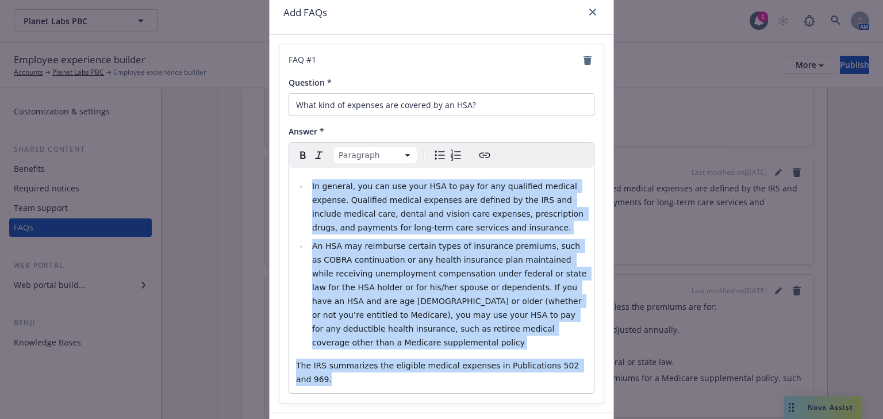
drag, startPoint x: 570, startPoint y: 352, endPoint x: 275, endPoint y: 191, distance: 336.2
click at [279, 191] on div "FAQ # 1 Question * What kind of expenses are covered by an HSA? Answer * Paragr…" at bounding box center [441, 223] width 324 height 359
click at [433, 156] on icon "Bulleted list" at bounding box center [440, 155] width 14 height 14
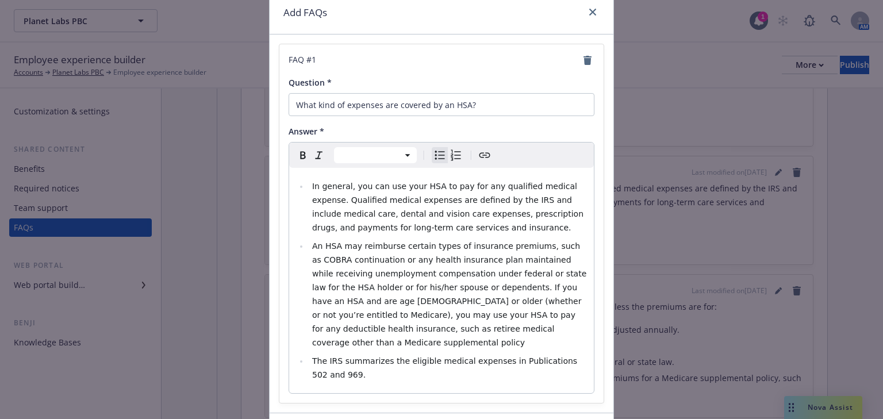
click at [433, 154] on icon "Bulleted list" at bounding box center [440, 155] width 14 height 14
select select "paragraph"
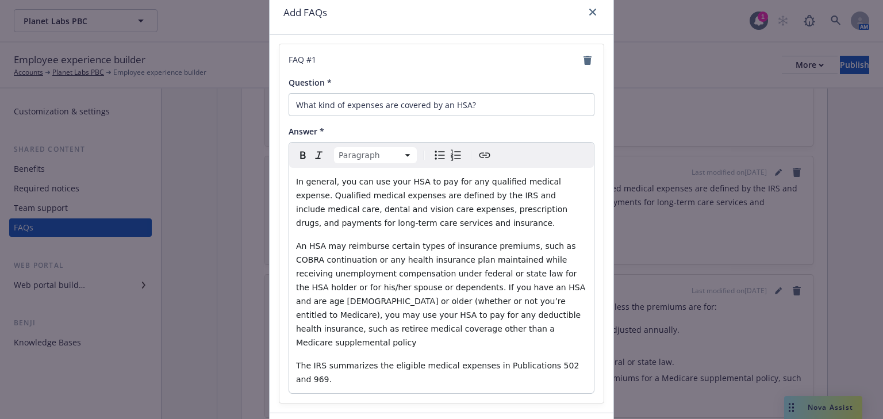
click at [433, 154] on icon "Bulleted list" at bounding box center [440, 155] width 14 height 14
select select
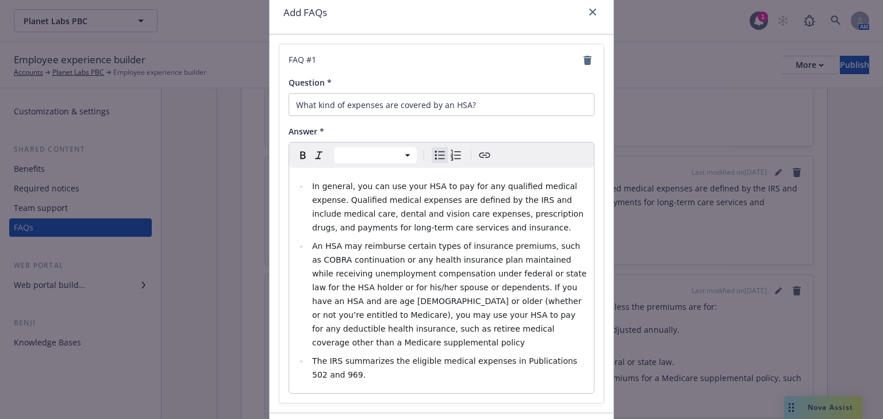
click at [423, 226] on span "In general, you can use your HSA to pay for any qualified medical expense. Qual…" at bounding box center [449, 207] width 274 height 51
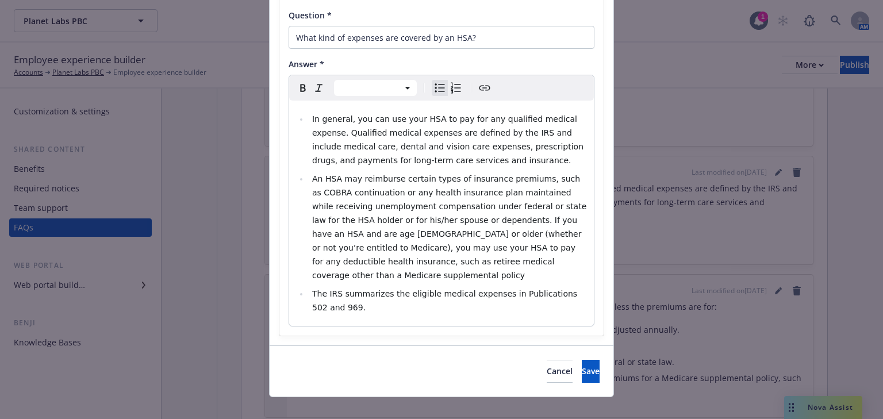
scroll to position [114, 0]
click at [582, 365] on span "Save" at bounding box center [591, 370] width 18 height 11
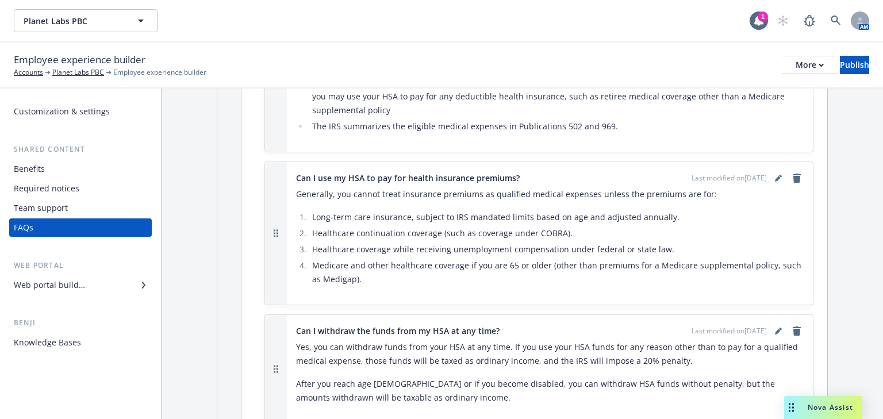
scroll to position [3679, 0]
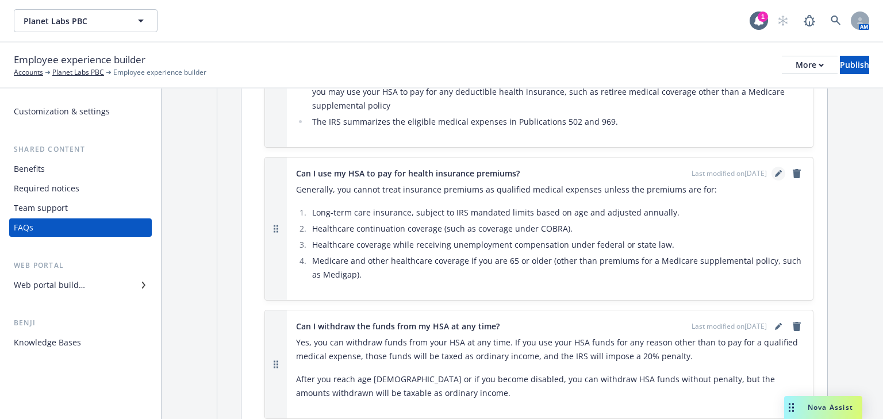
click at [775, 170] on icon "editPencil" at bounding box center [778, 173] width 7 height 7
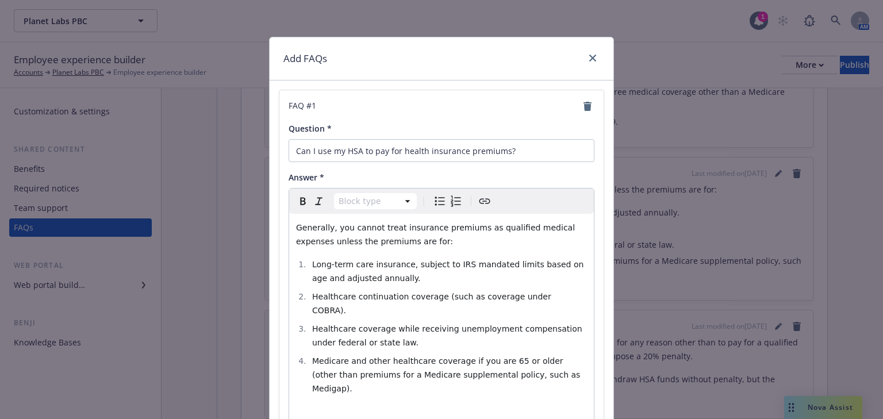
scroll to position [86, 0]
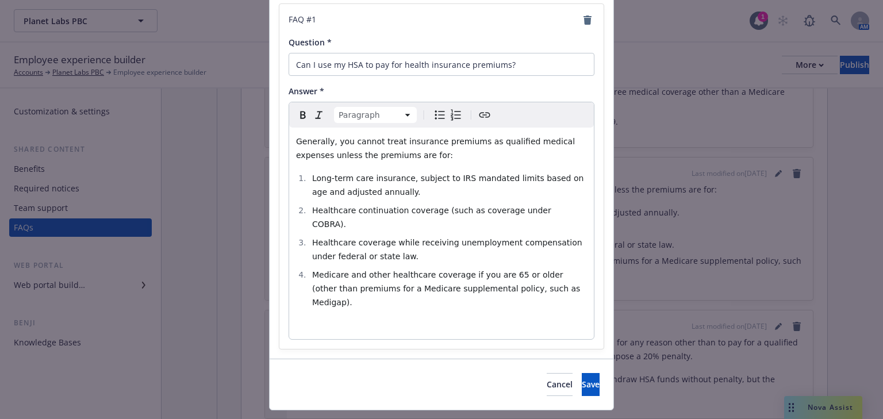
click at [321, 318] on p "editable markdown" at bounding box center [441, 325] width 291 height 14
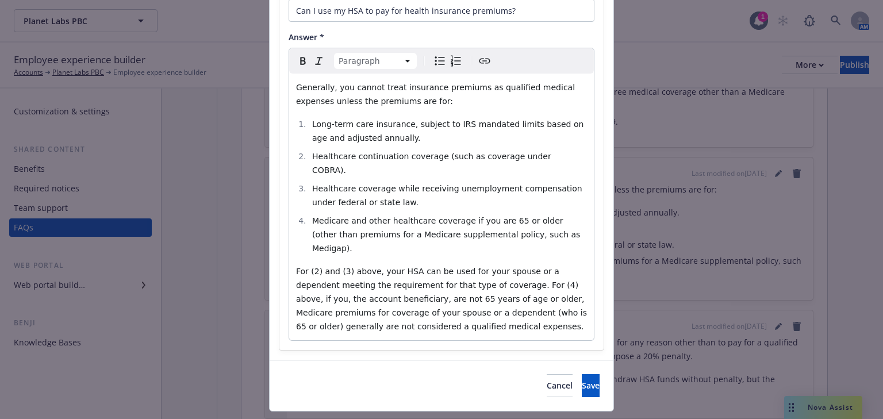
scroll to position [141, 0]
click at [582, 373] on button "Save" at bounding box center [591, 384] width 18 height 23
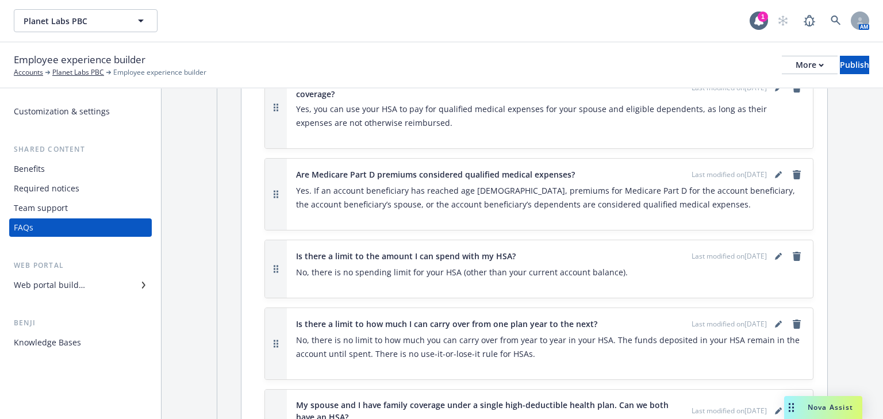
scroll to position [4093, 0]
click at [775, 253] on icon "editPencil" at bounding box center [778, 256] width 6 height 6
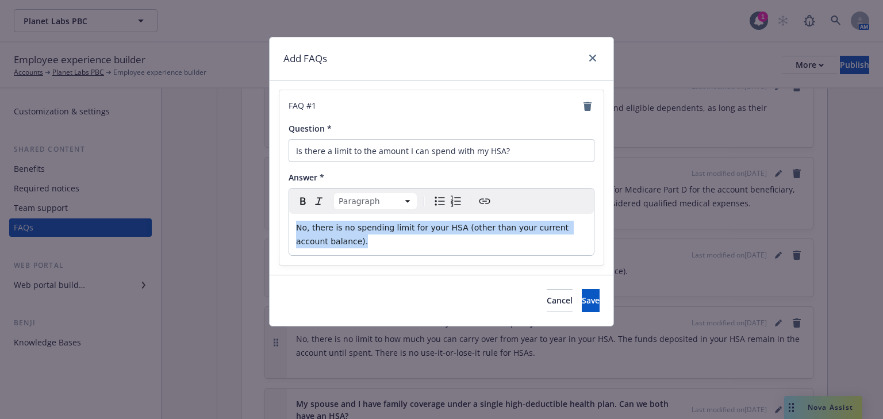
drag, startPoint x: 287, startPoint y: 233, endPoint x: 300, endPoint y: 233, distance: 12.6
click at [271, 225] on div "FAQ # 1 Question * Is there a limit to the amount I can spend with my HSA? Answ…" at bounding box center [442, 177] width 344 height 194
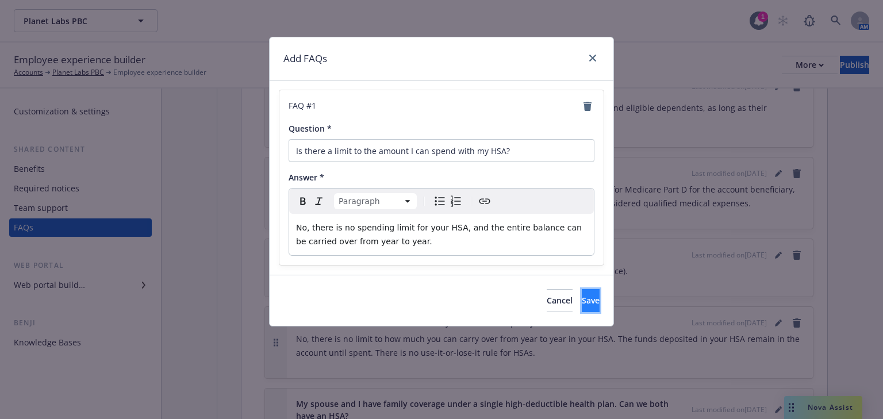
click at [582, 299] on span "Save" at bounding box center [591, 300] width 18 height 11
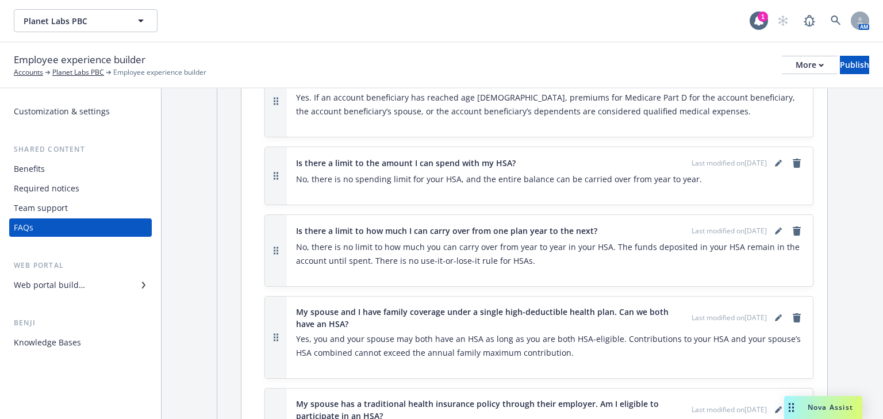
scroll to position [4231, 0]
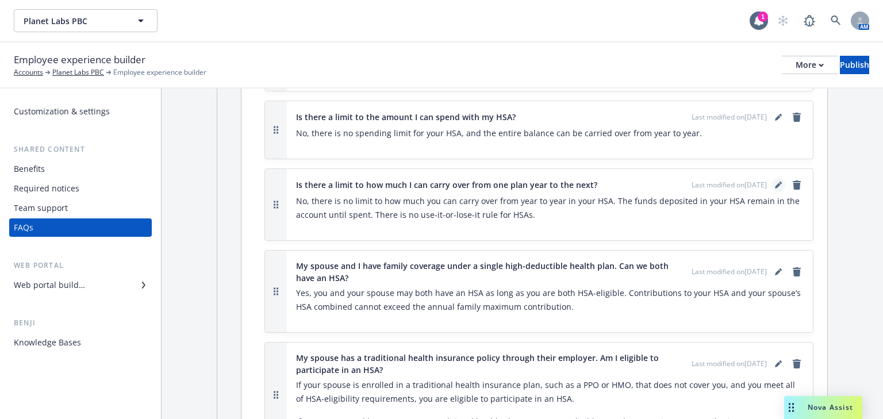
click at [775, 183] on icon "editPencil" at bounding box center [778, 186] width 6 height 6
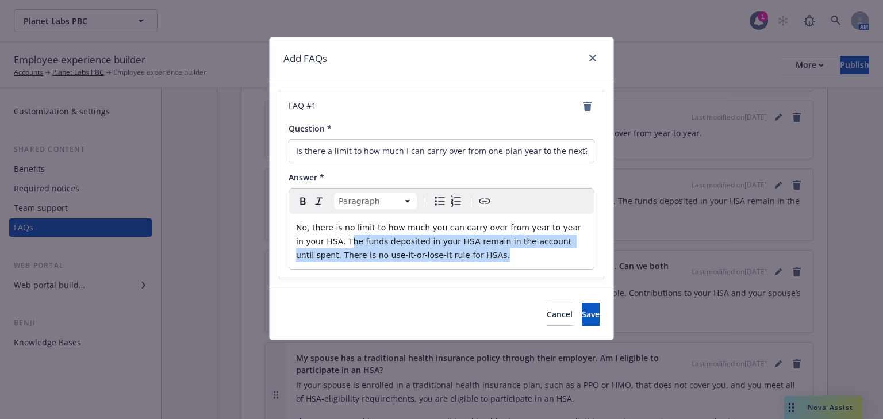
drag, startPoint x: 318, startPoint y: 241, endPoint x: 485, endPoint y: 264, distance: 168.2
click at [485, 264] on div "No, there is no limit to how much you can carry over from year to year in your …" at bounding box center [441, 241] width 305 height 55
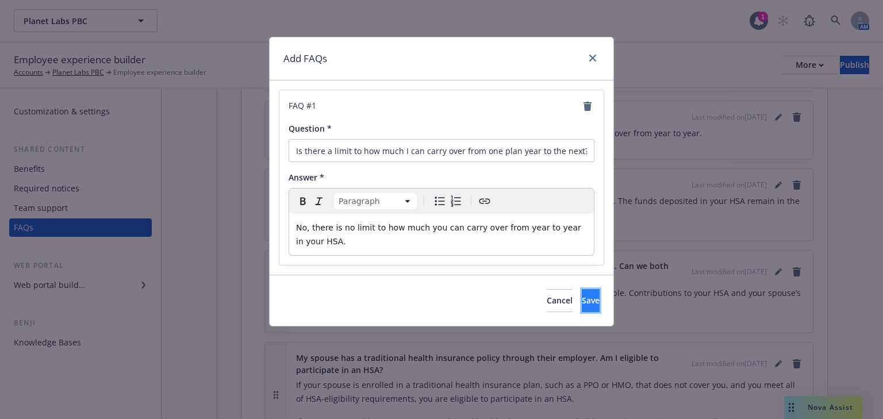
click at [582, 298] on button "Save" at bounding box center [591, 300] width 18 height 23
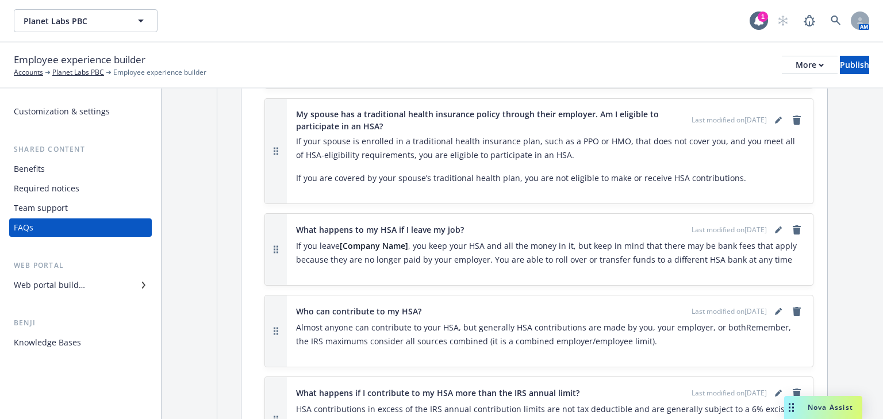
scroll to position [4507, 0]
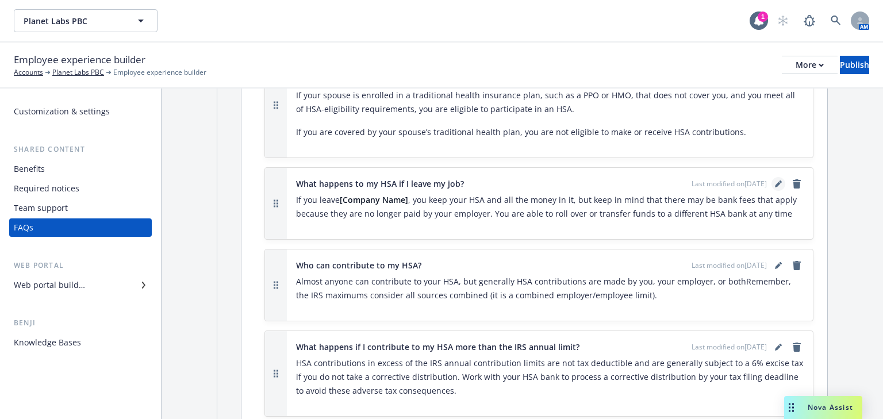
click at [772, 177] on link "editPencil" at bounding box center [778, 184] width 14 height 14
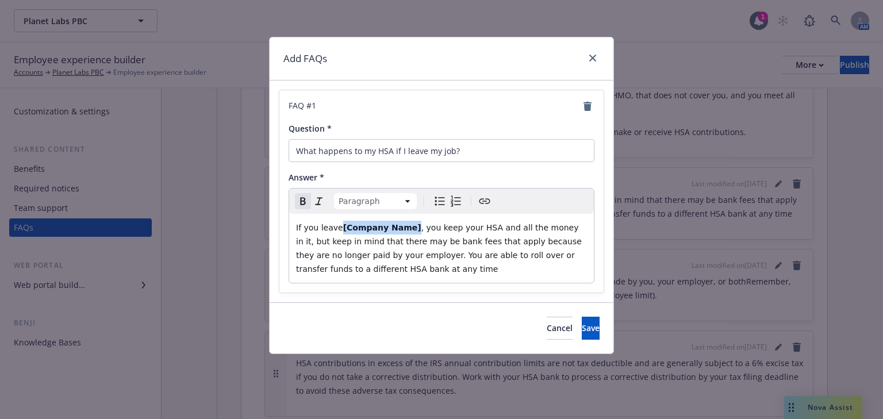
drag, startPoint x: 404, startPoint y: 228, endPoint x: 338, endPoint y: 228, distance: 65.5
click at [343, 228] on strong "[Company Name]" at bounding box center [382, 227] width 78 height 9
click at [582, 326] on span "Save" at bounding box center [591, 327] width 18 height 11
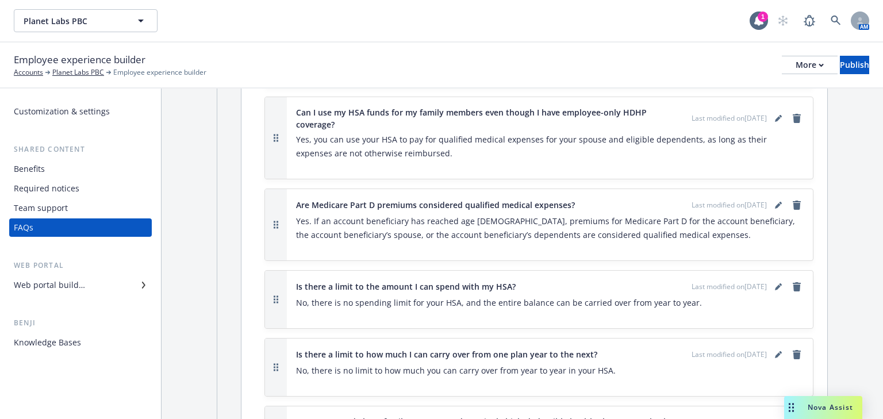
scroll to position [4047, 0]
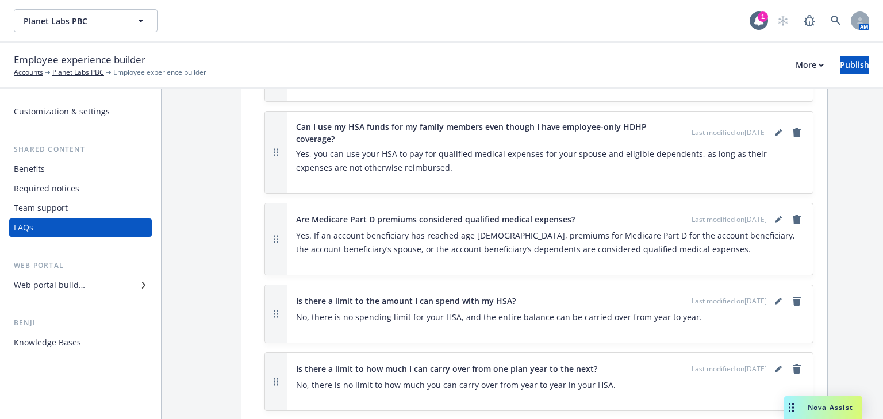
click at [274, 235] on icon "button" at bounding box center [276, 239] width 5 height 8
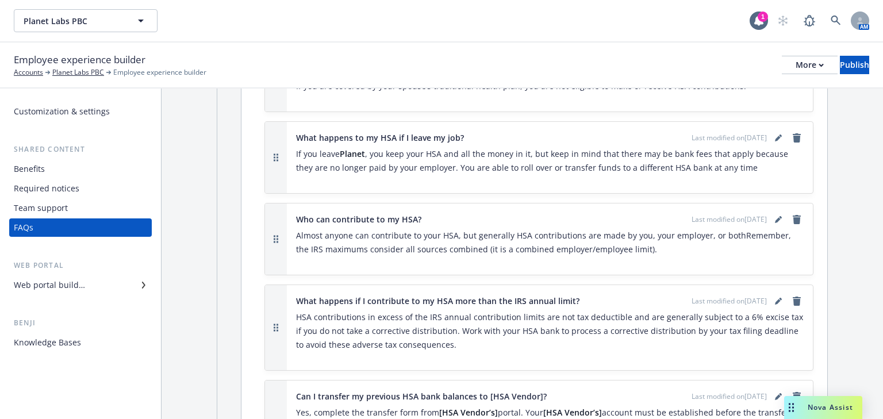
scroll to position [4545, 0]
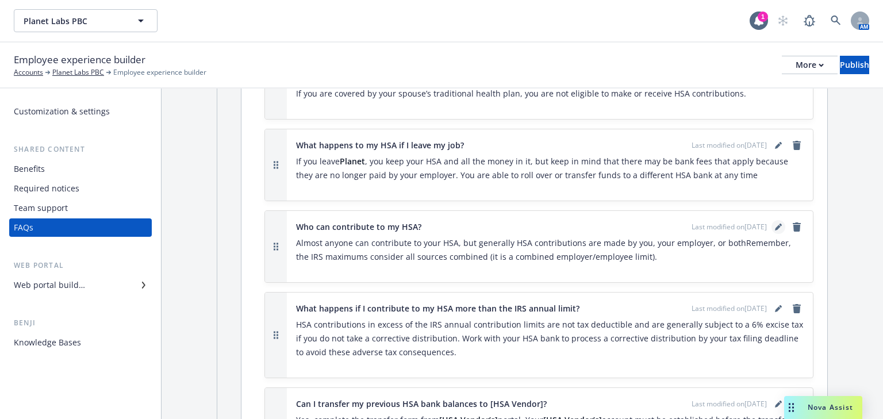
click at [775, 224] on icon "editPencil" at bounding box center [778, 227] width 7 height 7
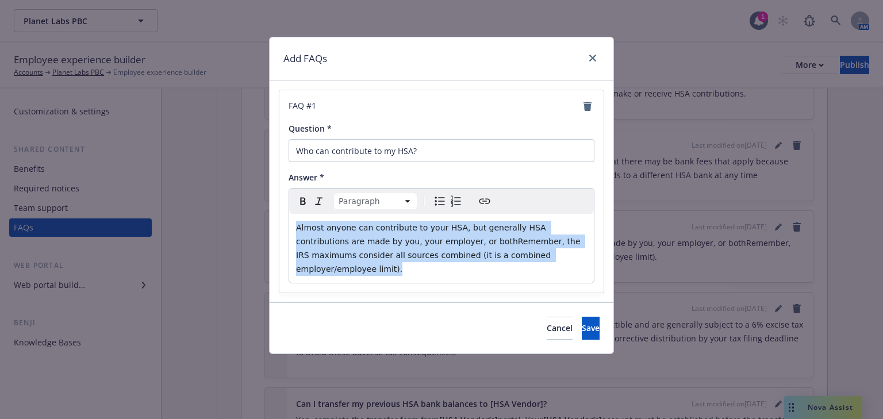
drag, startPoint x: 492, startPoint y: 257, endPoint x: 269, endPoint y: 228, distance: 224.9
click at [270, 228] on div "FAQ # 1 Question * Who can contribute to my HSA? Answer * Paragraph Paragraph H…" at bounding box center [442, 191] width 344 height 222
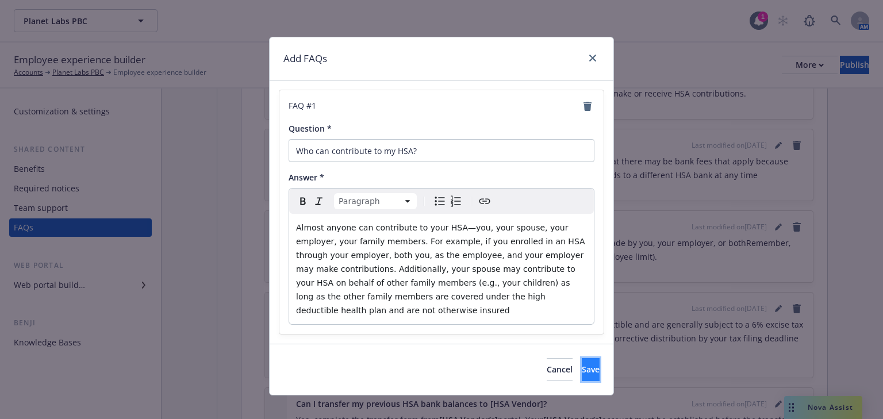
click at [582, 364] on span "Save" at bounding box center [591, 369] width 18 height 11
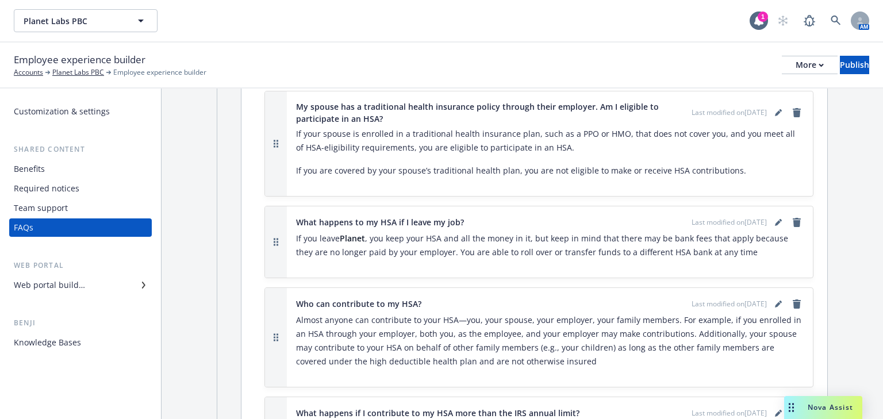
scroll to position [4453, 0]
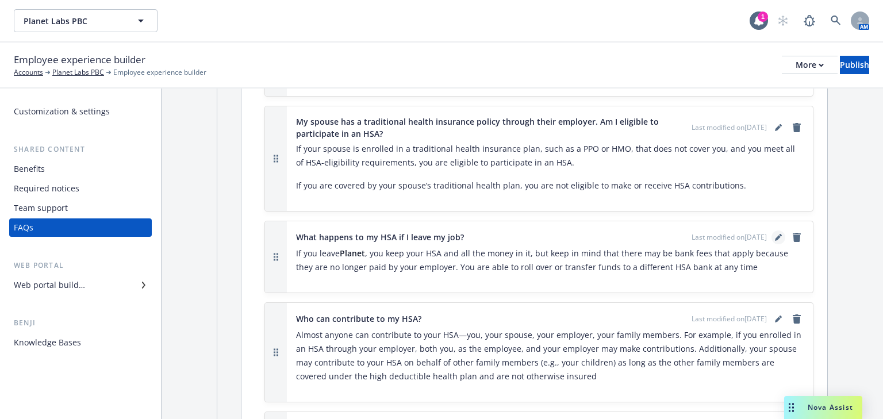
click at [775, 234] on icon "editPencil" at bounding box center [778, 237] width 7 height 7
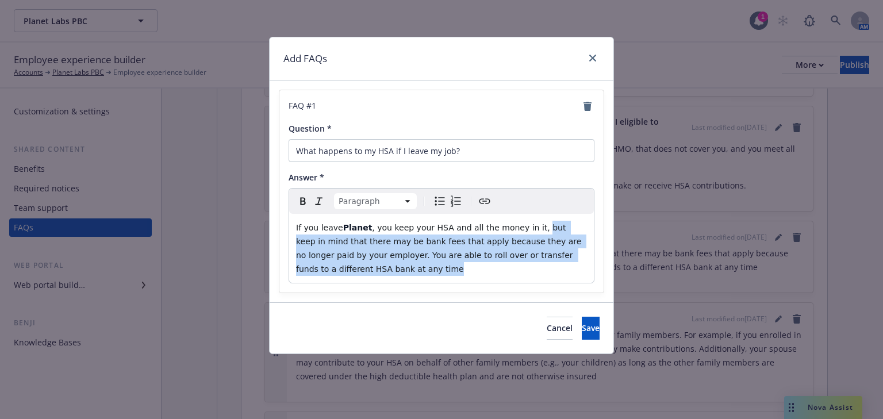
drag, startPoint x: 521, startPoint y: 228, endPoint x: 568, endPoint y: 262, distance: 58.4
click at [569, 263] on p "If you leave Planet , you keep your HSA and all the money in it, but keep in mi…" at bounding box center [441, 248] width 291 height 55
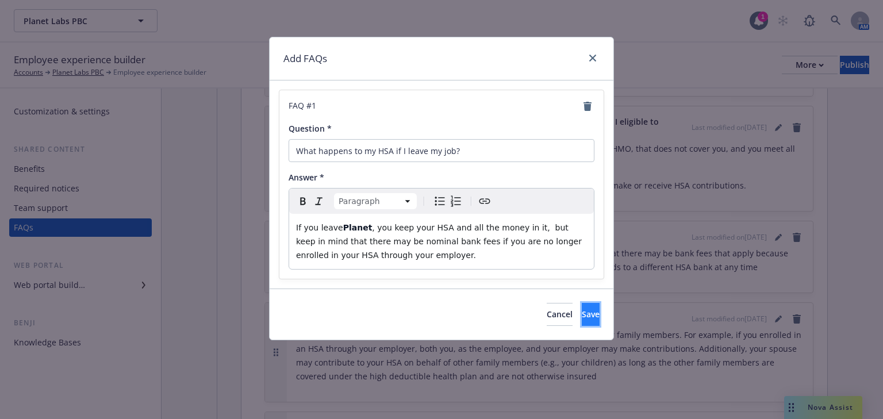
click at [582, 308] on button "Save" at bounding box center [591, 314] width 18 height 23
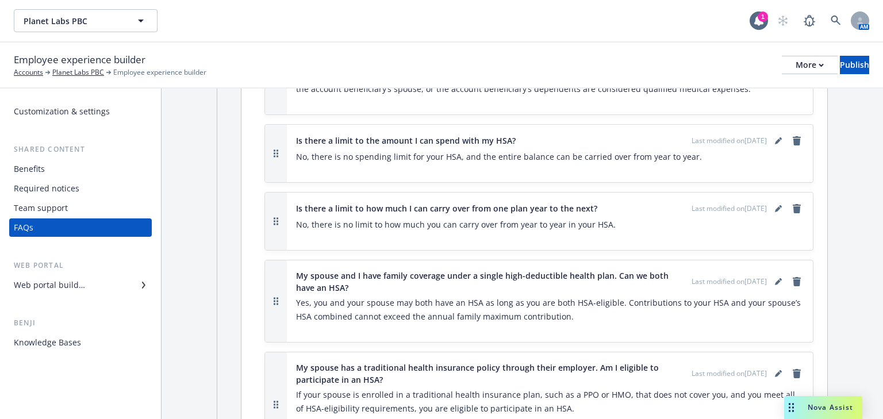
scroll to position [4223, 0]
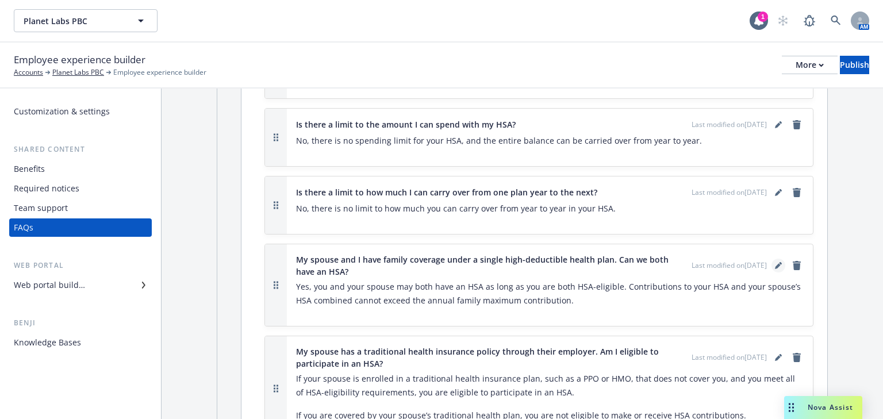
click at [775, 262] on icon "editPencil" at bounding box center [778, 265] width 7 height 7
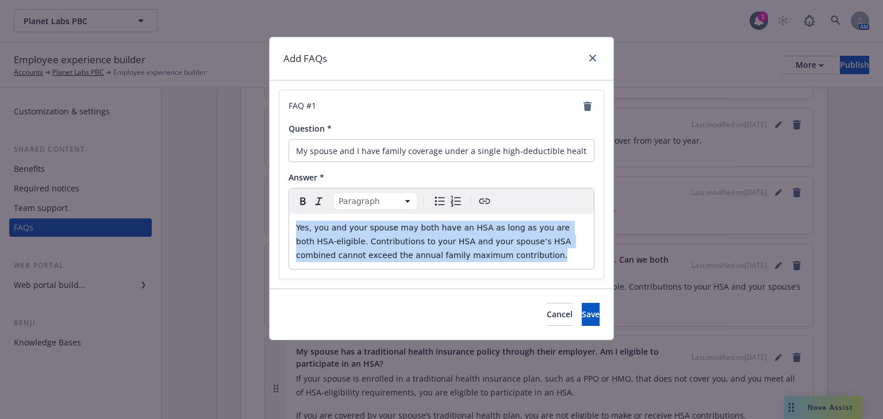
drag, startPoint x: 483, startPoint y: 260, endPoint x: 302, endPoint y: 229, distance: 184.4
click at [290, 221] on div "Yes, you and your spouse may both have an HSA as long as you are both HSA-eligi…" at bounding box center [441, 241] width 305 height 55
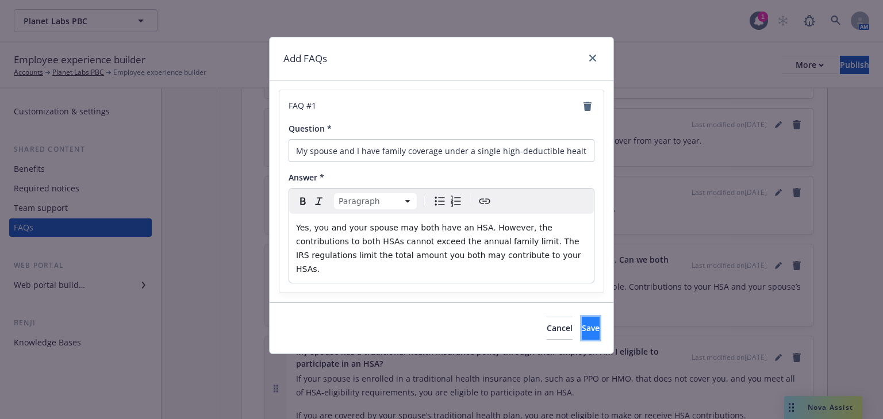
click at [582, 322] on span "Save" at bounding box center [591, 327] width 18 height 11
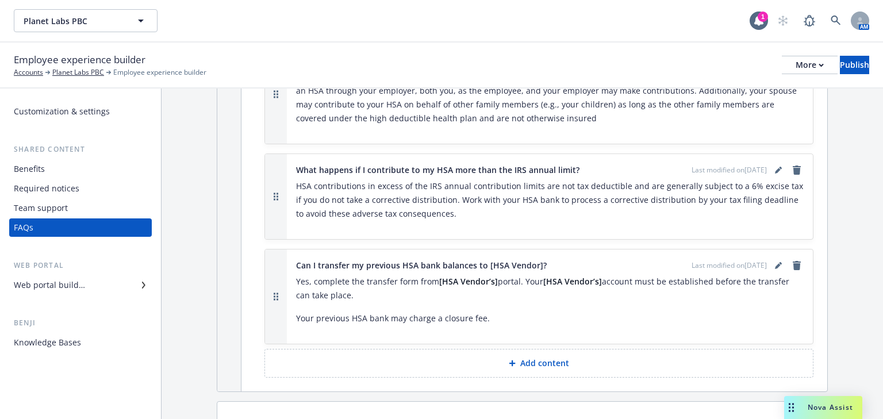
scroll to position [4683, 0]
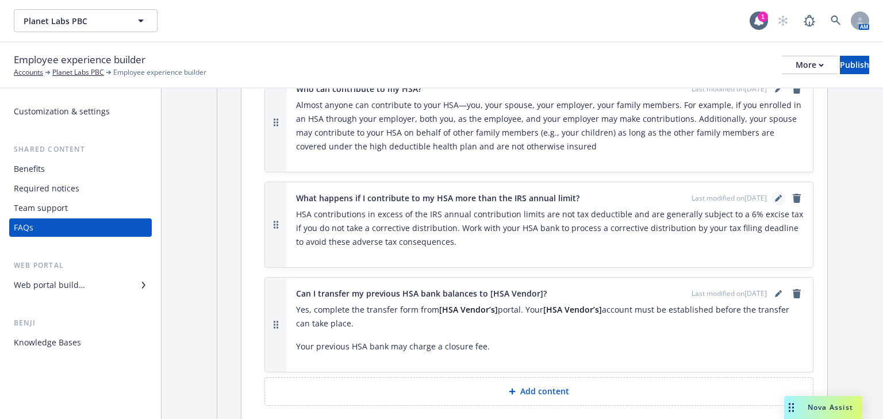
click at [775, 195] on icon "editPencil" at bounding box center [778, 198] width 7 height 7
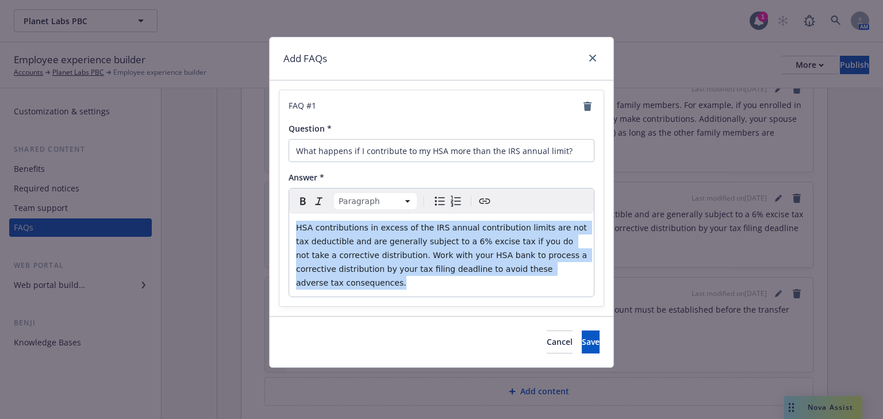
drag, startPoint x: 584, startPoint y: 270, endPoint x: 267, endPoint y: 226, distance: 319.7
click at [267, 226] on div "Add FAQs FAQ # 1 Question * What happens if I contribute to my HSA more than th…" at bounding box center [441, 209] width 883 height 419
select select
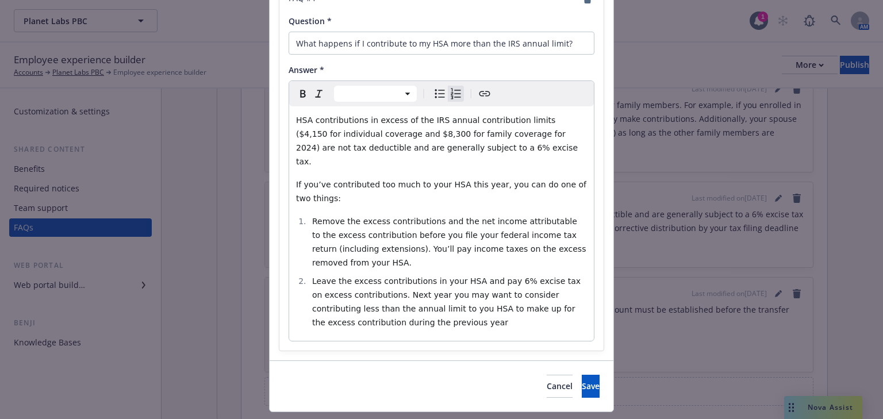
scroll to position [109, 0]
click at [582, 373] on button "Save" at bounding box center [591, 384] width 18 height 23
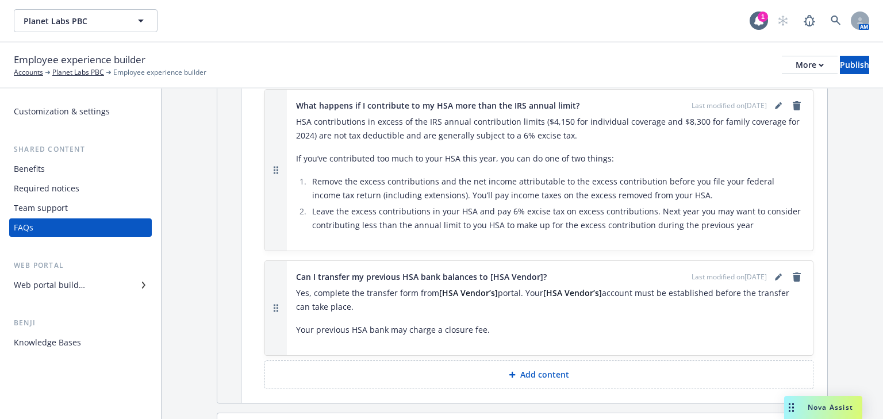
scroll to position [4821, 0]
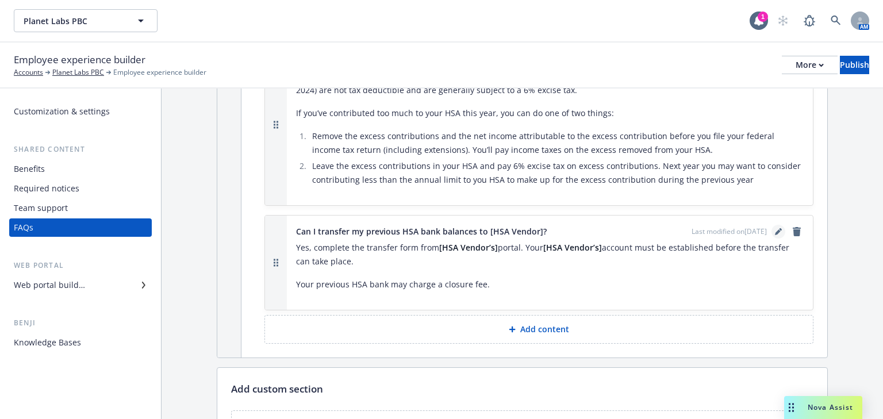
click at [775, 228] on icon "editPencil" at bounding box center [778, 231] width 7 height 7
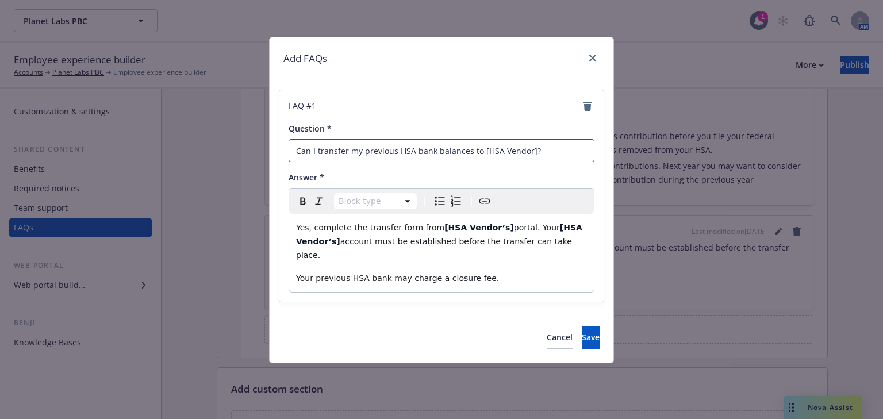
drag, startPoint x: 551, startPoint y: 155, endPoint x: 290, endPoint y: 143, distance: 261.9
click at [290, 143] on input "Can I transfer my previous HSA bank balances to [HSA Vendor]?" at bounding box center [442, 150] width 306 height 23
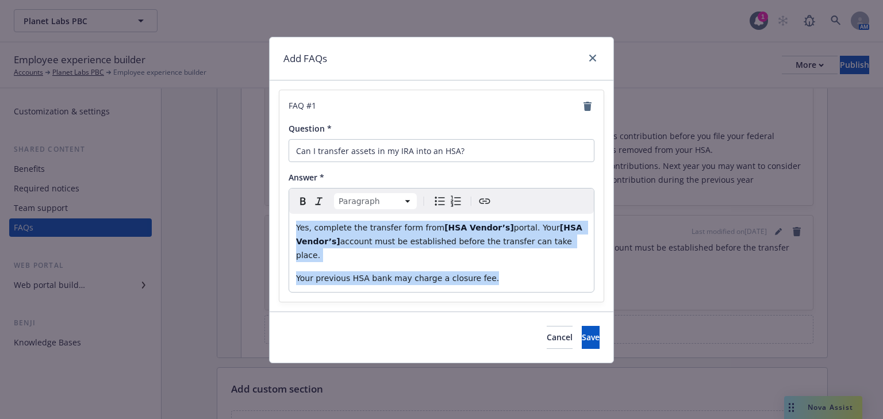
drag, startPoint x: 482, startPoint y: 268, endPoint x: 320, endPoint y: 240, distance: 165.1
click at [279, 222] on div "FAQ # 1 Question * Can I transfer assets in my IRA into an HSA? Answer * Paragr…" at bounding box center [441, 196] width 324 height 212
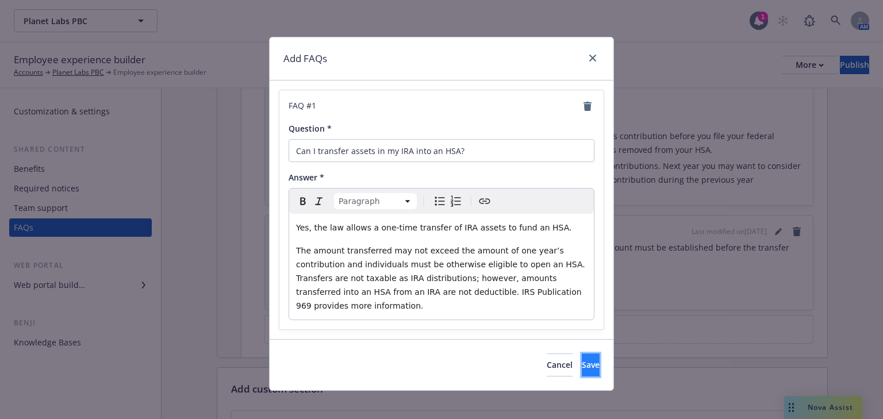
click at [582, 359] on span "Save" at bounding box center [591, 364] width 18 height 11
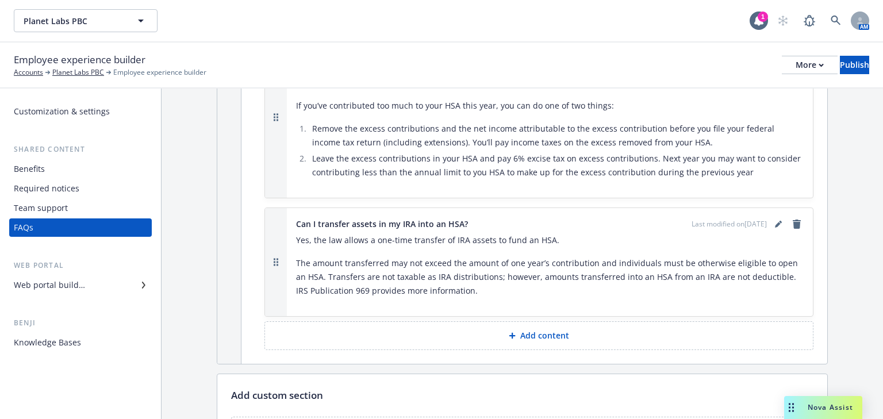
scroll to position [4867, 0]
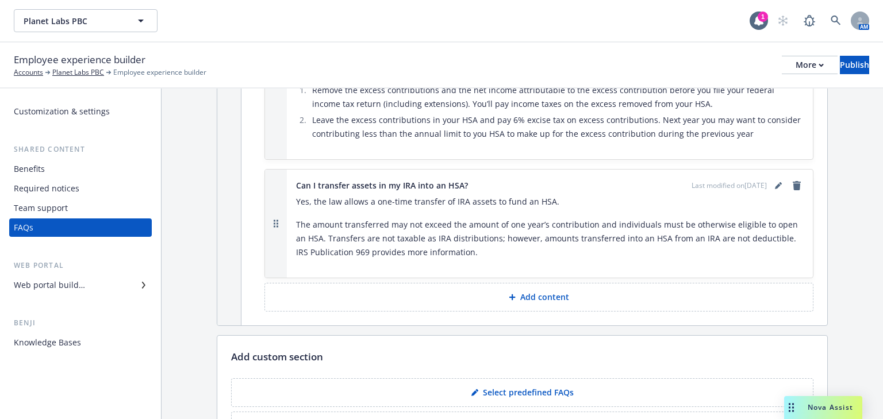
click at [532, 291] on p "Add content" at bounding box center [544, 296] width 49 height 11
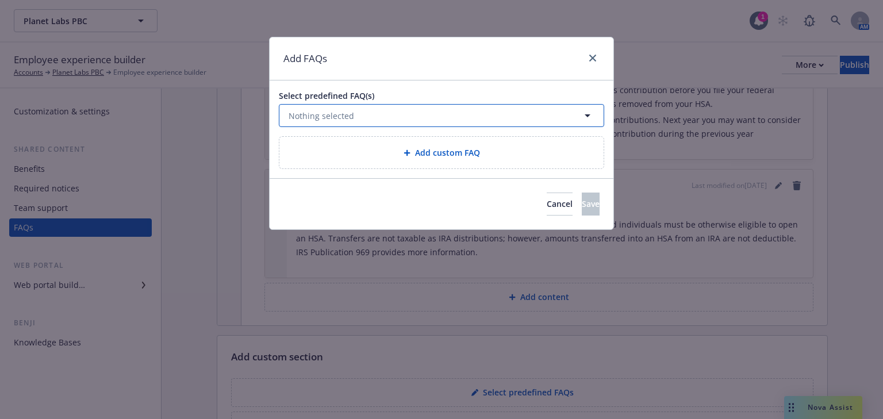
click at [324, 114] on span "Nothing selected" at bounding box center [322, 116] width 66 height 12
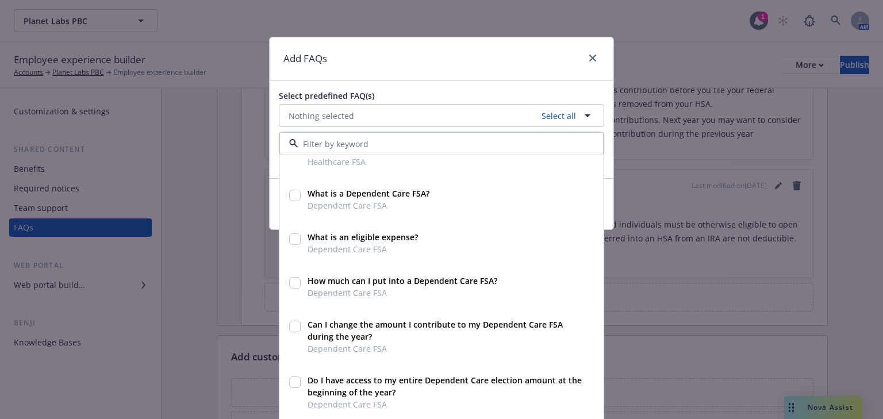
scroll to position [598, 0]
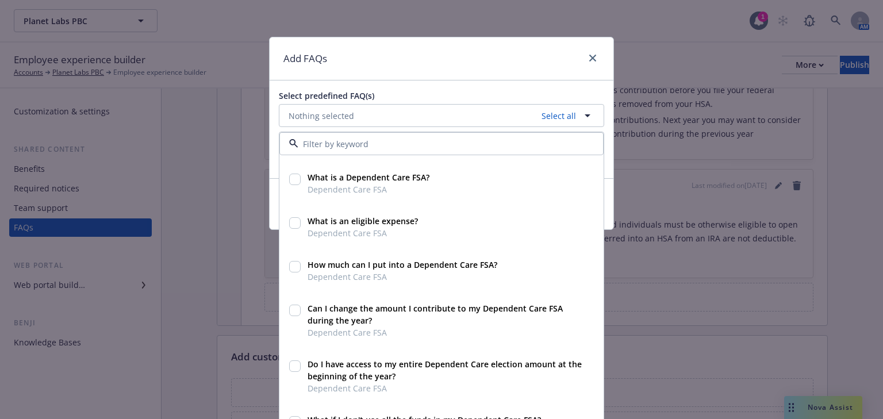
click at [290, 175] on input "checkbox" at bounding box center [294, 179] width 11 height 11
checkbox input "true"
click at [592, 80] on div "Add FAQs" at bounding box center [442, 58] width 344 height 43
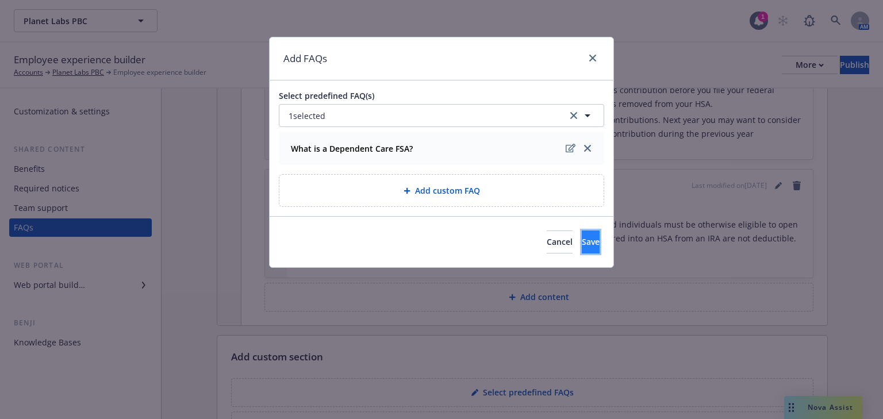
click at [582, 239] on button "Save" at bounding box center [591, 242] width 18 height 23
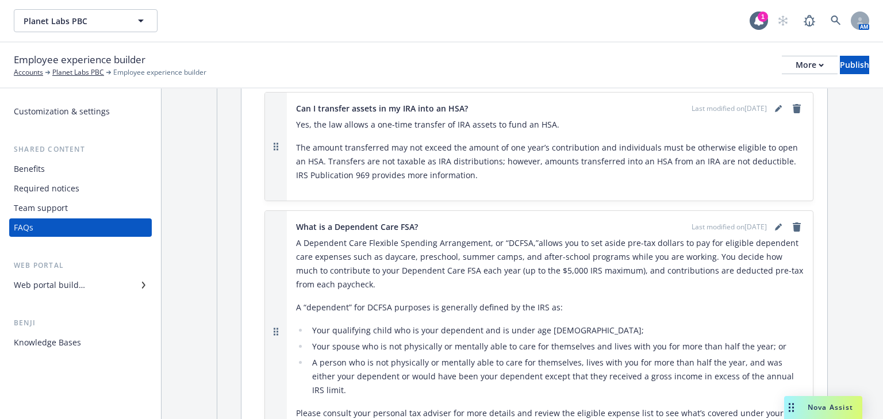
scroll to position [4946, 0]
click at [775, 222] on icon "editPencil" at bounding box center [778, 225] width 7 height 7
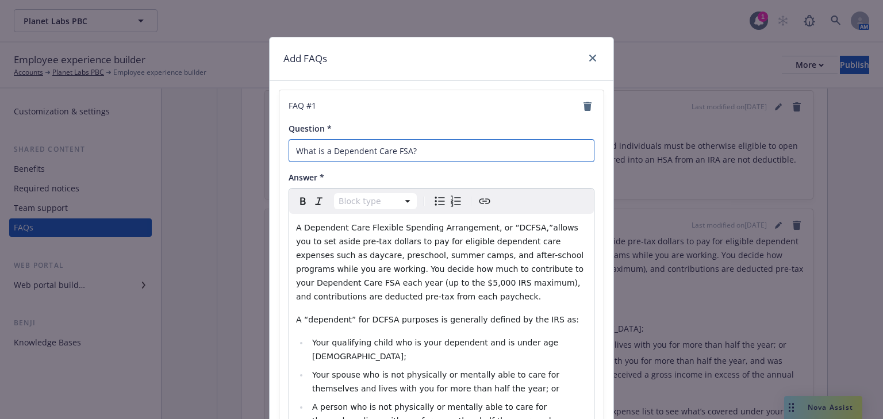
click at [414, 157] on input "What is a Dependent Care FSA?" at bounding box center [442, 150] width 306 height 23
drag, startPoint x: 459, startPoint y: 147, endPoint x: 285, endPoint y: 141, distance: 174.3
click at [289, 141] on input "What is a Dependent Care FSA?" at bounding box center [442, 150] width 306 height 23
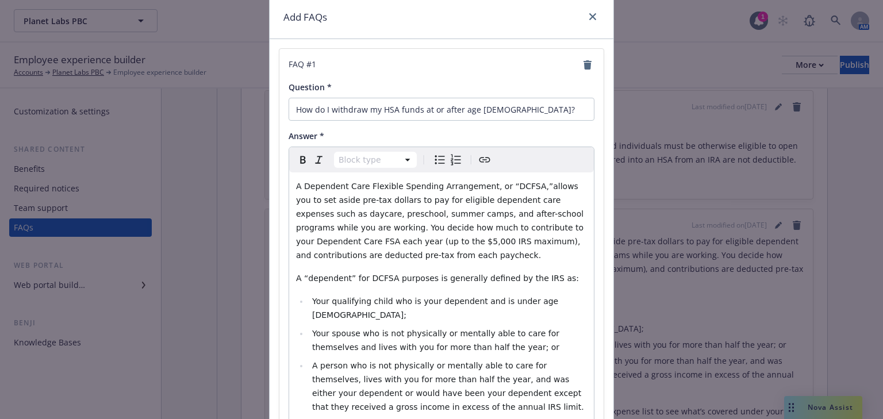
scroll to position [174, 0]
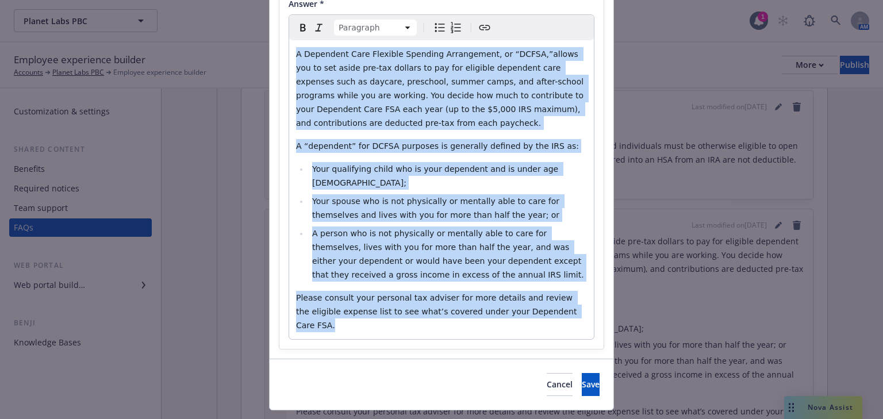
drag, startPoint x: 532, startPoint y: 300, endPoint x: 271, endPoint y: 65, distance: 351.3
click at [251, 49] on div "Add FAQs FAQ # 1 Question * How do I withdraw my HSA funds at or after age [DEM…" at bounding box center [441, 209] width 883 height 419
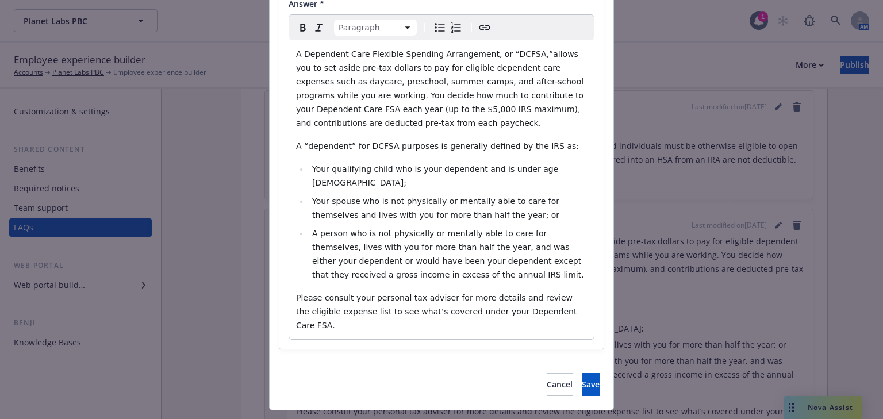
scroll to position [36, 0]
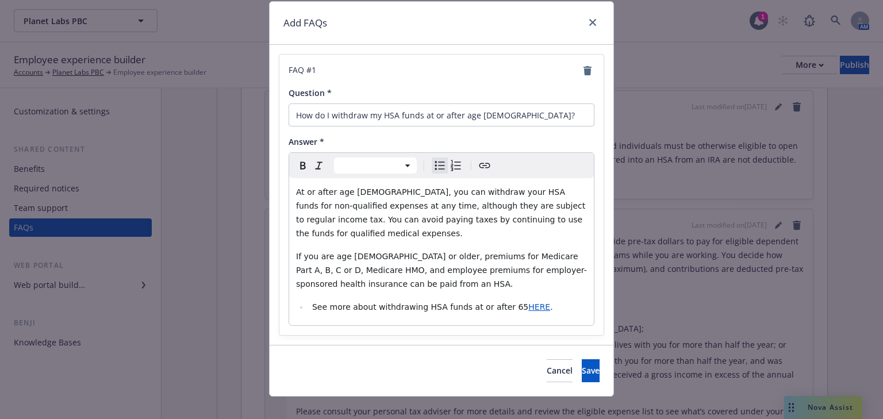
click at [528, 302] on span "HERE" at bounding box center [539, 306] width 22 height 9
select select "paragraph"
click at [540, 271] on p "If you are age [DEMOGRAPHIC_DATA] or older, premiums for Medicare Part A, B, C …" at bounding box center [441, 269] width 291 height 41
click at [582, 365] on span "Save" at bounding box center [591, 370] width 18 height 11
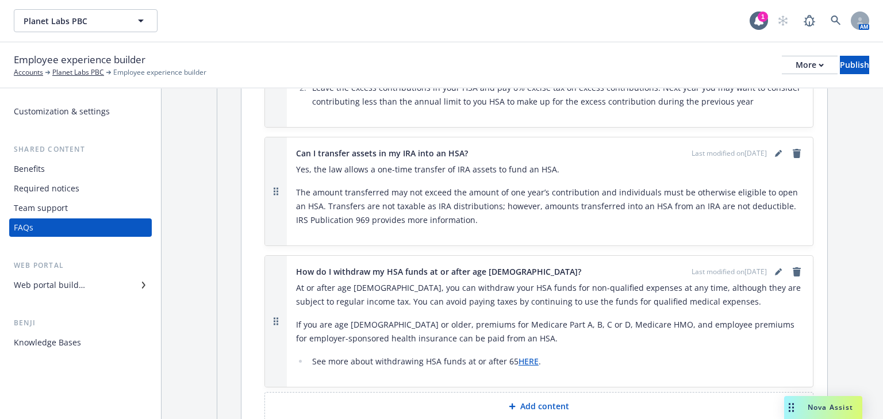
scroll to position [4808, 0]
